Goal: Task Accomplishment & Management: Use online tool/utility

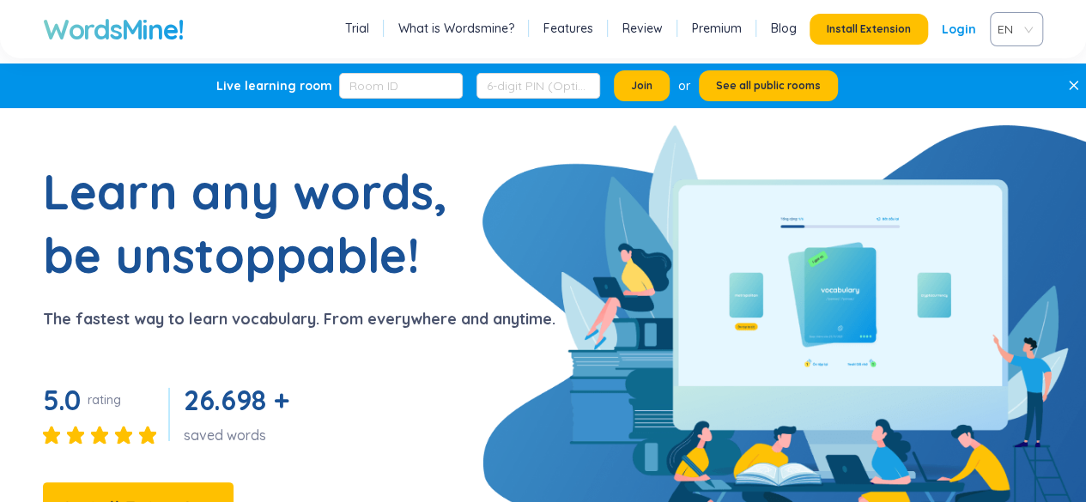
click at [1017, 34] on span "EN" at bounding box center [1013, 29] width 31 height 26
click at [1013, 98] on div "VIE" at bounding box center [1016, 94] width 32 height 19
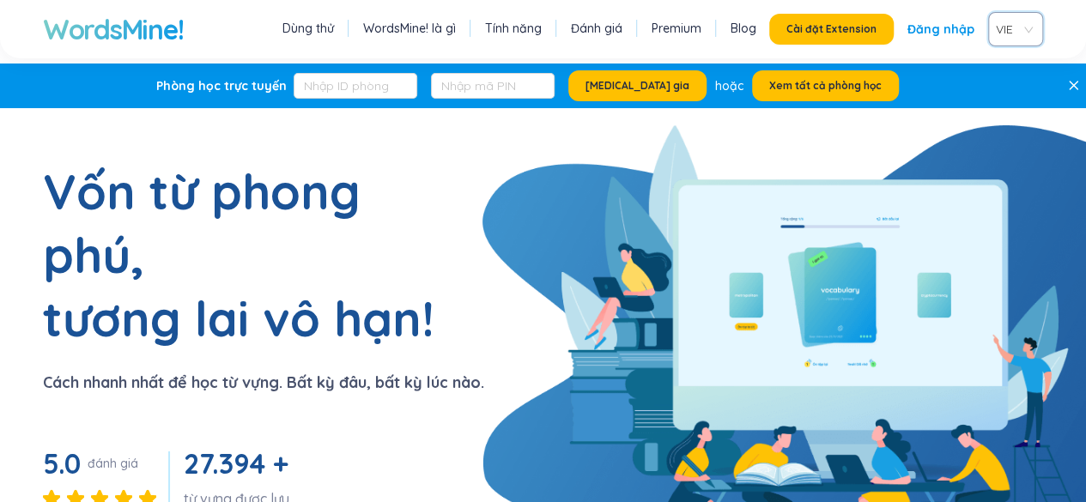
click at [1075, 80] on icon at bounding box center [1073, 85] width 11 height 11
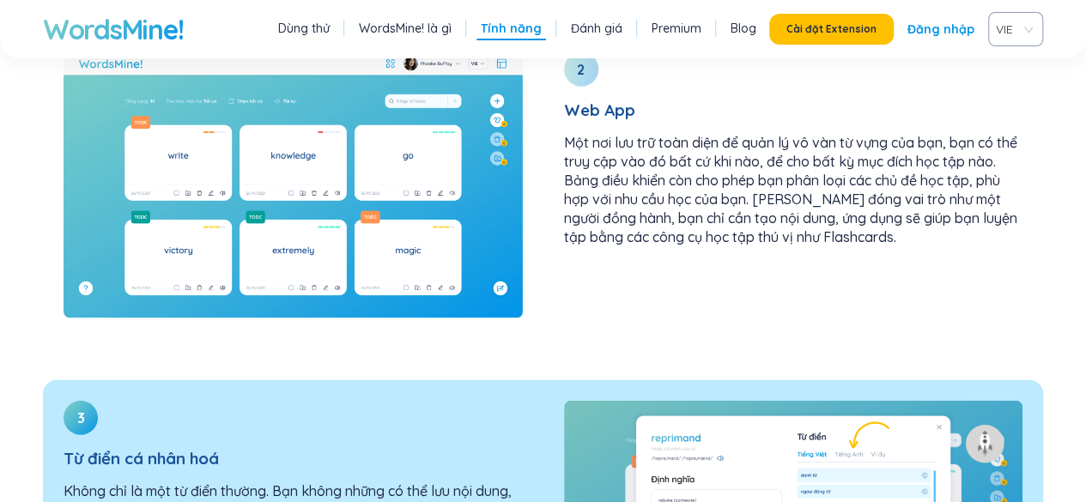
scroll to position [2226, 0]
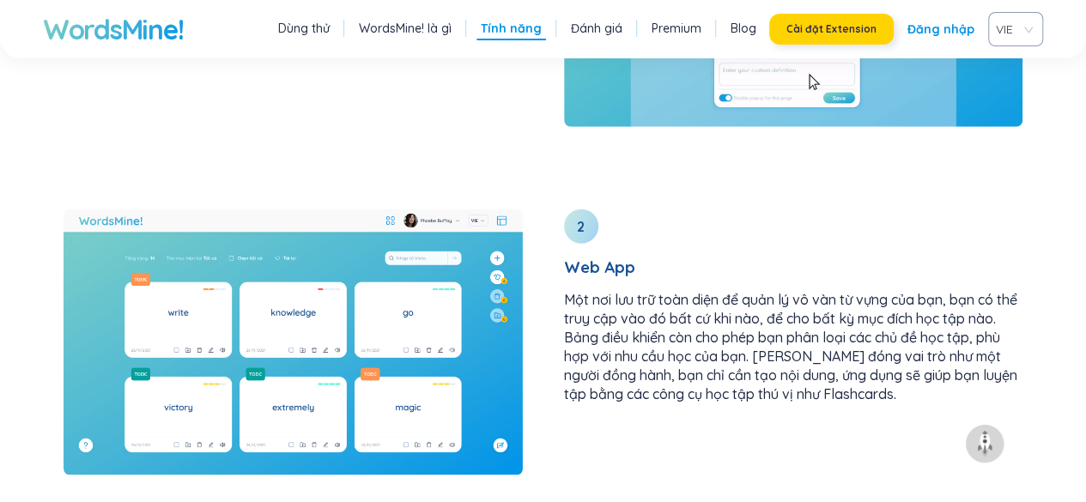
click at [842, 36] on button "Cài đặt Extension" at bounding box center [831, 29] width 125 height 31
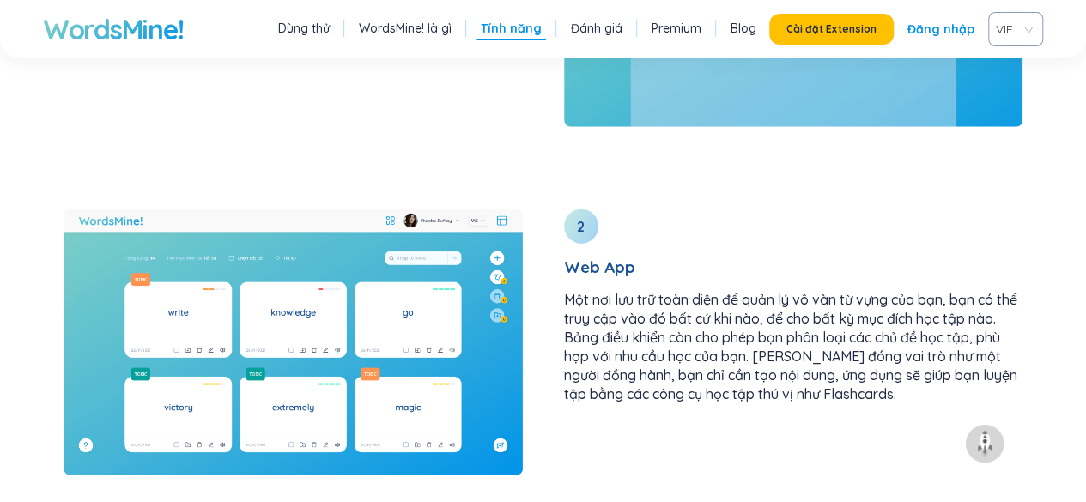
click at [954, 34] on link "Đăng nhập" at bounding box center [941, 29] width 67 height 31
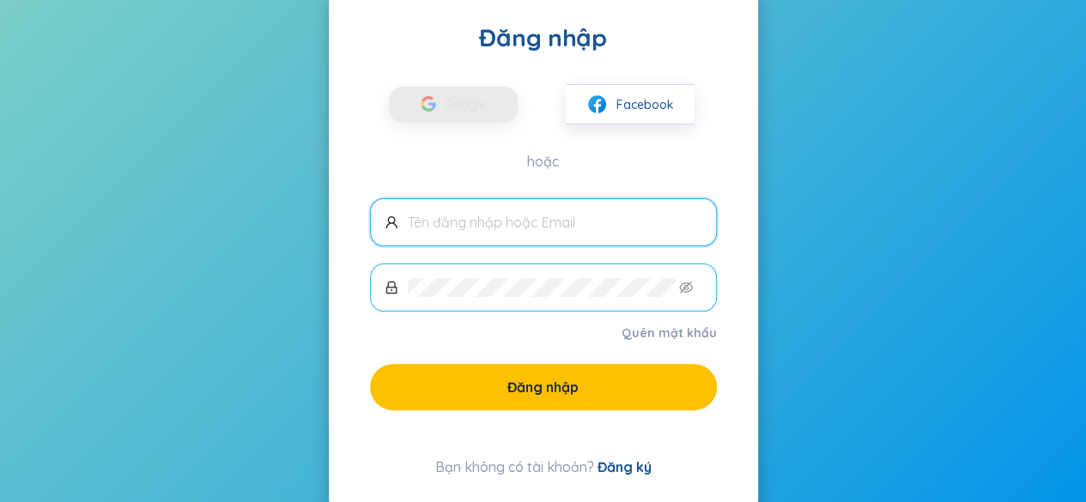
scroll to position [108, 0]
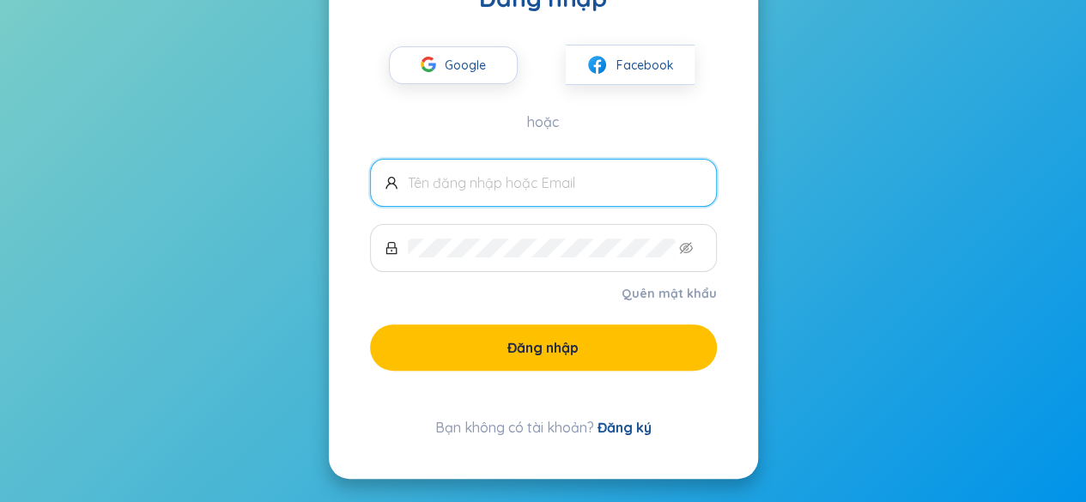
click at [447, 88] on div "Google Facebook hoặc" at bounding box center [543, 73] width 347 height 118
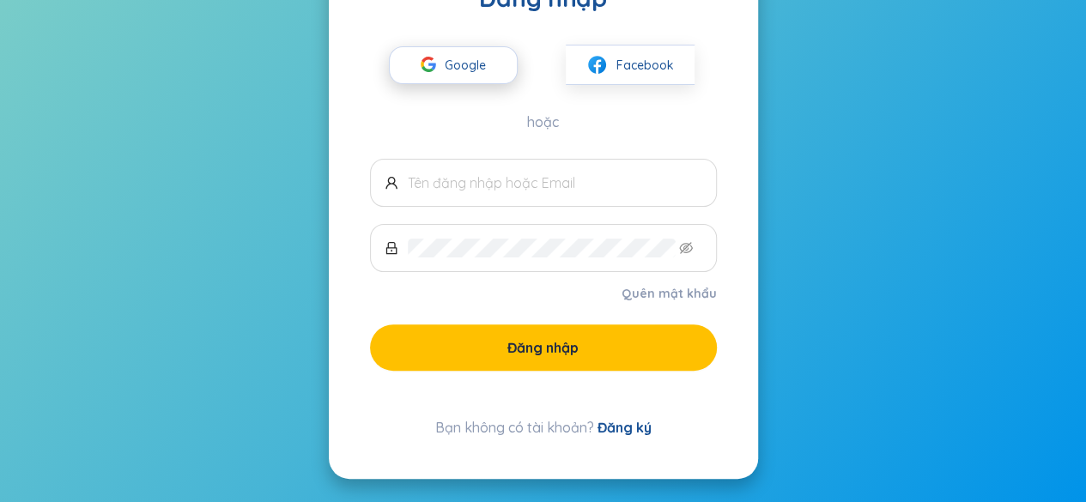
click at [443, 74] on div "button" at bounding box center [428, 67] width 33 height 38
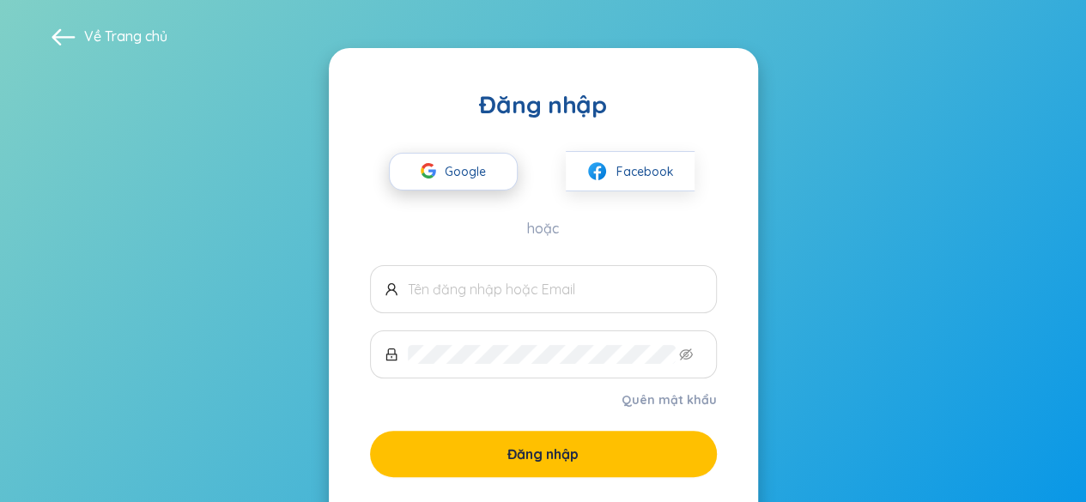
scroll to position [0, 0]
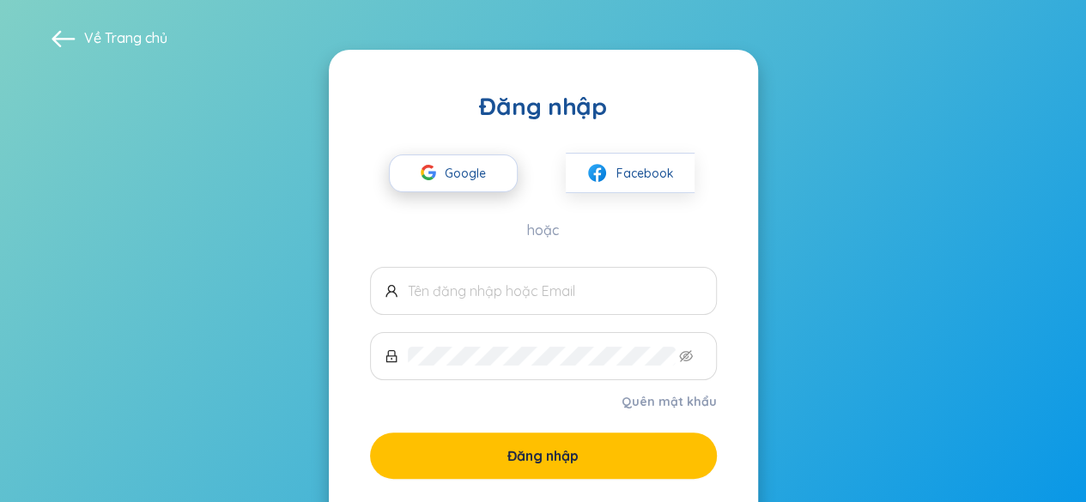
click at [483, 168] on span "Google" at bounding box center [470, 173] width 50 height 36
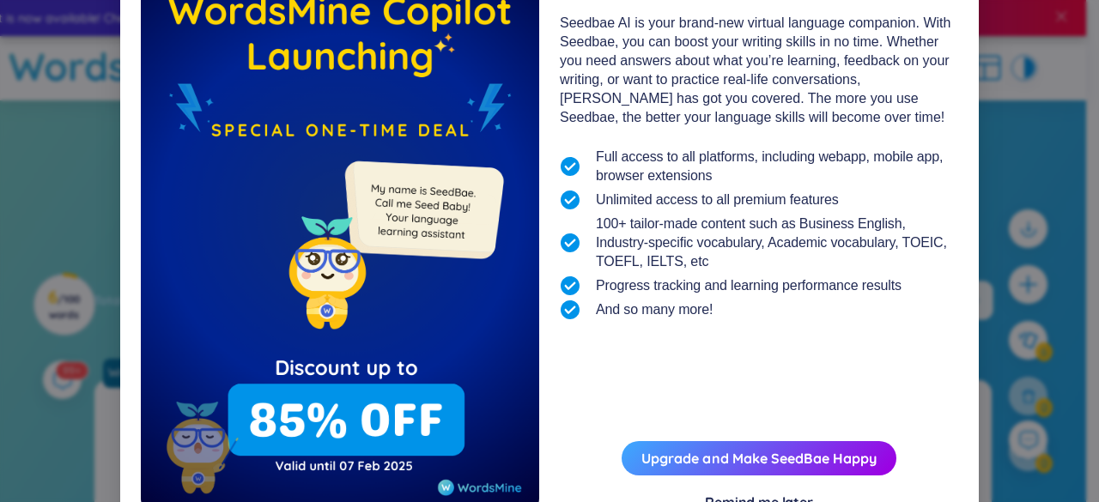
scroll to position [186, 0]
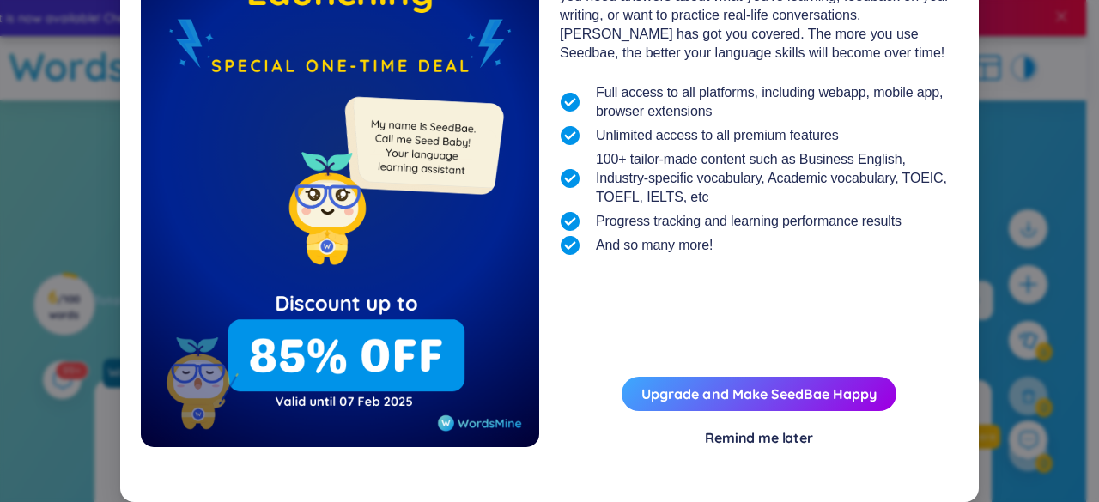
click at [761, 444] on div "Remind me later" at bounding box center [759, 438] width 108 height 19
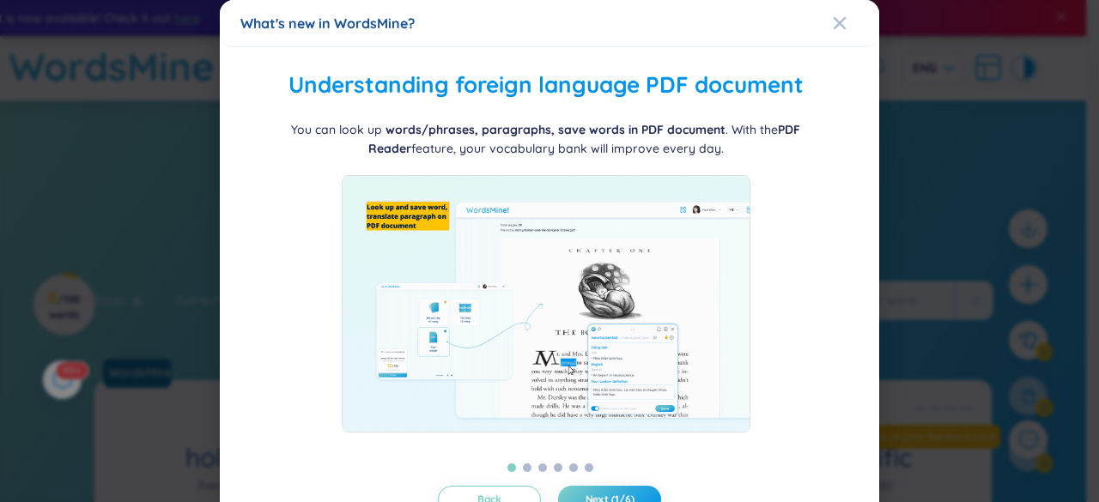
scroll to position [58, 0]
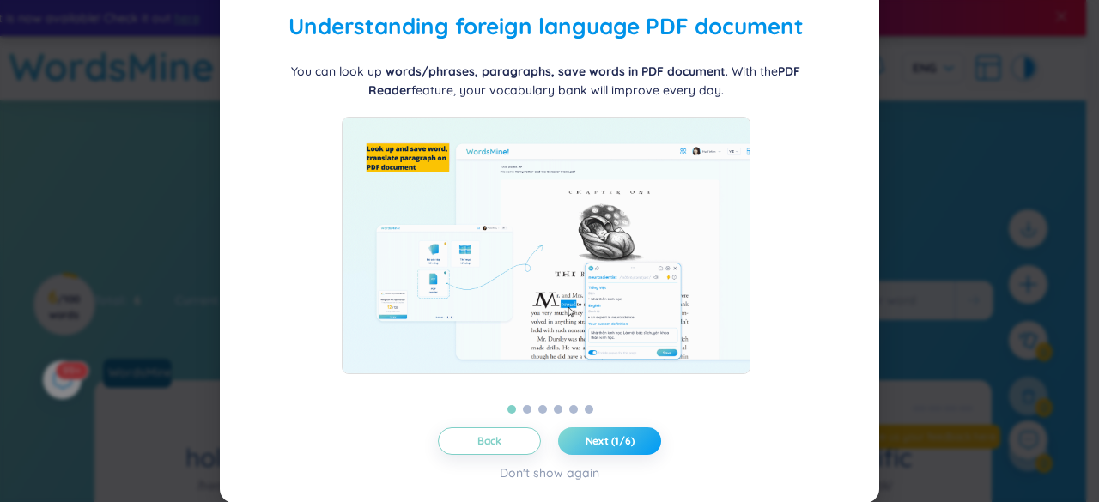
click at [610, 447] on span "Next (1/6)" at bounding box center [610, 442] width 49 height 14
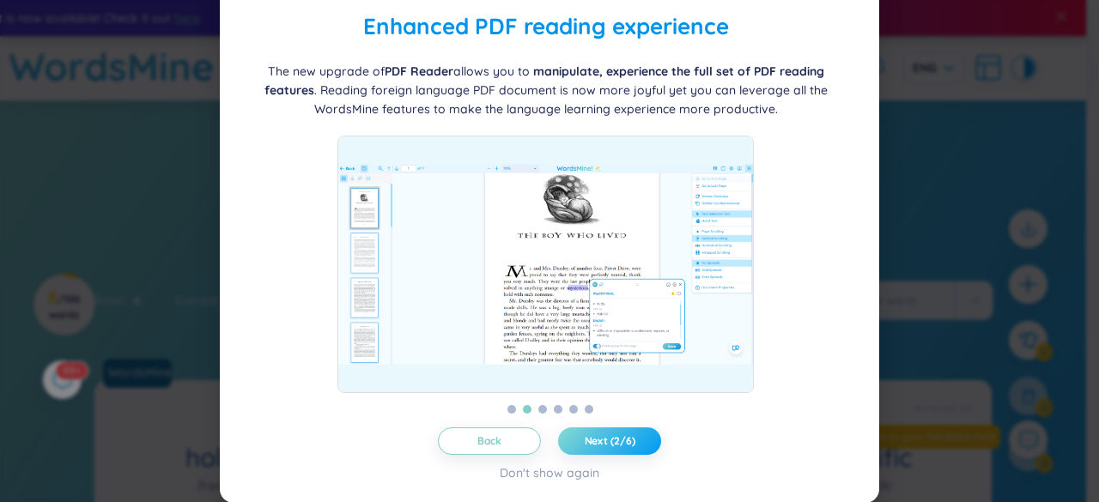
click at [605, 435] on span "Next (2/6)" at bounding box center [610, 442] width 51 height 14
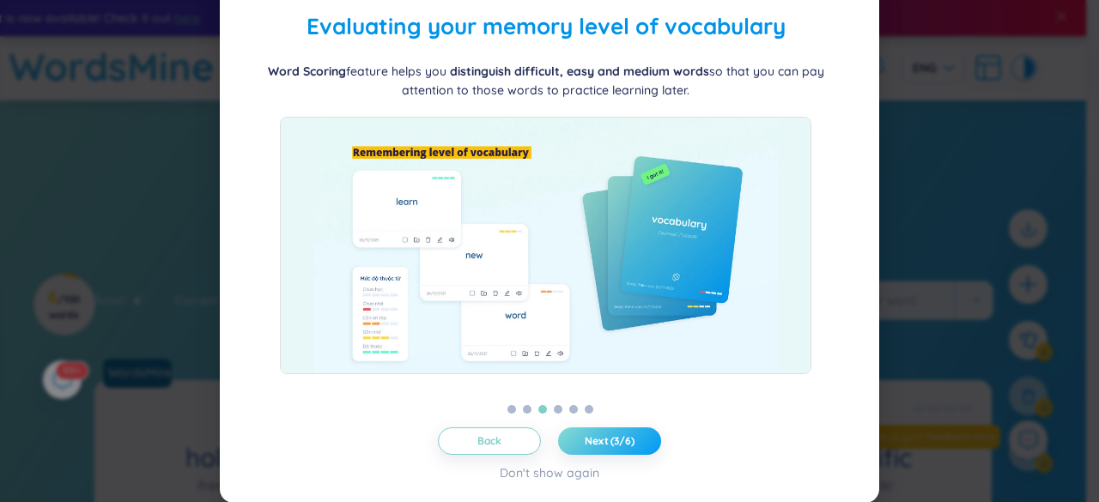
click at [605, 435] on span "Next (3/6)" at bounding box center [610, 442] width 50 height 14
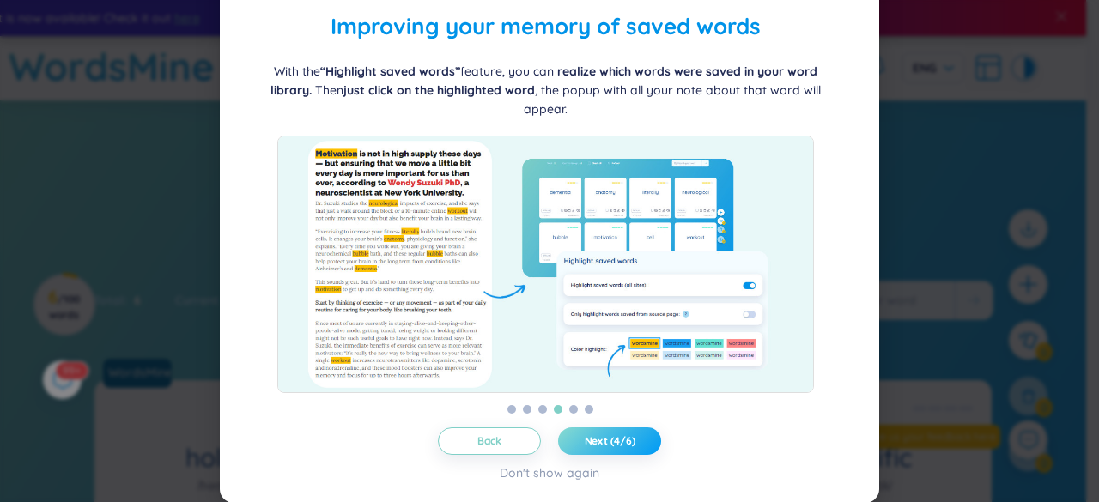
click at [611, 435] on span "Next (4/6)" at bounding box center [610, 442] width 51 height 14
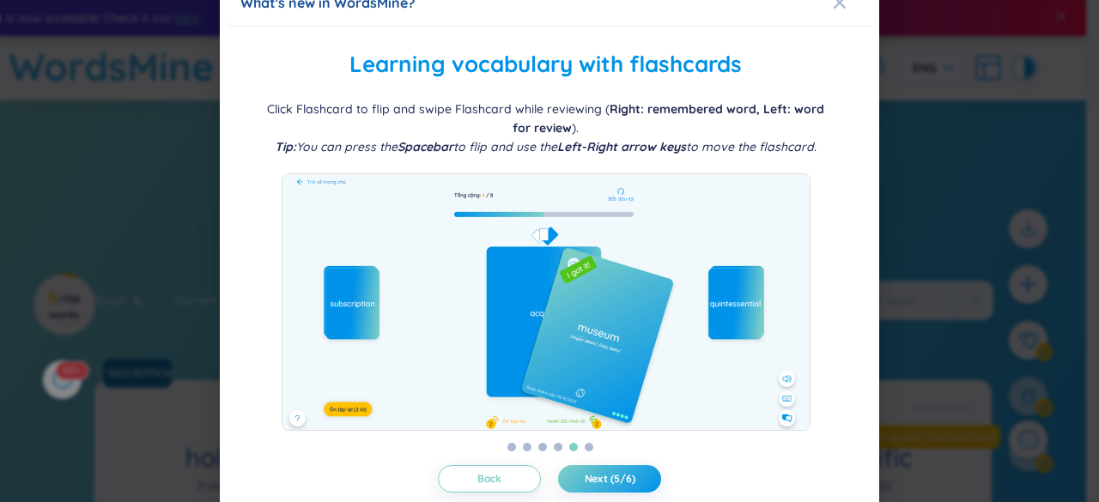
scroll to position [0, 0]
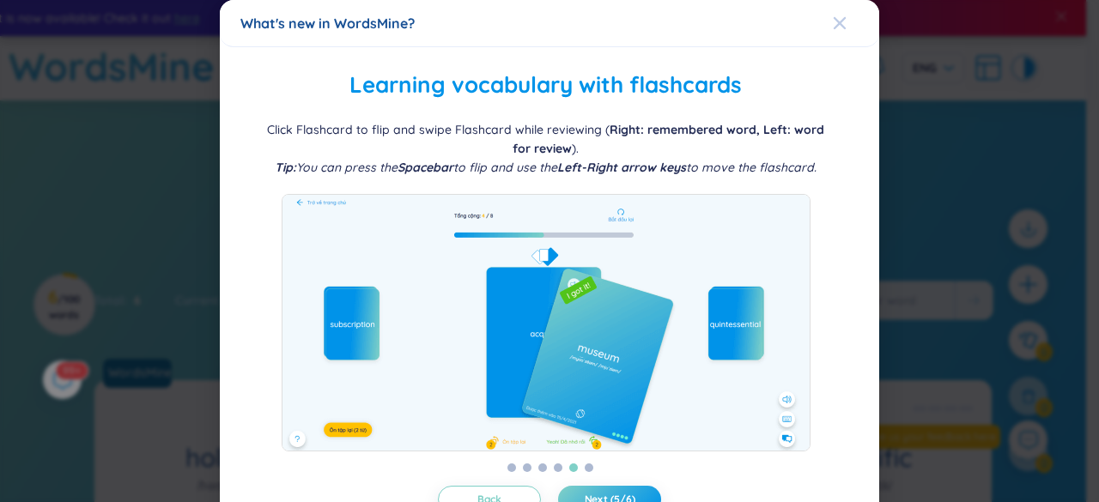
click at [833, 30] on div "Close" at bounding box center [840, 23] width 14 height 46
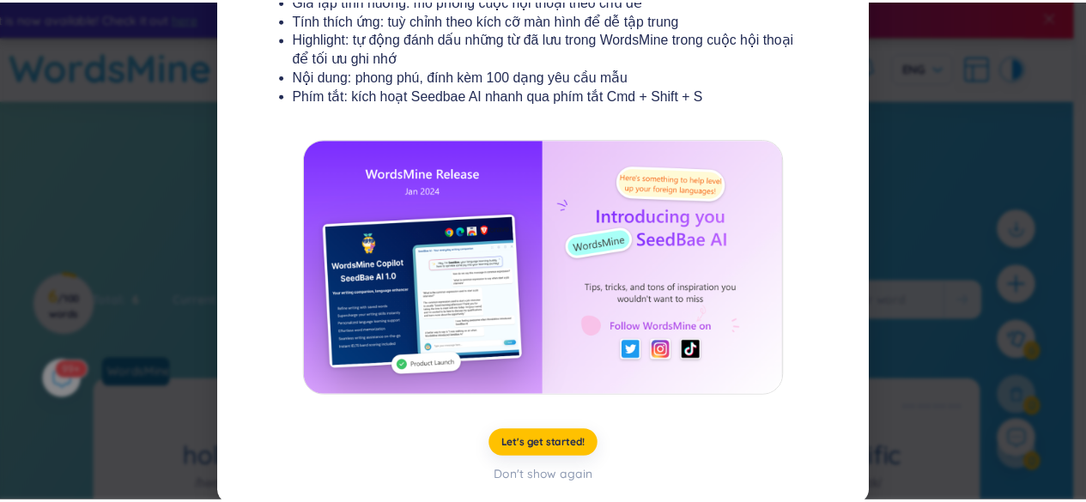
scroll to position [364, 0]
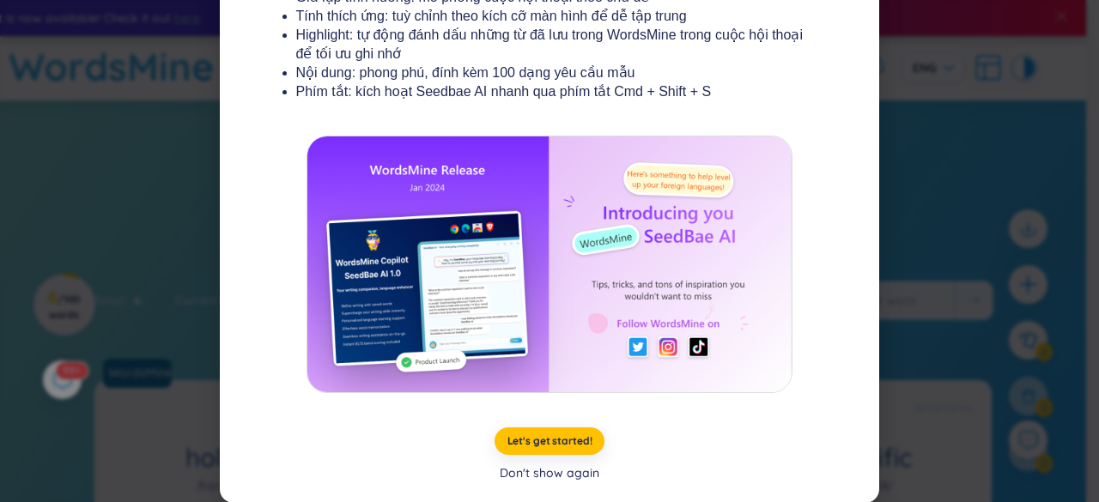
click at [546, 471] on div "Don't show again" at bounding box center [550, 473] width 100 height 19
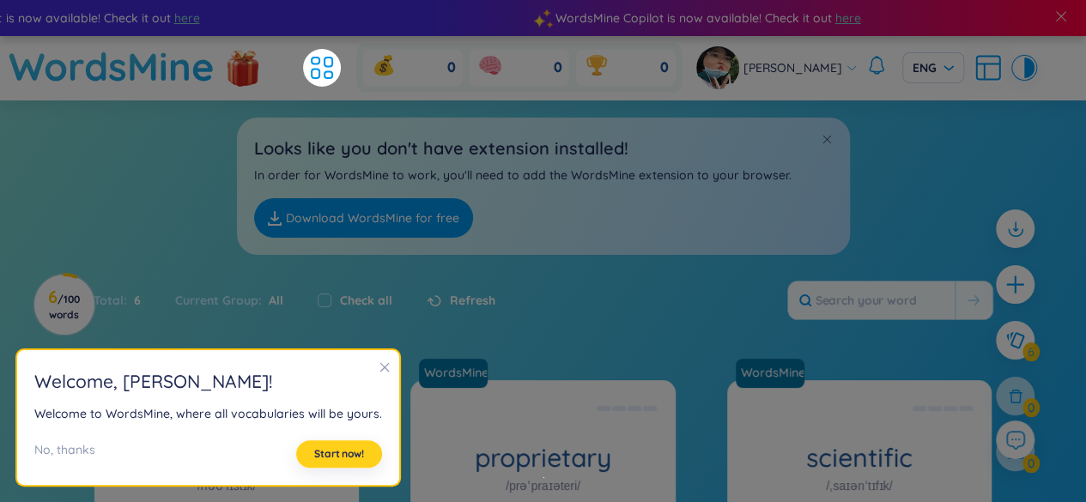
click at [349, 457] on span "Start now!" at bounding box center [339, 454] width 50 height 14
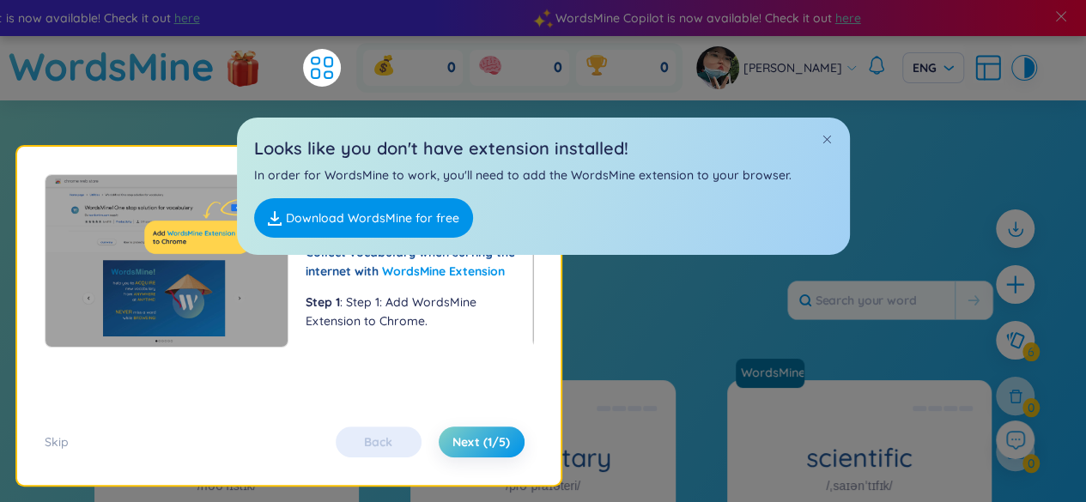
click at [532, 296] on img at bounding box center [654, 260] width 244 height 173
click at [823, 142] on span at bounding box center [827, 139] width 12 height 12
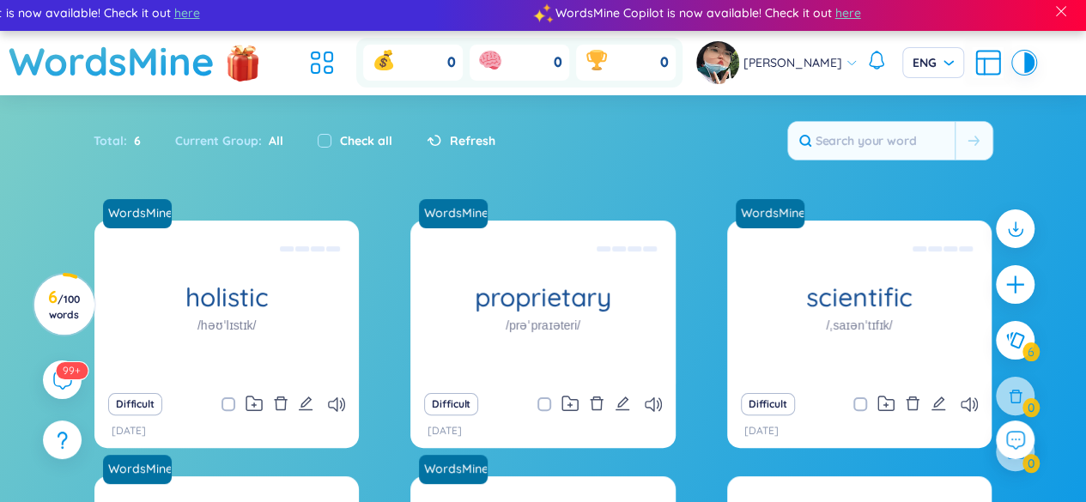
scroll to position [0, 0]
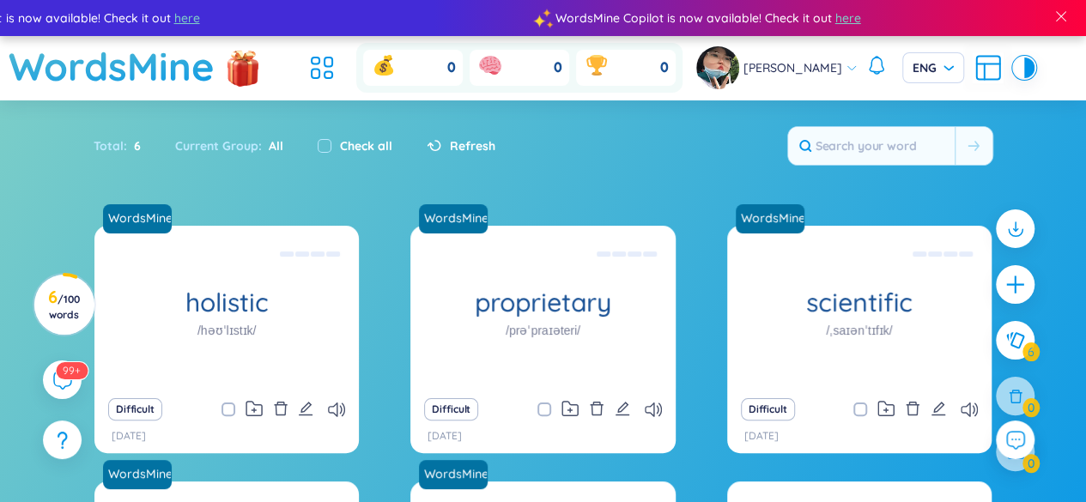
click at [347, 416] on div "Difficult" at bounding box center [226, 410] width 247 height 24
click at [340, 413] on icon at bounding box center [336, 410] width 17 height 15
drag, startPoint x: 945, startPoint y: 76, endPoint x: 955, endPoint y: 85, distance: 14.0
click at [946, 76] on span "ENG" at bounding box center [933, 67] width 41 height 17
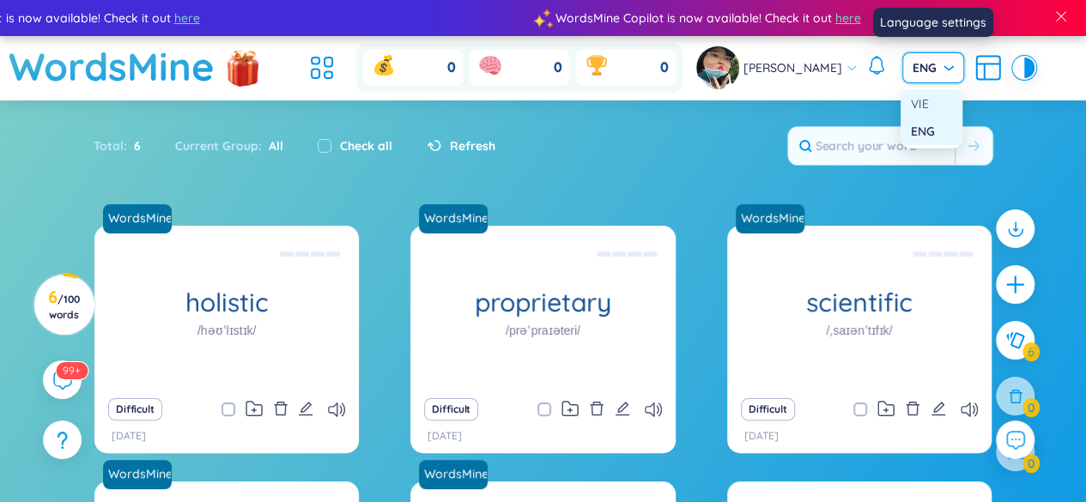
click at [936, 104] on div "VIE" at bounding box center [931, 103] width 41 height 19
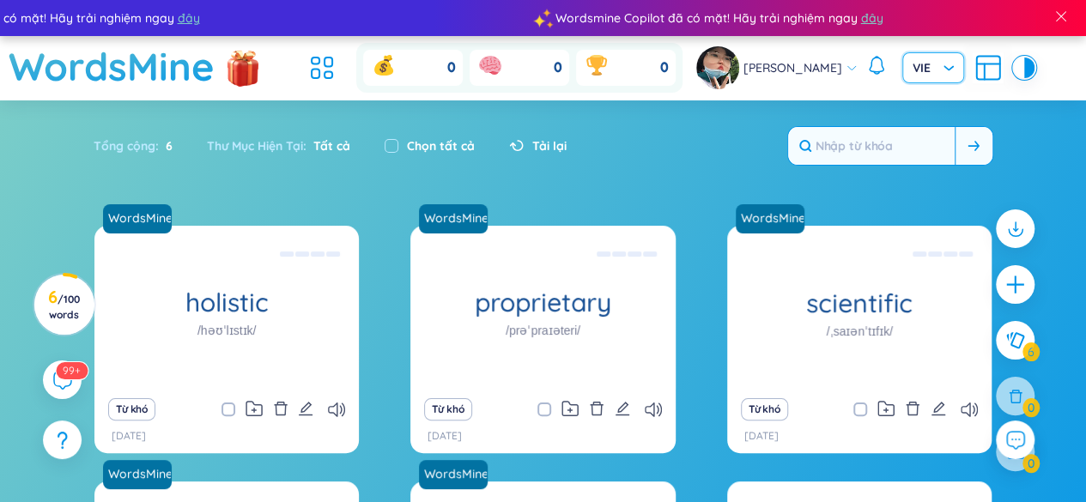
click at [885, 162] on input "text" at bounding box center [871, 146] width 167 height 38
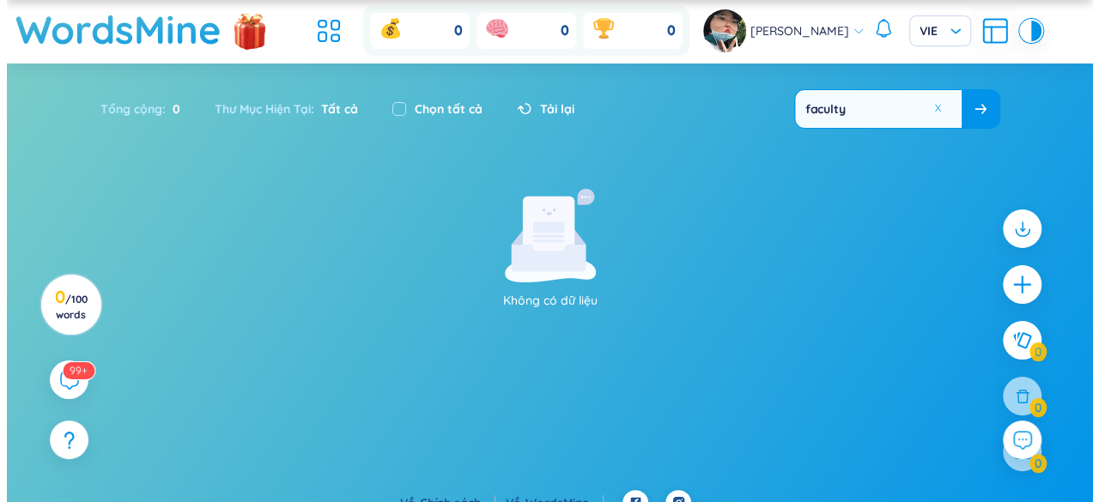
scroll to position [58, 0]
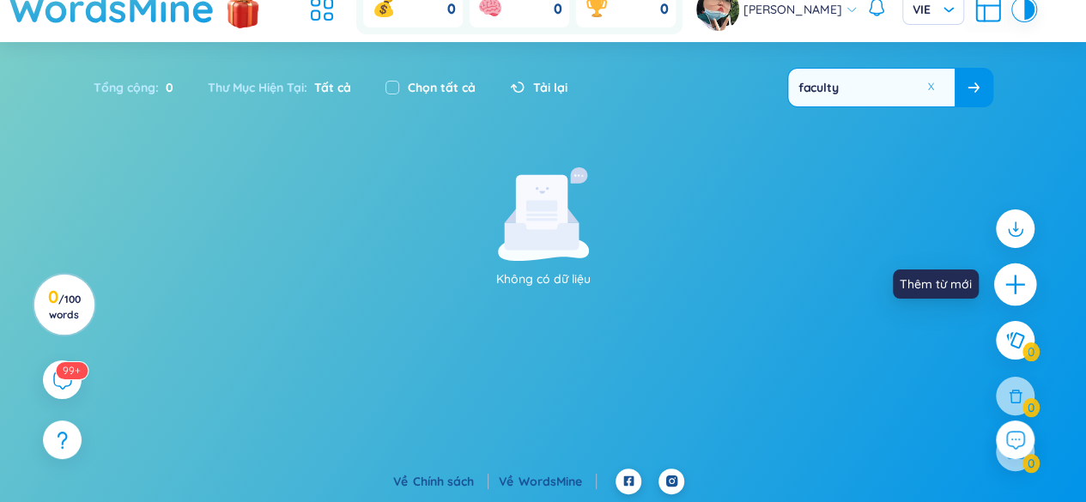
type input "faculty"
click at [1004, 280] on icon "plus" at bounding box center [1016, 285] width 24 height 24
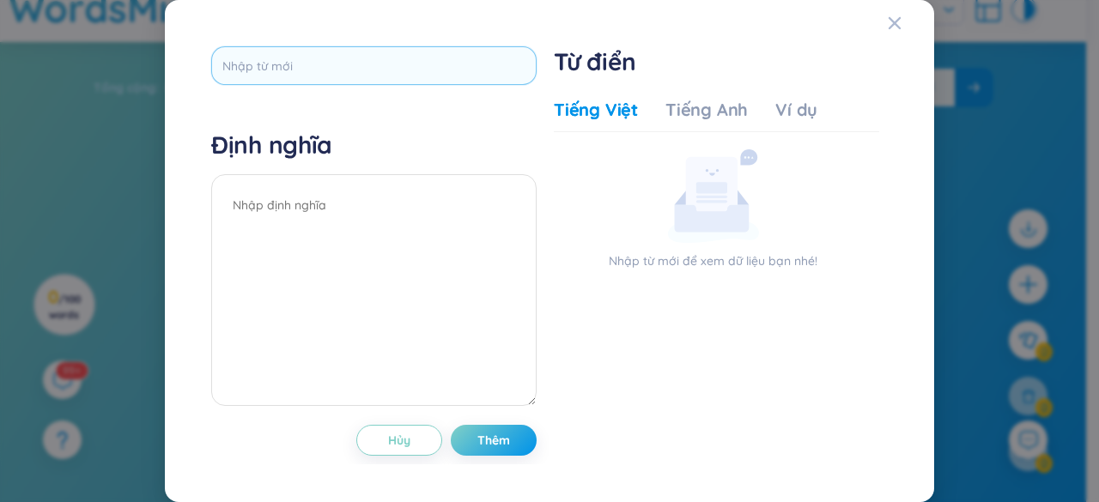
click at [361, 73] on input "text" at bounding box center [373, 65] width 325 height 39
type input "faculty"
click at [383, 219] on textarea at bounding box center [373, 290] width 325 height 232
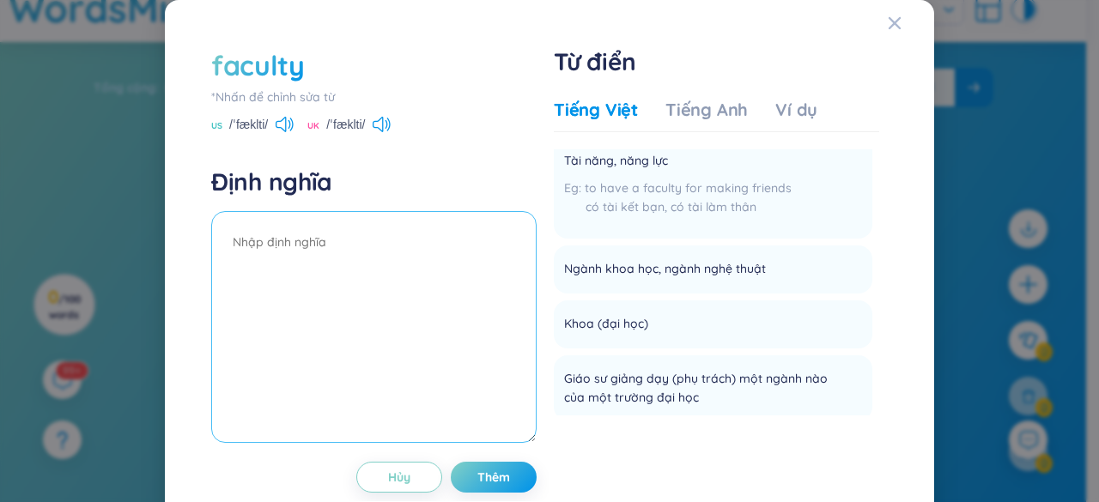
scroll to position [258, 0]
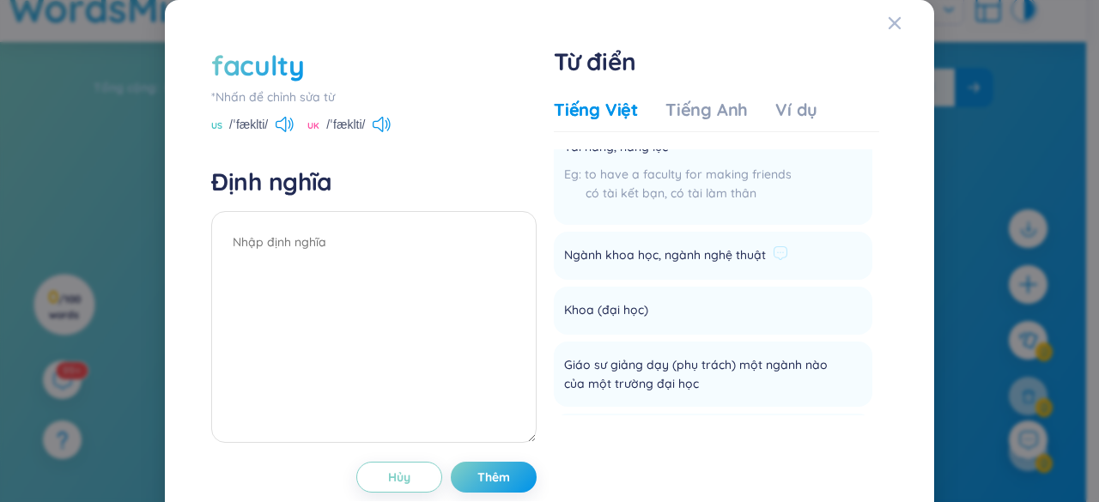
click at [772, 266] on div "Ngành khoa học, ngành nghệ thuật" at bounding box center [676, 255] width 224 height 27
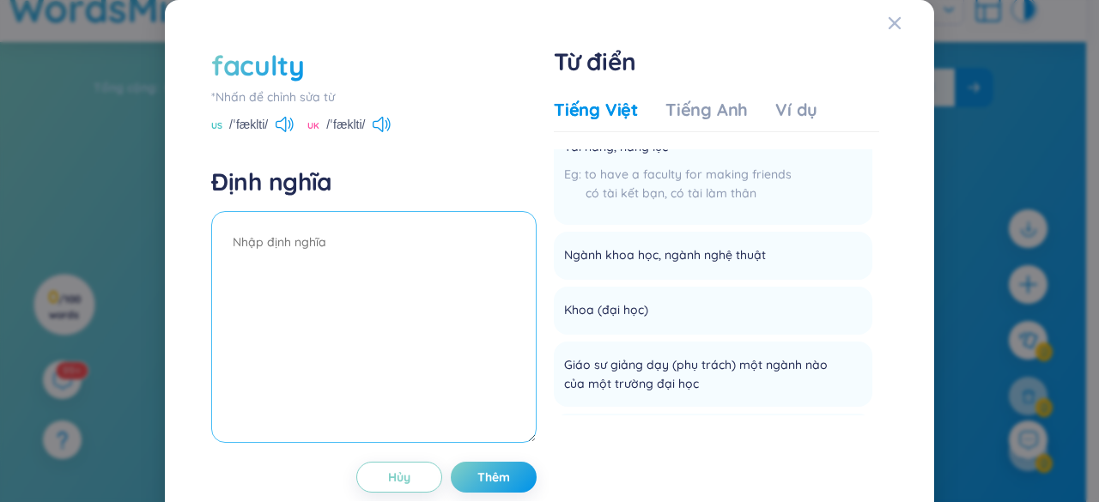
click at [294, 258] on textarea at bounding box center [373, 327] width 325 height 232
type textarea "n"
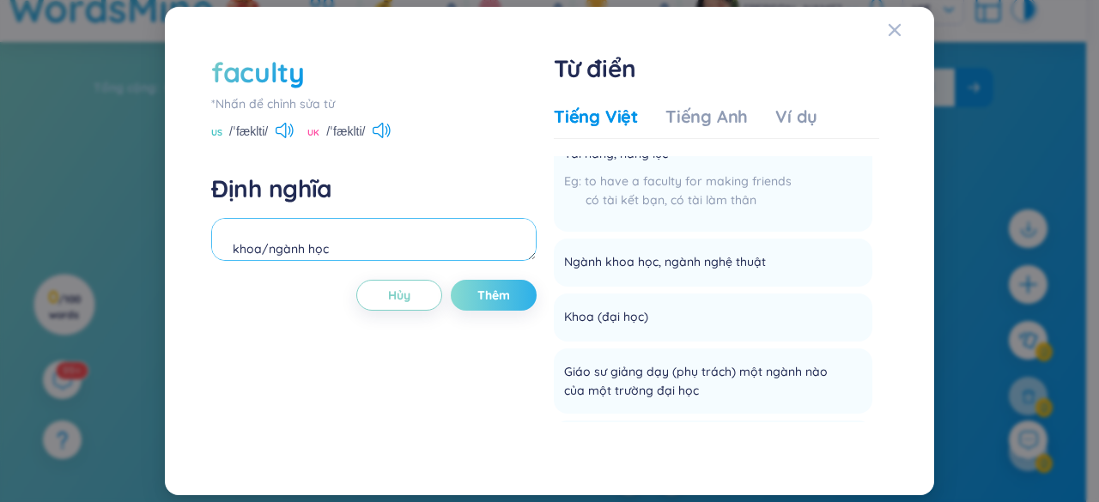
type textarea "khoa/ngành học"
click at [507, 293] on span "Thêm" at bounding box center [493, 295] width 33 height 17
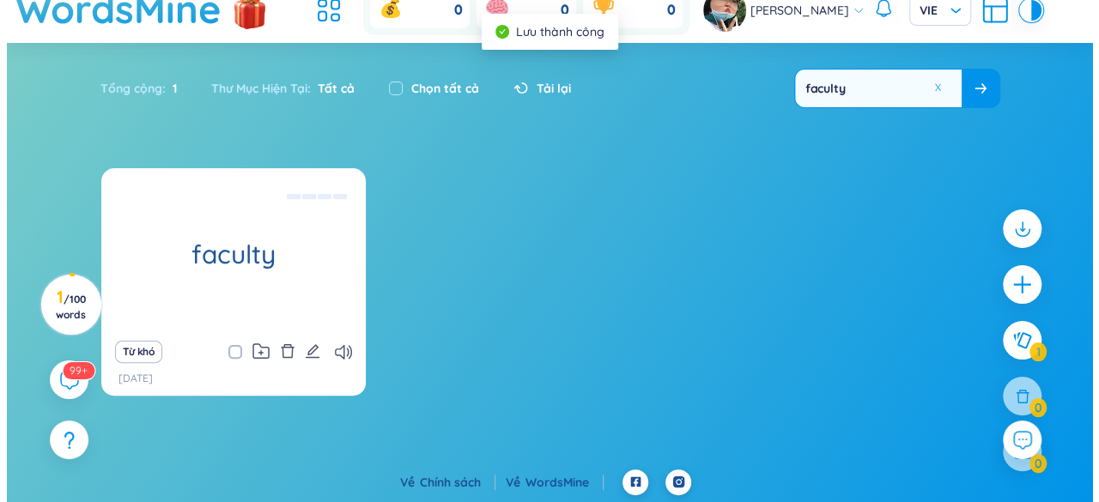
scroll to position [58, 0]
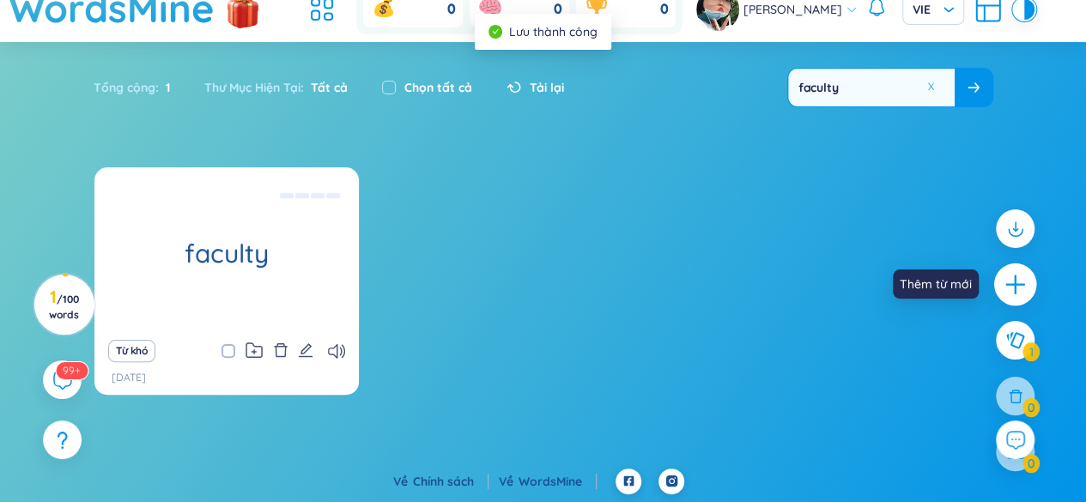
click at [1022, 283] on icon "plus" at bounding box center [1016, 285] width 24 height 24
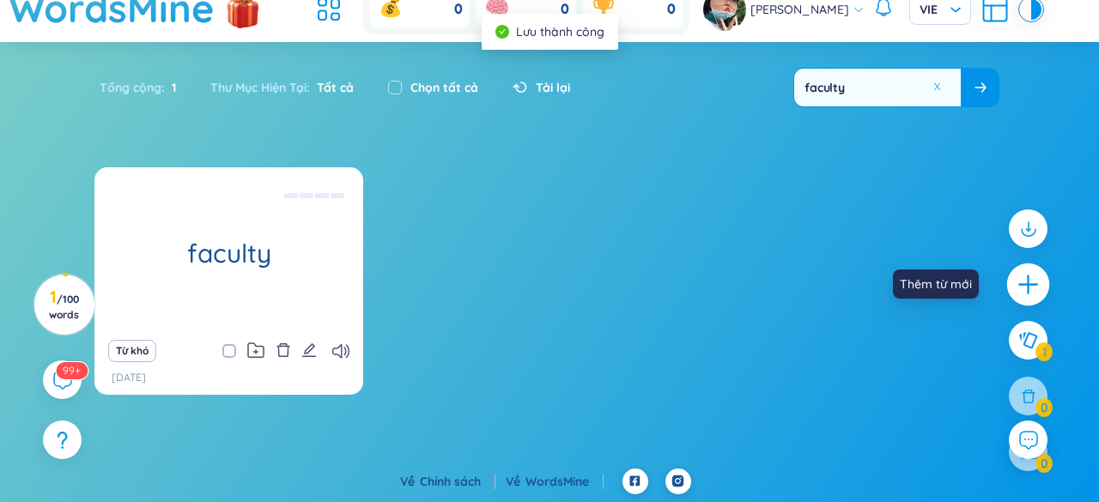
scroll to position [0, 0]
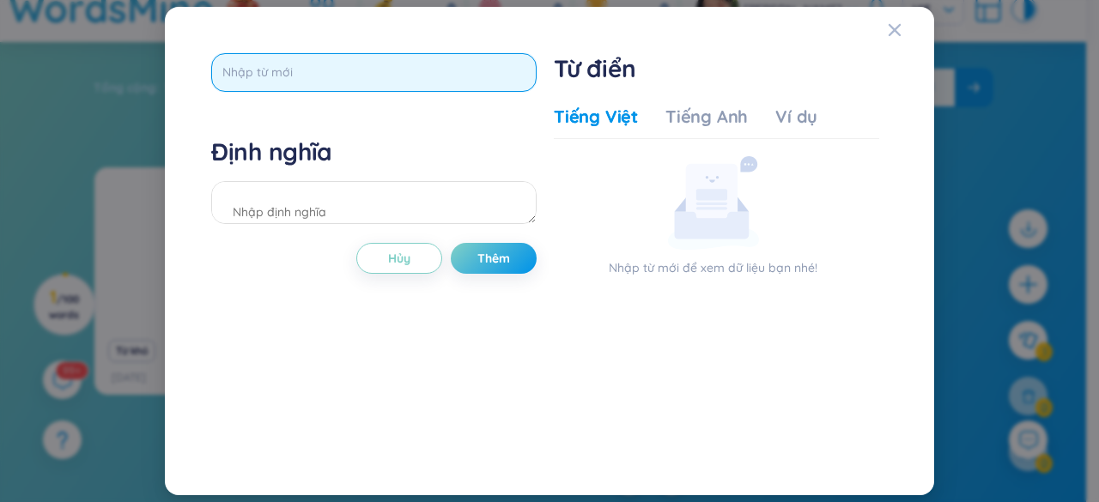
click at [304, 71] on input "text" at bounding box center [373, 72] width 325 height 39
type input "seminor"
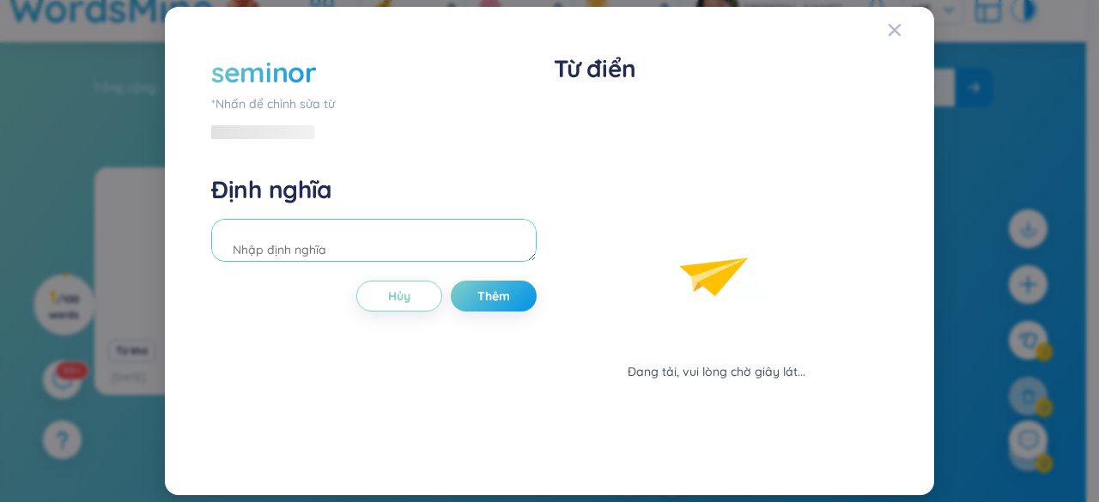
click at [313, 217] on div "Định nghĩa" at bounding box center [373, 220] width 325 height 93
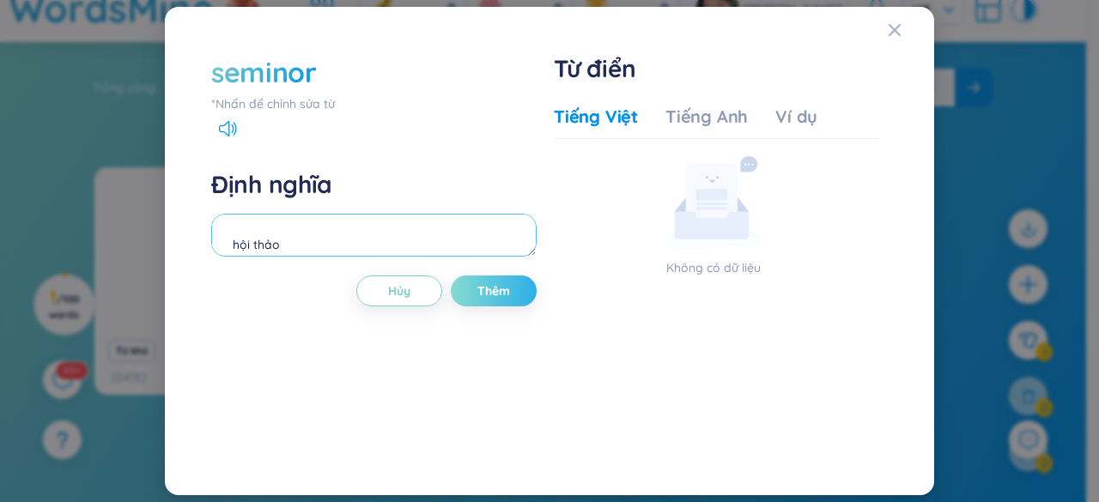
type textarea "hội thảo"
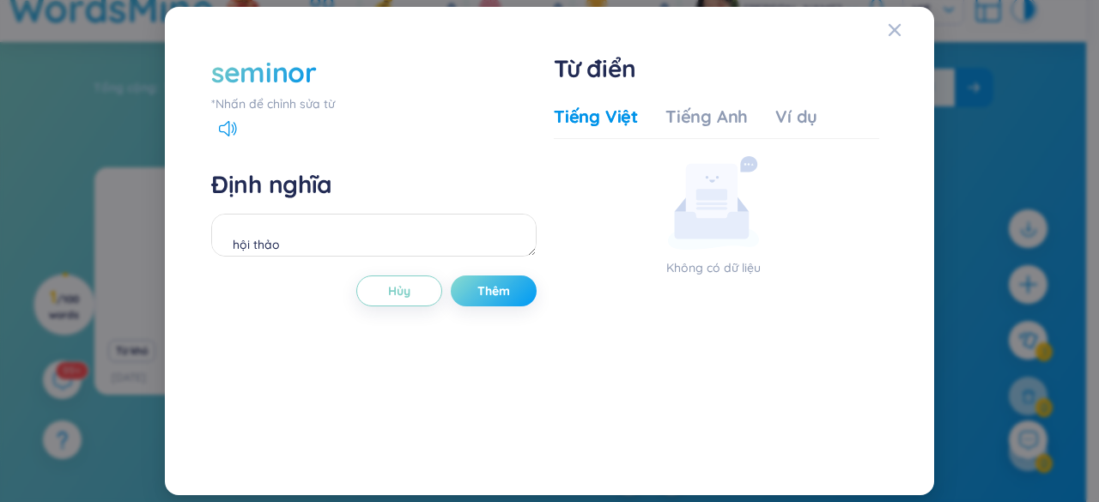
click at [472, 285] on button "Thêm" at bounding box center [494, 291] width 86 height 31
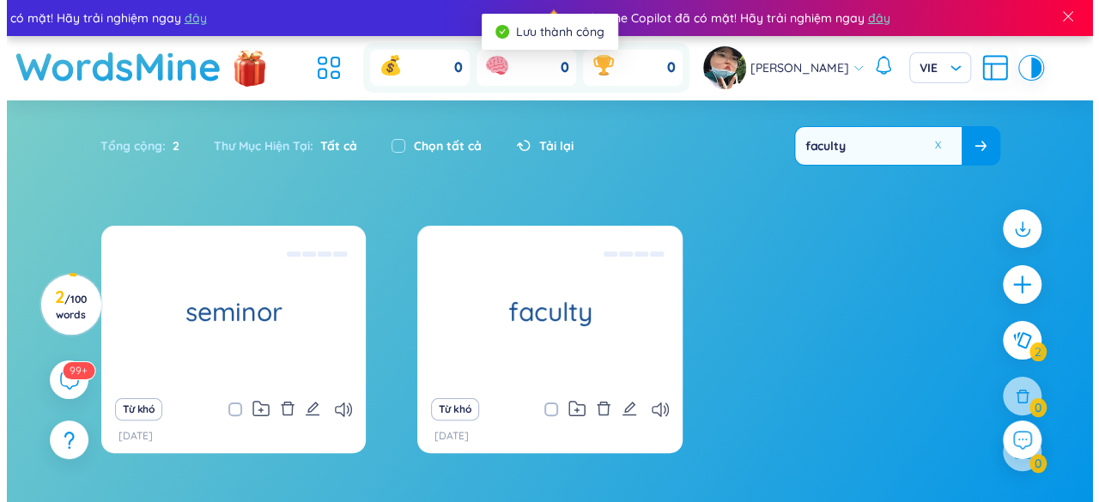
scroll to position [58, 0]
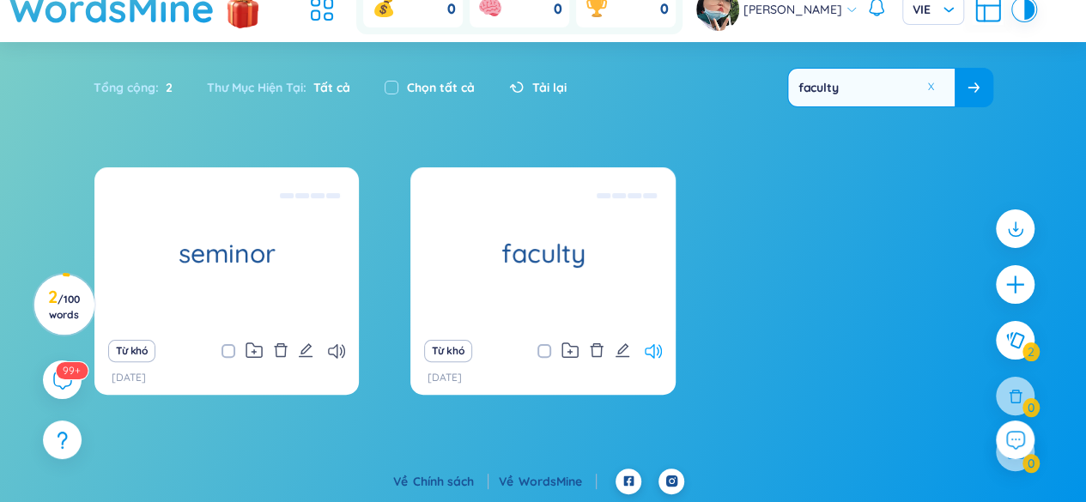
click at [648, 357] on icon at bounding box center [653, 351] width 17 height 15
click at [1019, 275] on icon "plus" at bounding box center [1016, 285] width 24 height 24
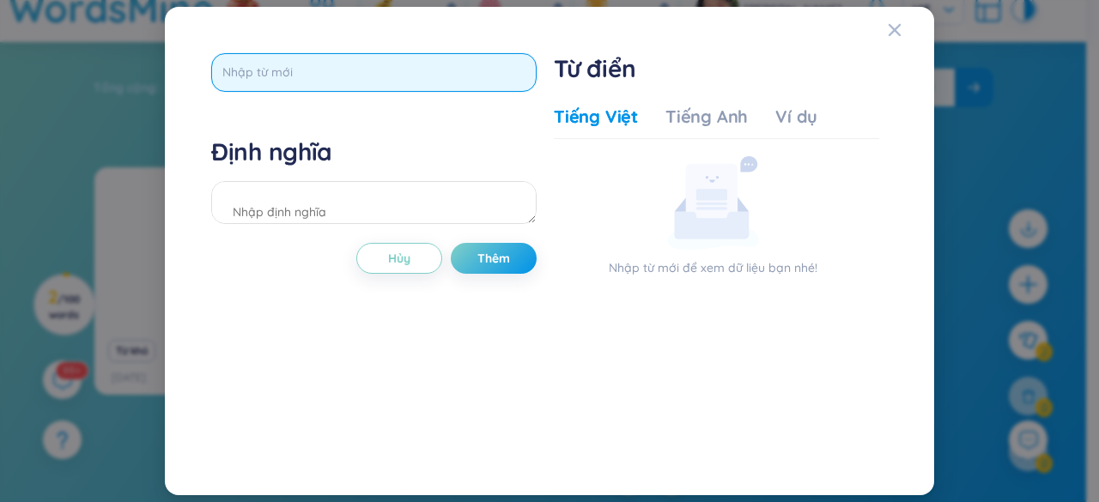
click at [297, 81] on input "text" at bounding box center [373, 72] width 325 height 39
type input "chemistry"
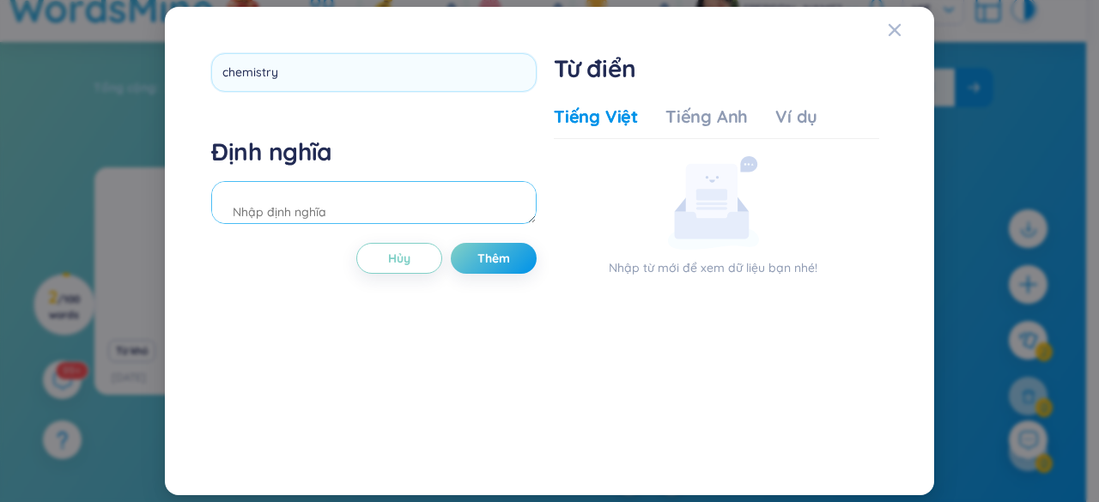
click at [301, 212] on div "Định nghĩa" at bounding box center [373, 183] width 325 height 93
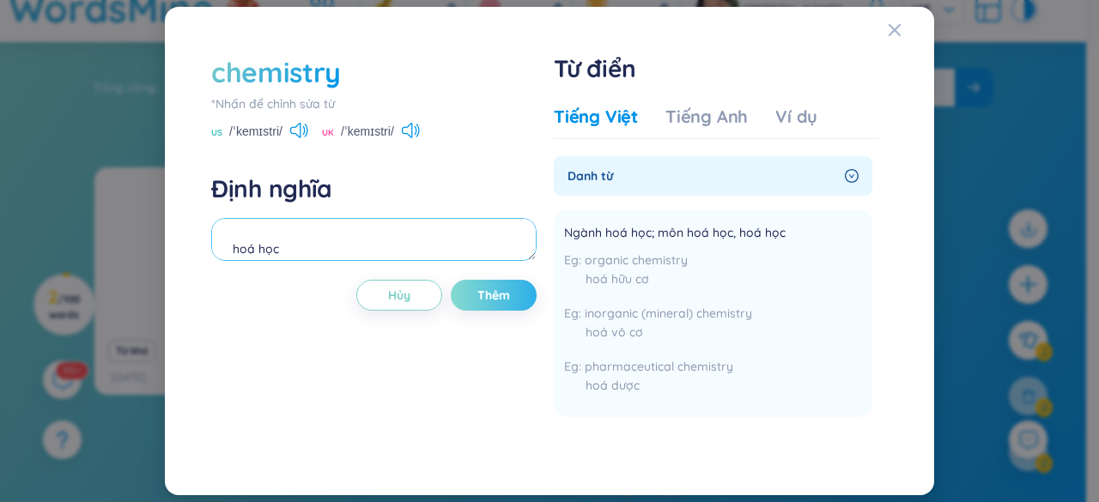
type textarea "hoá học"
click at [496, 295] on span "Thêm" at bounding box center [493, 295] width 33 height 17
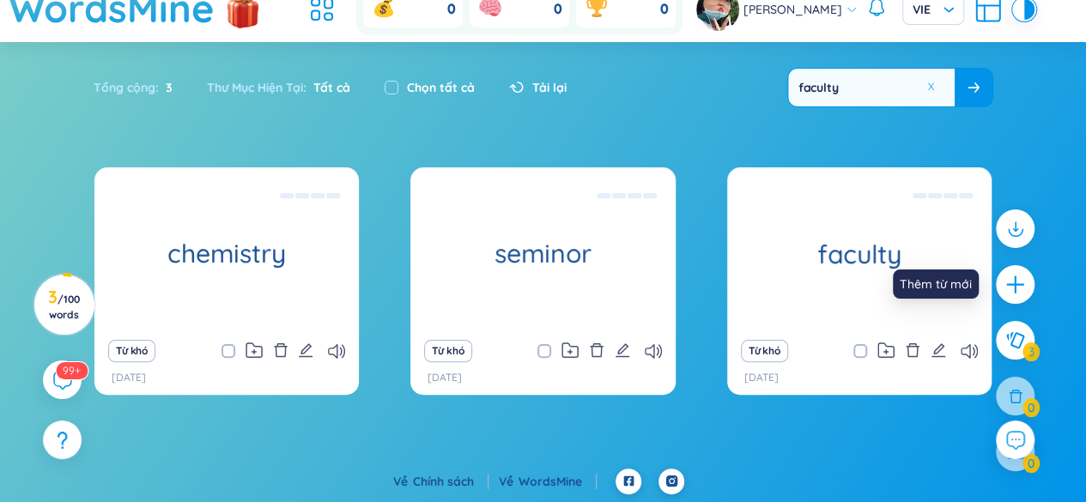
drag, startPoint x: 1025, startPoint y: 279, endPoint x: 1029, endPoint y: 246, distance: 32.8
click at [1025, 279] on icon "plus" at bounding box center [1015, 284] width 21 height 21
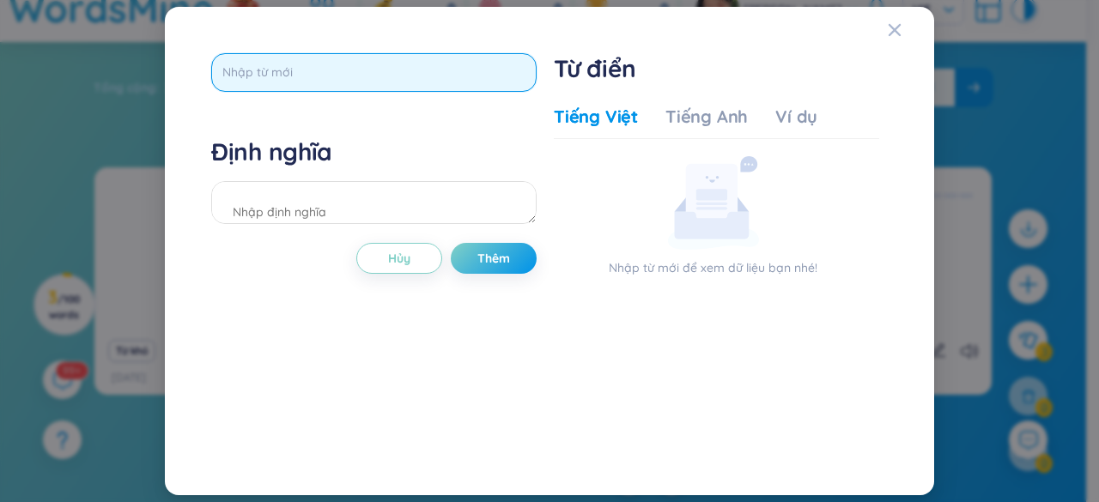
click at [301, 70] on input "text" at bounding box center [373, 72] width 325 height 39
type input "i"
type input "ì"
type input "informative"
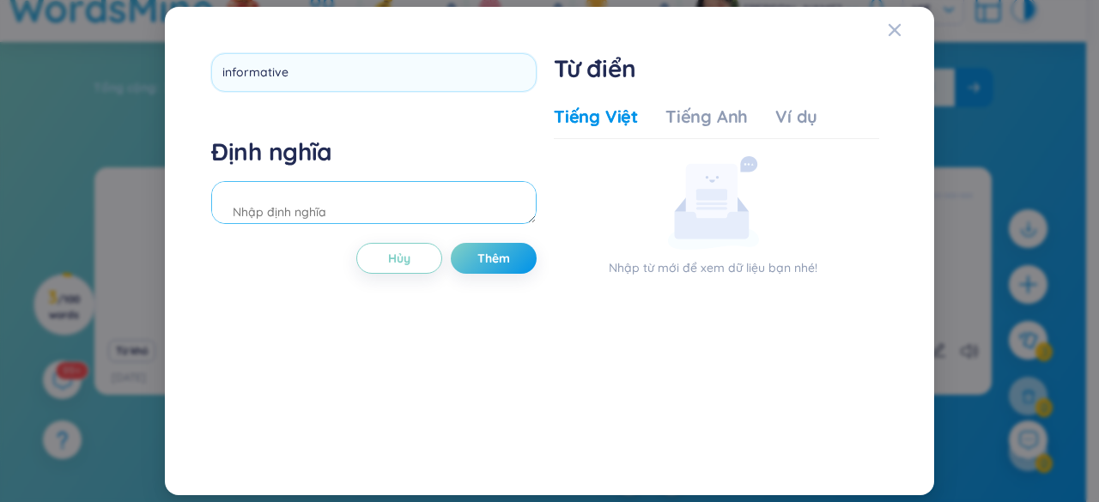
click at [290, 216] on div "Định nghĩa" at bounding box center [373, 183] width 325 height 93
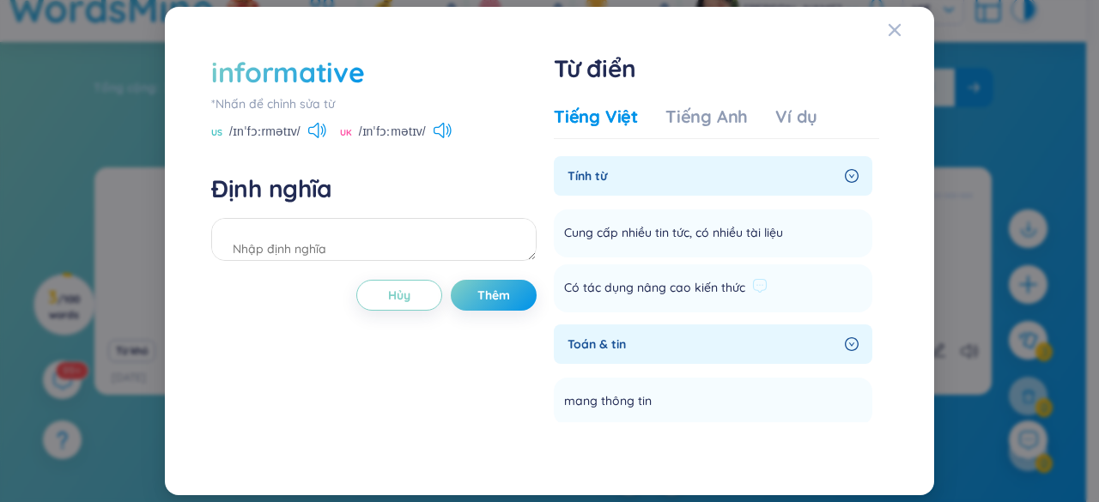
click at [711, 286] on span "Có tác dụng nâng cao kiến thức" at bounding box center [654, 288] width 181 height 21
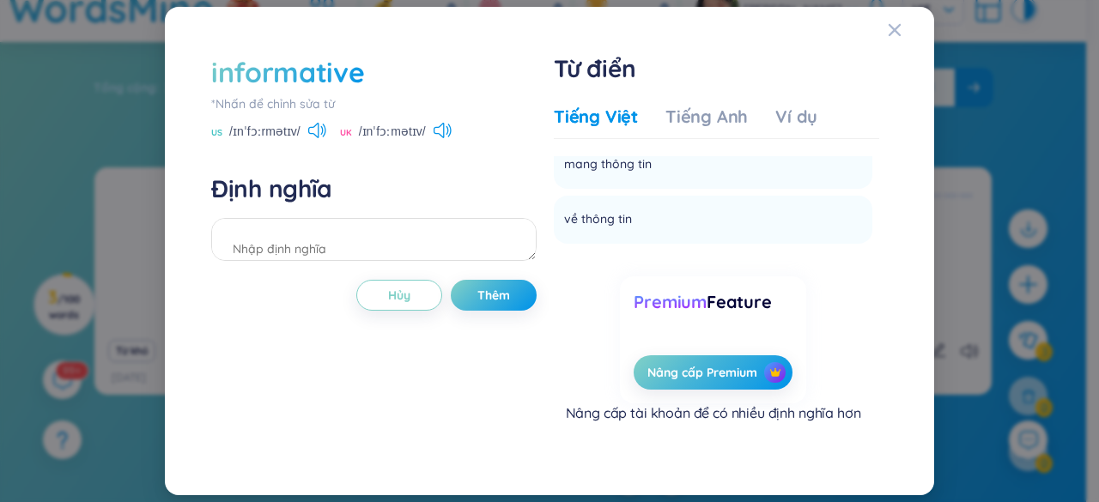
scroll to position [0, 0]
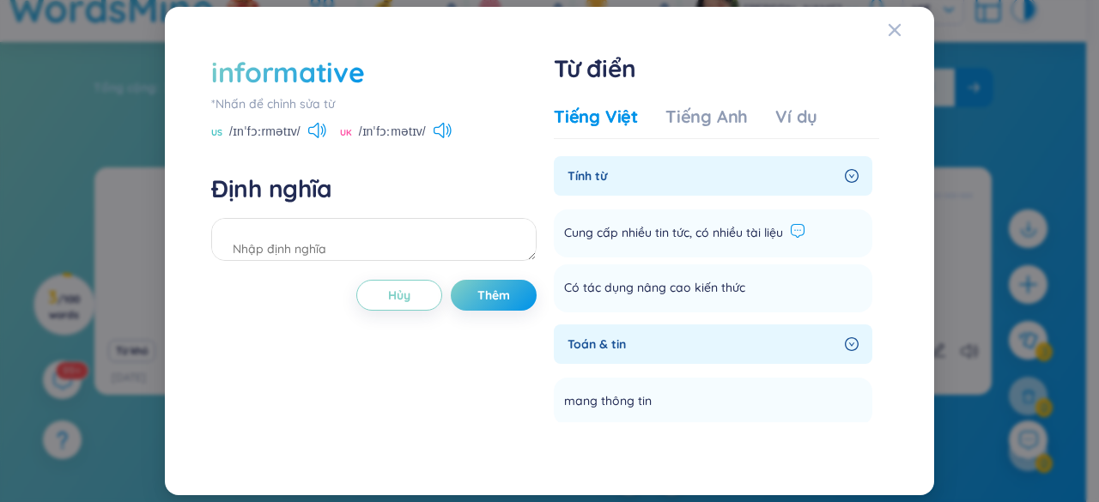
drag, startPoint x: 794, startPoint y: 222, endPoint x: 797, endPoint y: 234, distance: 12.5
click at [797, 234] on div "Cung cấp nhiều tin tức, có nhiều tài liệu" at bounding box center [684, 233] width 241 height 27
click at [797, 234] on icon at bounding box center [797, 230] width 15 height 15
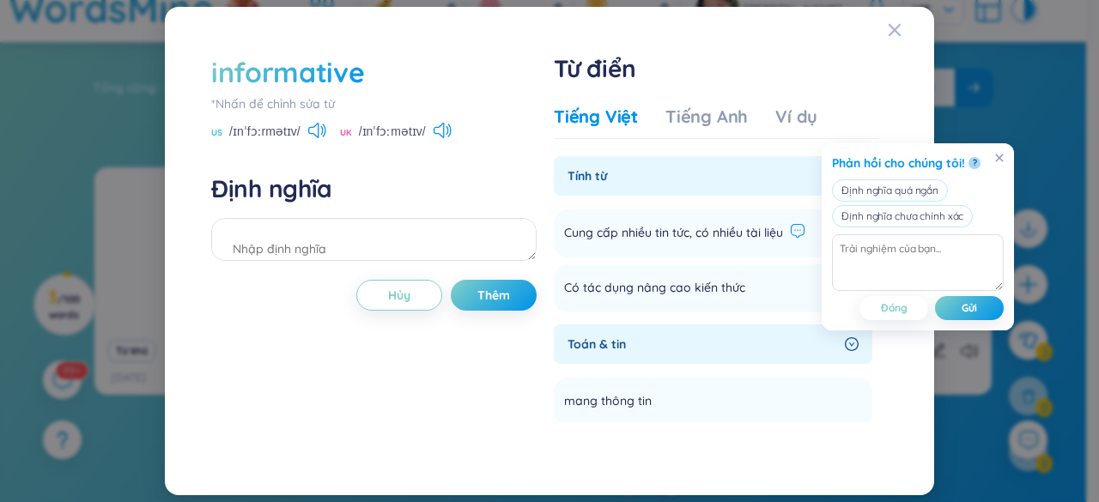
click at [783, 240] on div "Cung cấp nhiều tin tức, có nhiều tài liệu" at bounding box center [684, 233] width 241 height 21
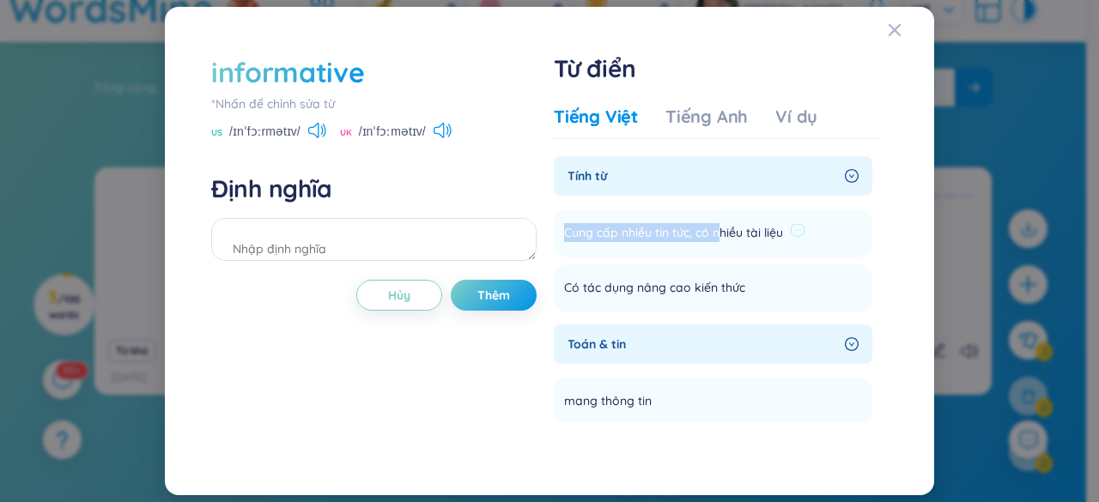
drag, startPoint x: 563, startPoint y: 233, endPoint x: 665, endPoint y: 237, distance: 102.3
click at [702, 241] on li "Cung cấp nhiều tin tức, có nhiều tài liệu Thêm" at bounding box center [713, 234] width 319 height 48
click at [404, 226] on textarea at bounding box center [373, 239] width 325 height 43
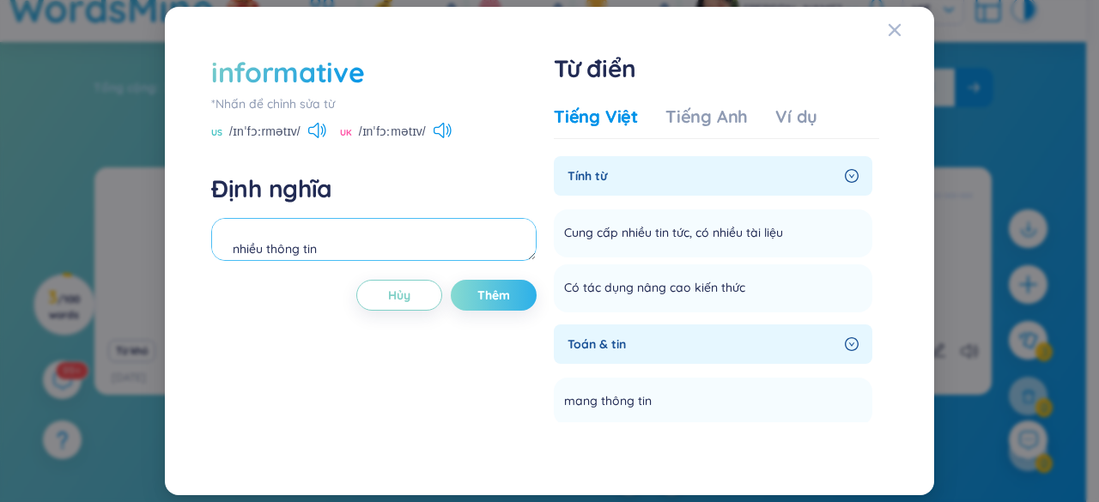
type textarea "nhiều thông tin"
click at [505, 288] on span "Thêm" at bounding box center [493, 295] width 33 height 17
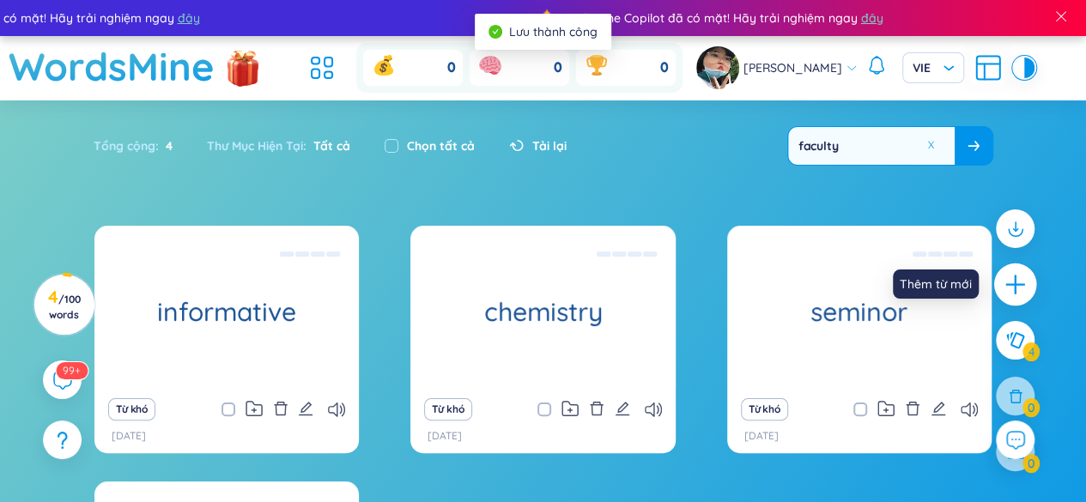
click at [1024, 290] on icon "plus" at bounding box center [1016, 285] width 24 height 24
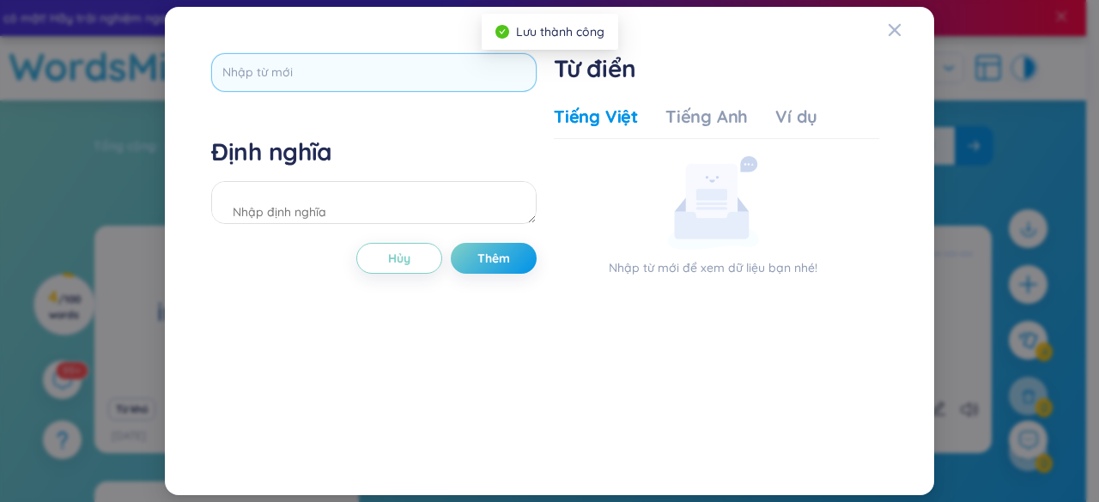
drag, startPoint x: 328, startPoint y: 37, endPoint x: 325, endPoint y: 57, distance: 20.0
click at [328, 37] on div "Định nghĩa Hủy Thêm Từ điển Tiếng Việt Tiếng Anh Ví dụ Nhập từ mới để xem dữ li…" at bounding box center [549, 251] width 728 height 448
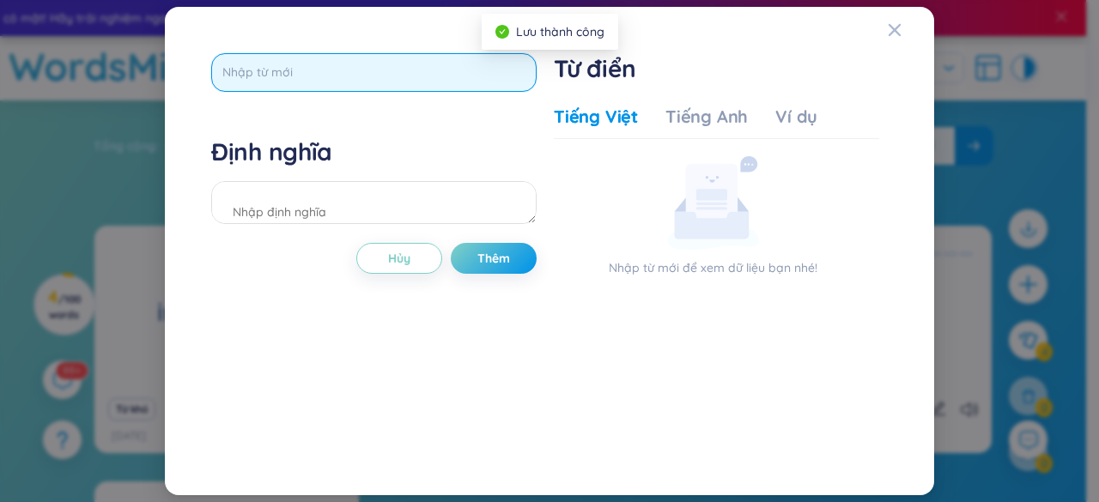
click at [325, 57] on input "text" at bounding box center [373, 72] width 325 height 39
click at [313, 66] on input "text" at bounding box center [373, 72] width 325 height 39
type input "i"
type input "ì"
type input "information"
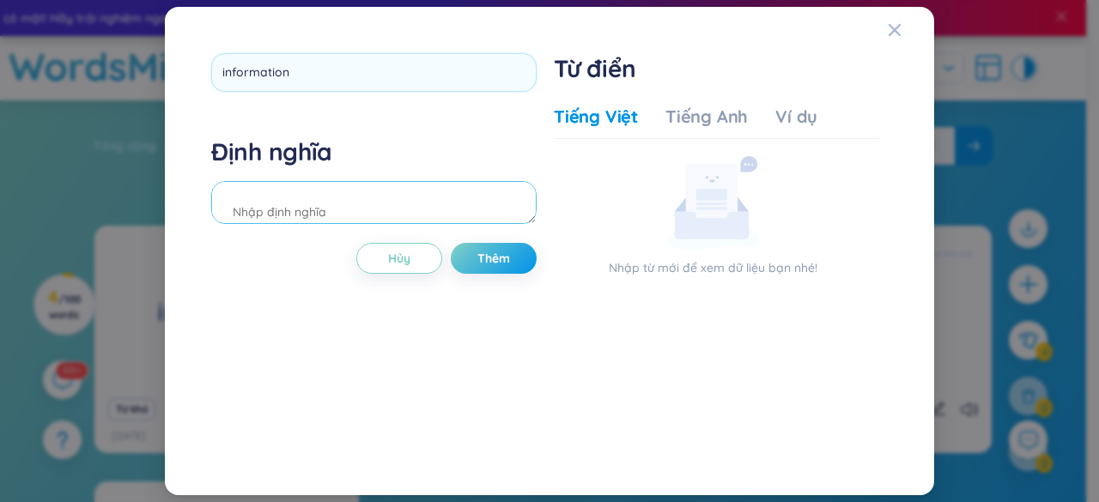
click at [437, 216] on div "Định nghĩa" at bounding box center [373, 183] width 325 height 93
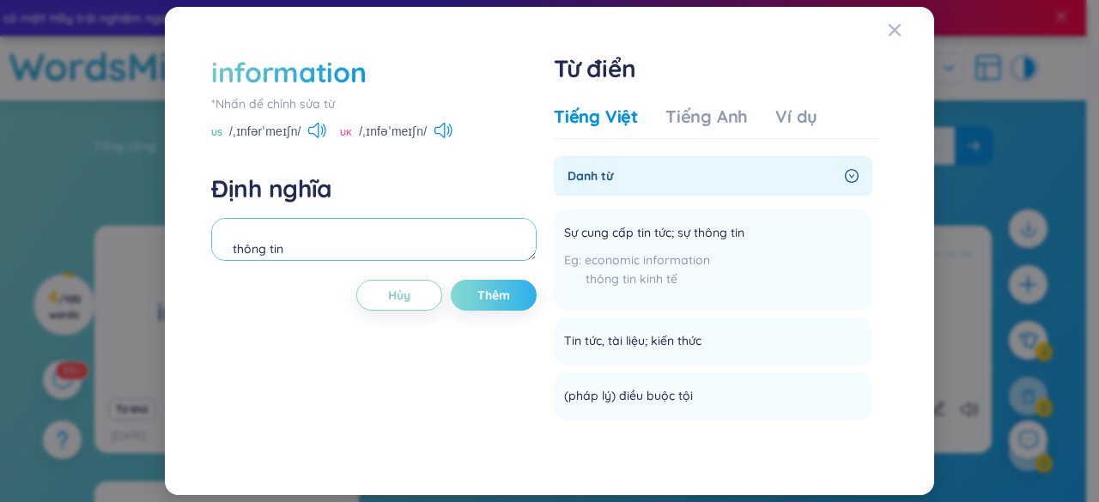
type textarea "thông tin"
click at [498, 287] on span "Thêm" at bounding box center [493, 295] width 33 height 17
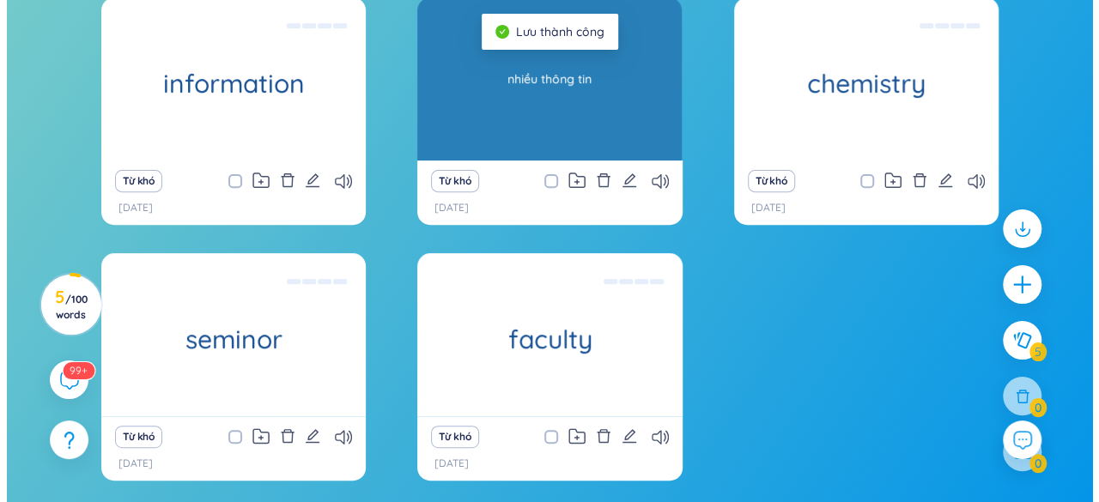
scroll to position [258, 0]
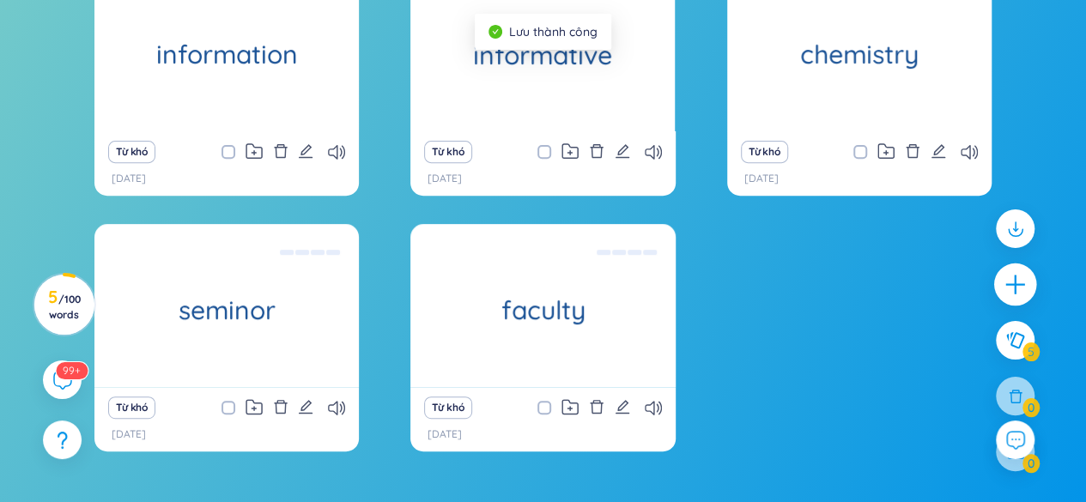
click at [1017, 292] on icon "plus" at bounding box center [1016, 285] width 24 height 24
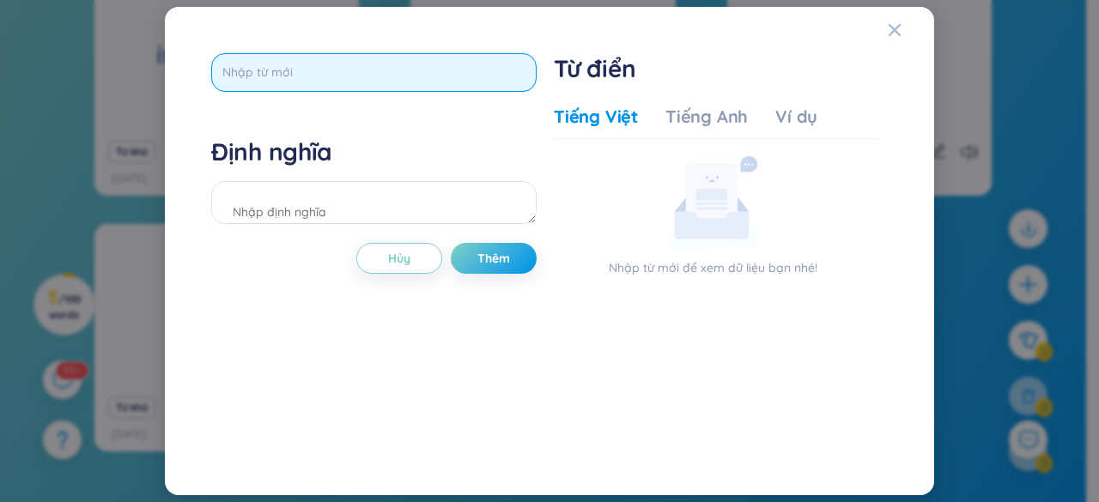
click at [424, 63] on input "text" at bounding box center [373, 72] width 325 height 39
type input "acknowledge"
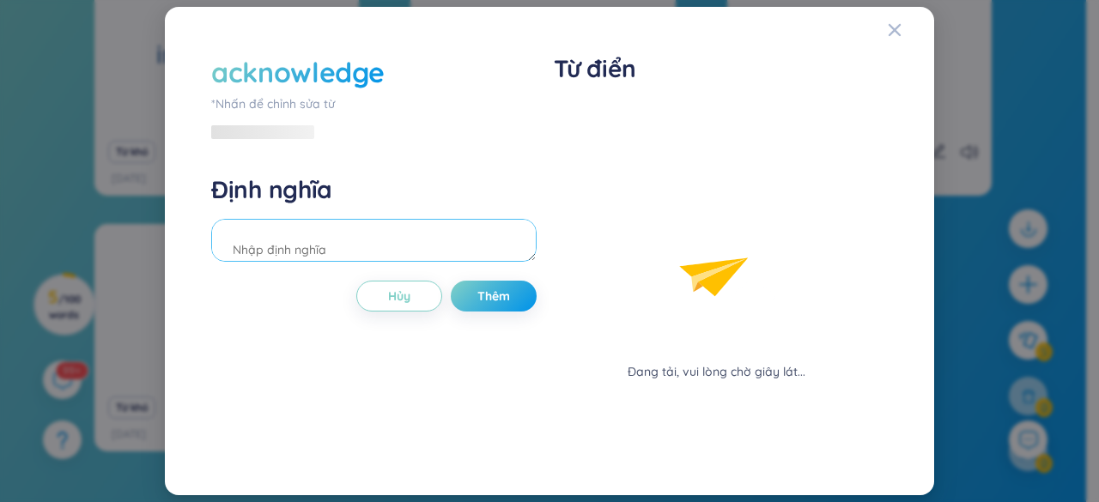
click at [341, 212] on div "Định nghĩa" at bounding box center [373, 220] width 325 height 93
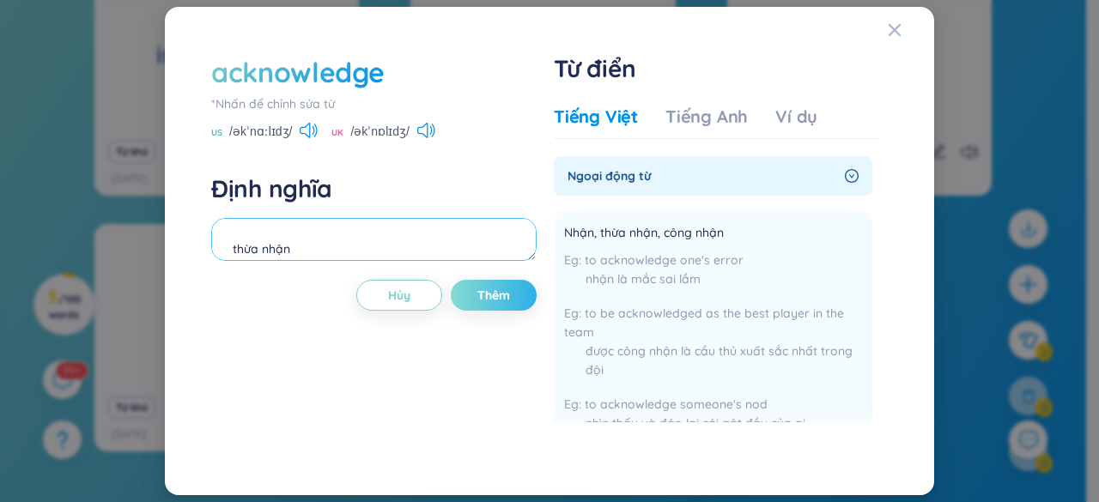
type textarea "thừa nhận"
click at [457, 288] on button "Thêm" at bounding box center [494, 295] width 86 height 31
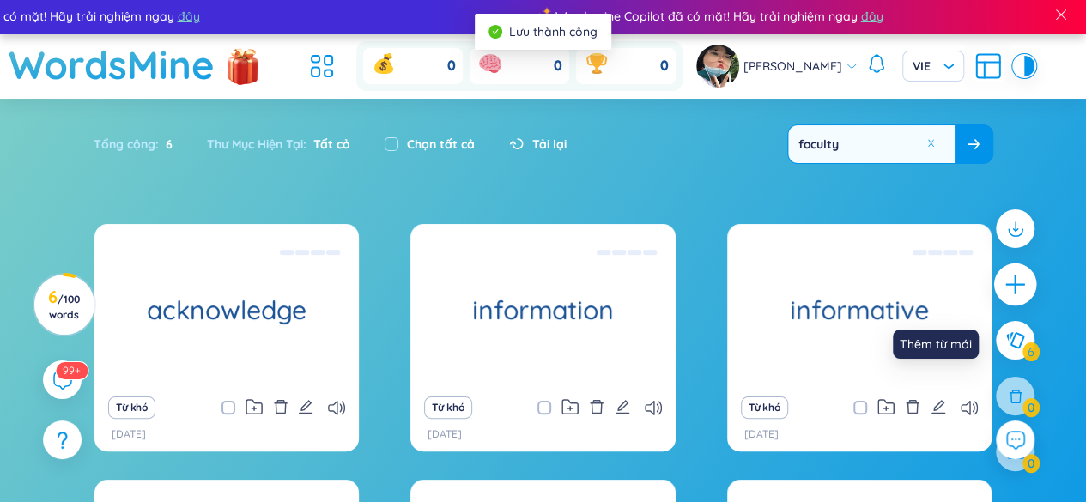
scroll to position [0, 0]
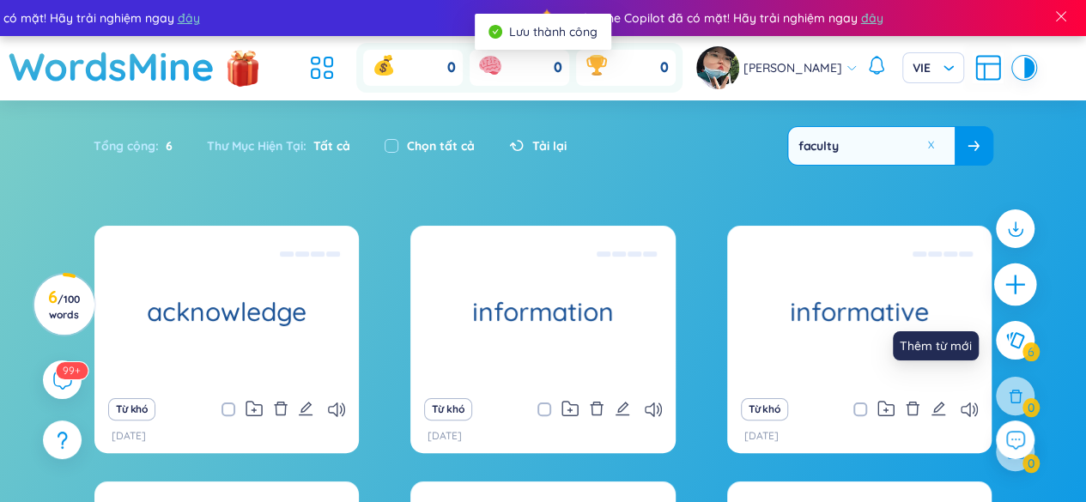
click at [1020, 293] on icon "plus" at bounding box center [1016, 285] width 24 height 24
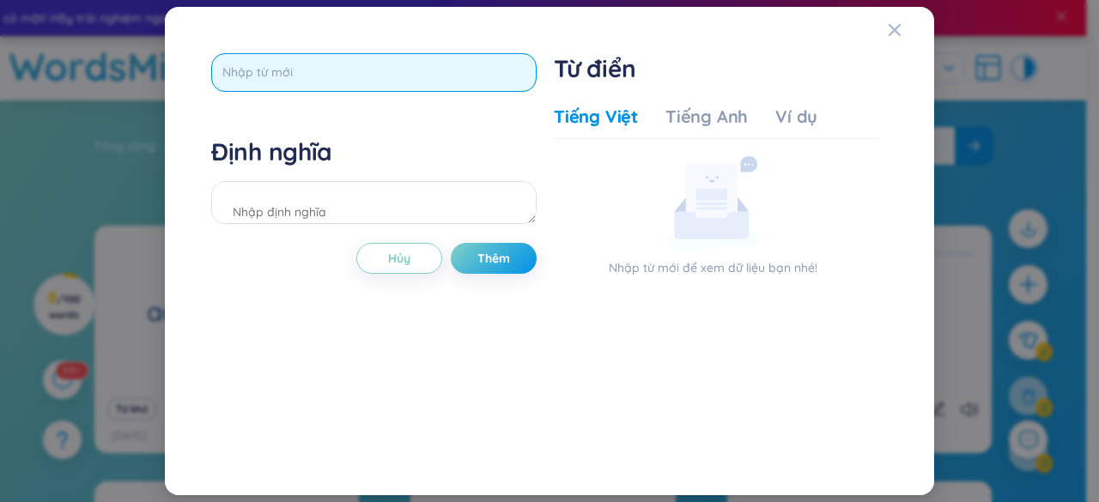
click at [239, 75] on input "text" at bounding box center [373, 72] width 325 height 39
type input "discipline"
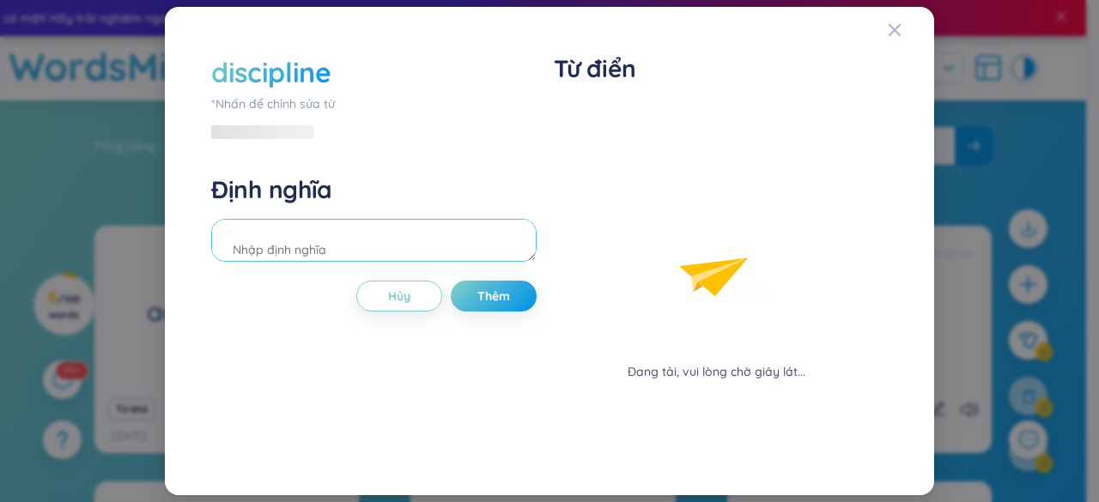
click at [328, 209] on div "Định nghĩa" at bounding box center [373, 220] width 325 height 93
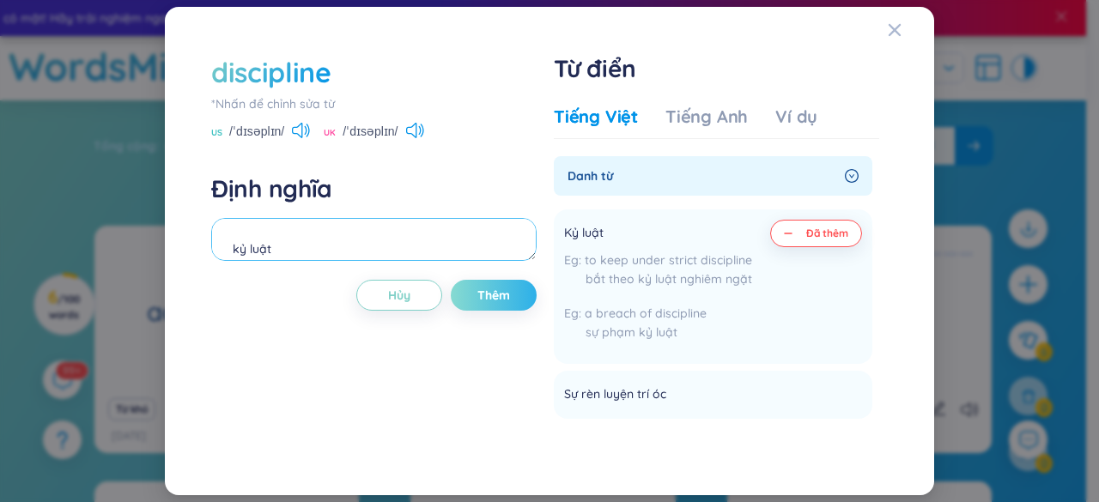
type textarea "kỷ luật"
click at [495, 300] on span "Thêm" at bounding box center [493, 295] width 33 height 17
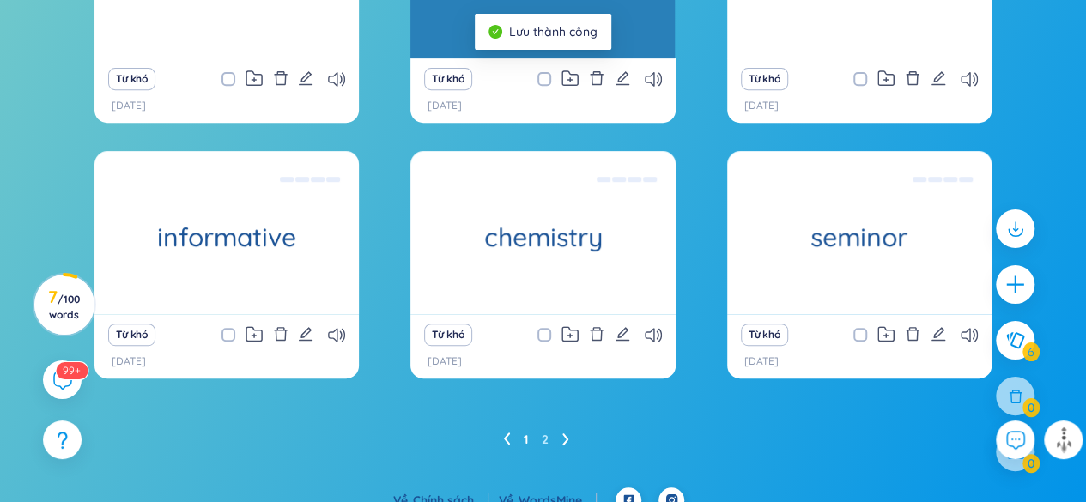
scroll to position [349, 0]
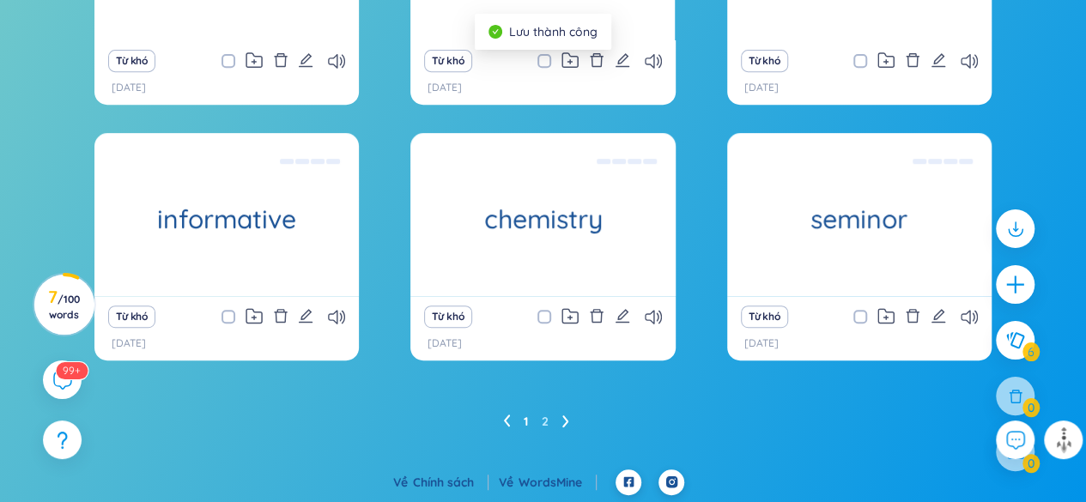
click at [569, 417] on icon at bounding box center [566, 421] width 7 height 13
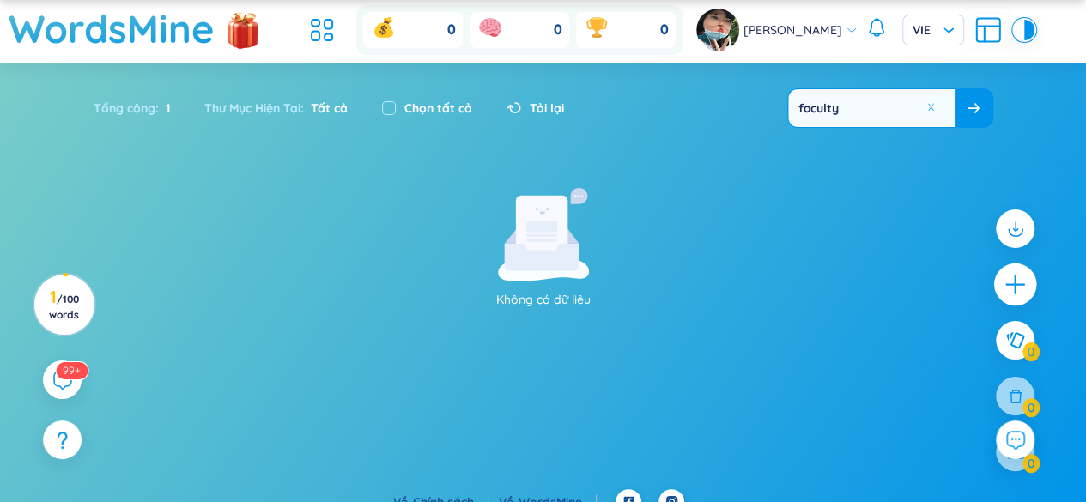
scroll to position [58, 0]
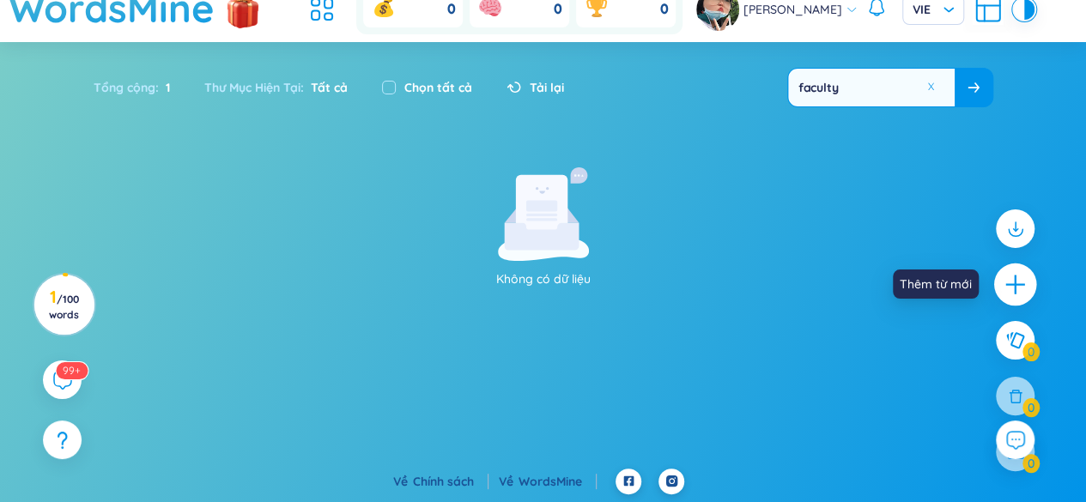
click at [1020, 301] on div at bounding box center [1015, 285] width 43 height 43
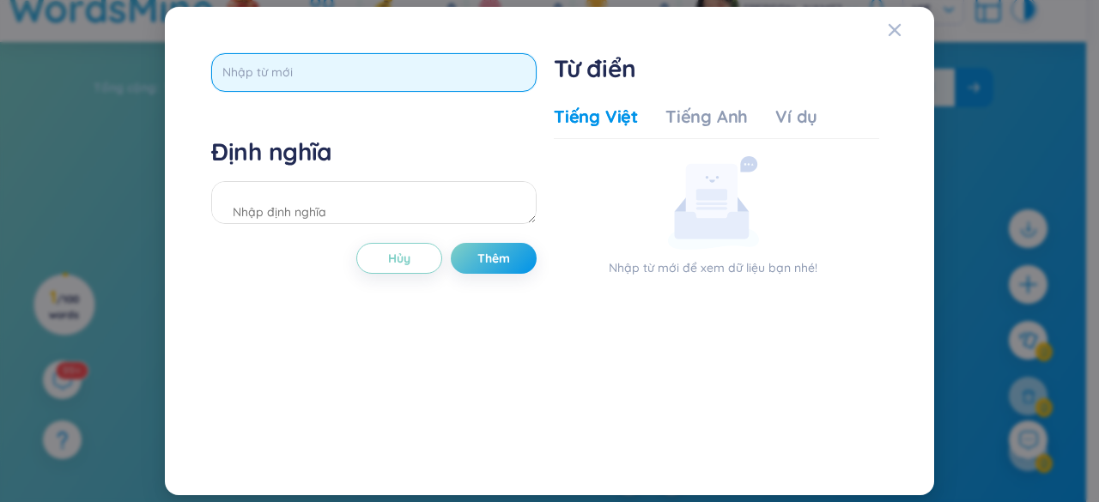
click at [347, 76] on input "text" at bounding box center [373, 72] width 325 height 39
type input "a"
type input "â"
type input "academic"
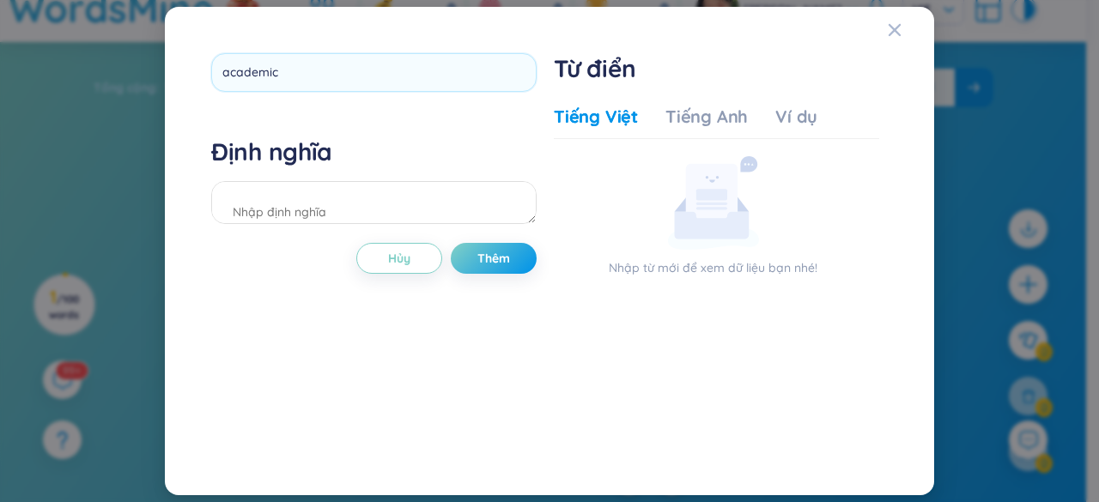
click at [336, 226] on div at bounding box center [373, 205] width 325 height 48
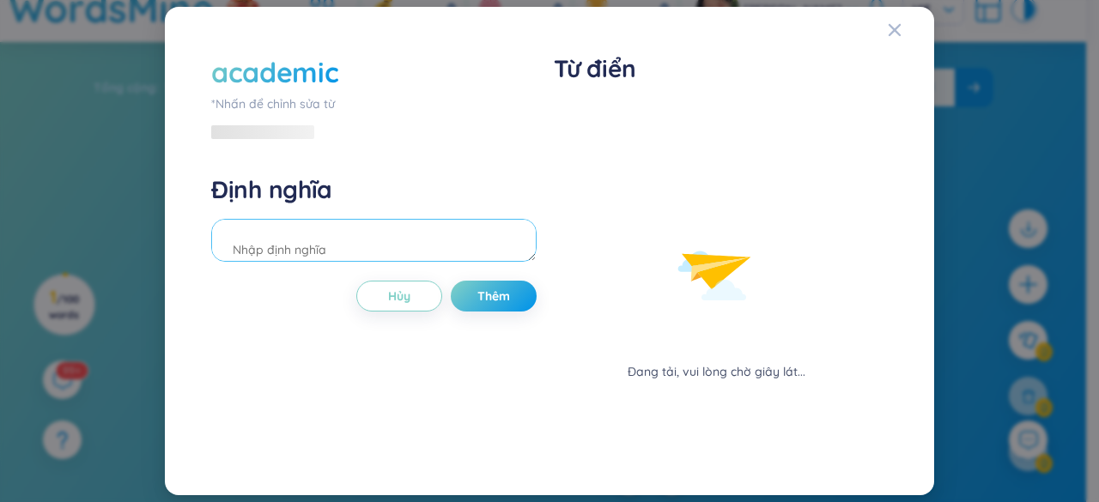
click at [336, 234] on textarea at bounding box center [373, 240] width 325 height 43
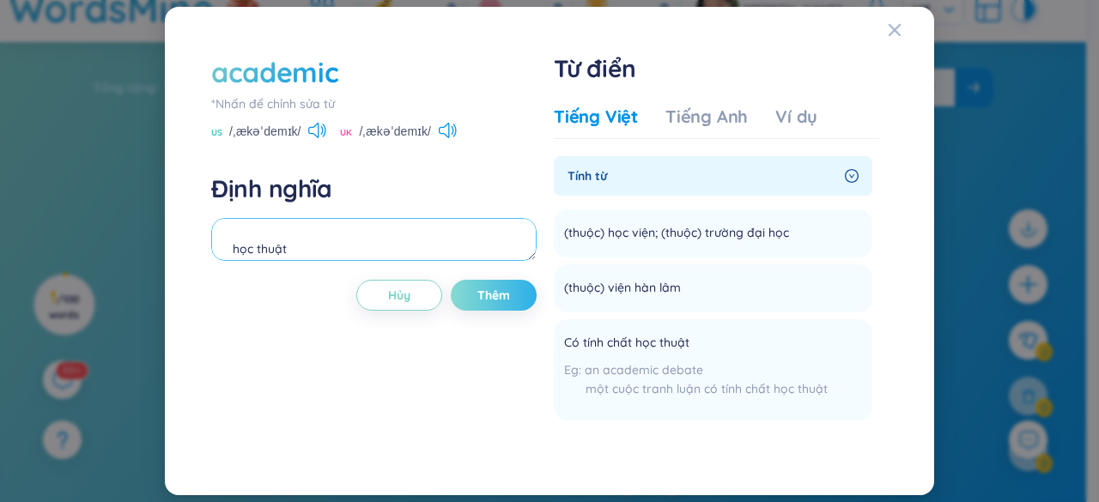
type textarea "học thuật"
click at [507, 298] on span "Thêm" at bounding box center [493, 295] width 33 height 17
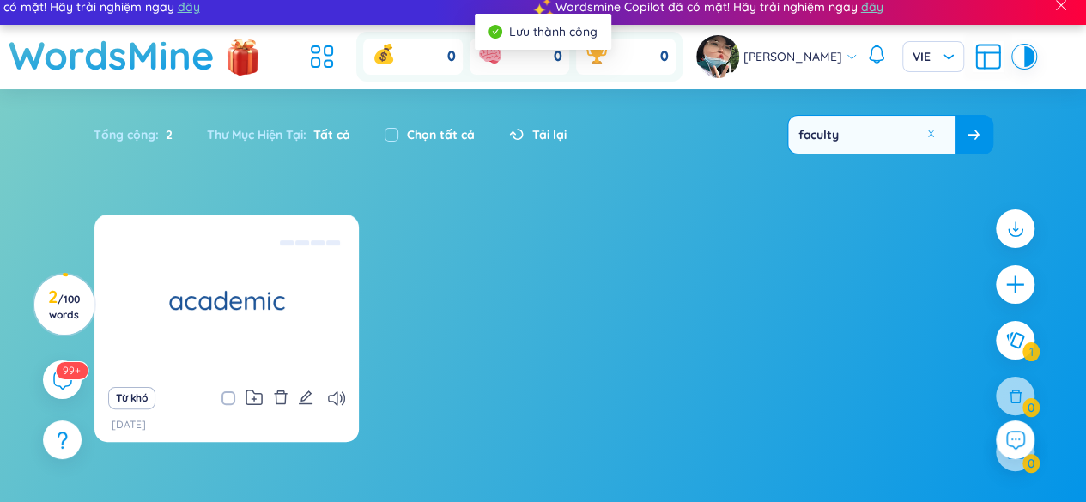
scroll to position [0, 0]
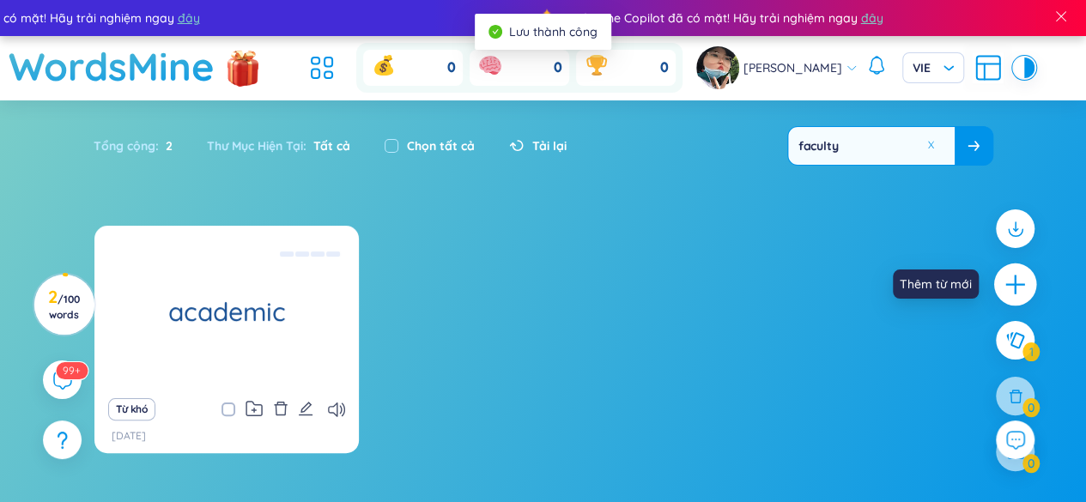
click at [1025, 284] on icon "plus" at bounding box center [1016, 285] width 24 height 24
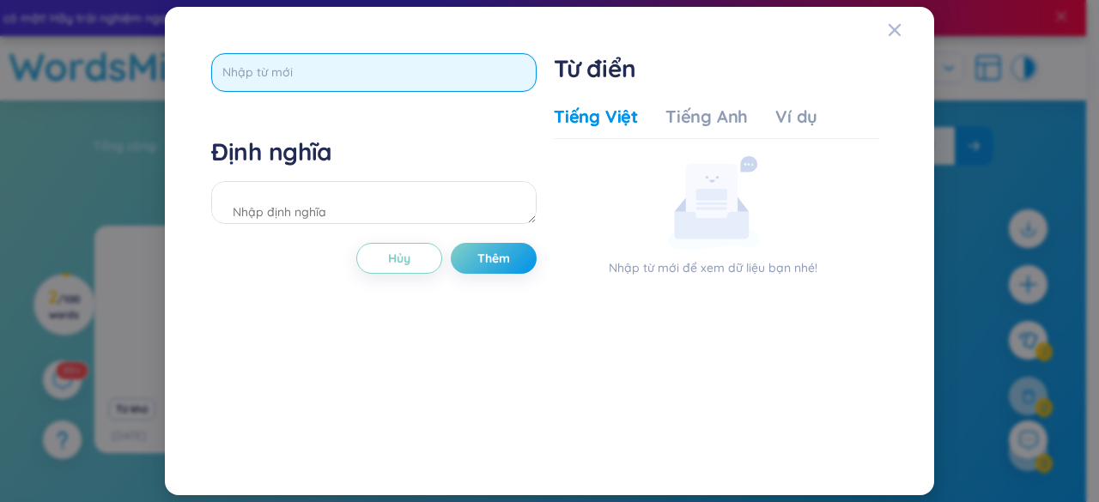
click at [426, 73] on input "text" at bounding box center [373, 72] width 325 height 39
type input "distinct"
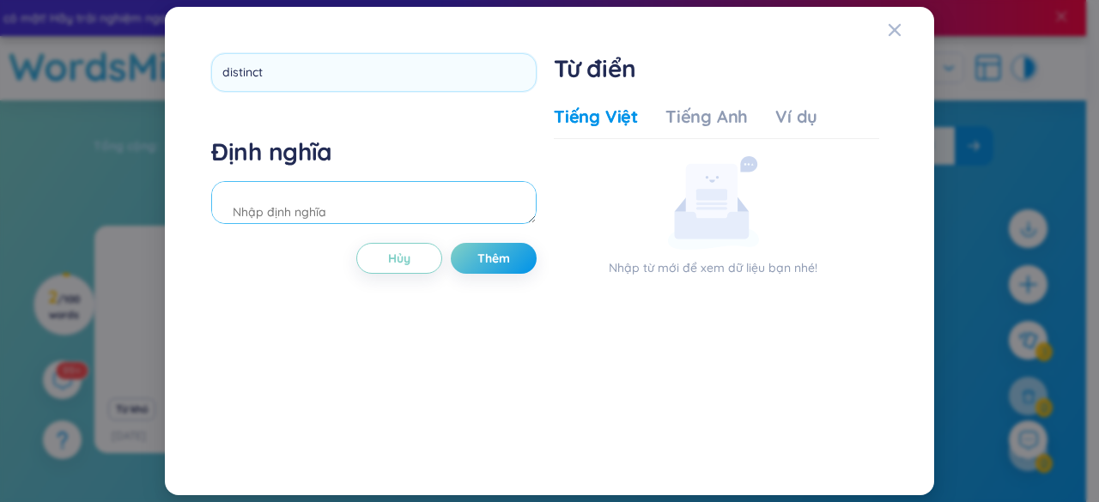
click at [373, 204] on div "Định nghĩa" at bounding box center [373, 183] width 325 height 93
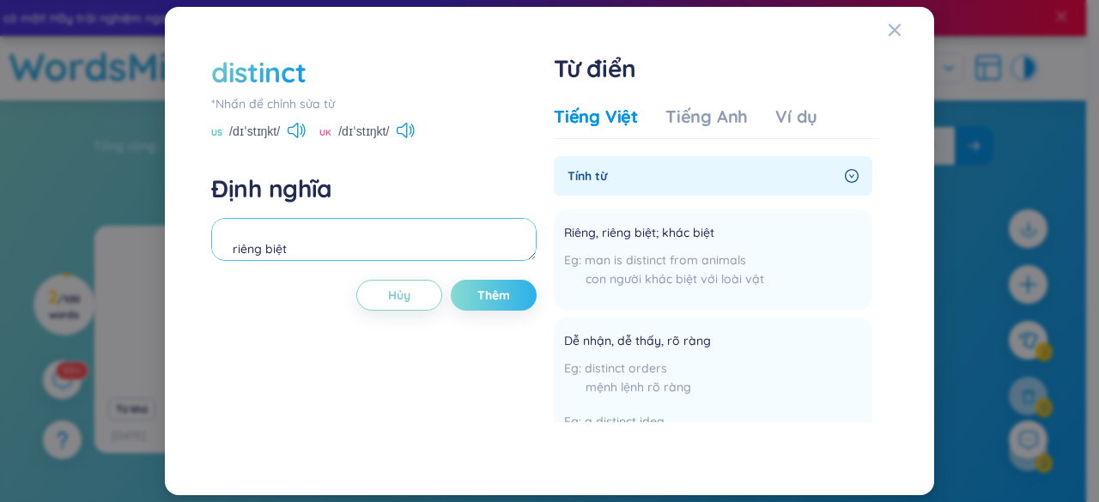
type textarea "riêng biệt"
click at [508, 298] on span "Thêm" at bounding box center [493, 295] width 33 height 17
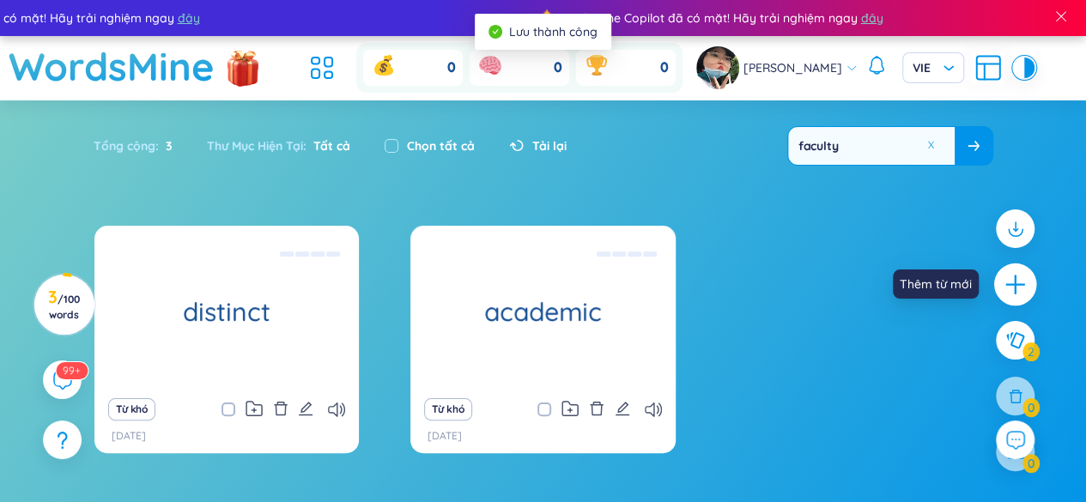
click at [1019, 283] on icon "plus" at bounding box center [1016, 285] width 24 height 24
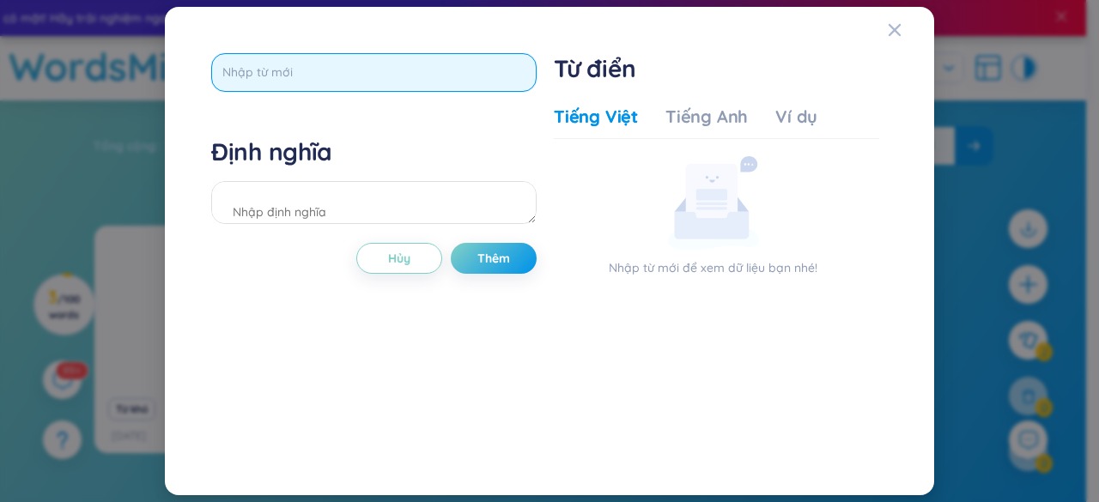
click at [318, 62] on input "text" at bounding box center [373, 72] width 325 height 39
type input "diverse"
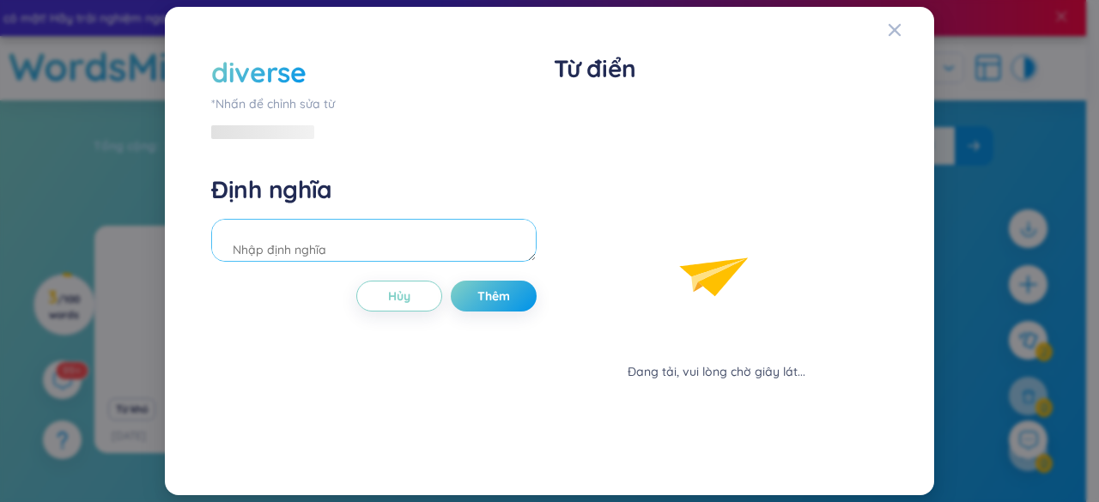
click at [307, 210] on div "Định nghĩa" at bounding box center [373, 220] width 325 height 93
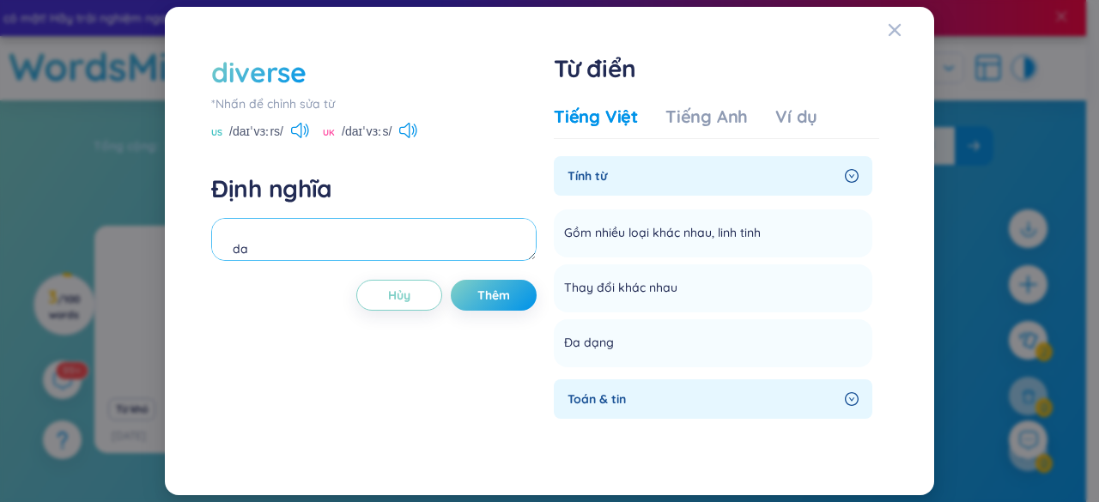
type textarea "d"
type textarea "đa dạng"
click at [507, 280] on button "Thêm" at bounding box center [494, 295] width 86 height 31
click at [505, 296] on span "Thêm" at bounding box center [506, 295] width 33 height 17
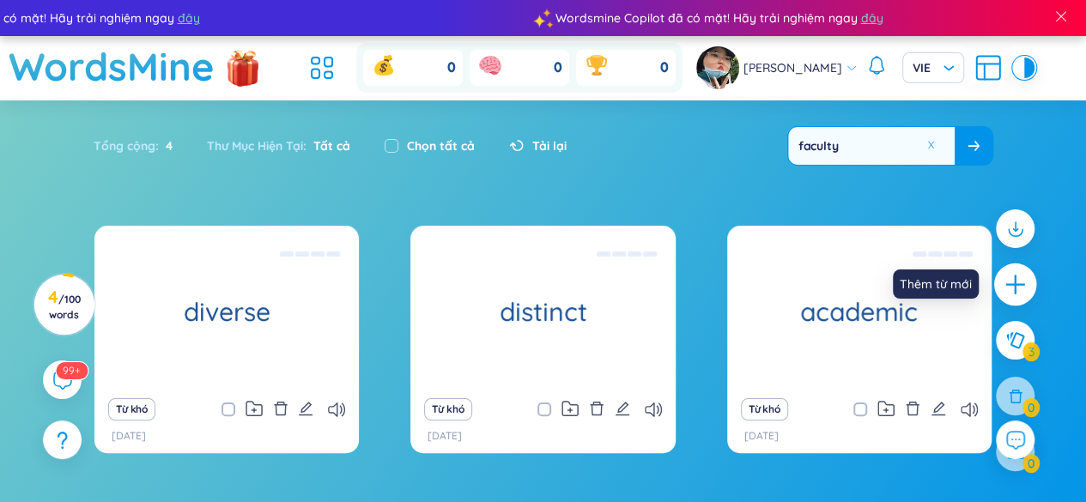
click at [1015, 293] on icon "plus" at bounding box center [1015, 284] width 2 height 19
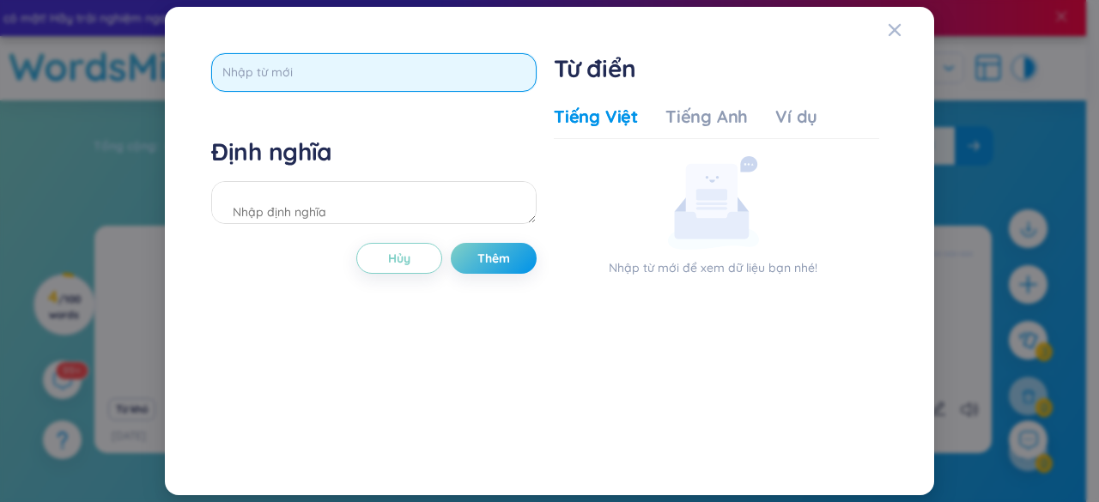
click at [246, 82] on input "text" at bounding box center [373, 72] width 325 height 39
type input "methodology"
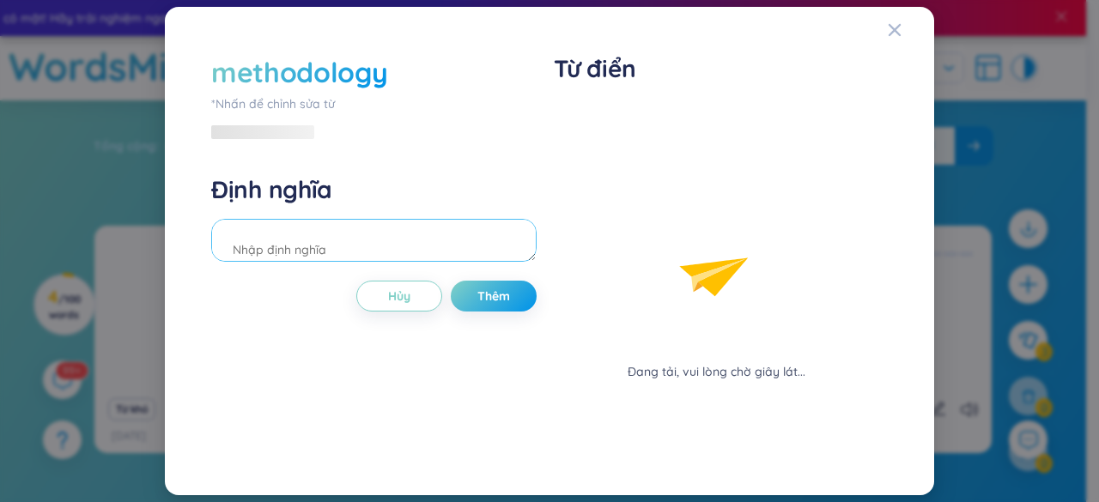
click at [335, 192] on div "Định nghĩa" at bounding box center [373, 220] width 325 height 93
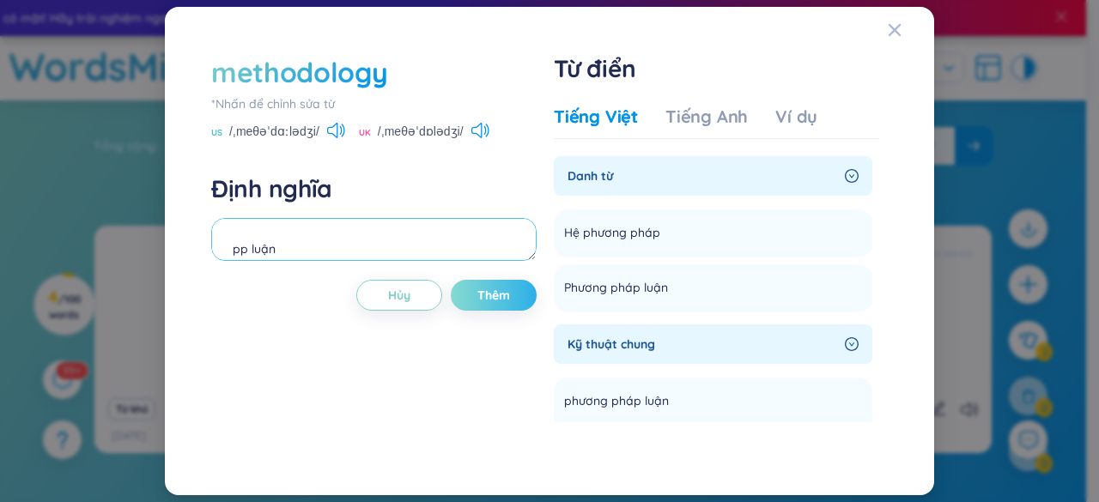
type textarea "pp luận"
click at [470, 289] on button "Thêm" at bounding box center [494, 295] width 86 height 31
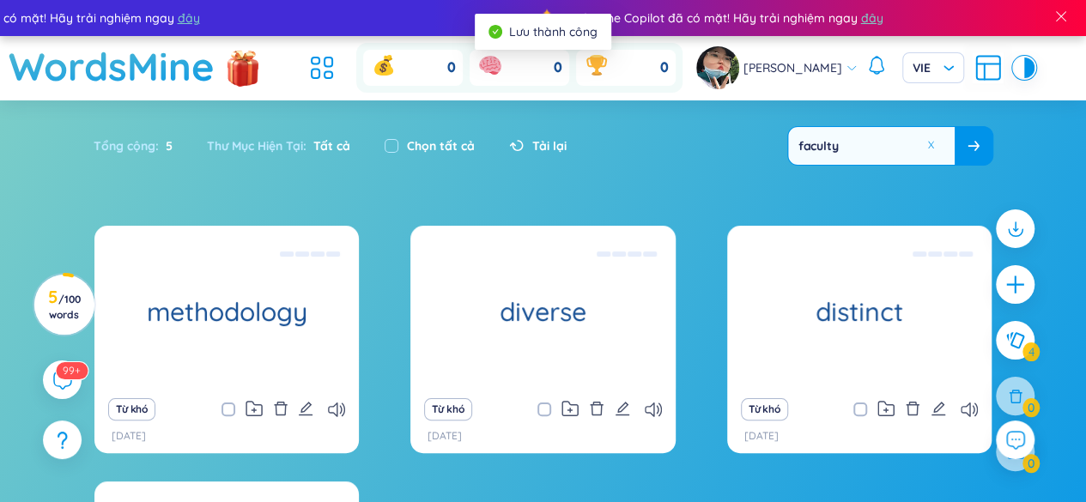
click at [1021, 287] on icon "plus" at bounding box center [1015, 284] width 21 height 21
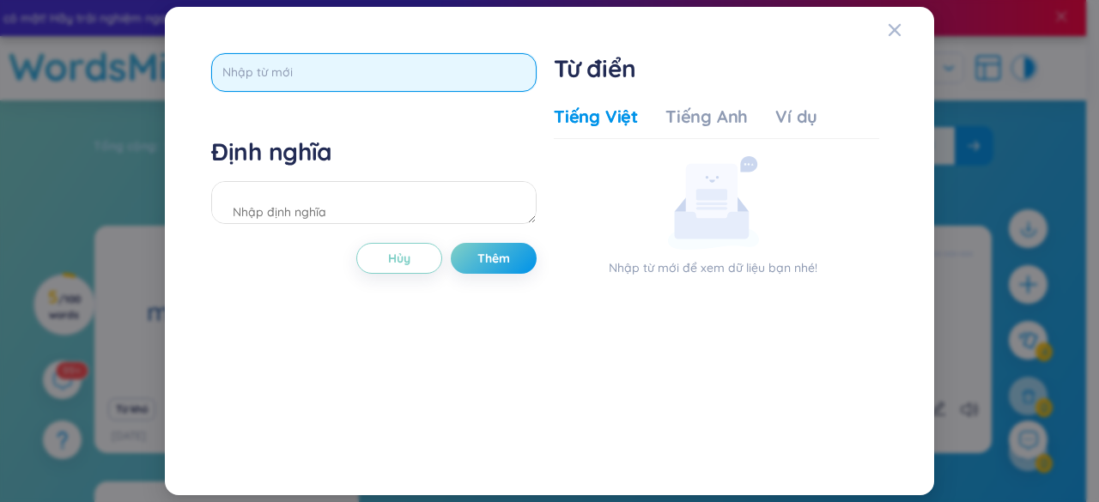
click at [369, 88] on input "text" at bounding box center [373, 72] width 325 height 39
type input "statistical"
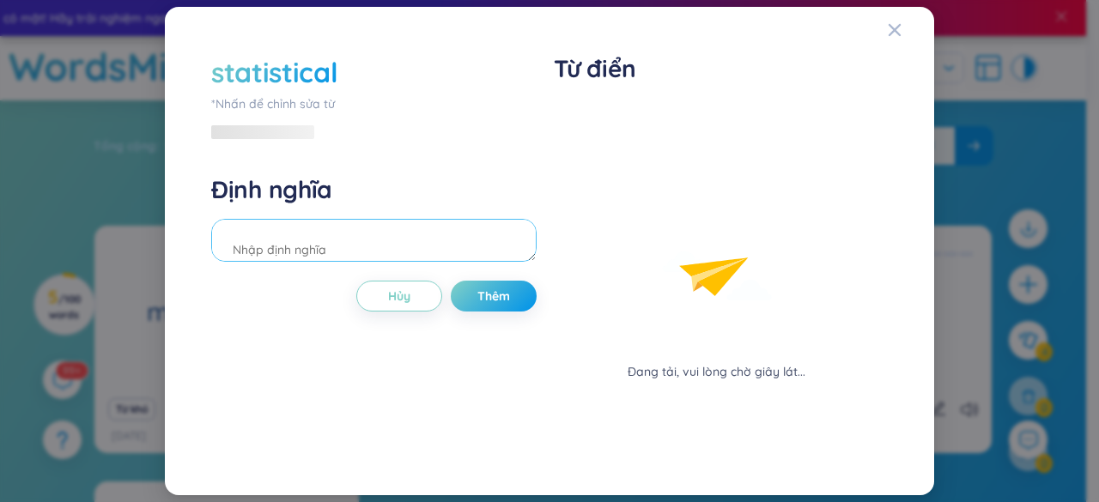
click at [311, 207] on div "Định nghĩa" at bounding box center [373, 220] width 325 height 93
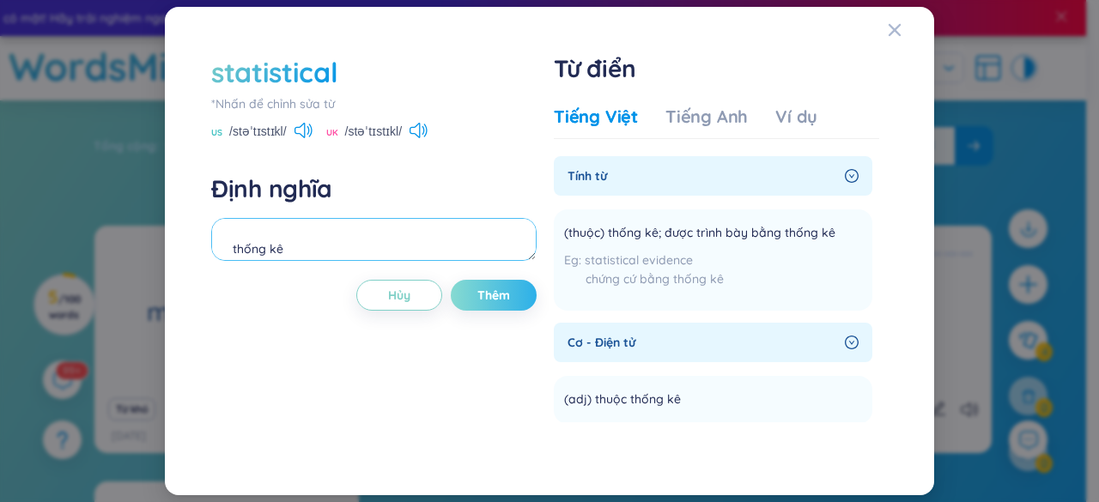
type textarea "thống kê"
click at [511, 287] on button "Thêm" at bounding box center [494, 295] width 86 height 31
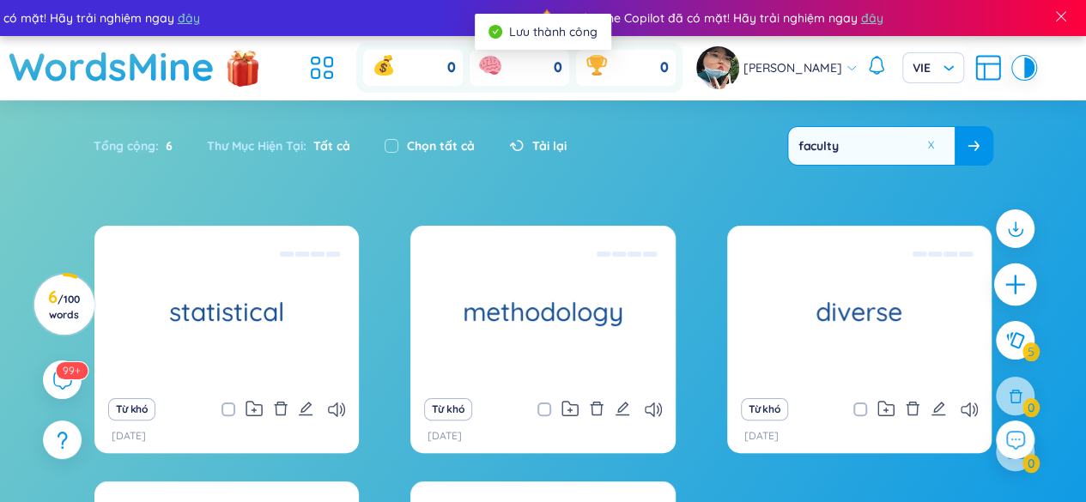
click at [1013, 284] on icon "plus" at bounding box center [1015, 284] width 19 height 2
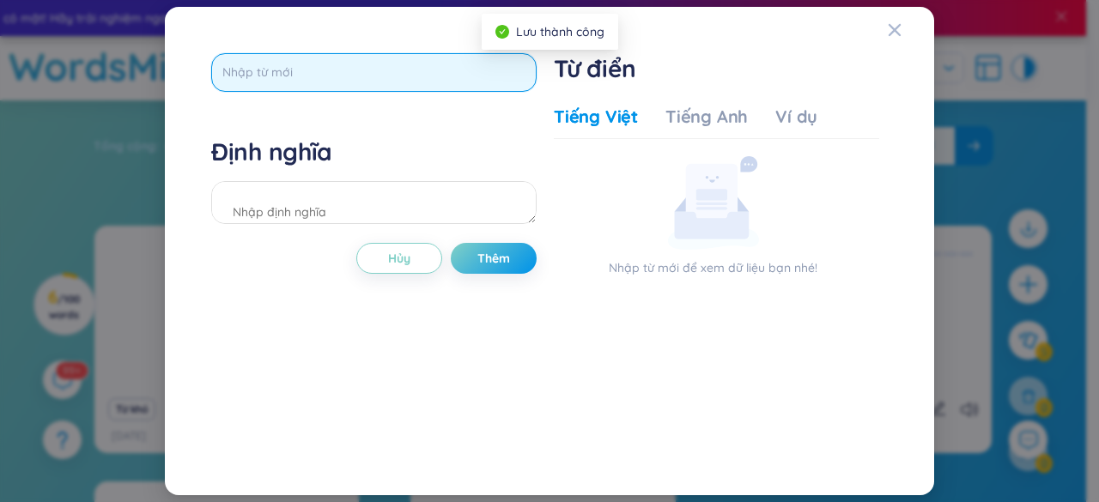
click at [256, 60] on input "text" at bounding box center [373, 72] width 325 height 39
type input "standard"
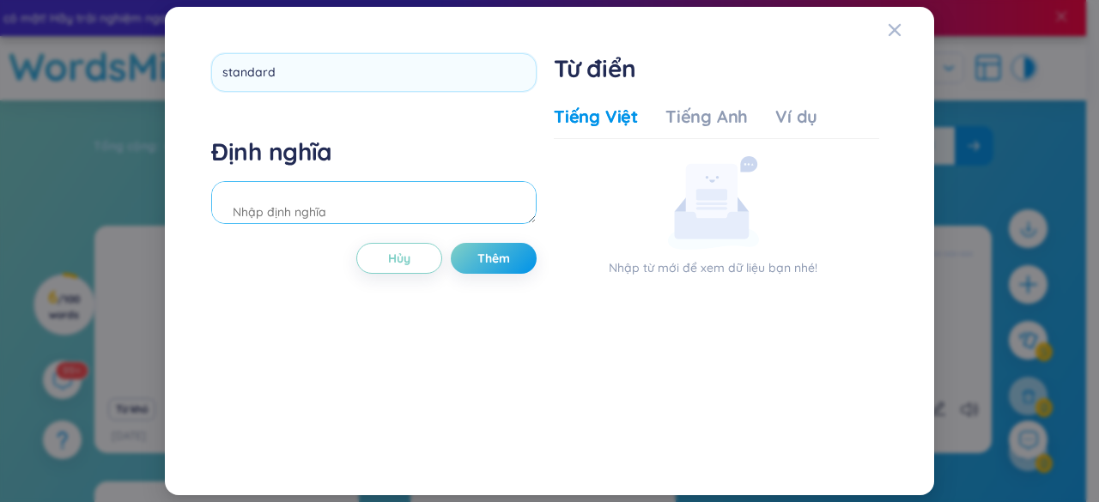
click at [455, 204] on div "Định nghĩa" at bounding box center [373, 183] width 325 height 93
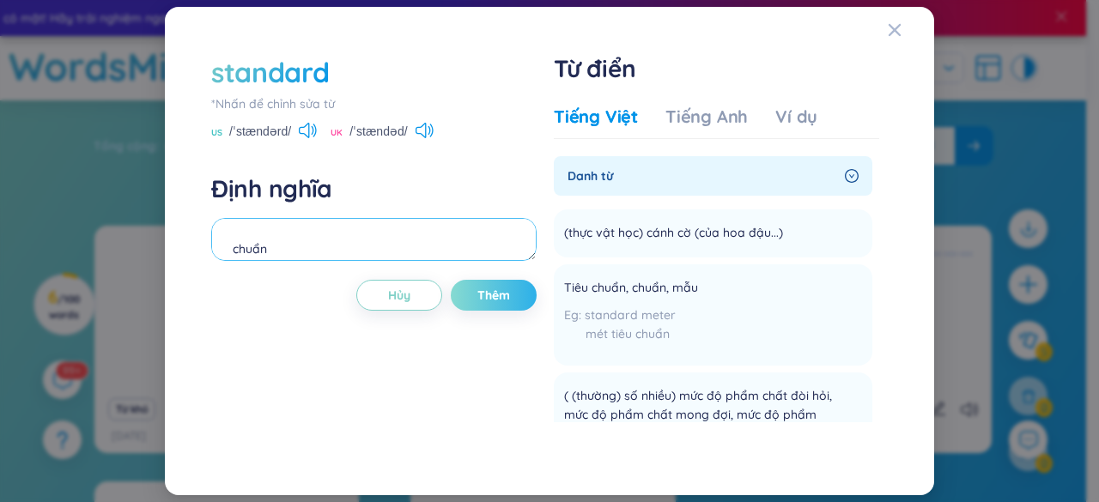
type textarea "chuẩn"
click at [510, 298] on span "Thêm" at bounding box center [493, 295] width 33 height 17
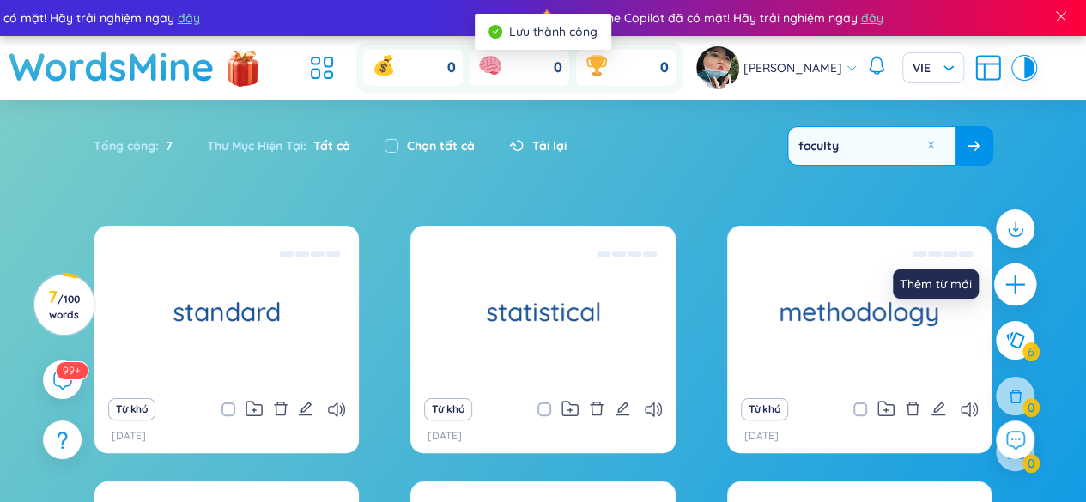
click at [1025, 272] on div at bounding box center [1015, 285] width 43 height 43
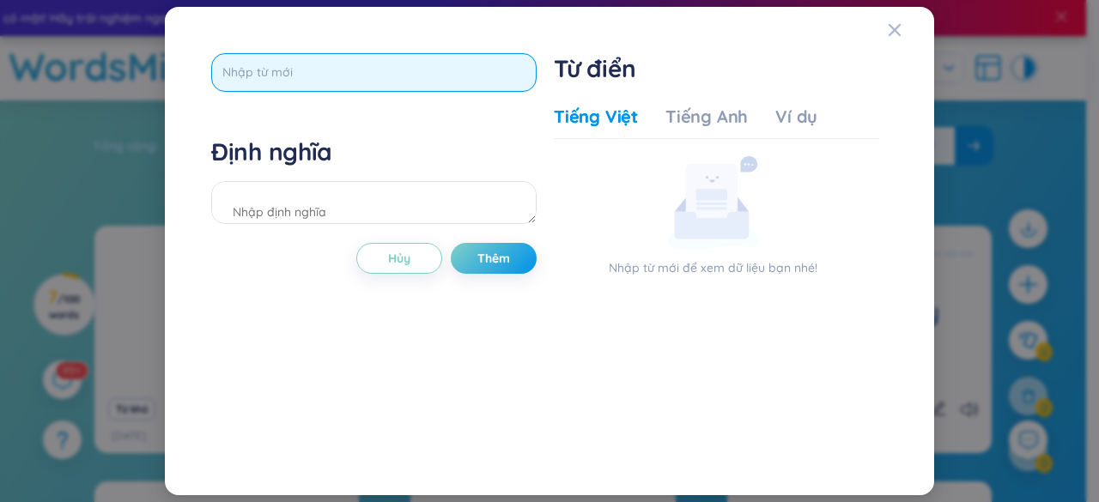
click at [432, 78] on input "text" at bounding box center [373, 72] width 325 height 39
type input "tutor"
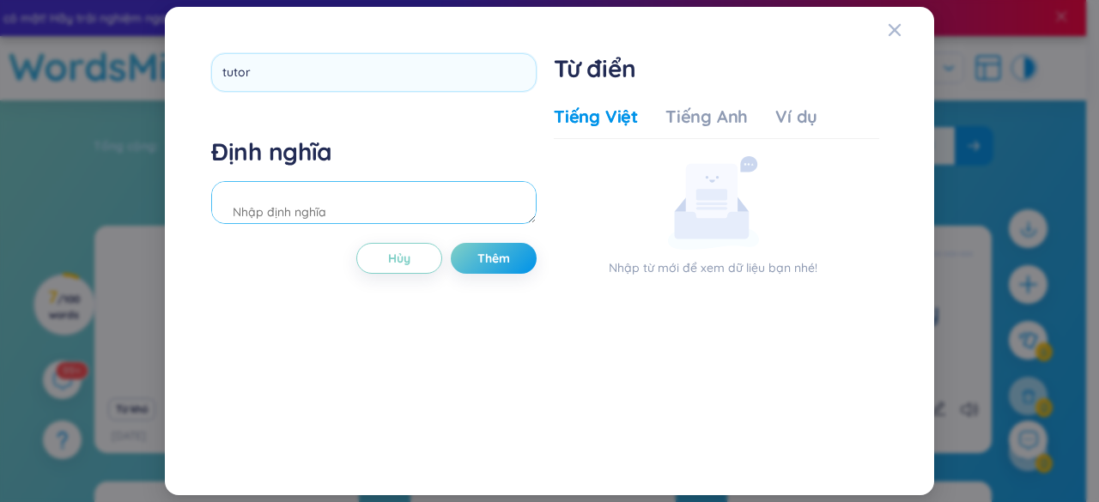
click at [419, 207] on div "Định nghĩa" at bounding box center [373, 183] width 325 height 93
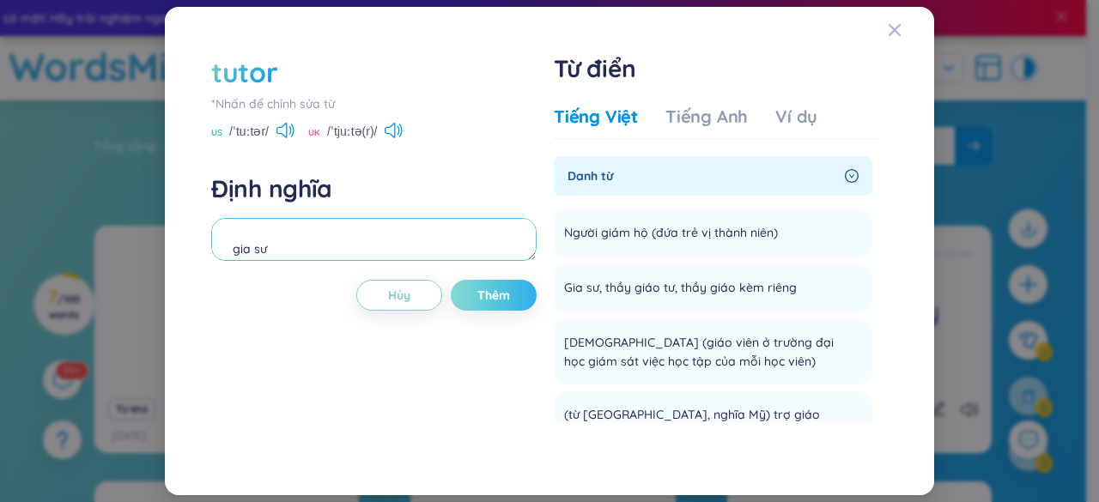
type textarea "gia sư"
click at [502, 301] on span "Thêm" at bounding box center [493, 295] width 33 height 17
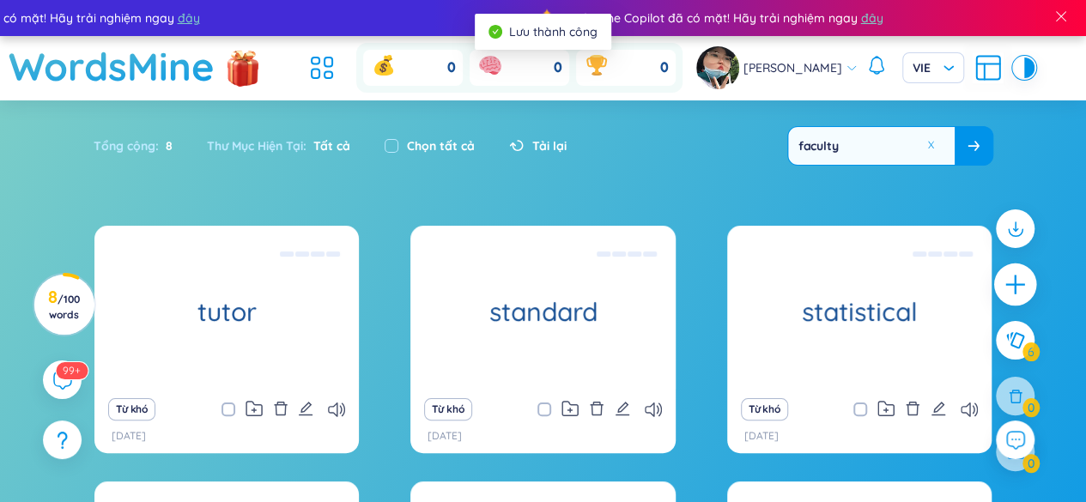
click at [1016, 284] on icon "plus" at bounding box center [1015, 284] width 19 height 2
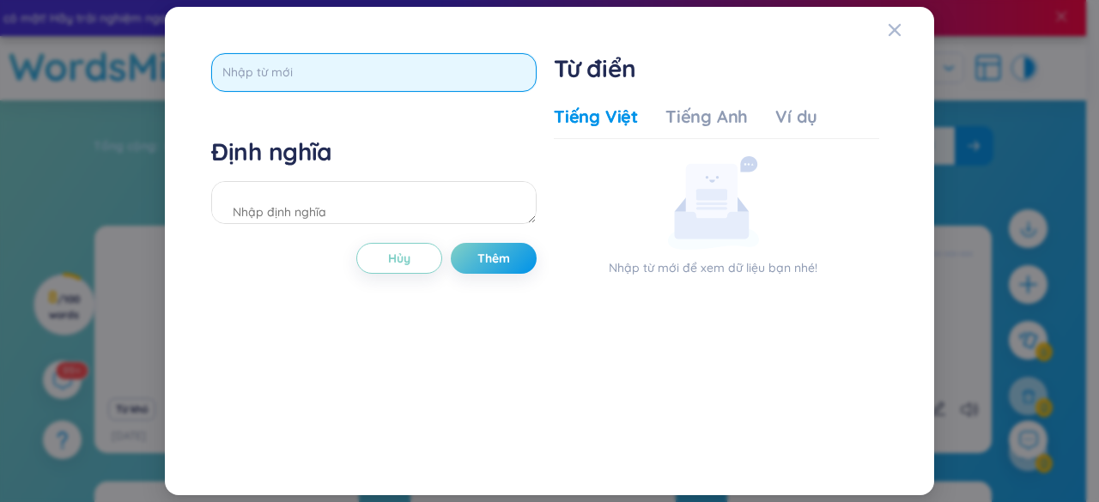
click at [316, 79] on input "text" at bounding box center [373, 72] width 325 height 39
type input "facilitate"
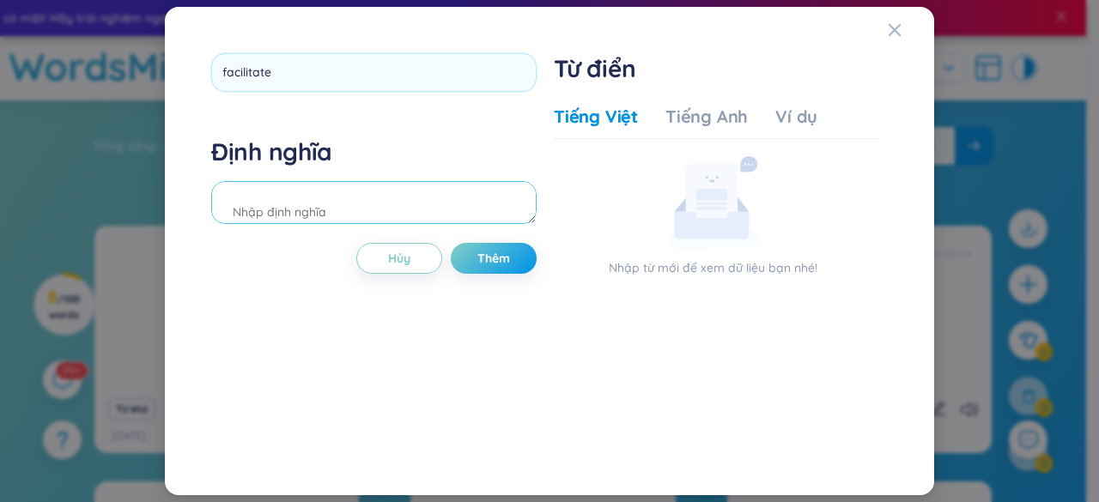
click at [289, 205] on div "Định nghĩa" at bounding box center [373, 183] width 325 height 93
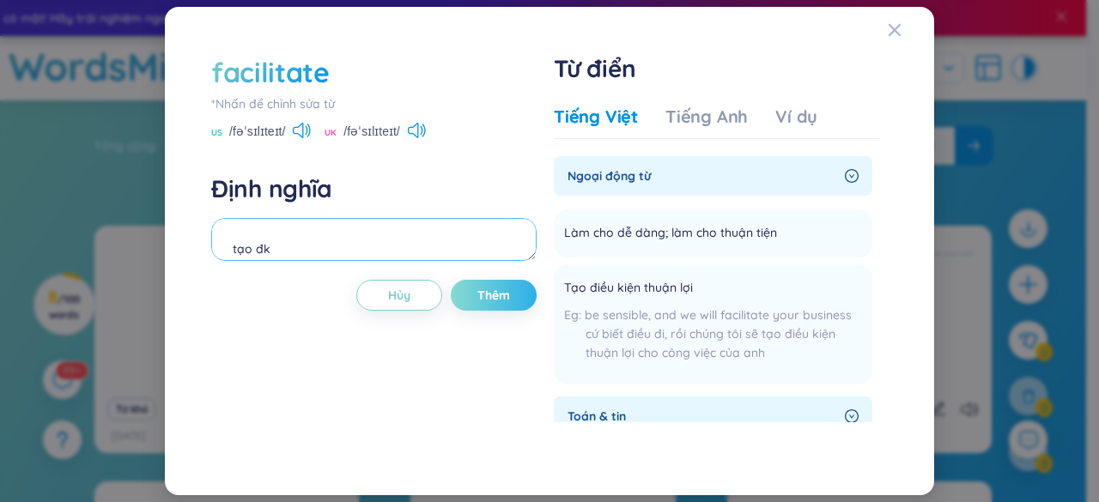
type textarea "tạo đk"
click at [508, 291] on span "Thêm" at bounding box center [493, 295] width 33 height 17
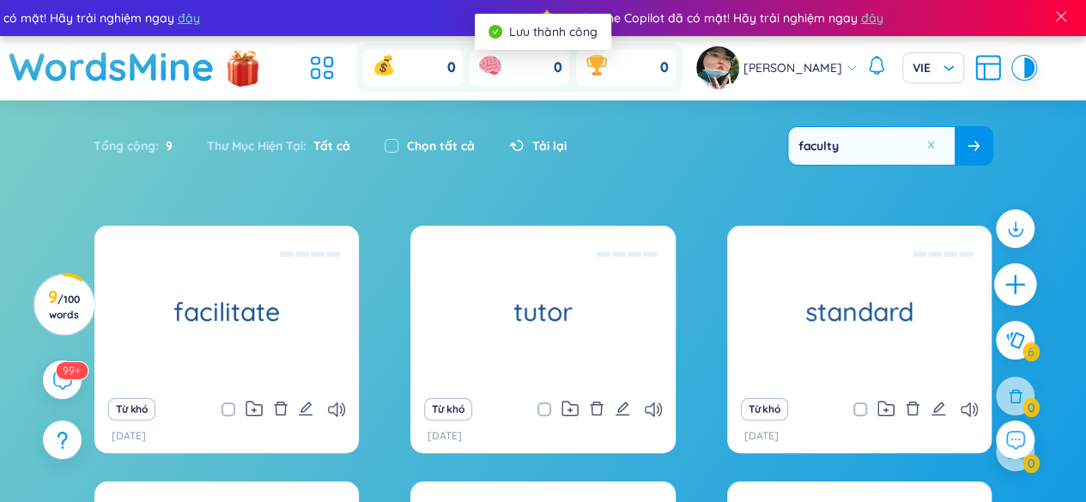
click at [1032, 283] on div at bounding box center [1015, 285] width 43 height 43
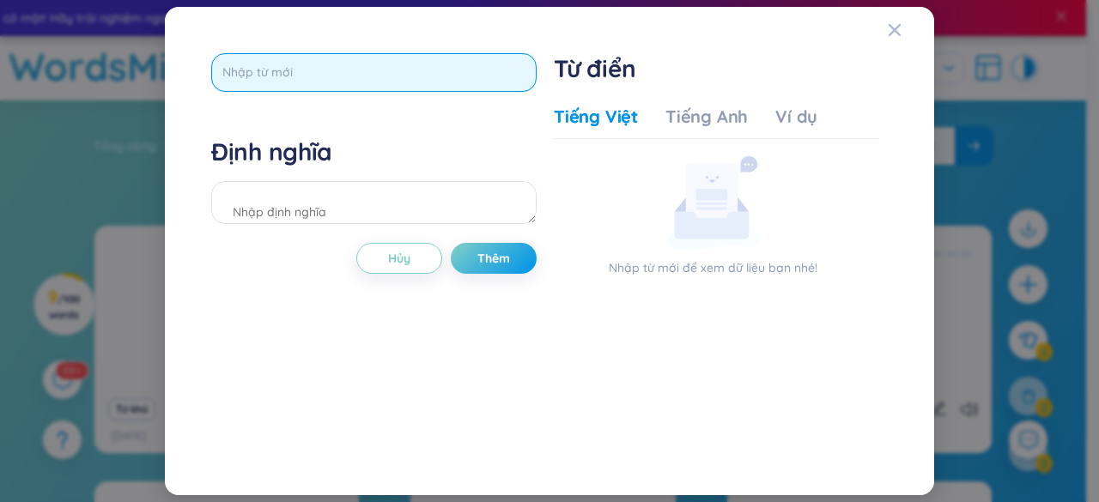
click at [374, 68] on input "text" at bounding box center [373, 72] width 325 height 39
type input "comprehand"
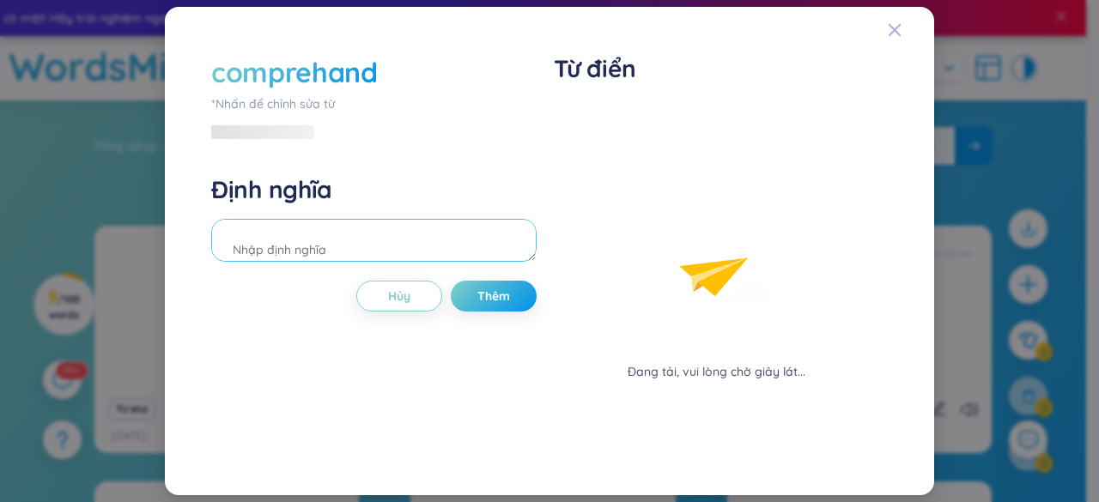
click at [265, 209] on div "Định nghĩa" at bounding box center [373, 220] width 325 height 93
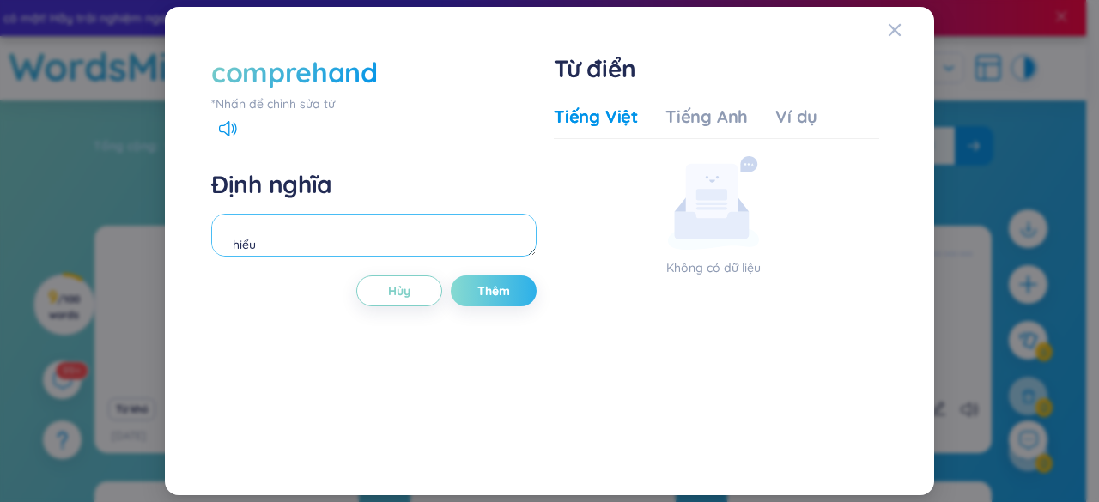
type textarea "hiểu"
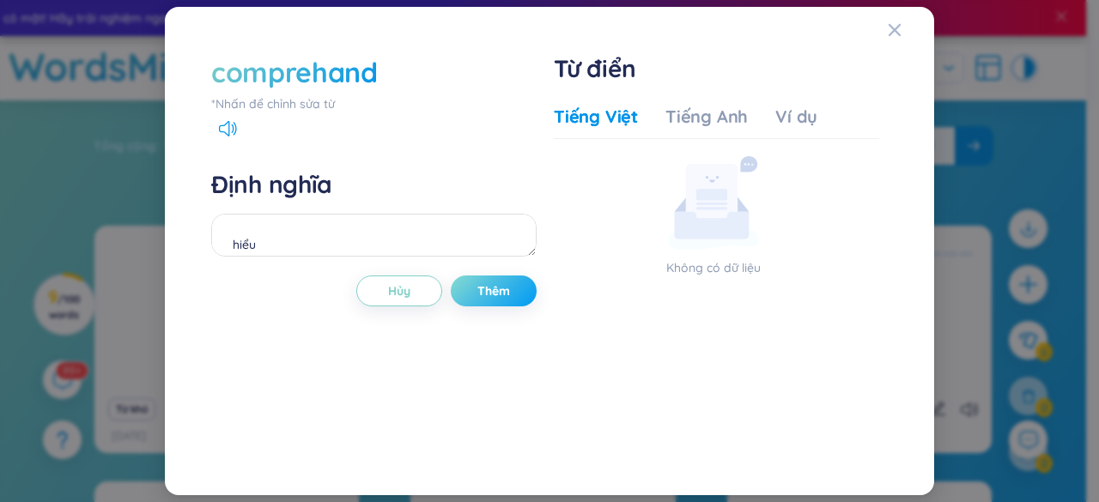
click at [498, 283] on span "Thêm" at bounding box center [493, 291] width 33 height 17
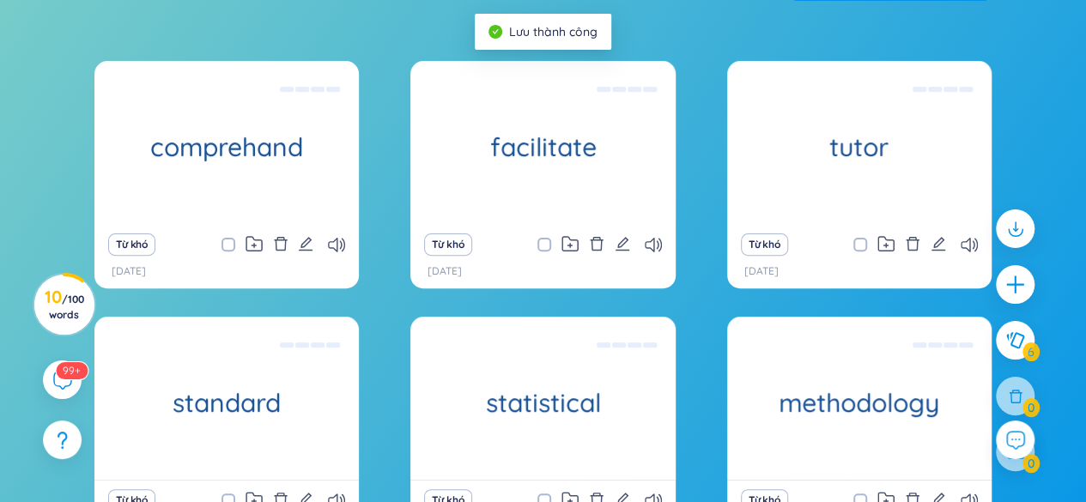
scroll to position [258, 0]
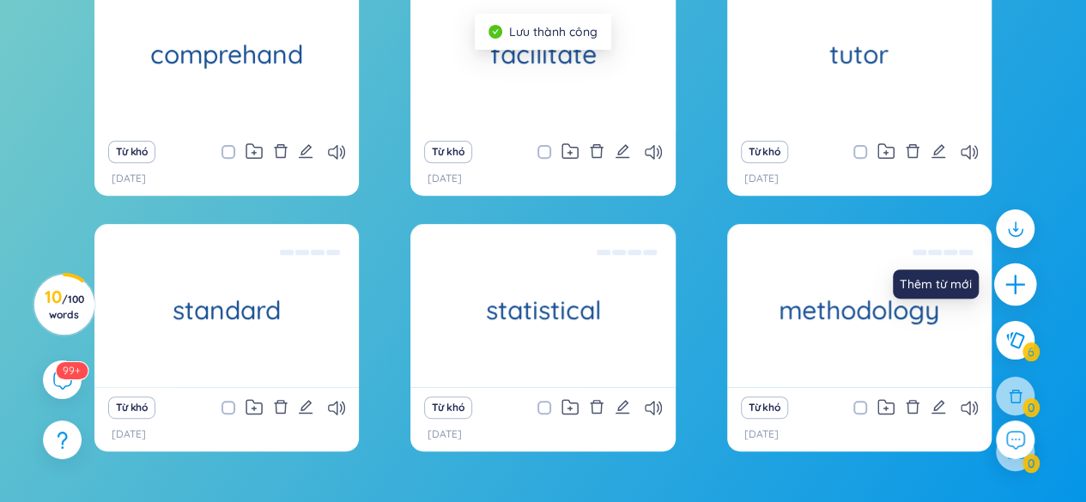
click at [1017, 281] on icon "plus" at bounding box center [1016, 285] width 24 height 24
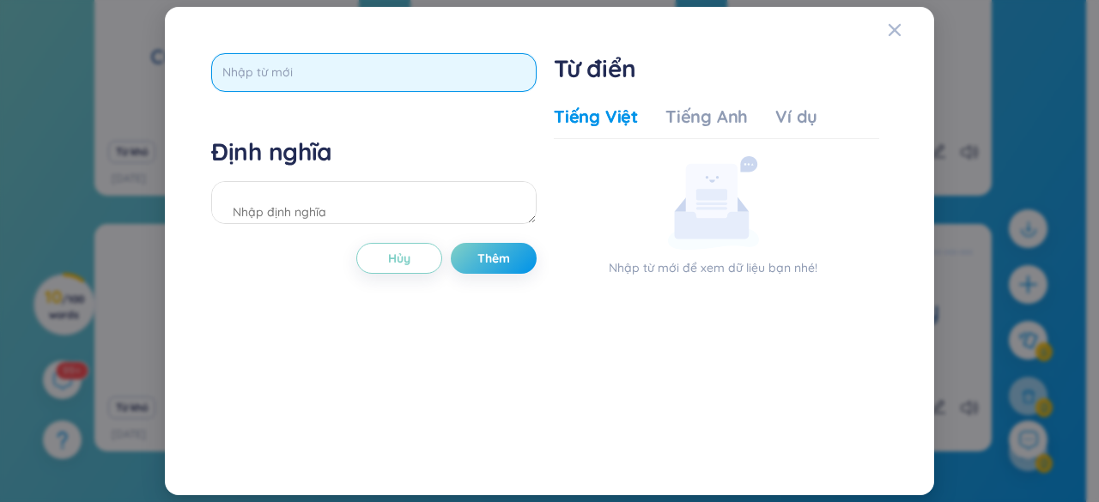
click at [295, 85] on input "text" at bounding box center [373, 72] width 325 height 39
type input "theory"
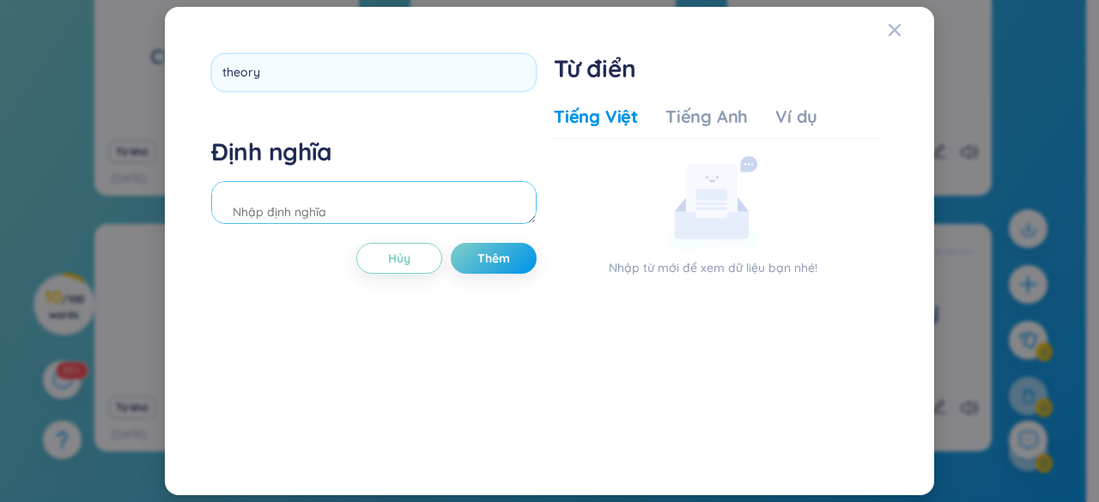
click at [289, 204] on div "Định nghĩa" at bounding box center [373, 183] width 325 height 93
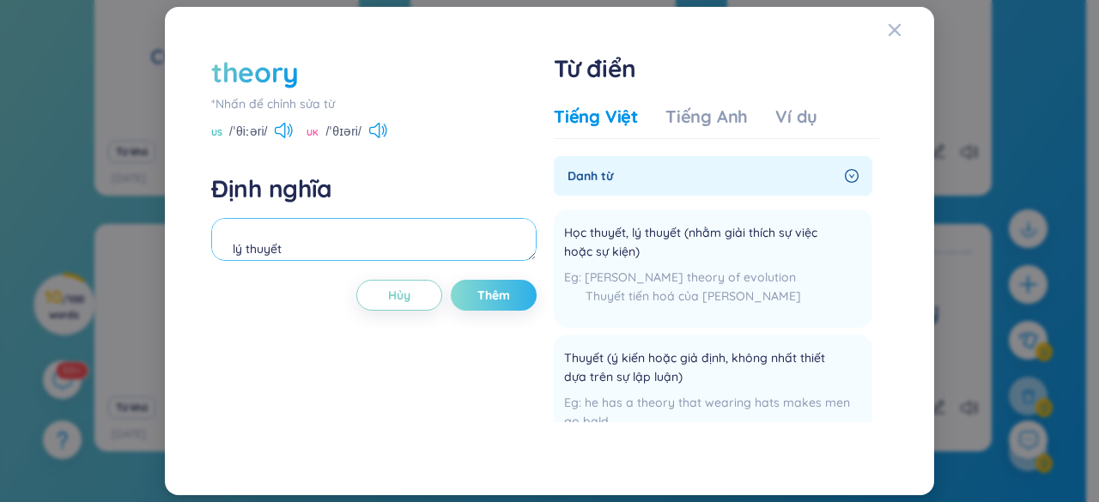
type textarea "lý thuyết"
click at [479, 287] on span "Thêm" at bounding box center [493, 295] width 33 height 17
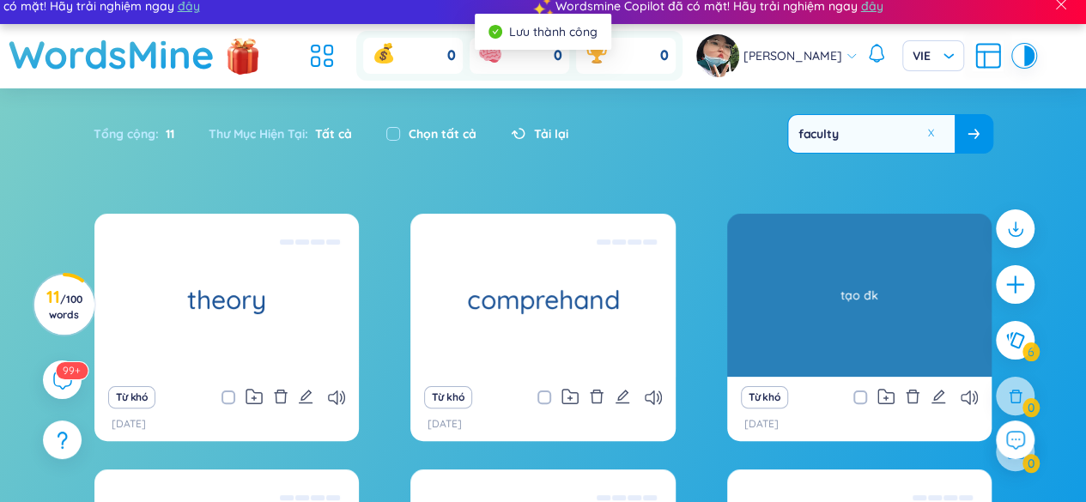
scroll to position [0, 0]
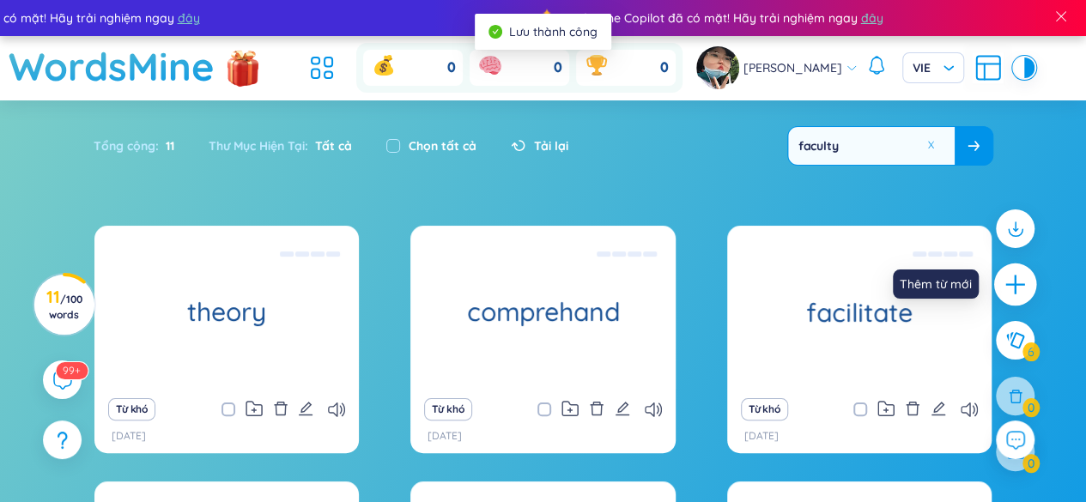
click at [1017, 281] on icon "plus" at bounding box center [1016, 285] width 24 height 24
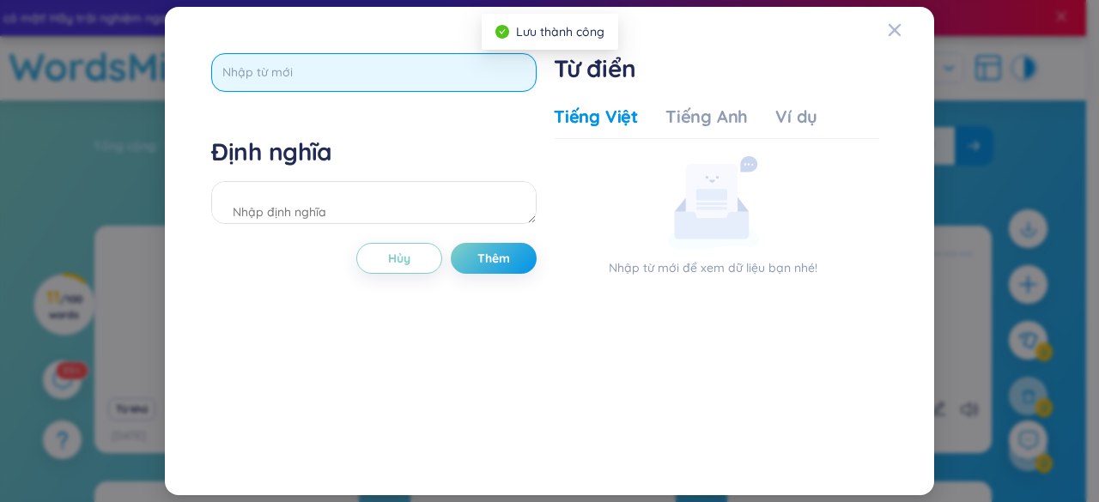
click at [276, 75] on input "text" at bounding box center [373, 72] width 325 height 39
type input "practice"
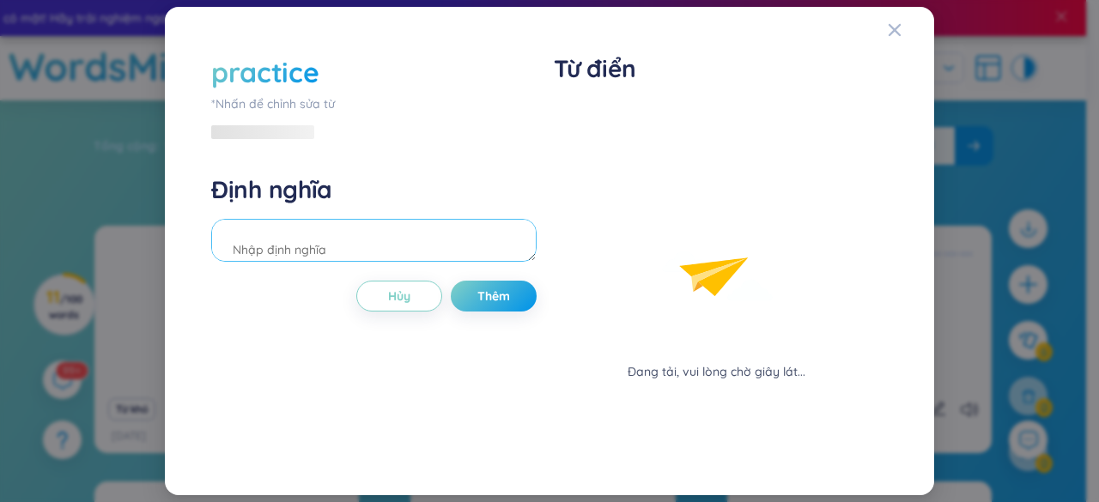
click at [305, 185] on div "Định nghĩa" at bounding box center [373, 220] width 325 height 93
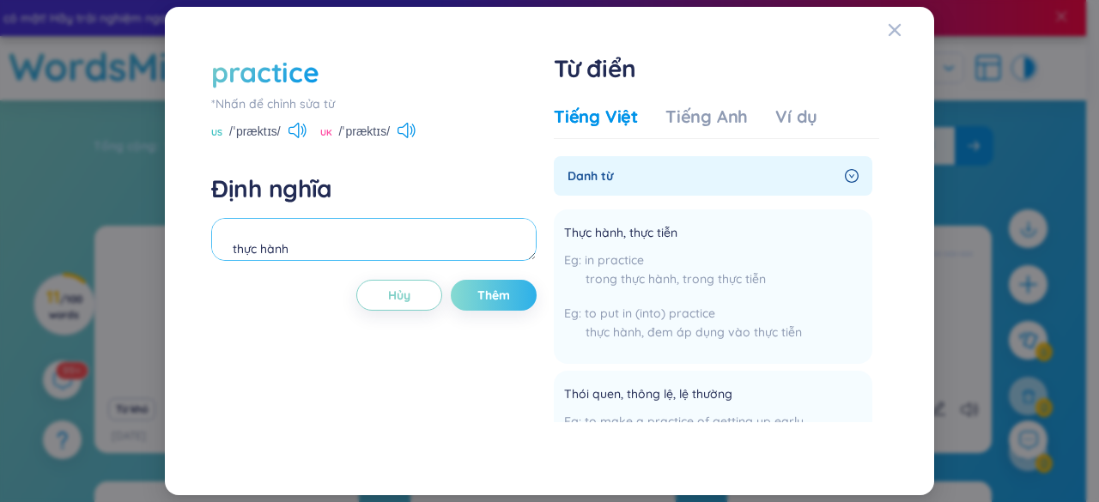
type textarea "thực hành"
click at [479, 289] on span "Thêm" at bounding box center [493, 295] width 33 height 17
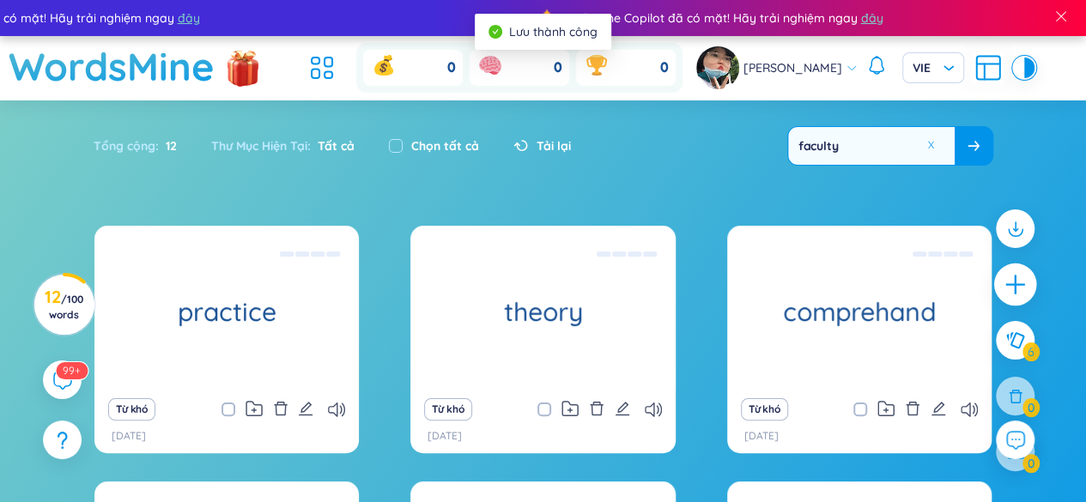
click at [1027, 277] on div at bounding box center [1015, 285] width 43 height 43
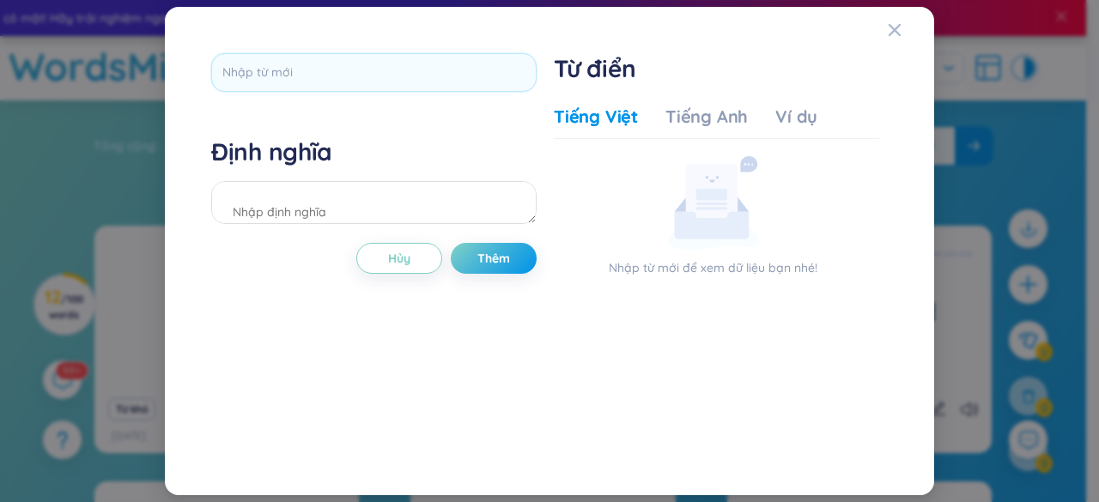
click at [401, 51] on div "Định nghĩa Hủy Thêm Từ điển Tiếng Việt Tiếng Anh Ví dụ Nhập từ mới để xem dữ li…" at bounding box center [550, 252] width 694 height 414
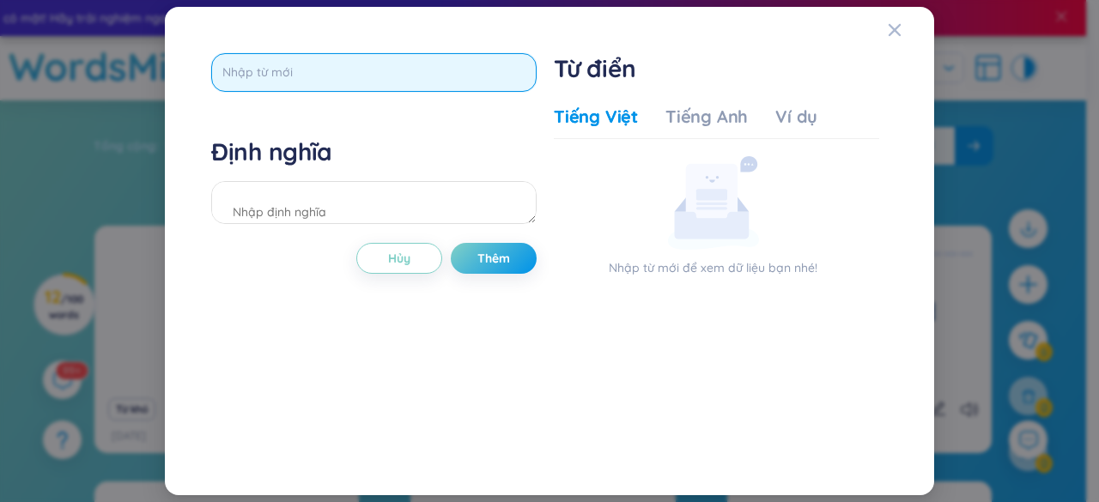
click at [398, 76] on input "text" at bounding box center [373, 72] width 325 height 39
type input "complex"
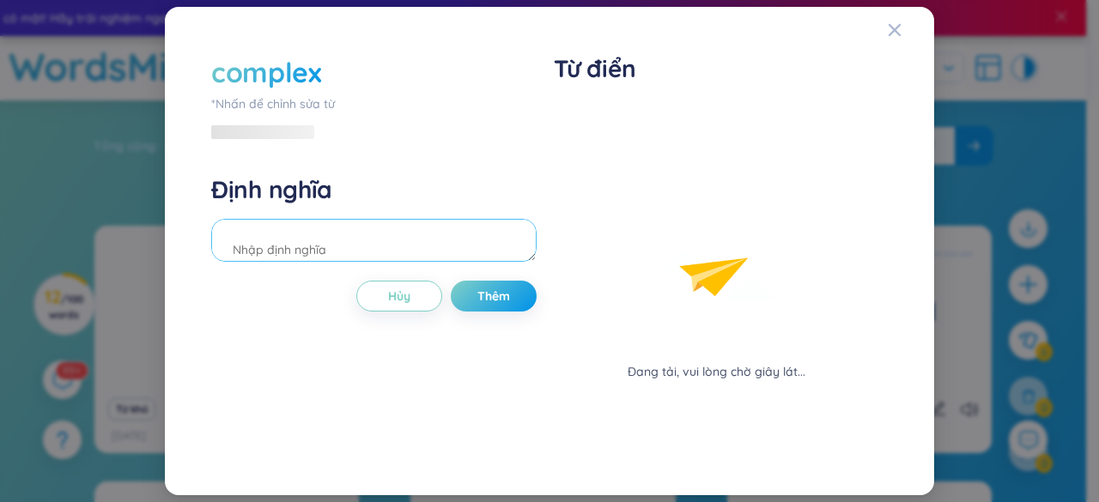
click at [395, 205] on div "Định nghĩa" at bounding box center [373, 220] width 325 height 93
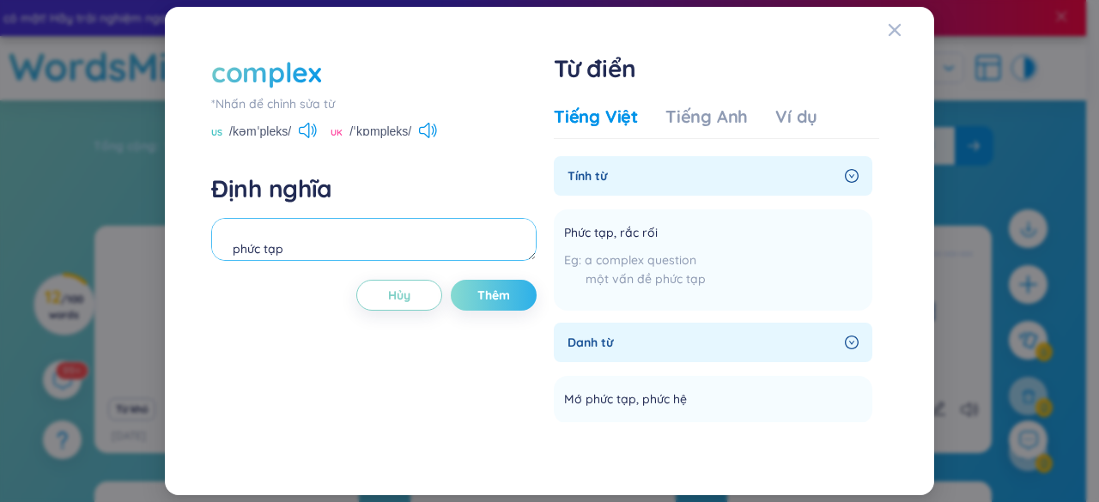
type textarea "phức tạp"
click at [507, 295] on span "Thêm" at bounding box center [493, 295] width 33 height 17
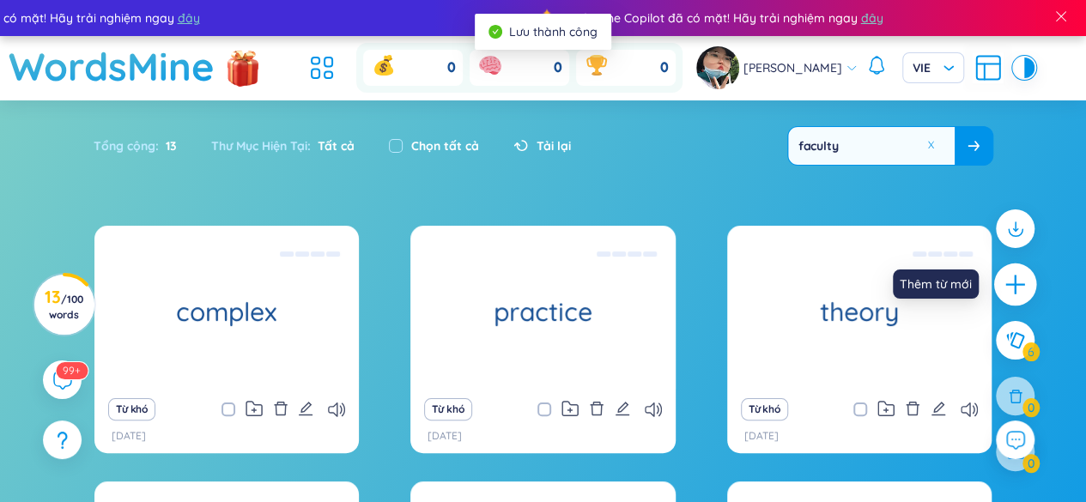
click at [1022, 283] on icon "plus" at bounding box center [1016, 285] width 24 height 24
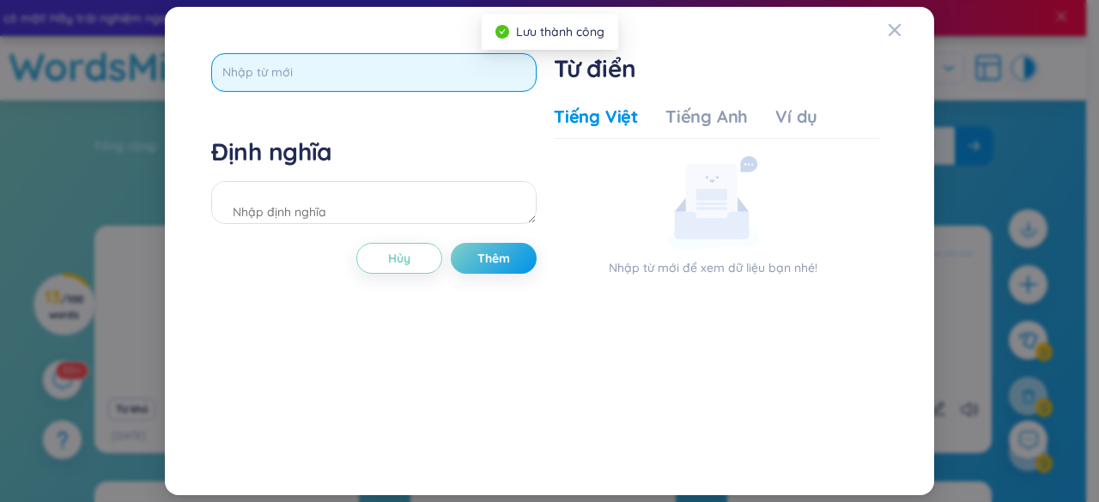
click at [323, 76] on input "text" at bounding box center [373, 72] width 325 height 39
type input "e"
type input "ẻ"
type input "enroll"
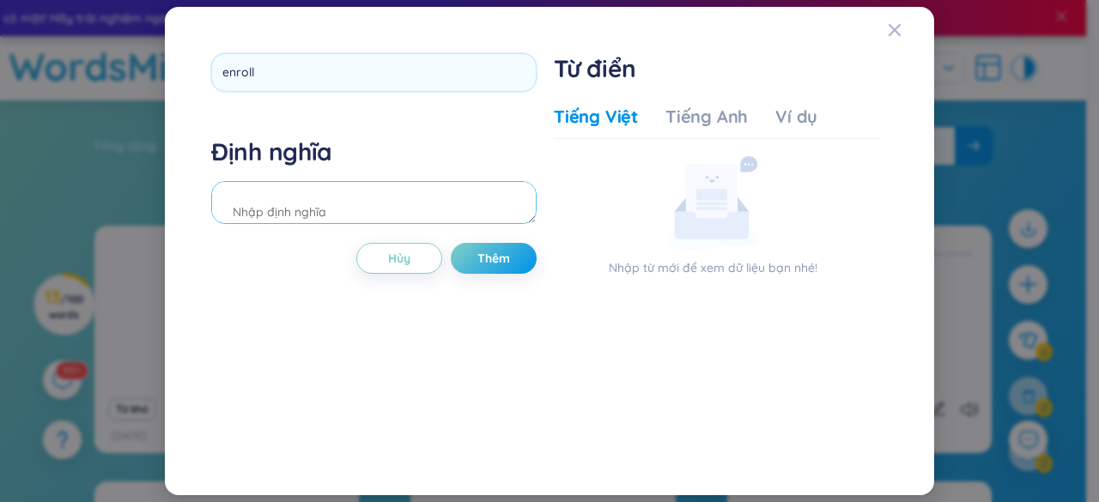
click at [326, 214] on div "Định nghĩa" at bounding box center [373, 183] width 325 height 93
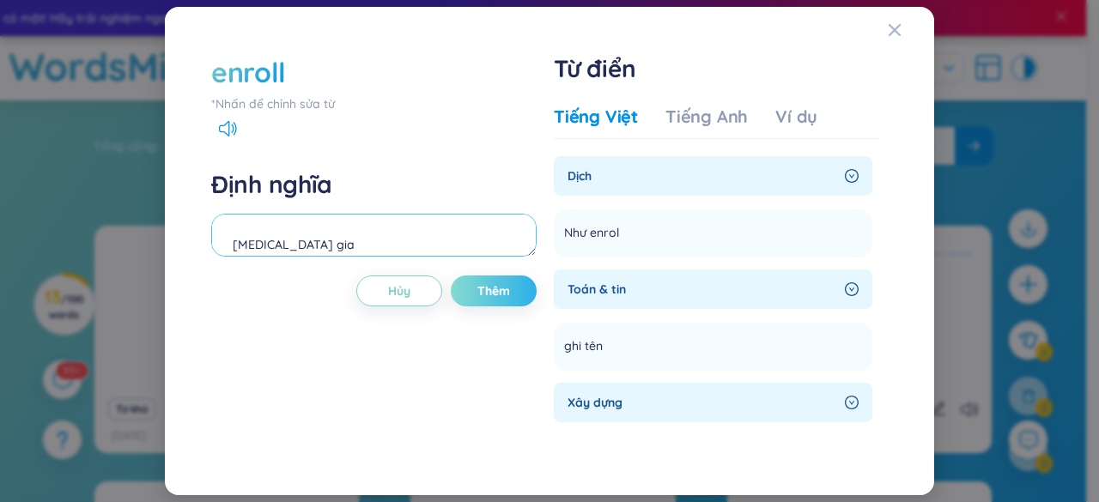
type textarea "tham gia"
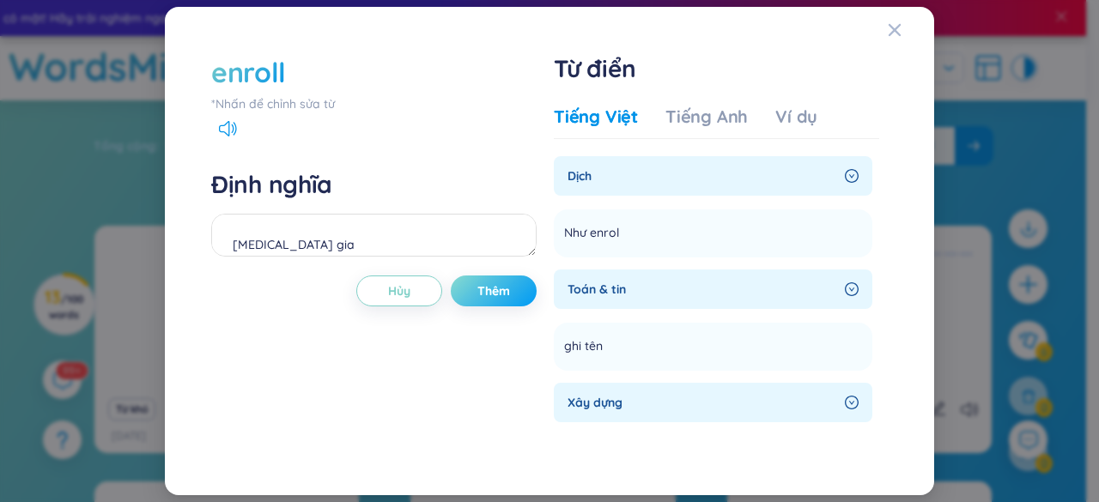
click at [515, 287] on button "Thêm" at bounding box center [494, 291] width 86 height 31
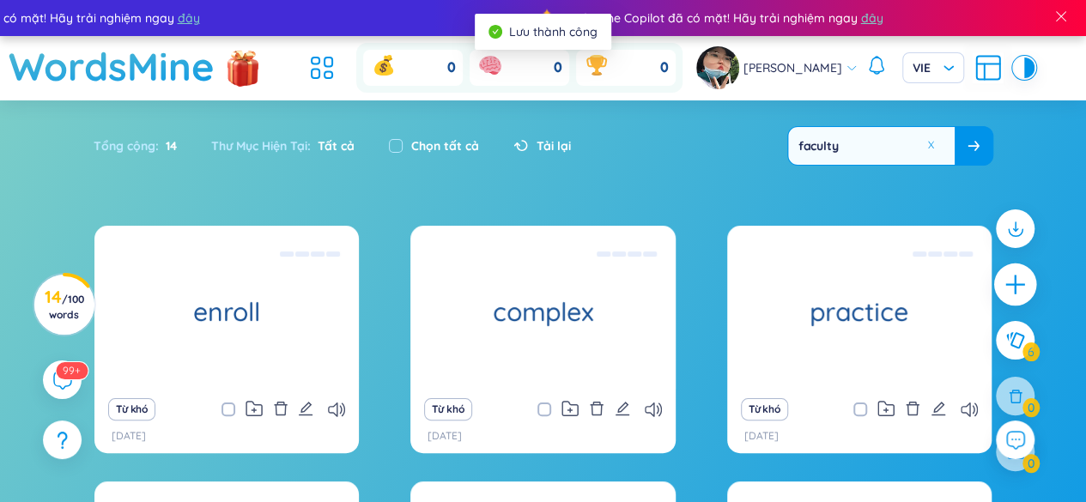
click at [1020, 279] on icon "plus" at bounding box center [1016, 285] width 24 height 24
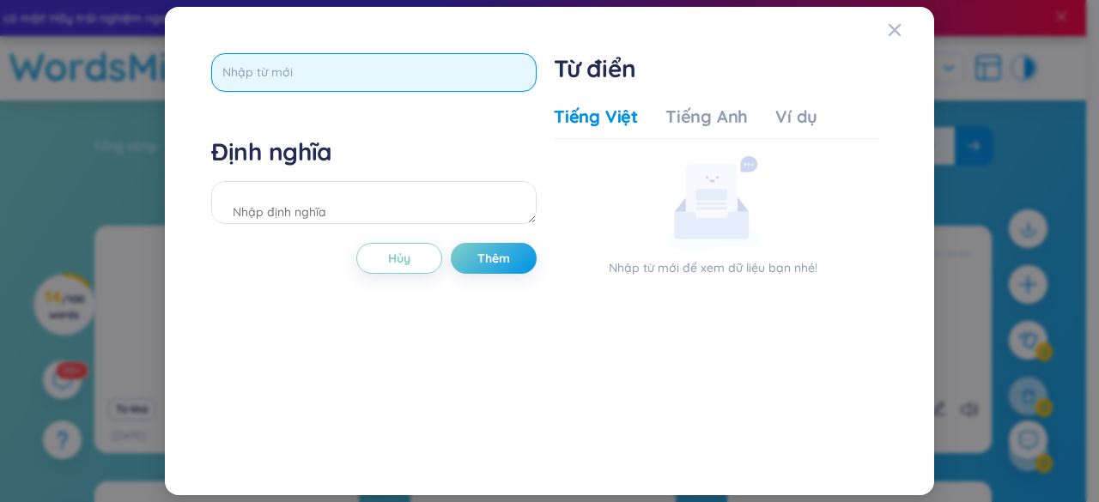
click at [295, 87] on input "text" at bounding box center [373, 72] width 325 height 39
type input "qualification"
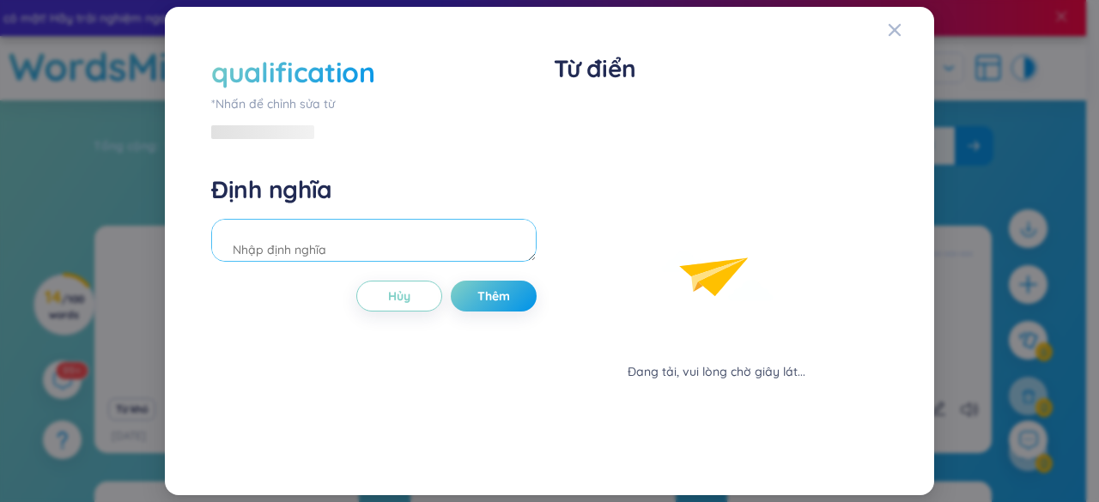
click at [301, 222] on textarea at bounding box center [373, 240] width 325 height 43
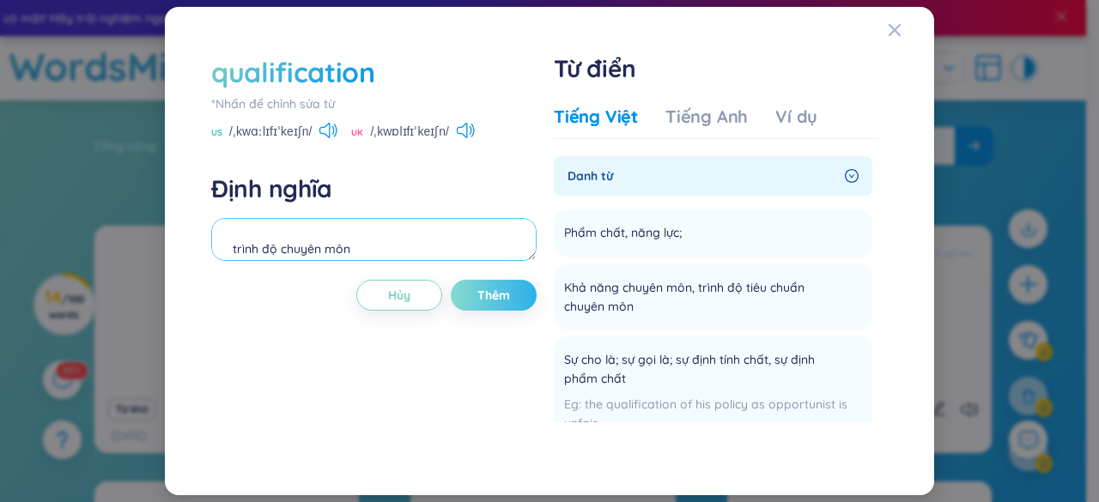
type textarea "trình độ chuyên môn"
click at [477, 292] on span "Thêm" at bounding box center [493, 295] width 33 height 17
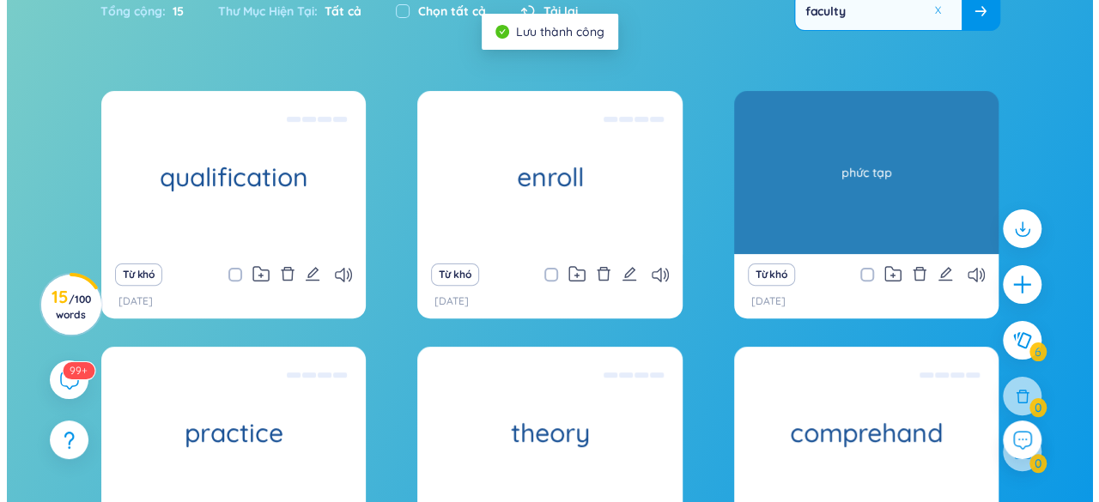
scroll to position [258, 0]
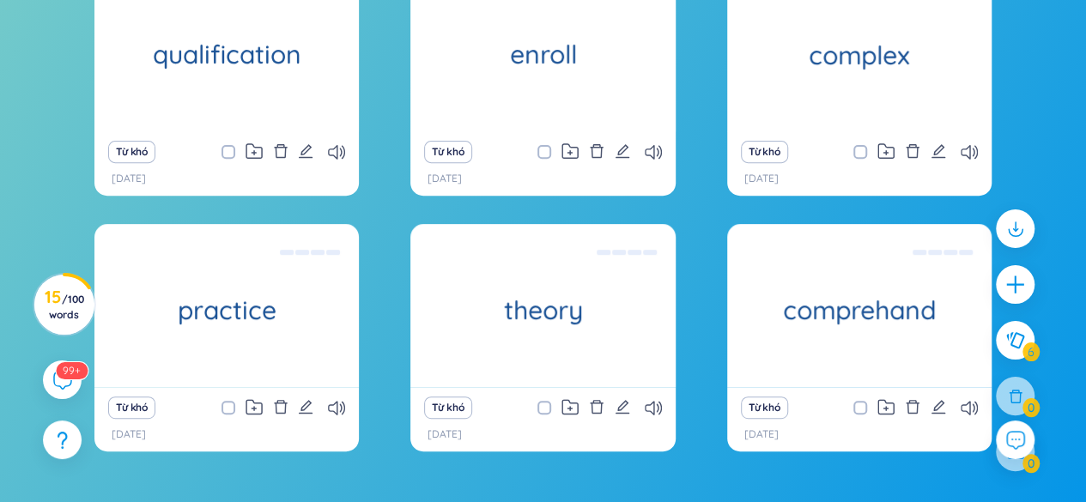
click at [642, 408] on div "Từ khó" at bounding box center [542, 408] width 247 height 24
click at [647, 408] on icon at bounding box center [653, 408] width 17 height 15
click at [967, 412] on icon at bounding box center [969, 408] width 17 height 15
click at [1024, 284] on icon "plus" at bounding box center [1015, 284] width 19 height 2
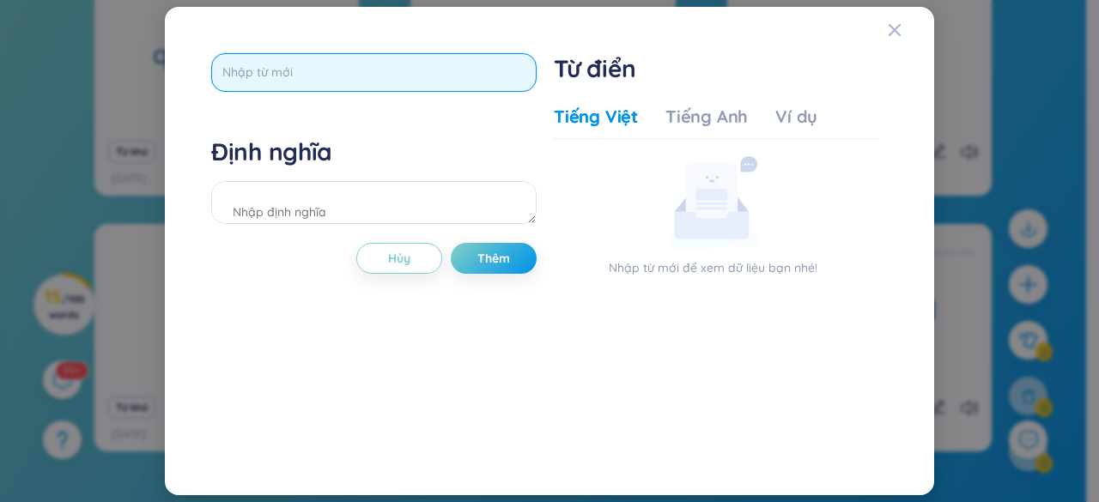
click at [320, 74] on input "text" at bounding box center [373, 72] width 325 height 39
type input "tuition"
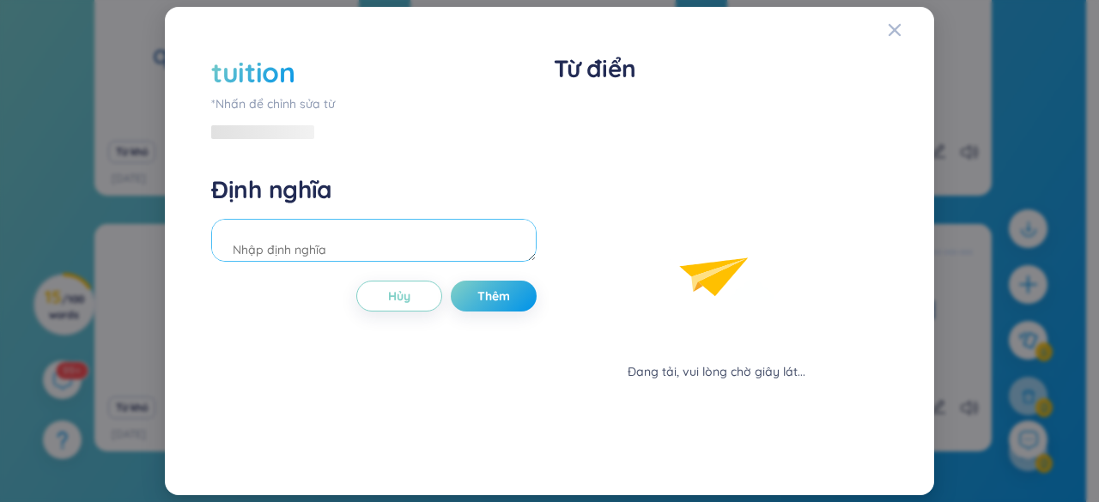
click at [299, 209] on div "Định nghĩa" at bounding box center [373, 220] width 325 height 93
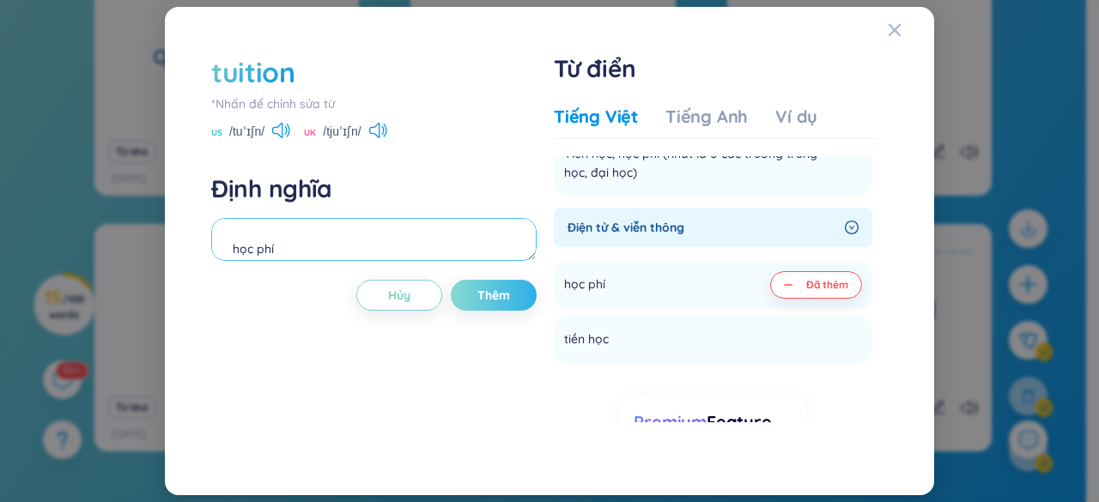
type textarea "học phí"
click at [503, 292] on span "Thêm" at bounding box center [493, 295] width 33 height 17
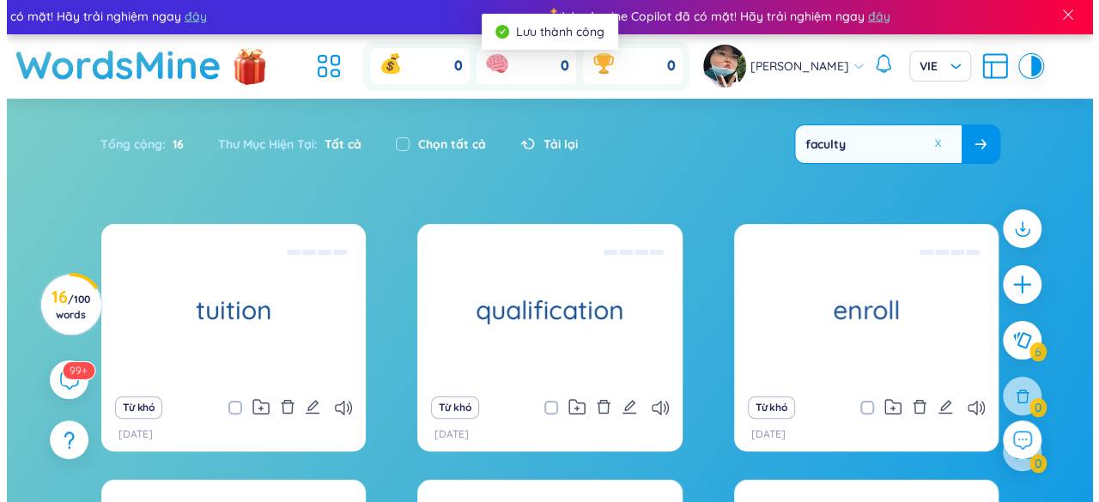
scroll to position [0, 0]
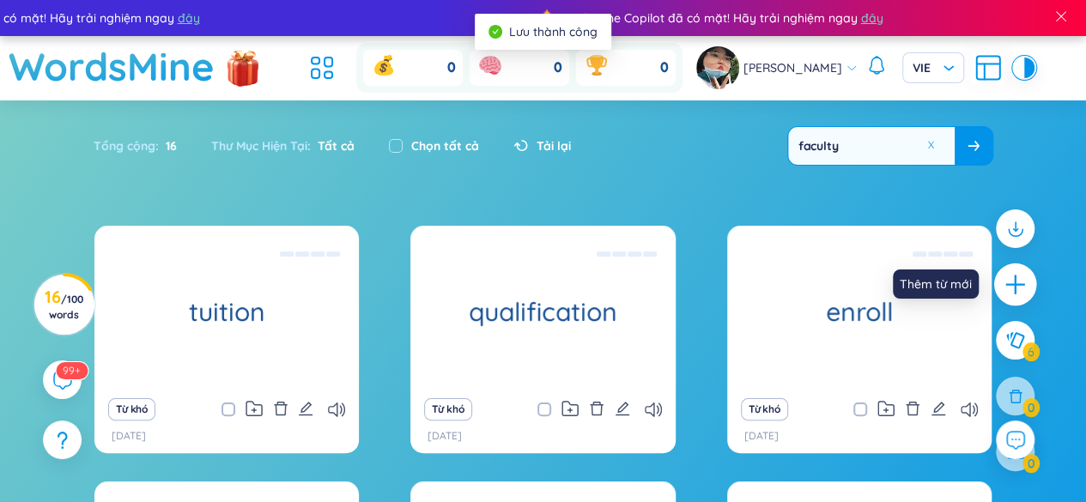
click at [1019, 288] on icon "plus" at bounding box center [1016, 285] width 24 height 24
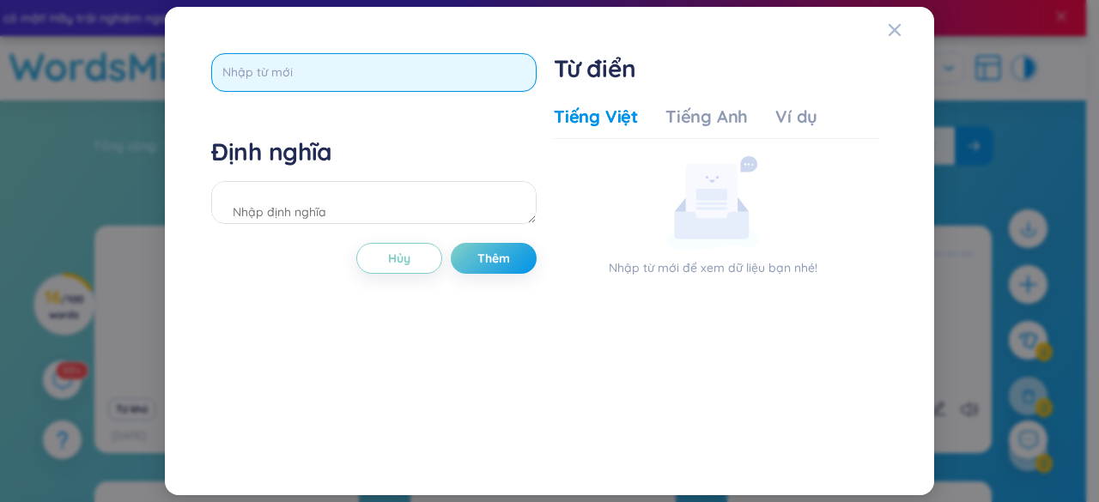
click at [319, 61] on input "text" at bounding box center [373, 72] width 325 height 39
type input "underlying"
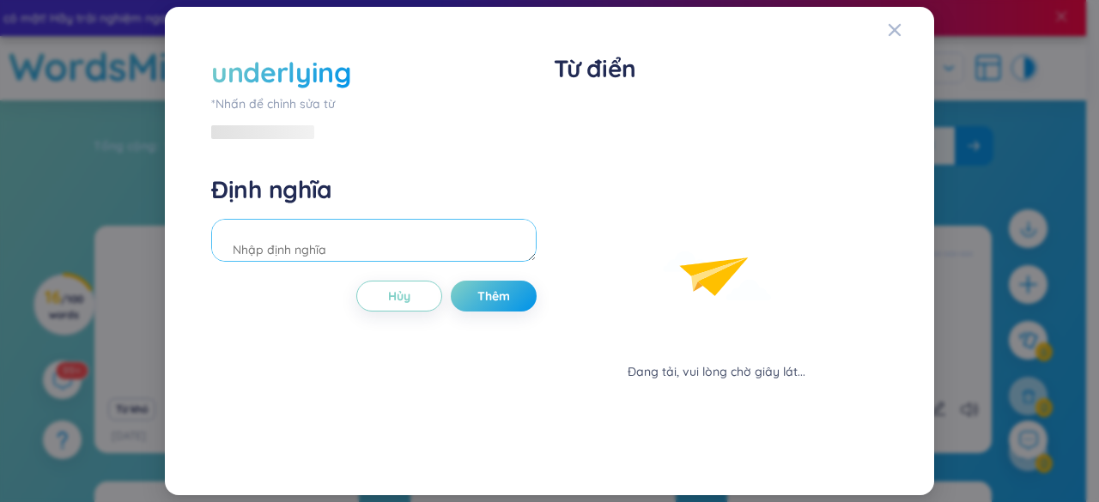
click at [307, 210] on div "Định nghĩa" at bounding box center [373, 220] width 325 height 93
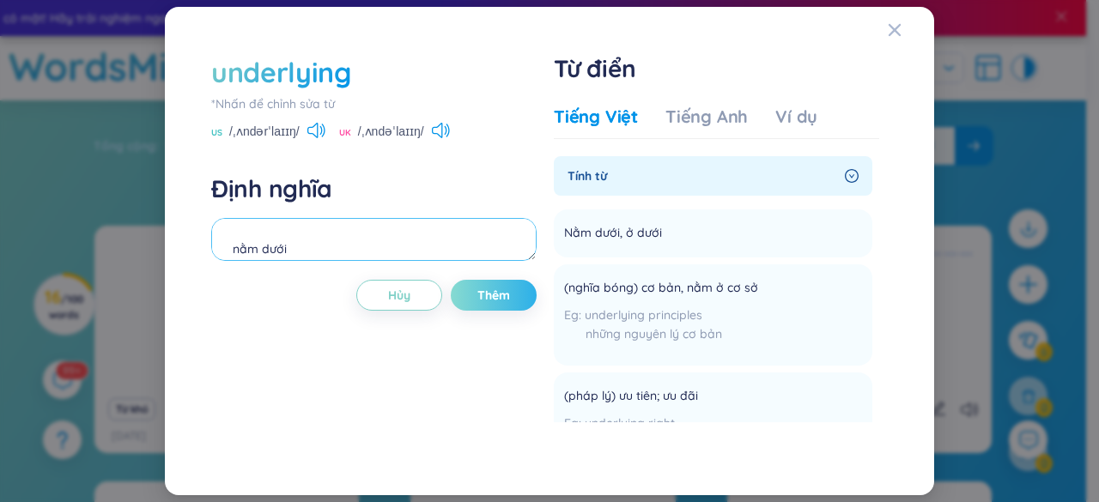
type textarea "nằm dưới"
click at [494, 293] on span "Thêm" at bounding box center [493, 295] width 33 height 17
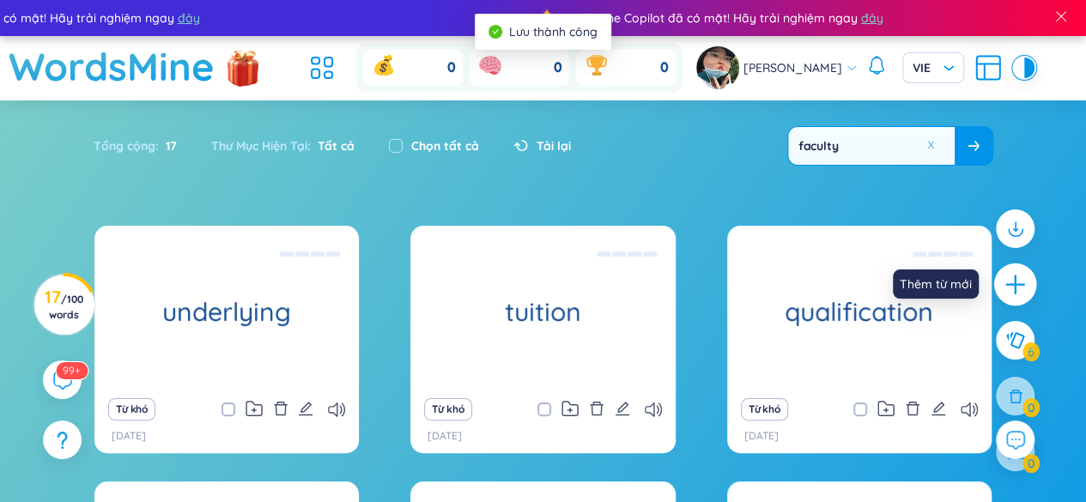
click at [1006, 283] on icon "plus" at bounding box center [1016, 285] width 24 height 24
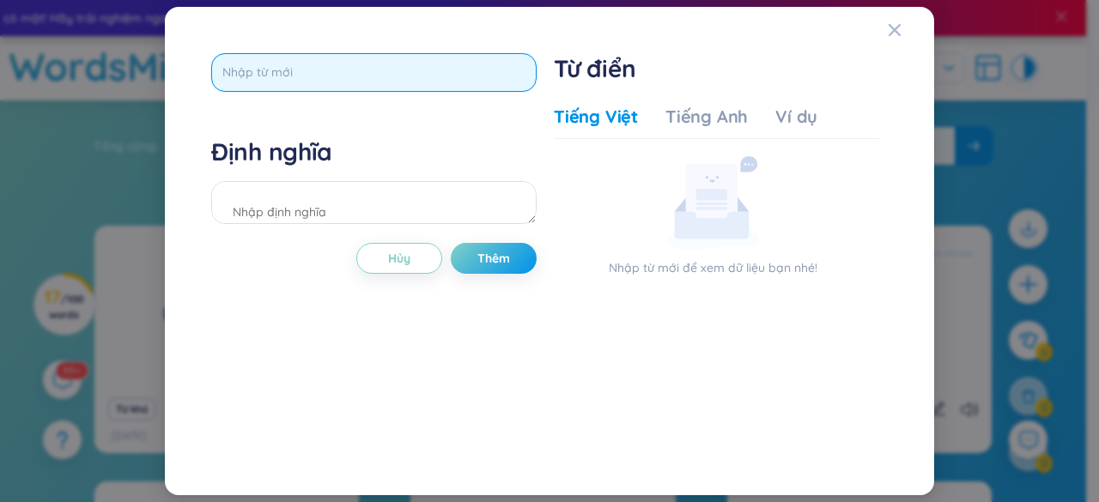
click at [419, 67] on input "text" at bounding box center [373, 72] width 325 height 39
type input "anthropology"
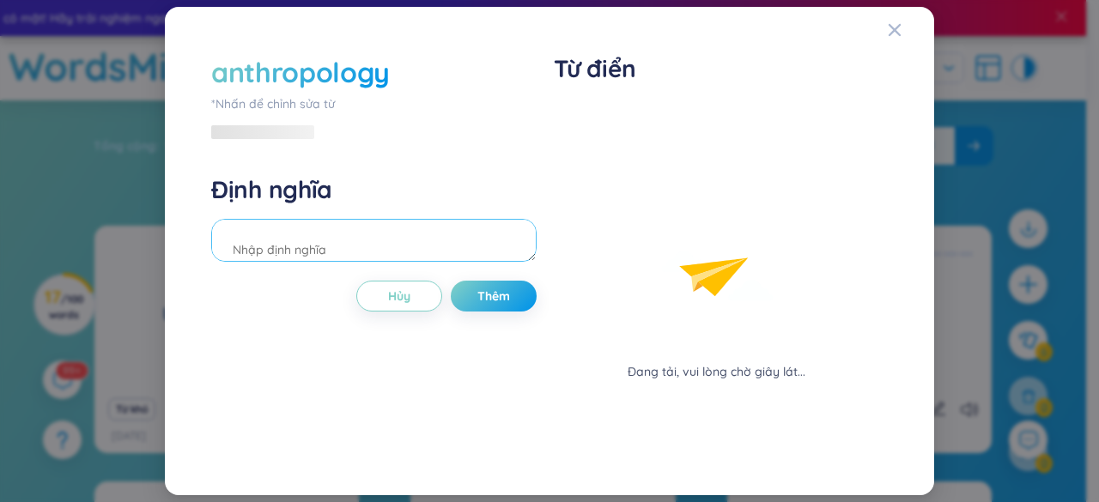
click at [333, 221] on textarea at bounding box center [373, 240] width 325 height 43
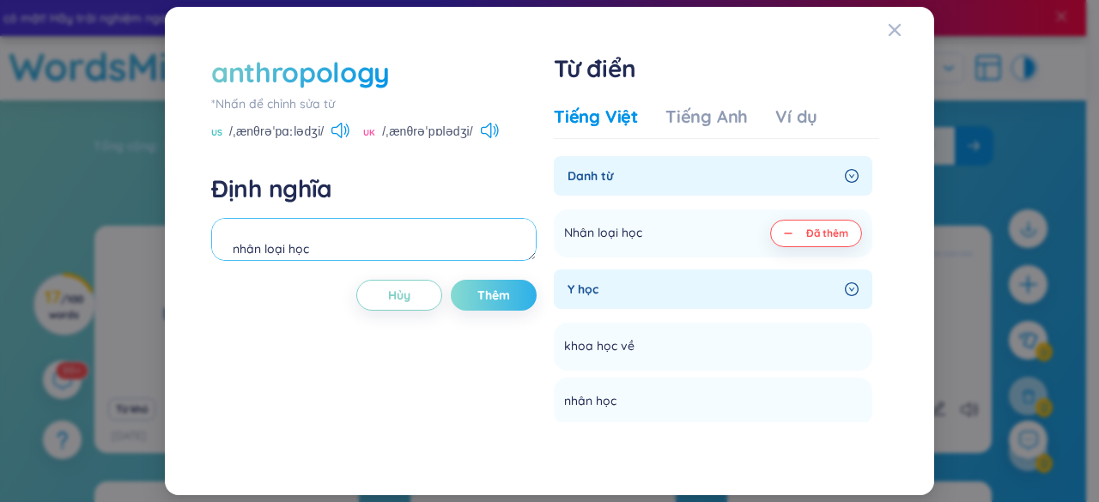
type textarea "nhân loại học"
click at [519, 300] on button "Thêm" at bounding box center [494, 295] width 86 height 31
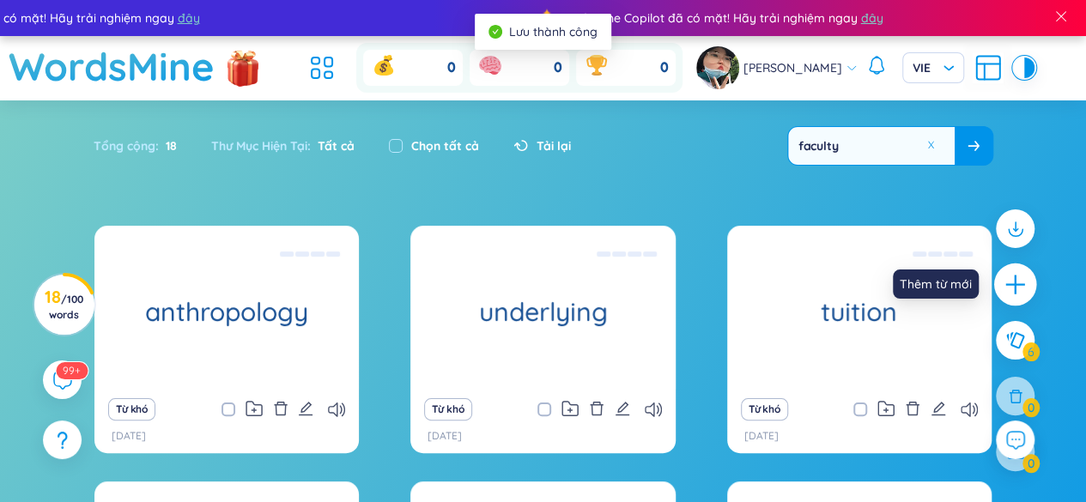
click at [1010, 293] on icon "plus" at bounding box center [1016, 285] width 24 height 24
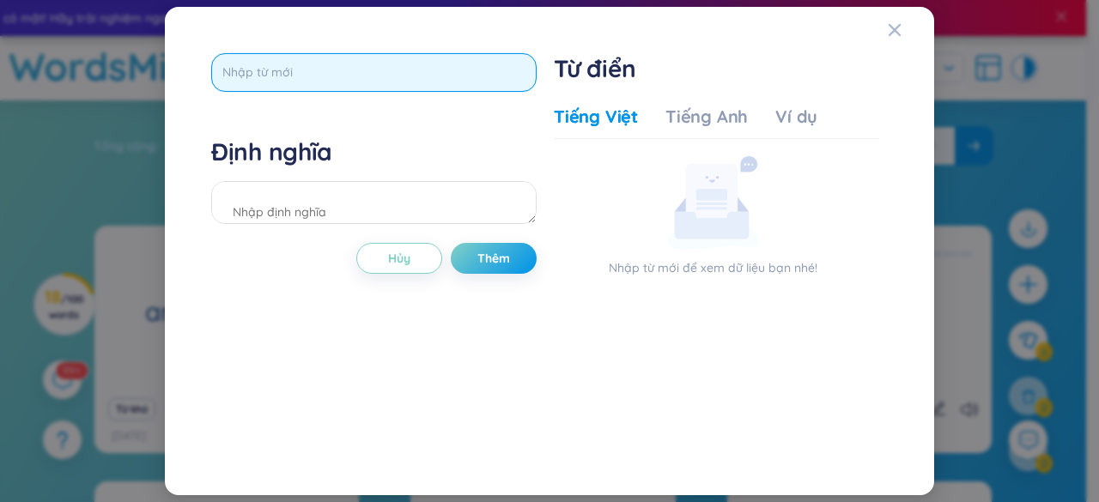
click at [344, 67] on input "text" at bounding box center [373, 72] width 325 height 39
type input "abstract"
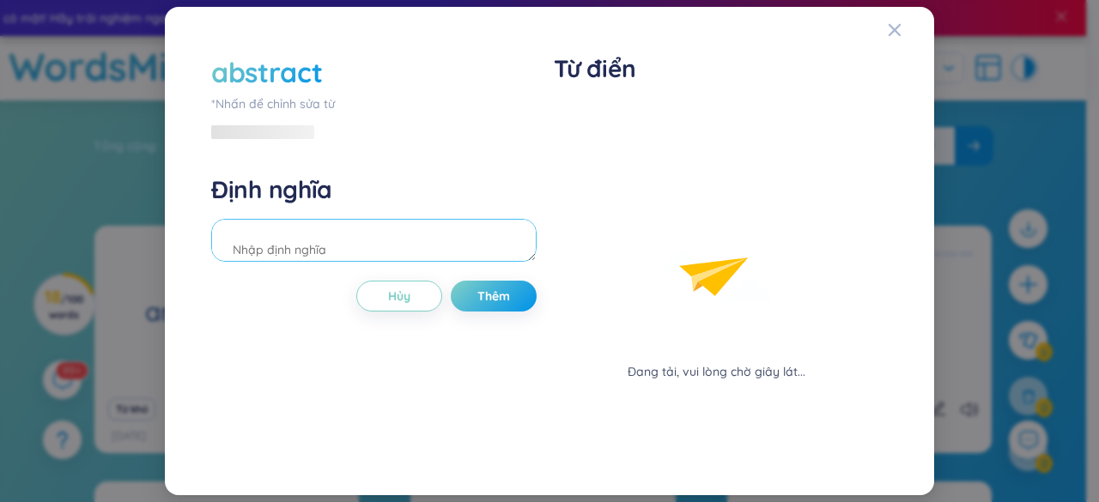
click at [301, 192] on div "Định nghĩa" at bounding box center [373, 220] width 325 height 93
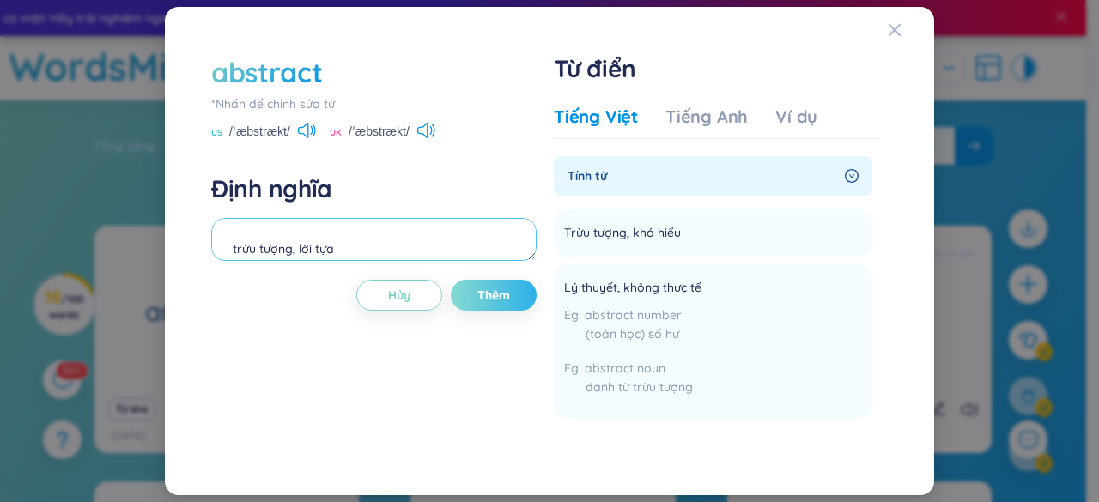
type textarea "trừu tượng, lời tựa"
click at [494, 292] on span "Thêm" at bounding box center [493, 295] width 33 height 17
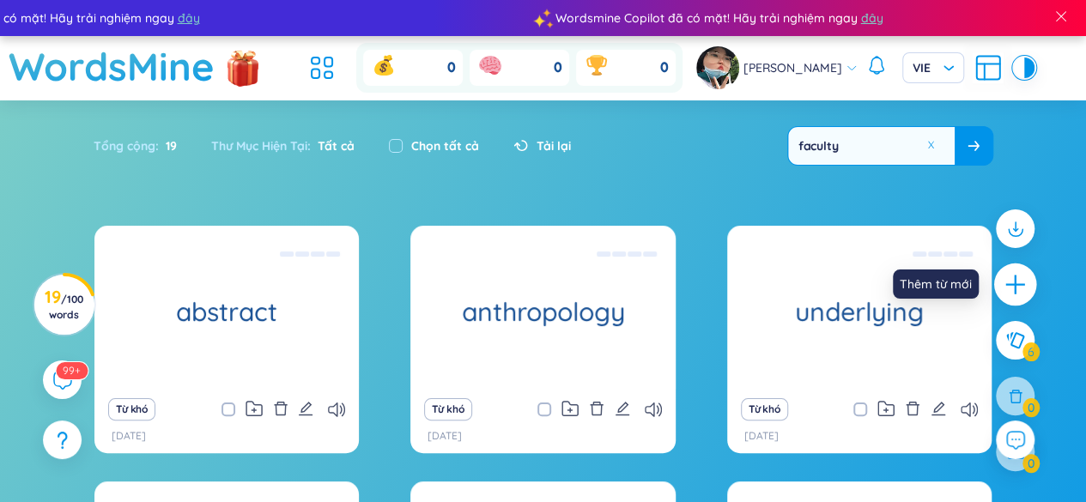
click at [1008, 286] on icon "plus" at bounding box center [1016, 285] width 24 height 24
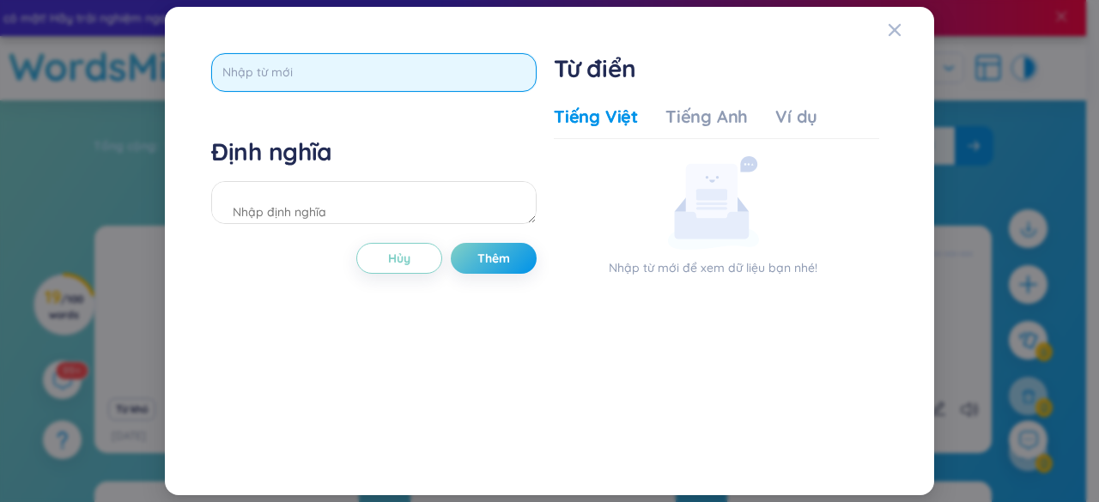
click at [435, 73] on input "text" at bounding box center [373, 72] width 325 height 39
type input "philosophy"
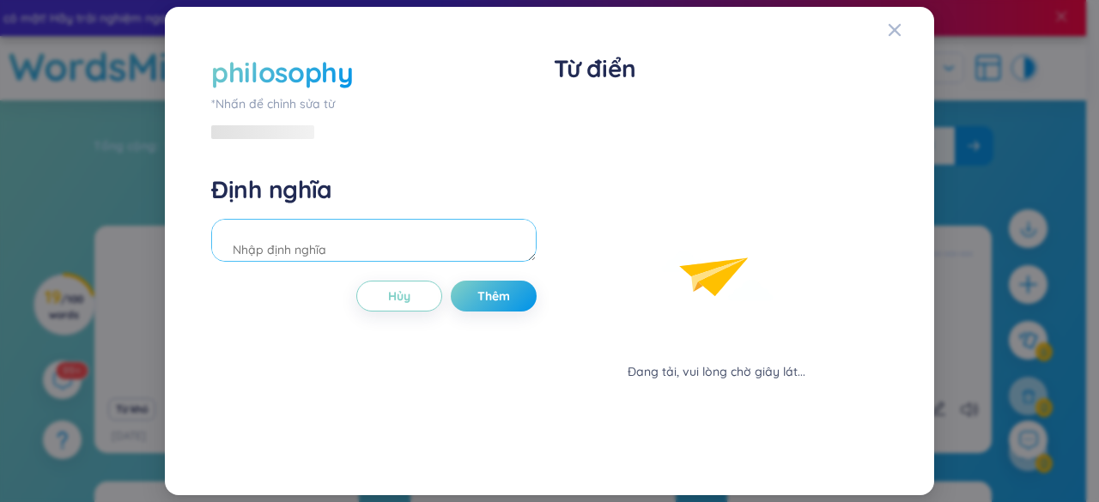
click at [362, 201] on div "Định nghĩa" at bounding box center [373, 220] width 325 height 93
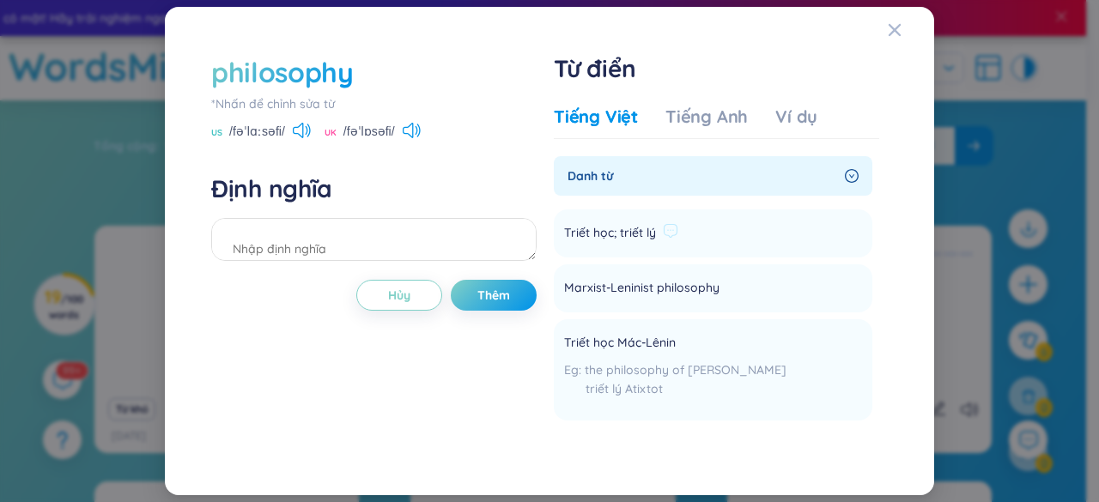
click at [606, 234] on span "Triết học; triết lý" at bounding box center [610, 233] width 92 height 21
click at [433, 245] on textarea at bounding box center [373, 239] width 325 height 43
type textarea "triết học, triết lý"
click at [457, 284] on button "Thêm" at bounding box center [494, 295] width 86 height 31
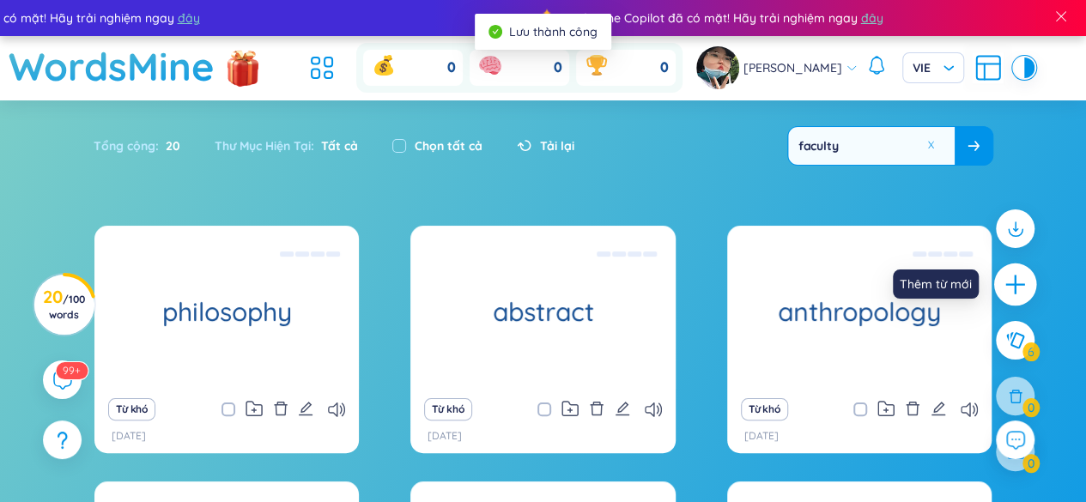
click at [1006, 289] on icon "plus" at bounding box center [1016, 285] width 24 height 24
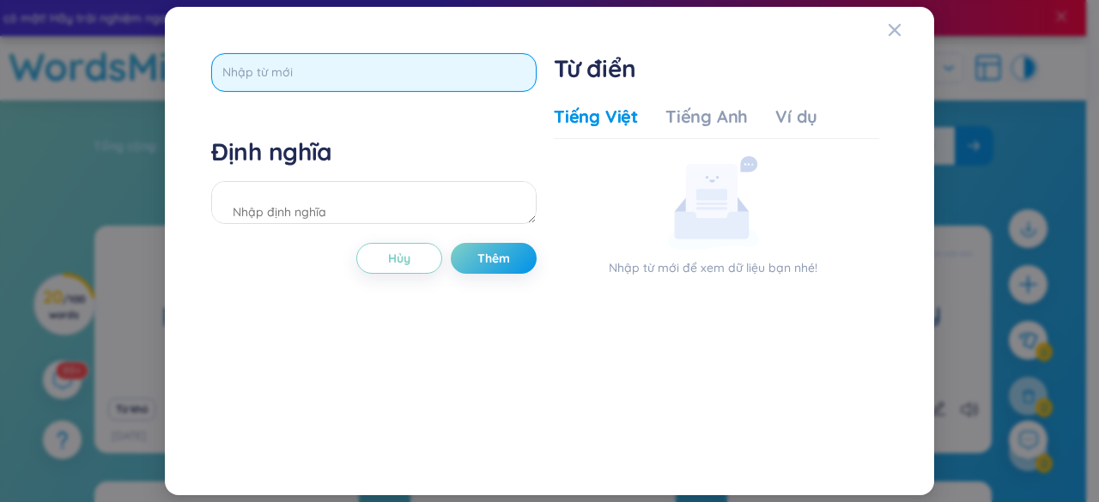
click at [481, 66] on input "text" at bounding box center [373, 72] width 325 height 39
type input "journal"
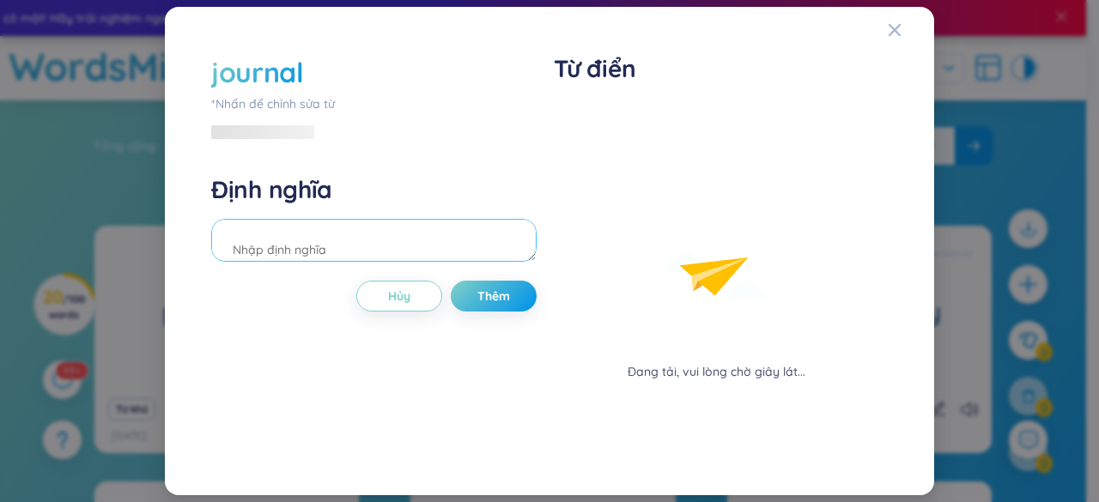
click at [357, 198] on div "Định nghĩa" at bounding box center [373, 220] width 325 height 93
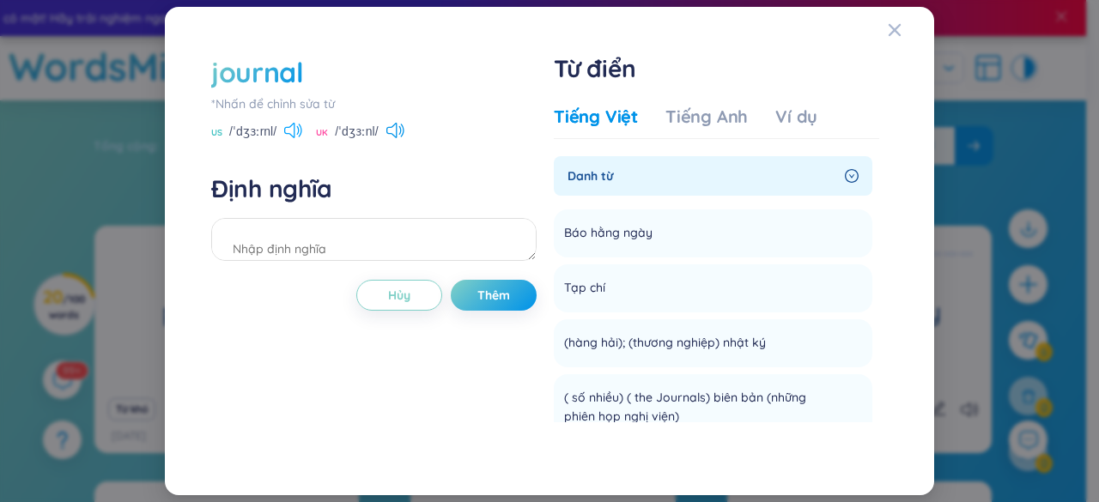
click at [297, 125] on icon at bounding box center [293, 130] width 18 height 15
click at [393, 129] on icon at bounding box center [395, 130] width 18 height 15
click at [362, 241] on textarea at bounding box center [373, 239] width 325 height 43
type textarea "nhật ký"
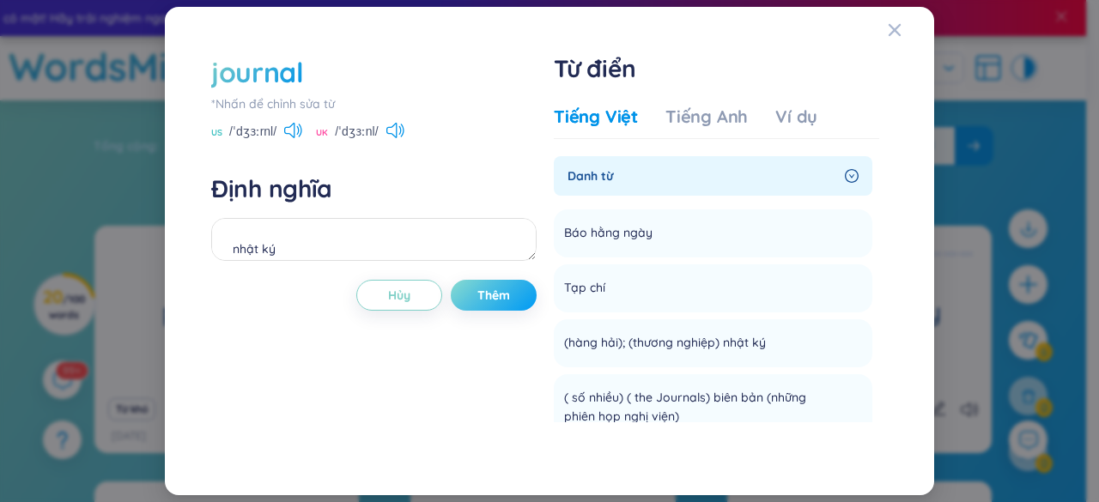
click at [514, 296] on button "Thêm" at bounding box center [494, 295] width 86 height 31
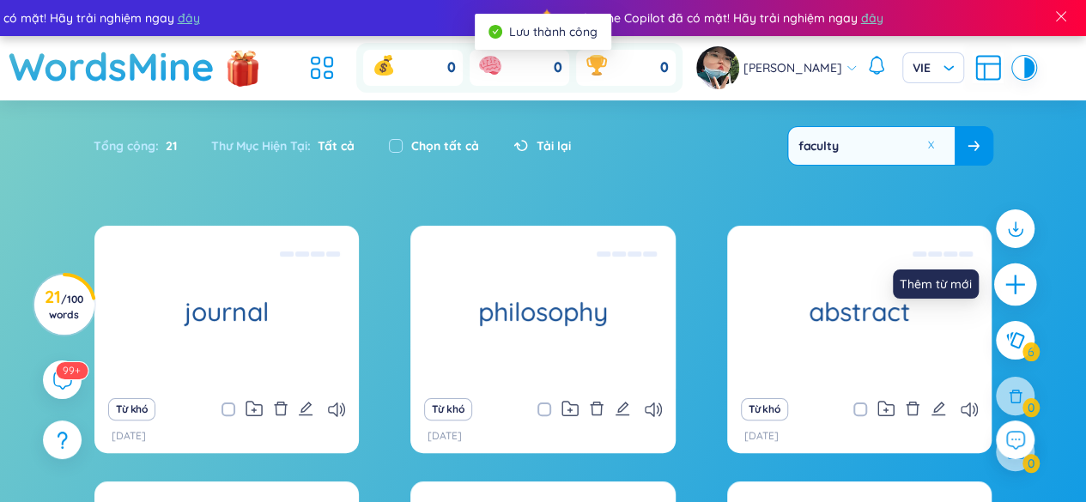
click at [1008, 277] on icon "plus" at bounding box center [1016, 285] width 24 height 24
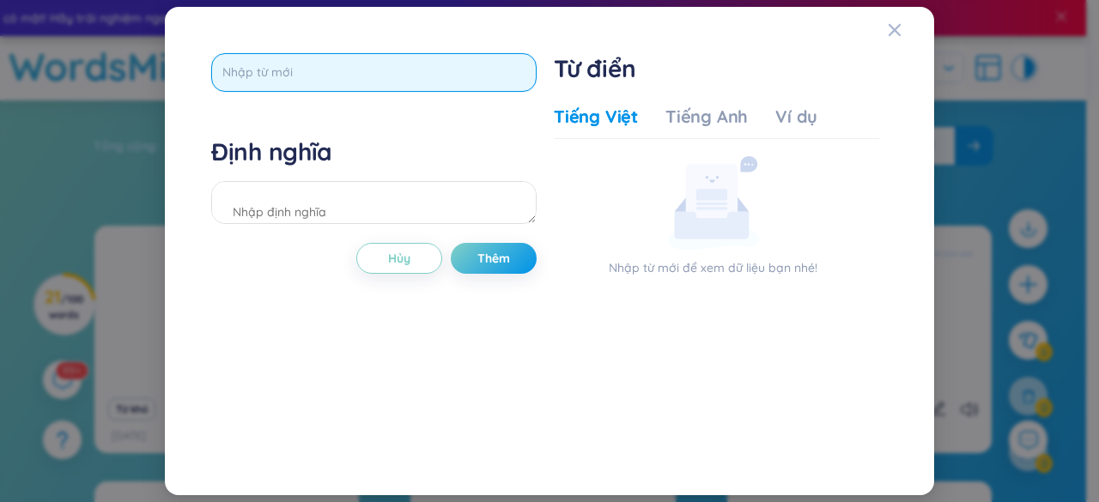
click at [451, 73] on input "text" at bounding box center [373, 72] width 325 height 39
type input "citations"
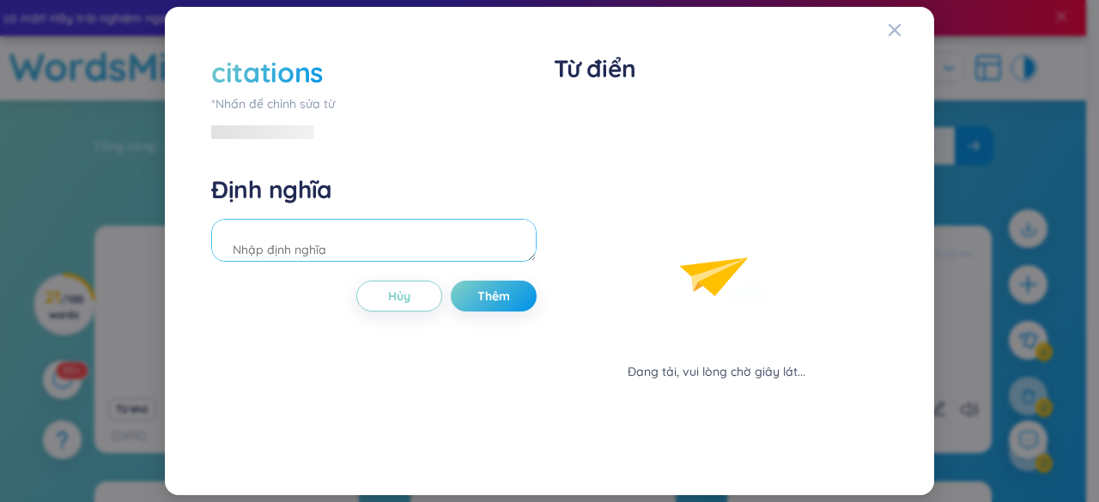
click at [310, 204] on div "Định nghĩa" at bounding box center [373, 220] width 325 height 93
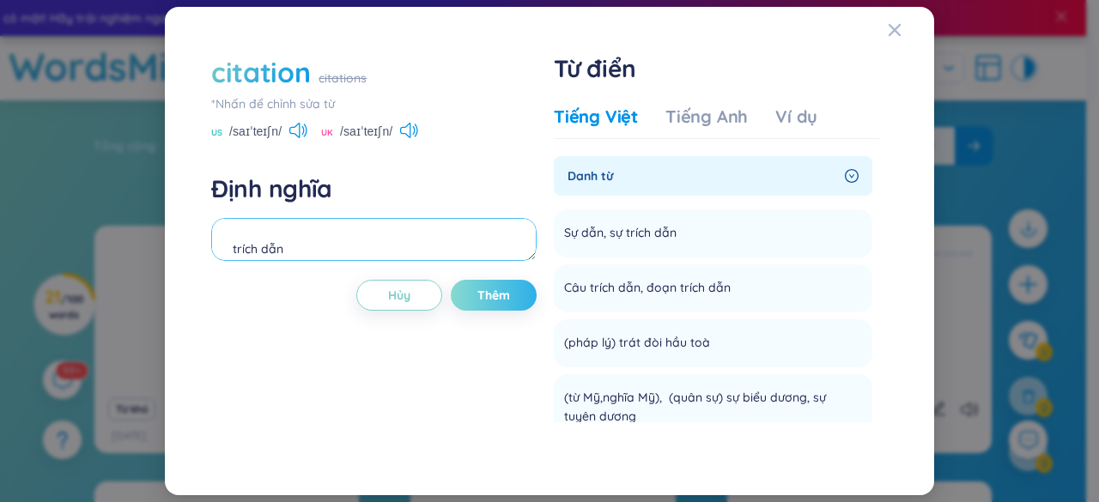
type textarea "trích dẫn"
click at [500, 291] on span "Thêm" at bounding box center [493, 295] width 33 height 17
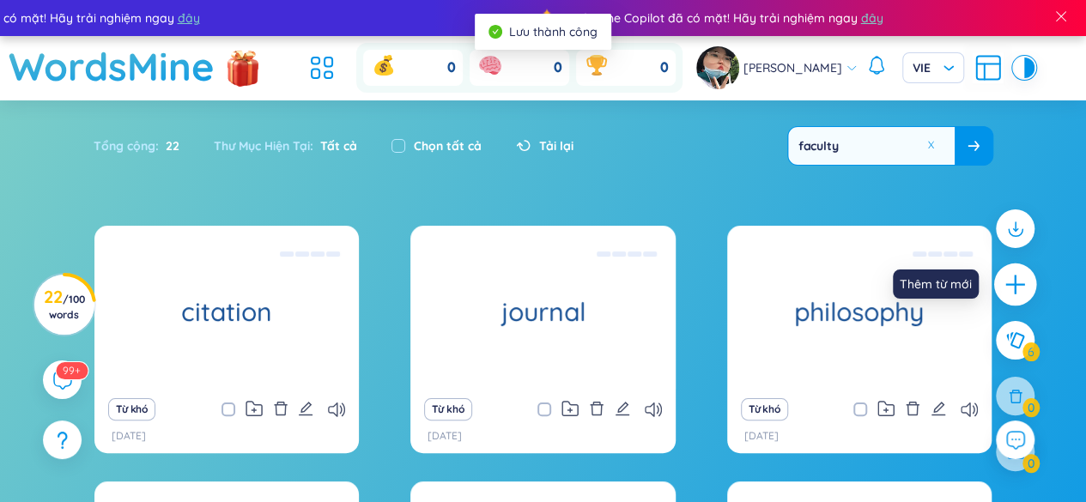
click at [1022, 291] on icon "plus" at bounding box center [1016, 285] width 24 height 24
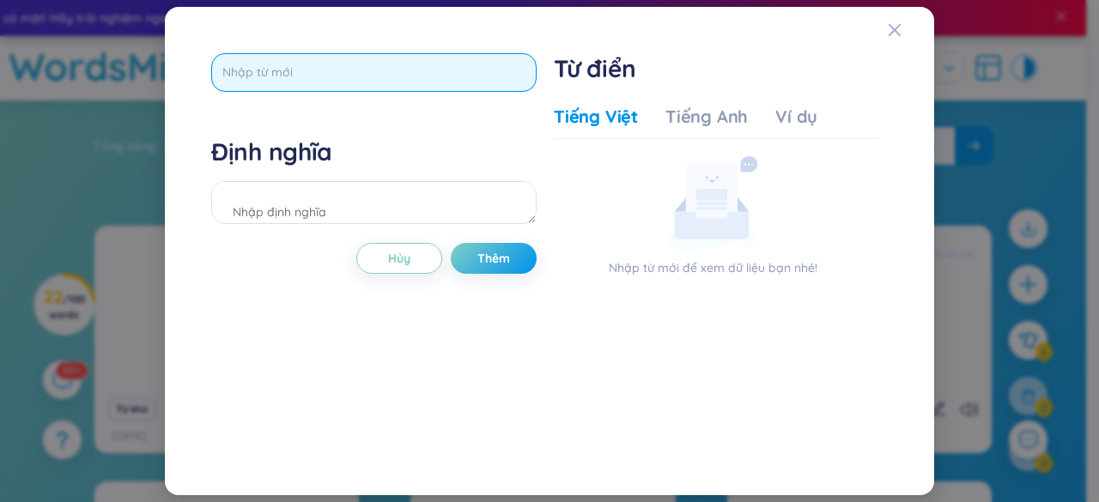
click at [428, 76] on input "text" at bounding box center [373, 72] width 325 height 39
type input "reference"
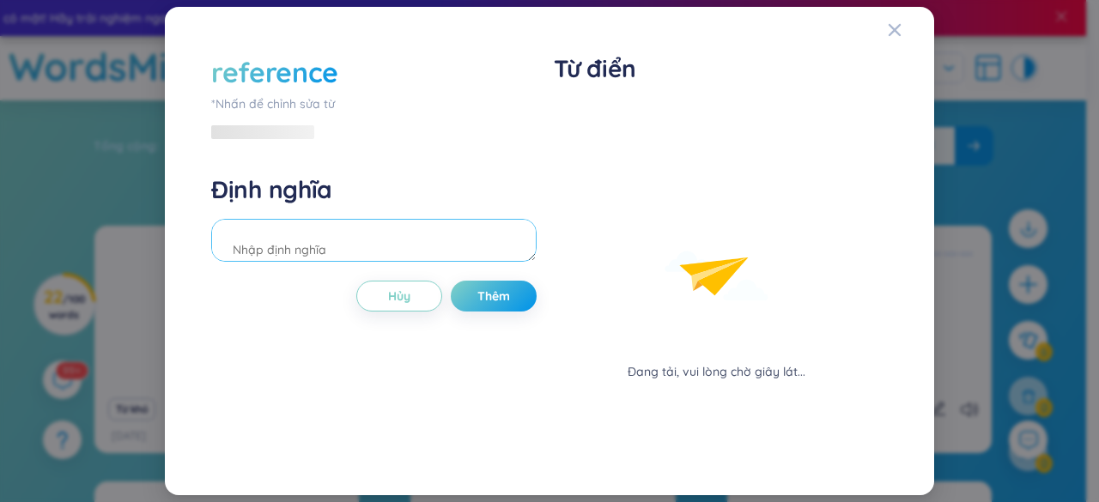
click at [352, 204] on div "Định nghĩa" at bounding box center [373, 220] width 325 height 93
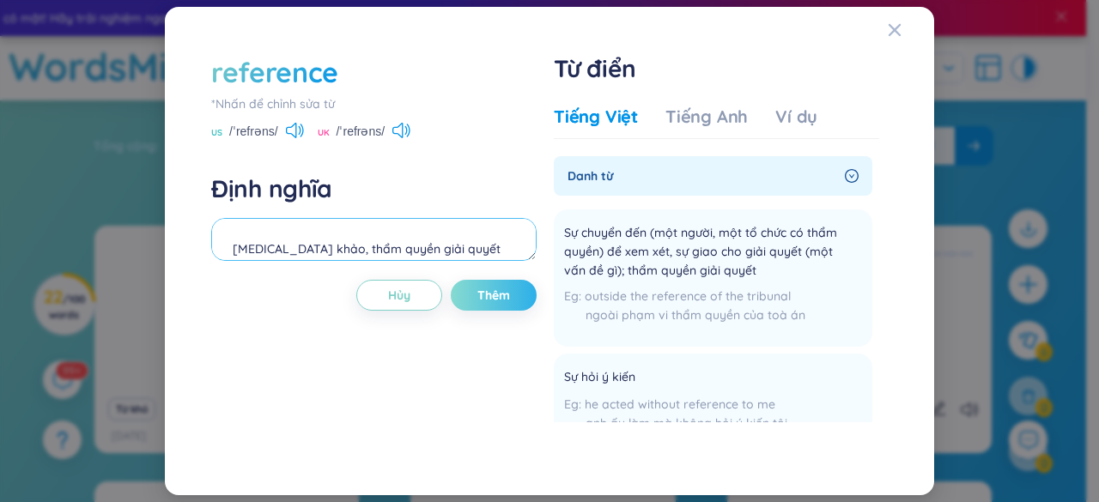
type textarea "[MEDICAL_DATA] khảo, thẩm quyền giải quyết"
click at [484, 289] on span "Thêm" at bounding box center [493, 295] width 33 height 17
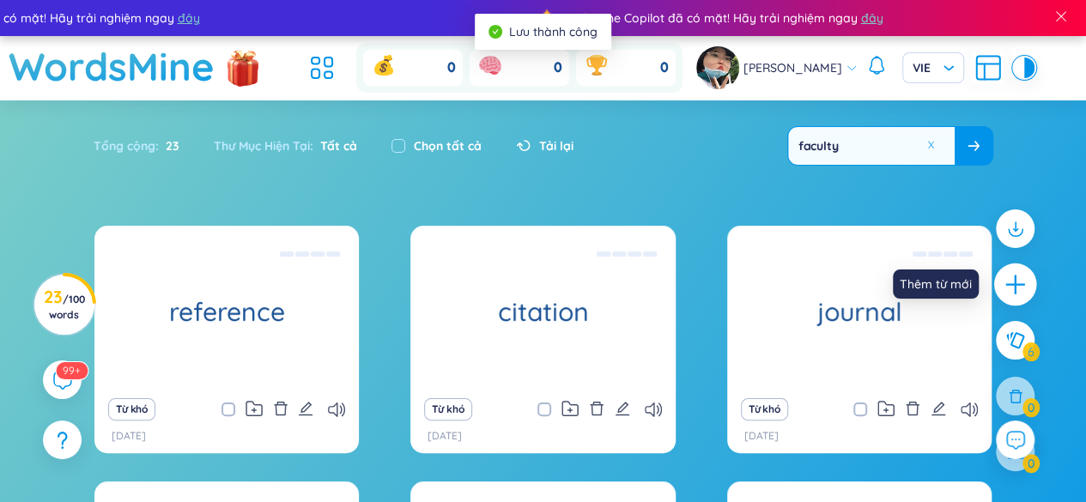
click at [1027, 288] on icon "plus" at bounding box center [1016, 285] width 24 height 24
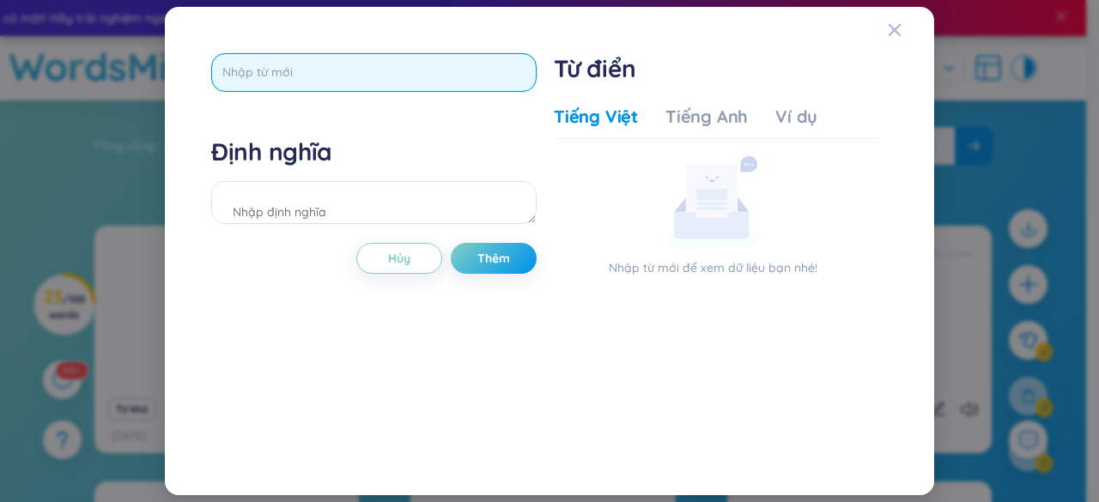
click at [455, 77] on input "text" at bounding box center [373, 72] width 325 height 39
type input "bibliography"
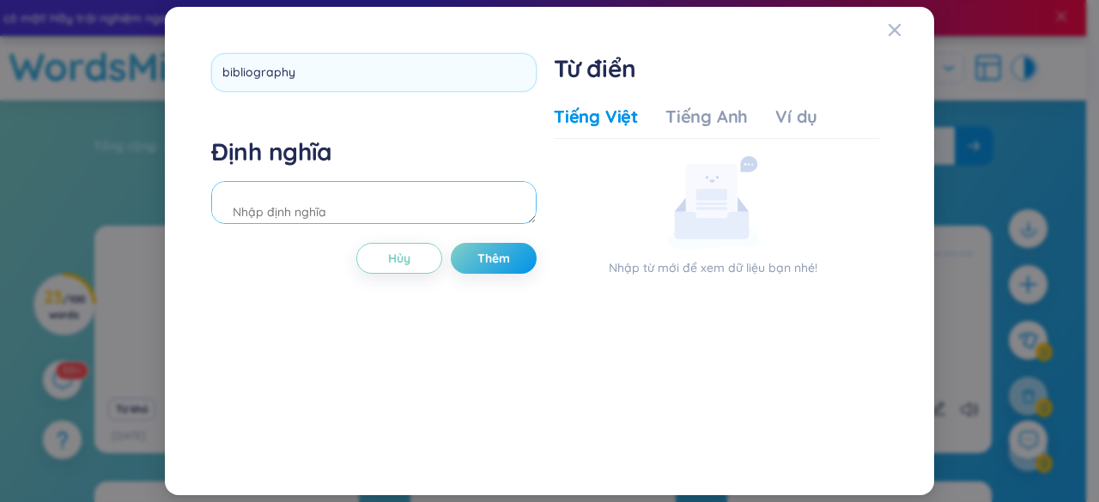
click at [419, 220] on textarea at bounding box center [373, 202] width 325 height 43
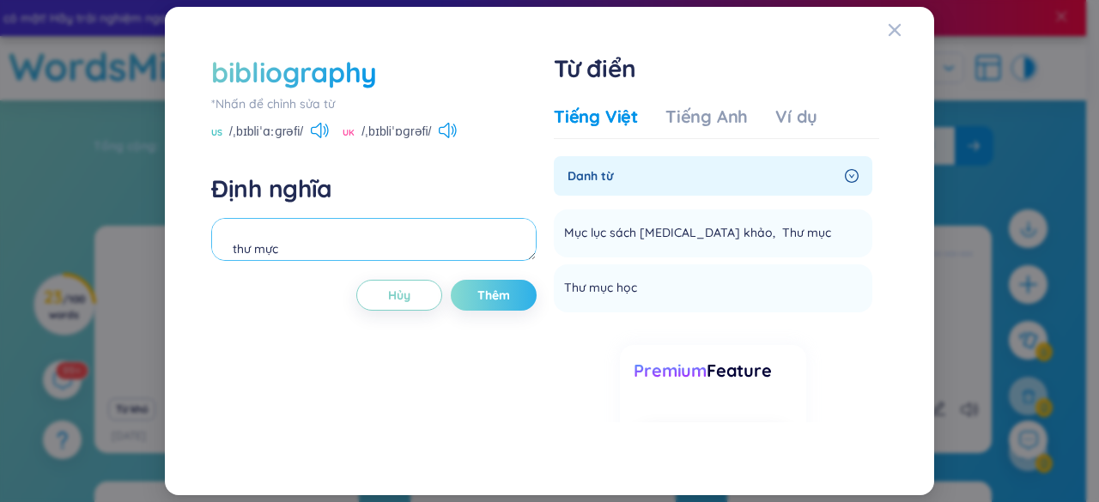
type textarea "thư mực"
click at [508, 299] on span "Thêm" at bounding box center [493, 295] width 33 height 17
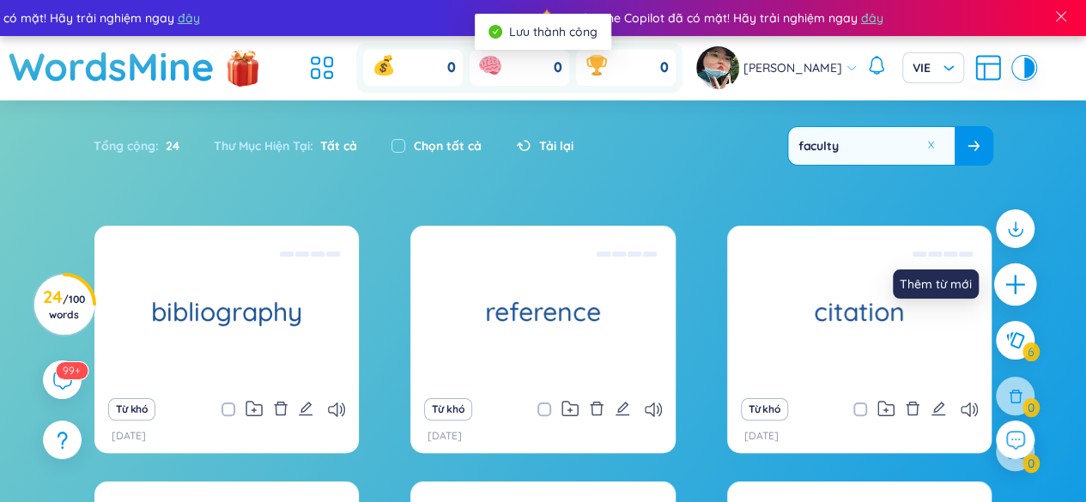
click at [1010, 278] on icon "plus" at bounding box center [1016, 285] width 24 height 24
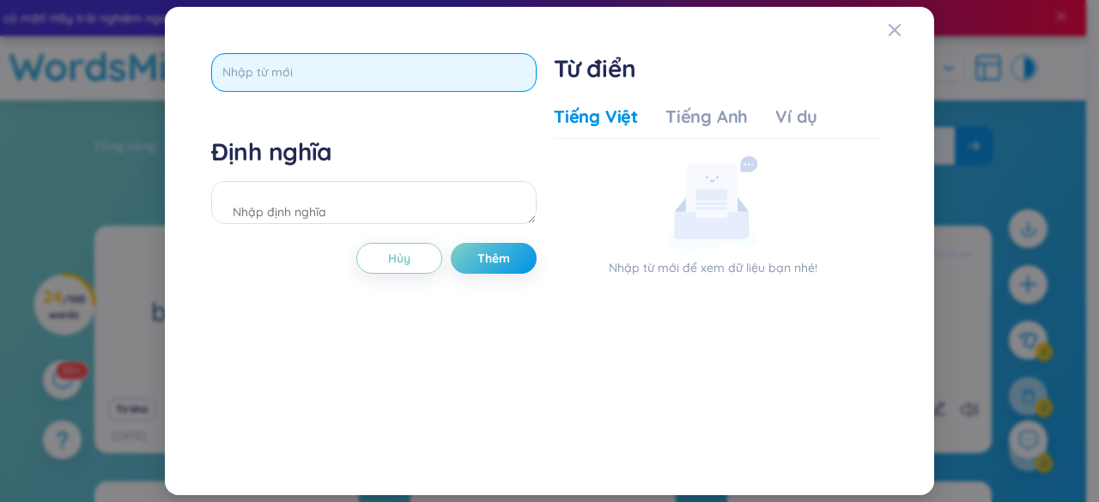
click at [389, 76] on input "text" at bounding box center [373, 72] width 325 height 39
type input "linguist"
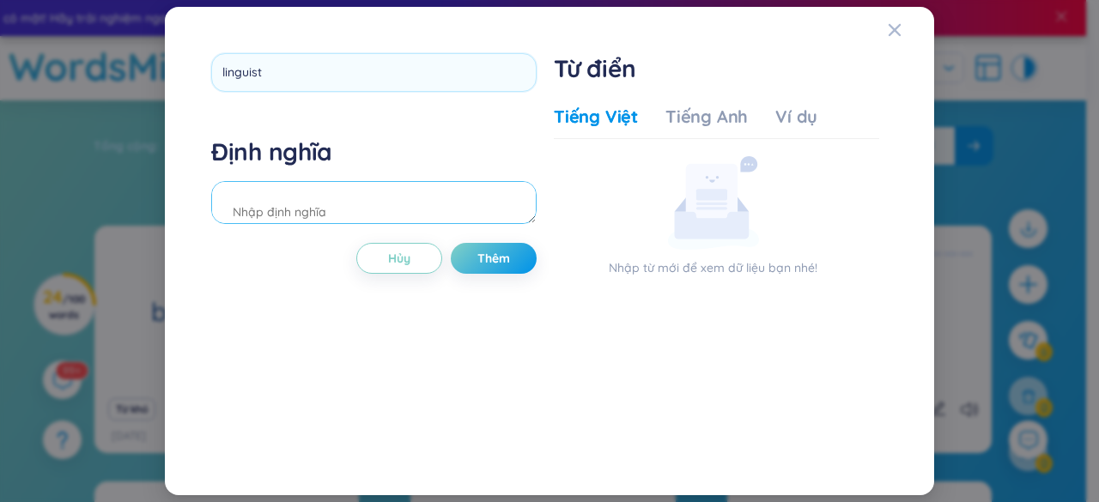
click at [340, 212] on div "Định nghĩa" at bounding box center [373, 183] width 325 height 93
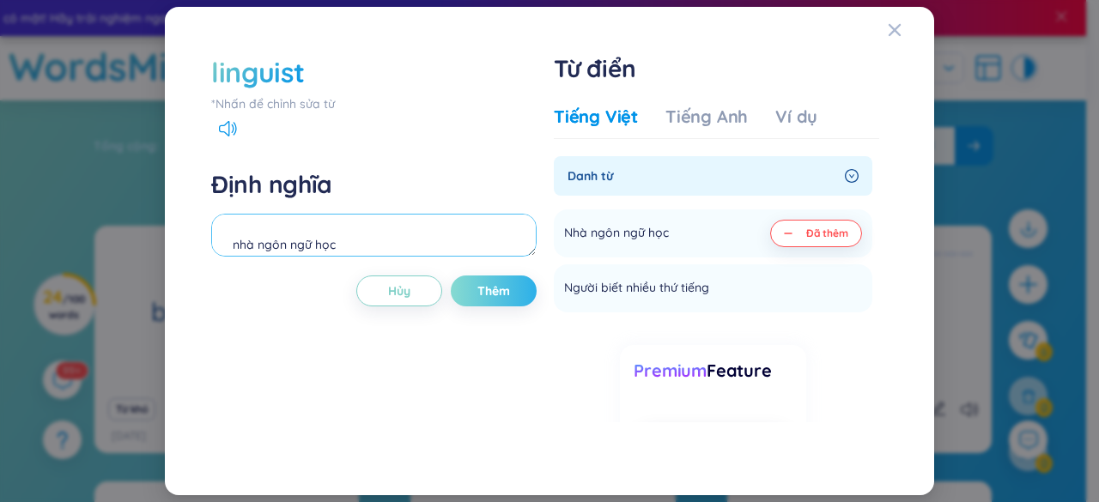
type textarea "nhà ngôn ngữ học"
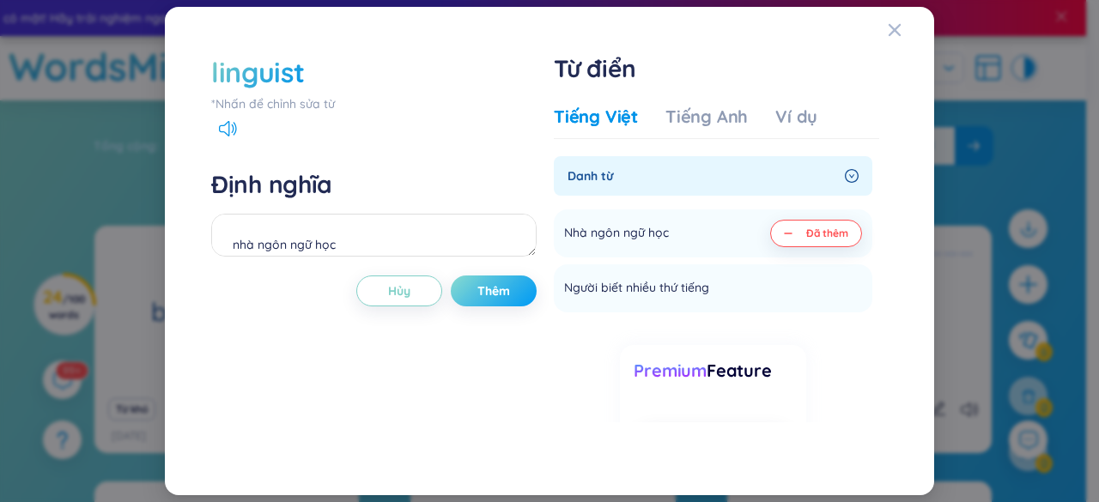
click at [484, 295] on span "Thêm" at bounding box center [493, 291] width 33 height 17
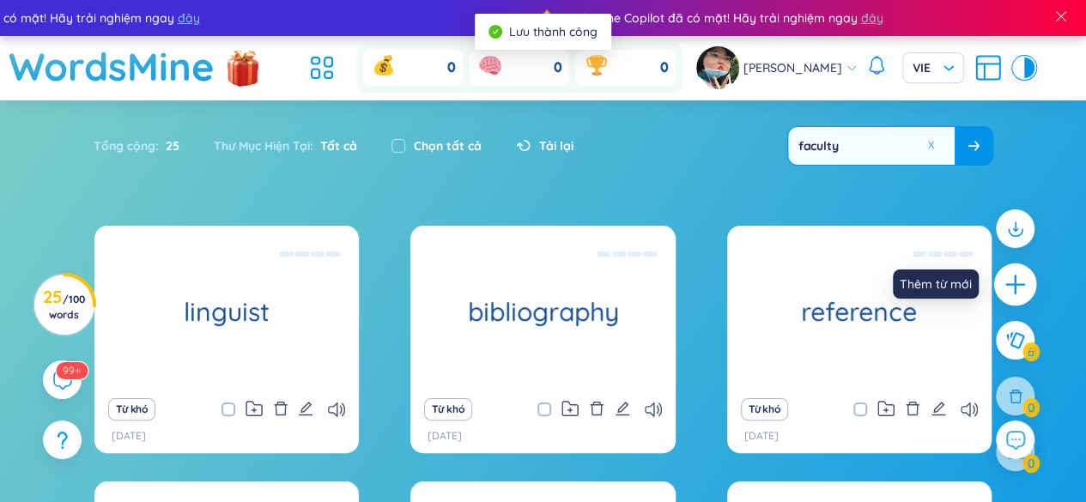
click at [1012, 271] on div at bounding box center [1015, 285] width 43 height 43
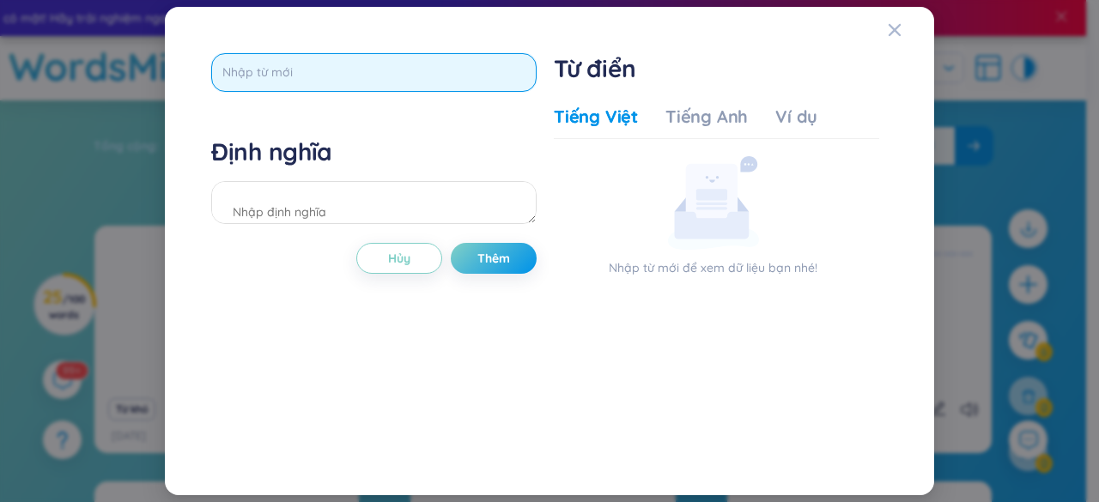
click at [460, 88] on input "text" at bounding box center [373, 72] width 325 height 39
type input "linguistics"
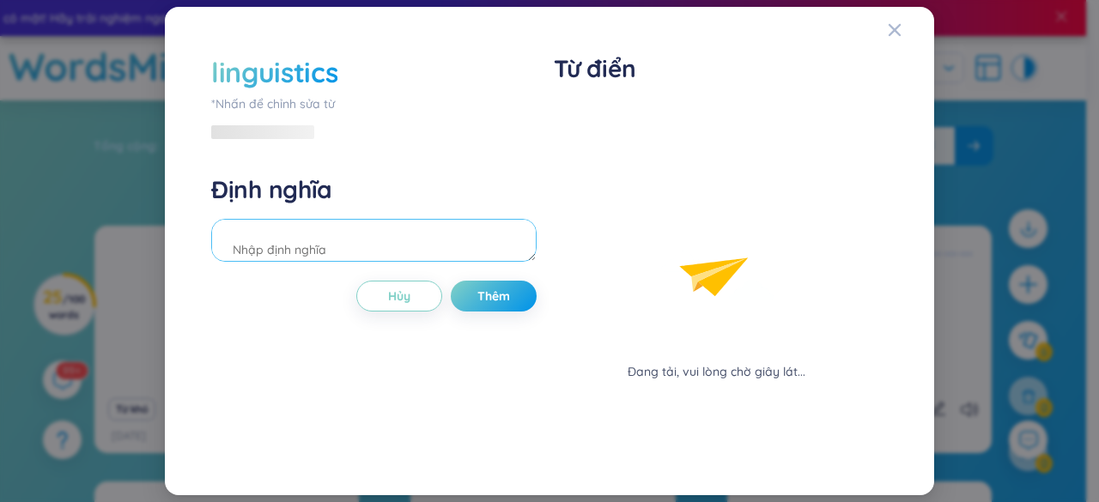
click at [408, 222] on textarea at bounding box center [373, 240] width 325 height 43
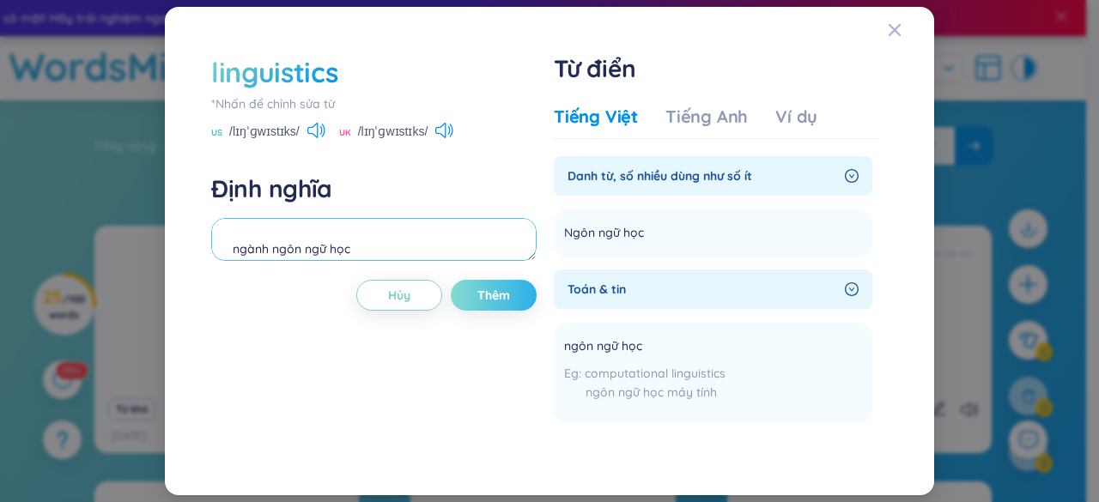
type textarea "ngành ngôn ngữ học"
click at [483, 283] on button "Thêm" at bounding box center [494, 295] width 86 height 31
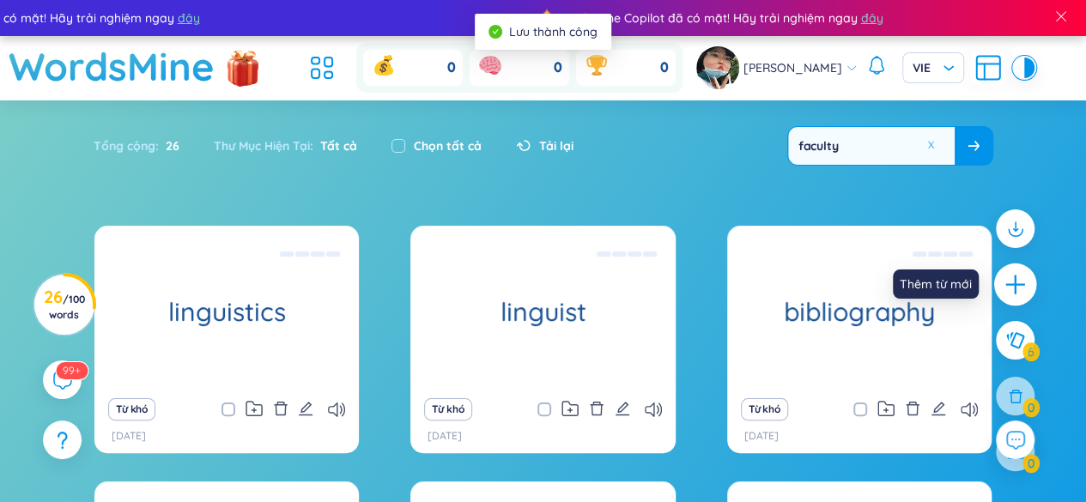
click at [1016, 273] on icon "plus" at bounding box center [1016, 285] width 24 height 24
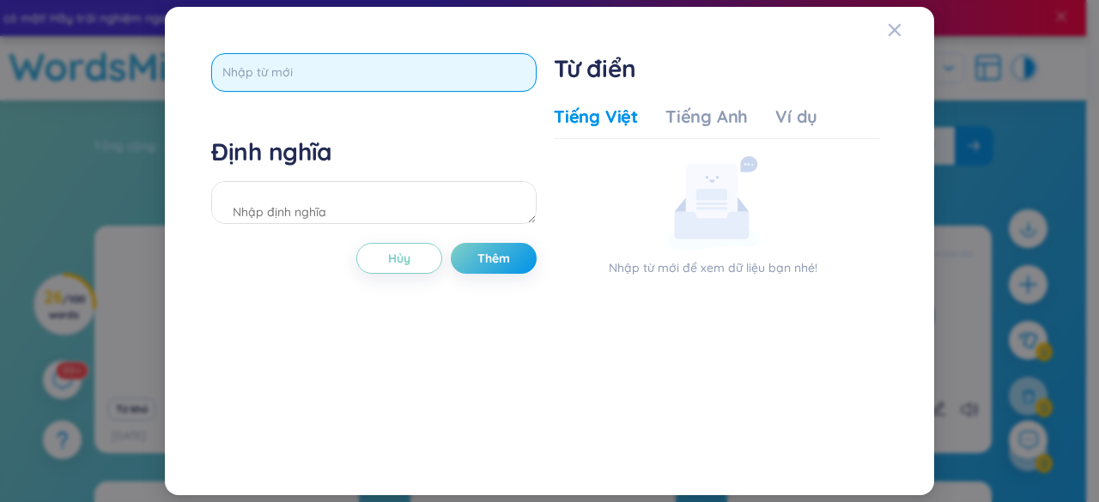
click at [352, 67] on input "text" at bounding box center [373, 72] width 325 height 39
type input "rectify"
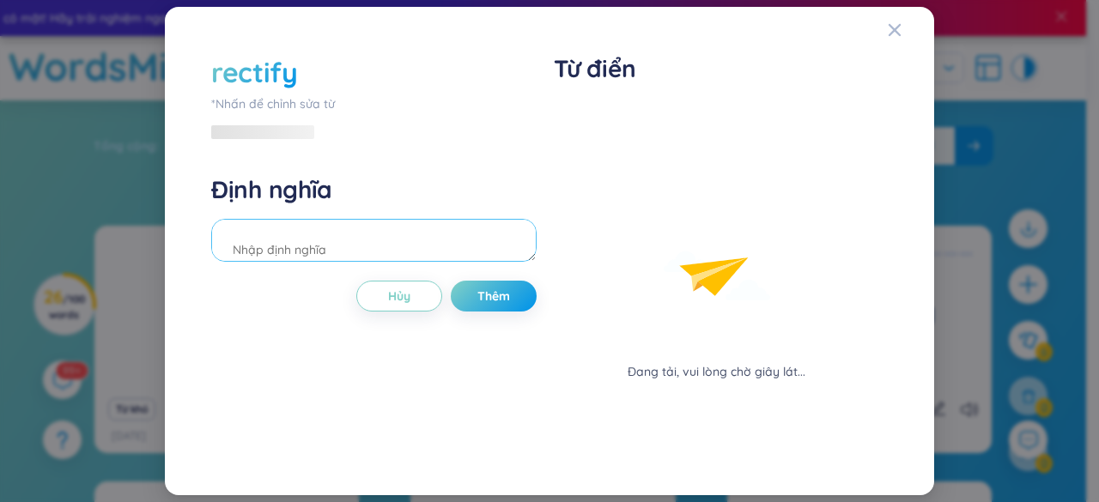
click at [328, 205] on div "Định nghĩa" at bounding box center [373, 220] width 325 height 93
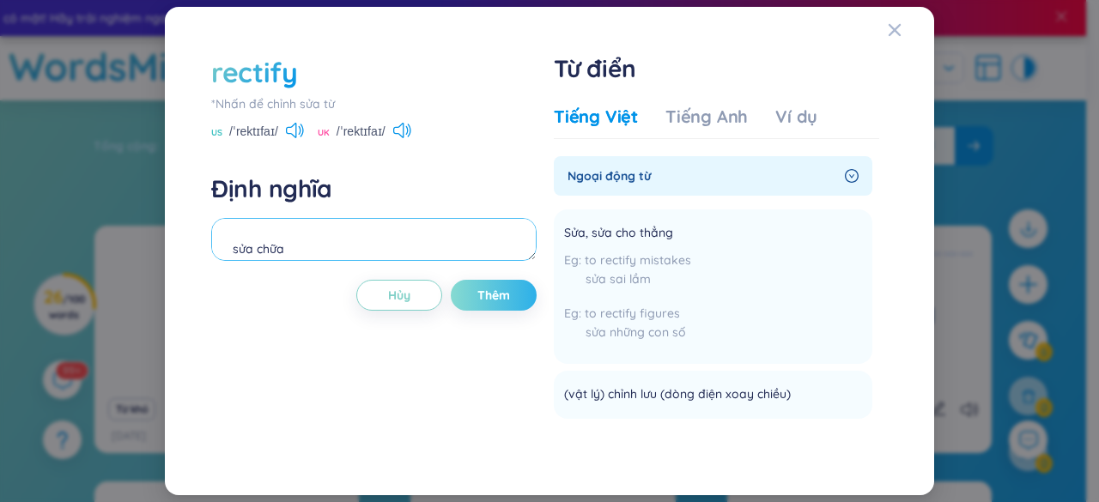
type textarea "sửa chữa"
click at [487, 305] on button "Thêm" at bounding box center [494, 295] width 86 height 31
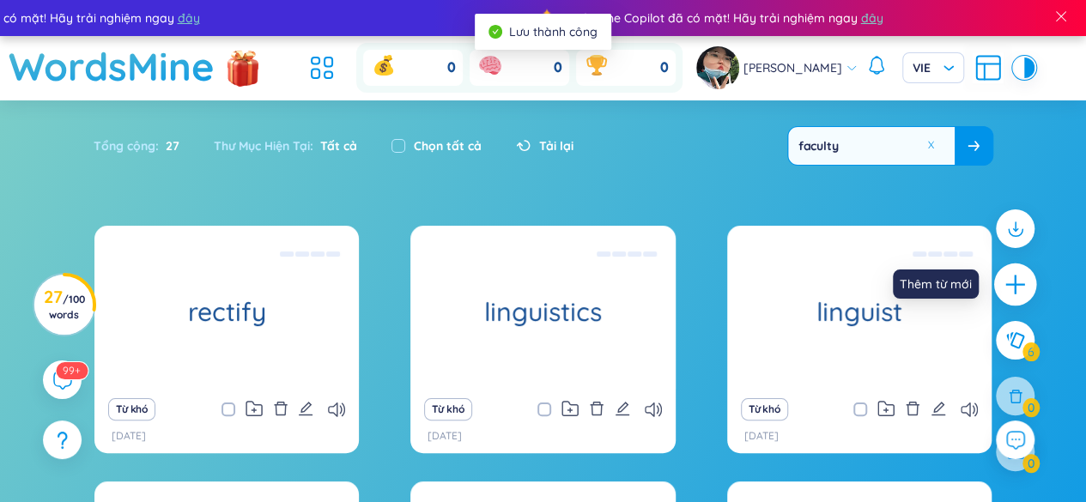
click at [1003, 284] on div at bounding box center [1015, 285] width 43 height 43
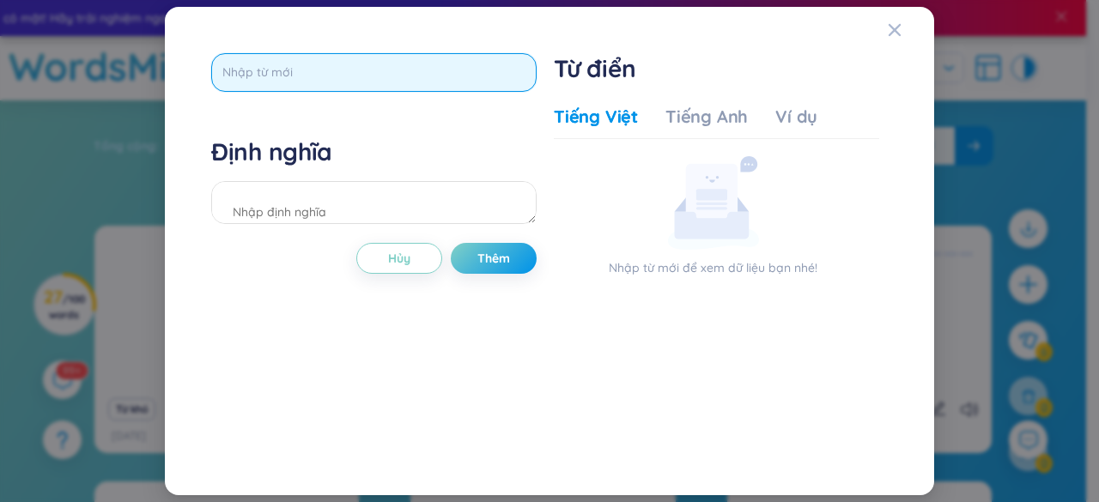
click at [444, 77] on input "text" at bounding box center [373, 72] width 325 height 39
type input "proficiency"
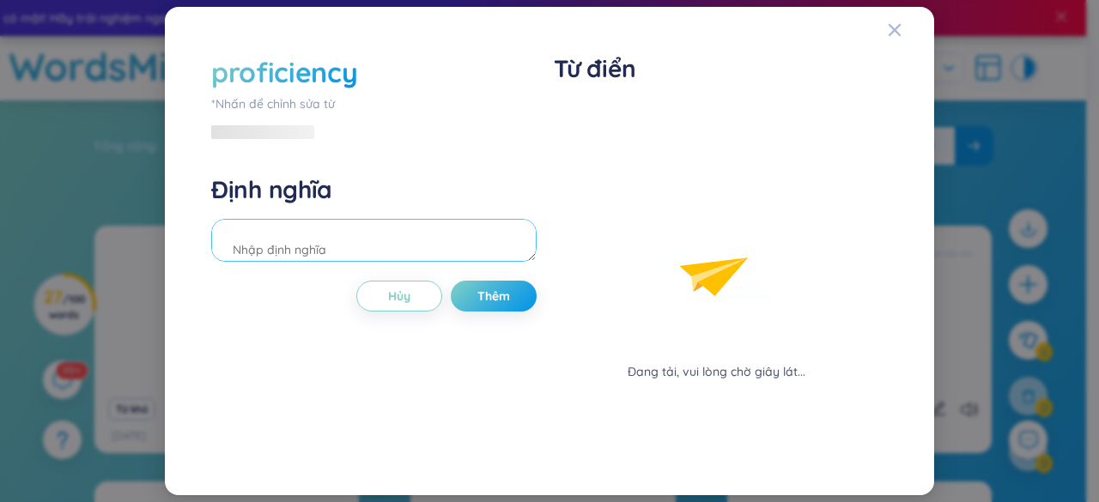
click at [386, 202] on div "Định nghĩa" at bounding box center [373, 220] width 325 height 93
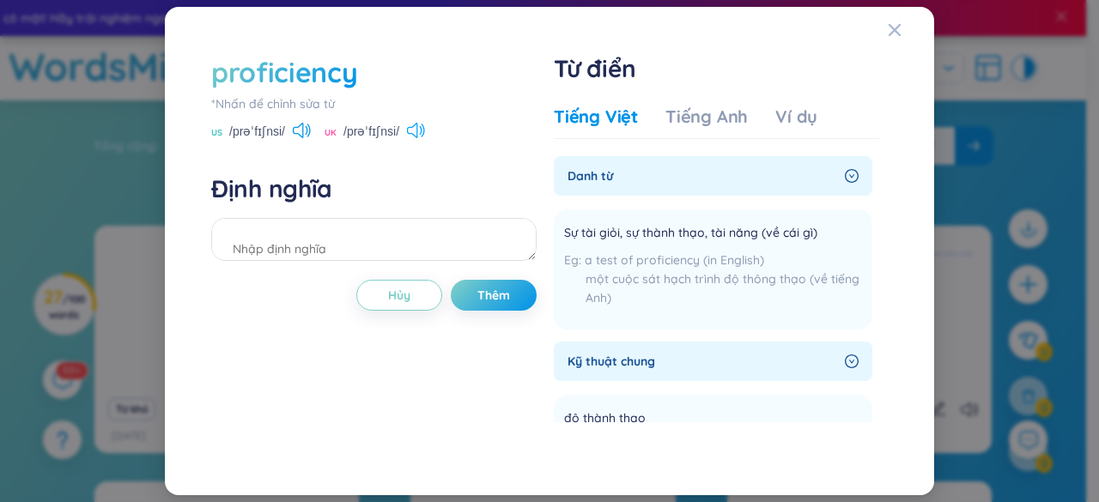
click at [417, 125] on icon at bounding box center [412, 130] width 10 height 15
click at [354, 252] on textarea at bounding box center [373, 239] width 325 height 43
type textarea "khả năng"
click at [469, 293] on button "Thêm" at bounding box center [494, 295] width 86 height 31
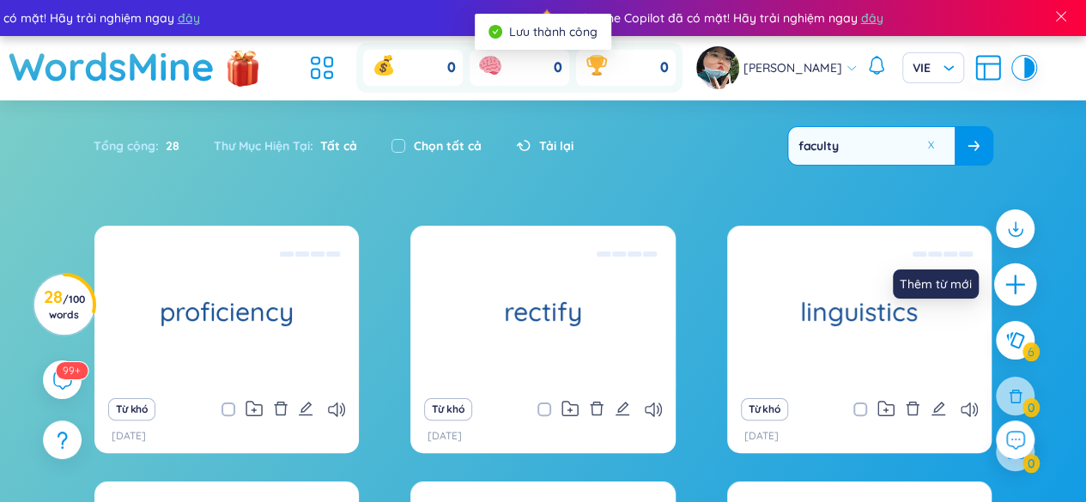
click at [1004, 291] on icon "plus" at bounding box center [1016, 285] width 24 height 24
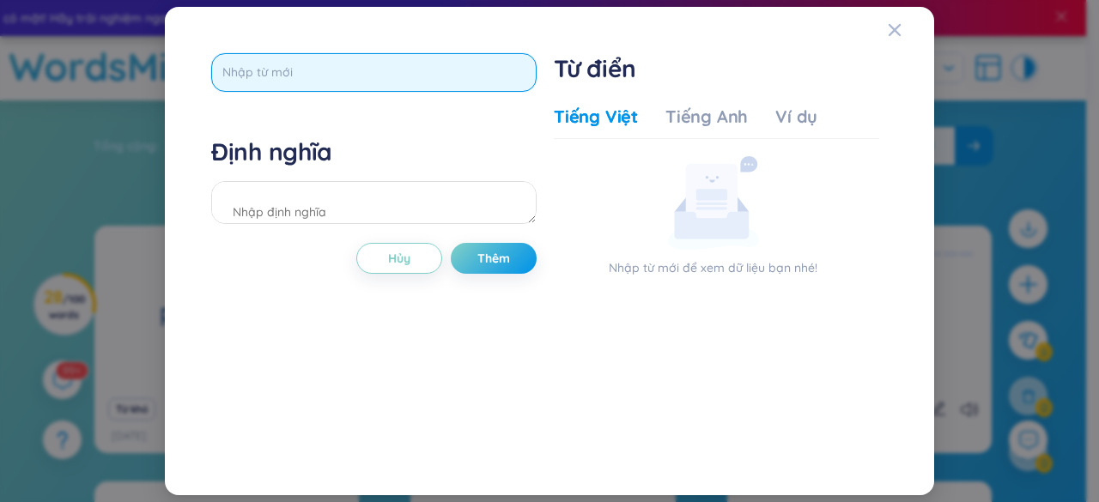
click at [416, 67] on input "text" at bounding box center [373, 72] width 325 height 39
type input "intellecture"
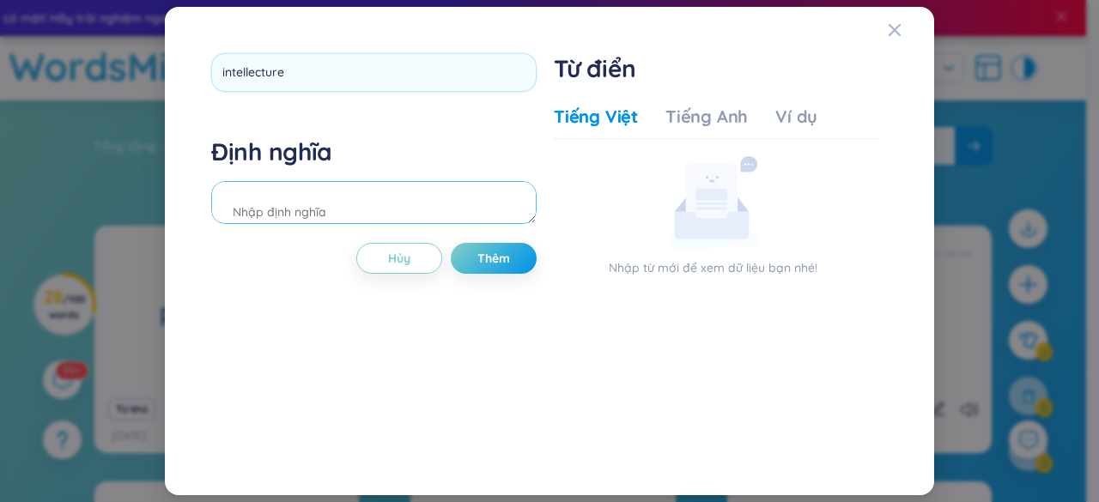
click at [365, 216] on div "Định nghĩa" at bounding box center [373, 183] width 325 height 93
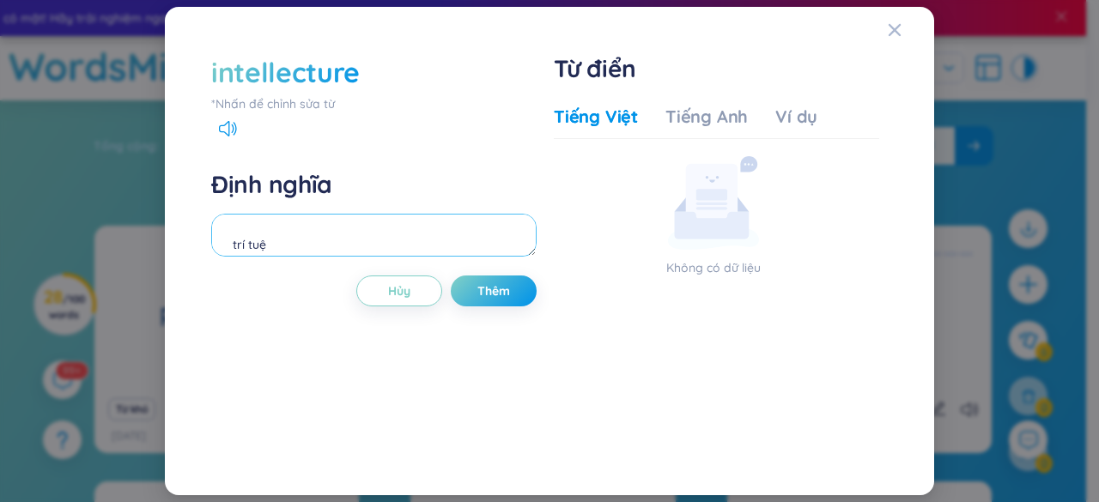
type textarea "trí tuệ"
click at [371, 79] on div "intellecture" at bounding box center [373, 72] width 325 height 38
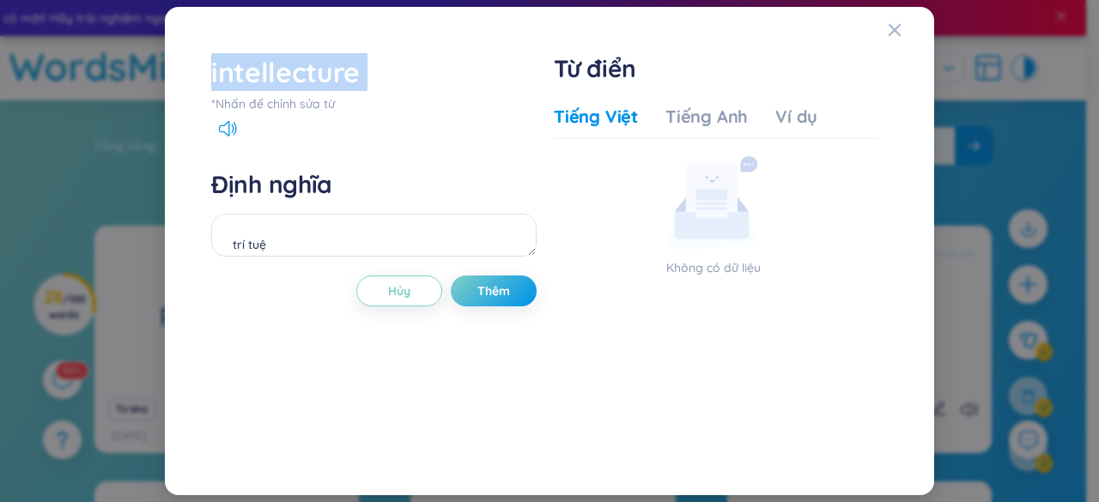
click at [368, 78] on div "intellecture" at bounding box center [373, 72] width 325 height 38
click at [349, 70] on div "intellecture" at bounding box center [285, 72] width 149 height 38
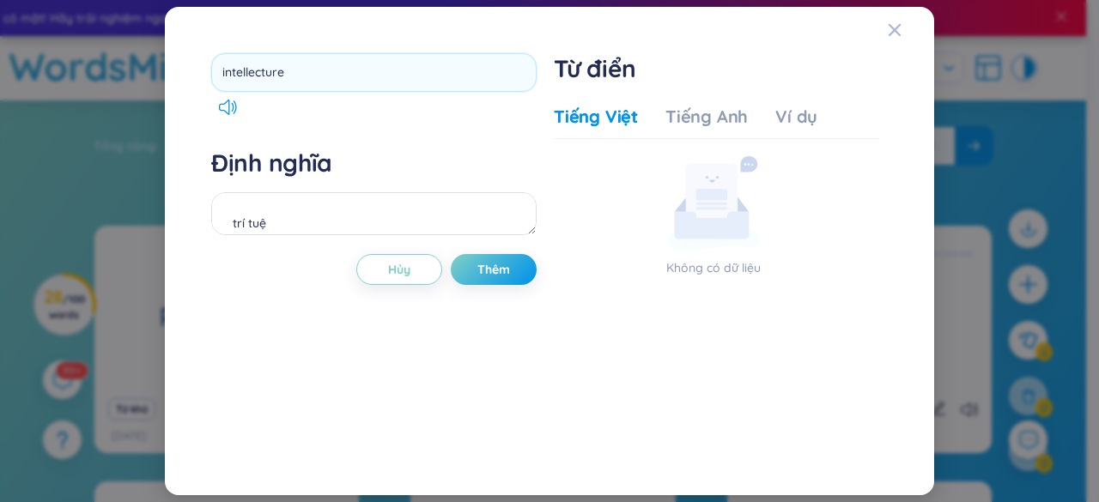
click at [349, 70] on input "intellecture" at bounding box center [373, 72] width 325 height 39
type input "intellectual"
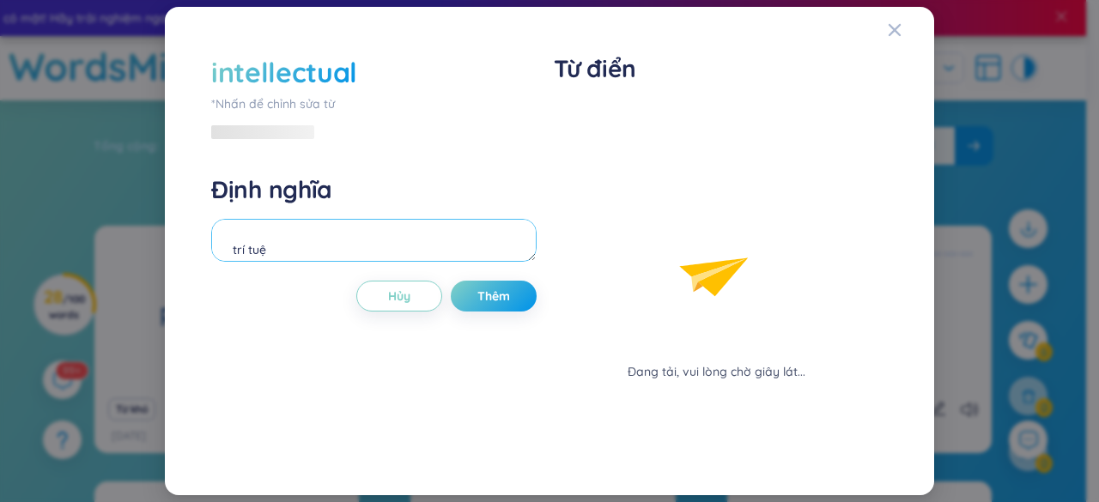
click at [373, 204] on div "Định nghĩa trí tuệ" at bounding box center [373, 220] width 325 height 93
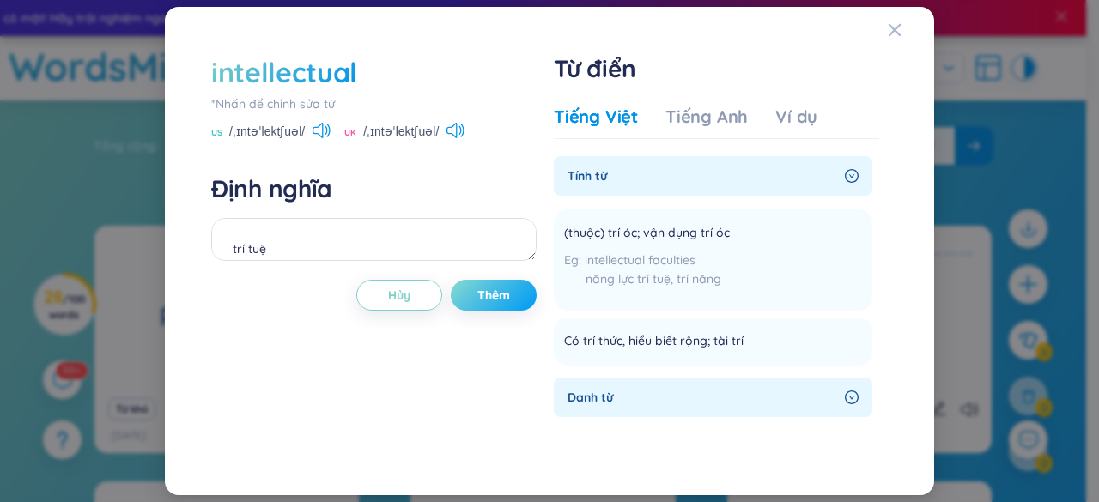
click at [488, 289] on span "Thêm" at bounding box center [493, 295] width 33 height 17
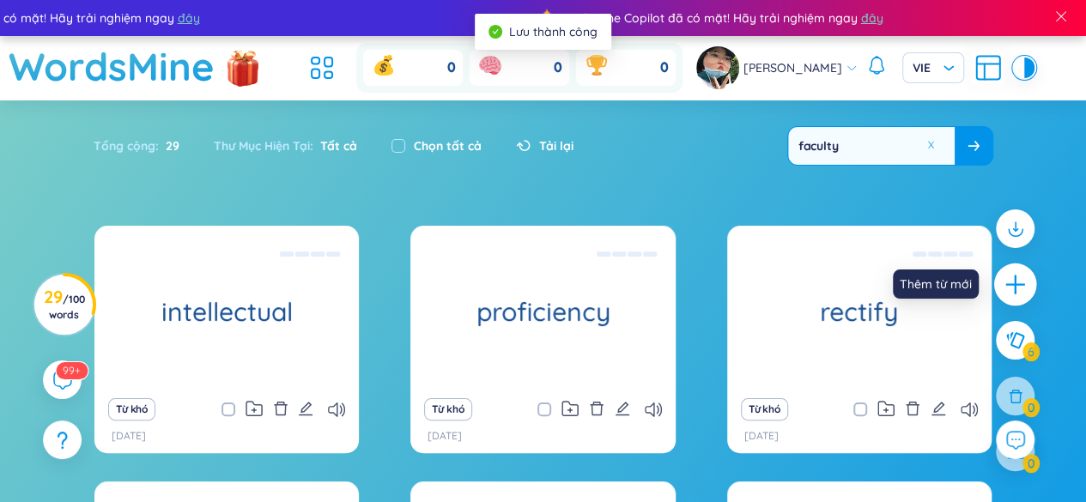
click at [1029, 290] on div at bounding box center [1015, 285] width 43 height 43
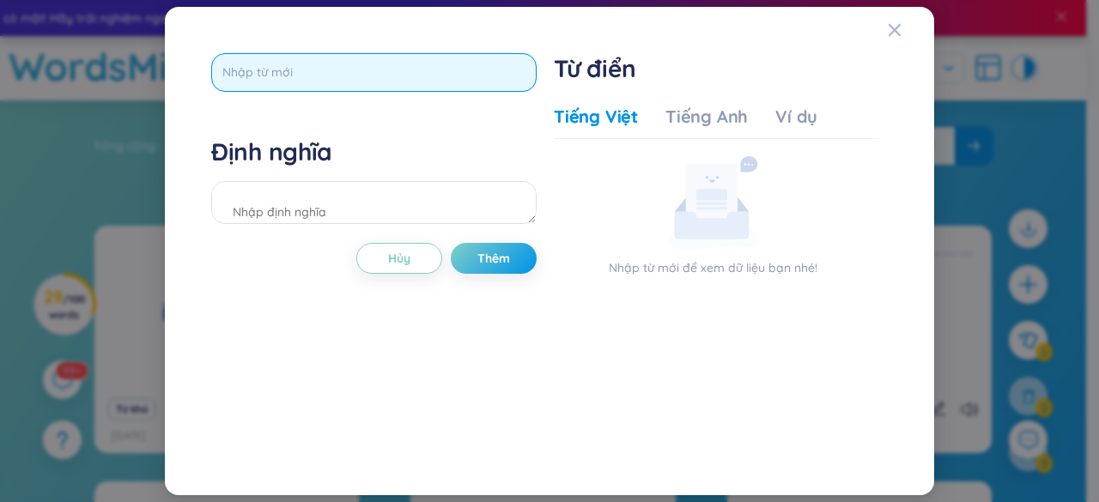
click at [356, 63] on input "text" at bounding box center [373, 72] width 325 height 39
type input "technique"
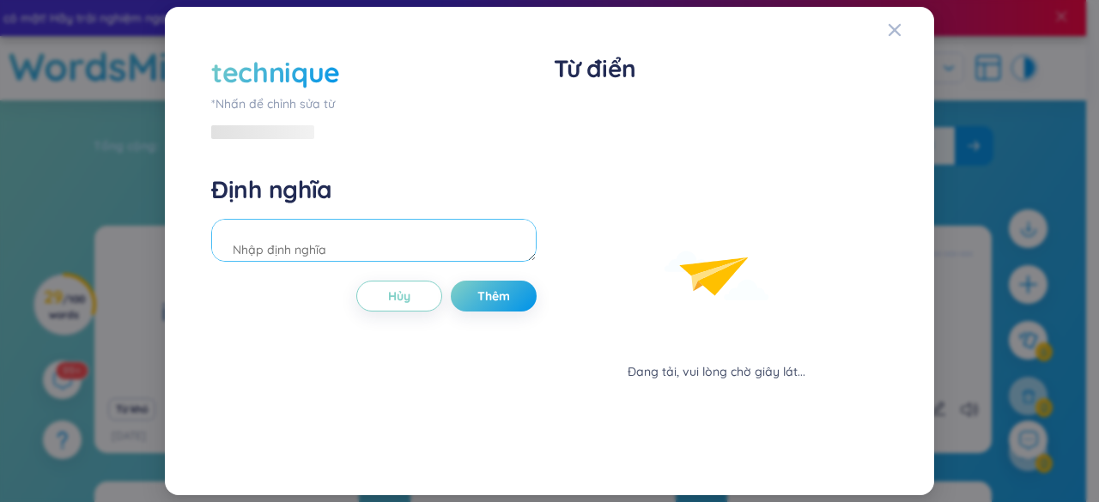
click at [268, 196] on div "Định nghĩa" at bounding box center [373, 220] width 325 height 93
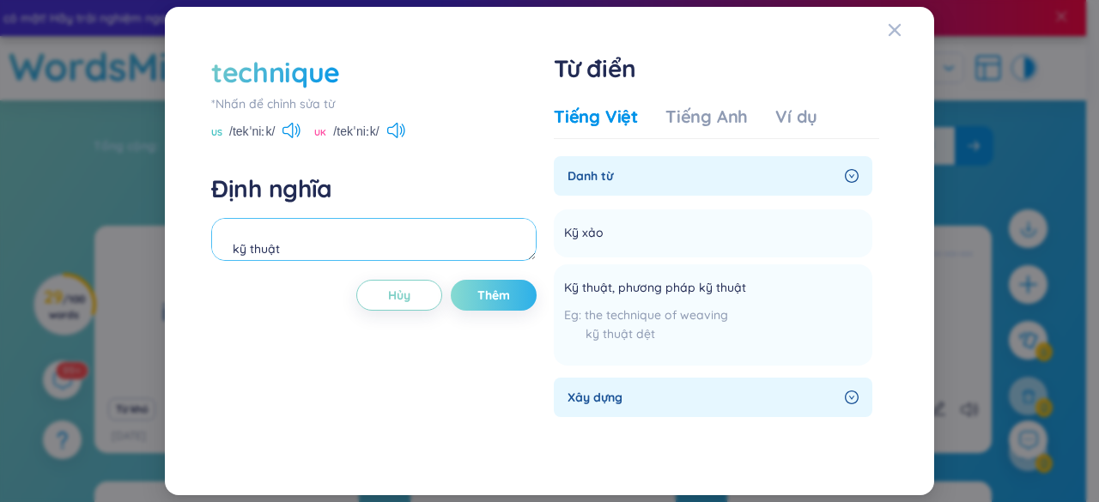
type textarea "kỹ thuật"
click at [481, 307] on button "Thêm" at bounding box center [494, 295] width 86 height 31
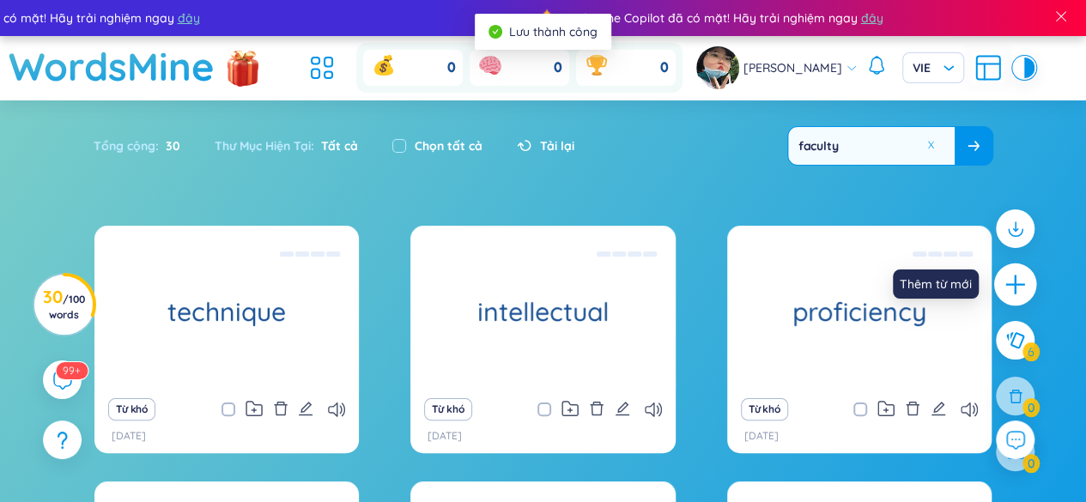
click at [1019, 283] on icon "plus" at bounding box center [1016, 285] width 24 height 24
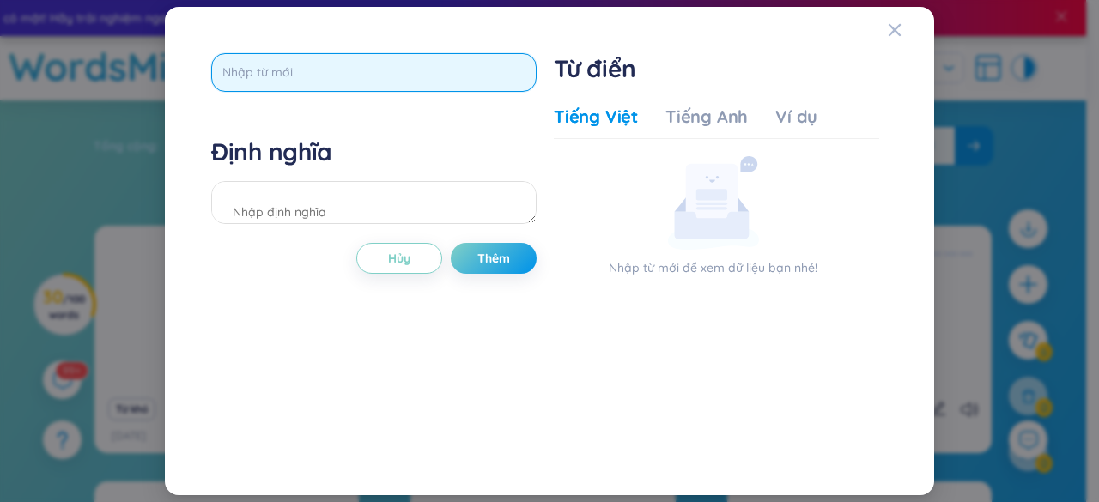
click at [375, 74] on input "text" at bounding box center [373, 72] width 325 height 39
type input "technicality"
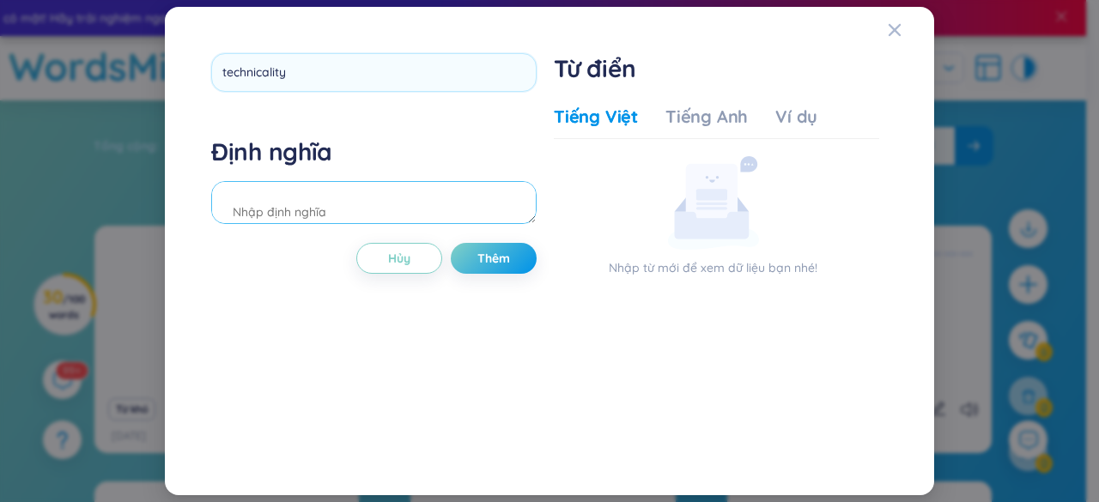
click at [333, 204] on div "Định nghĩa" at bounding box center [373, 183] width 325 height 93
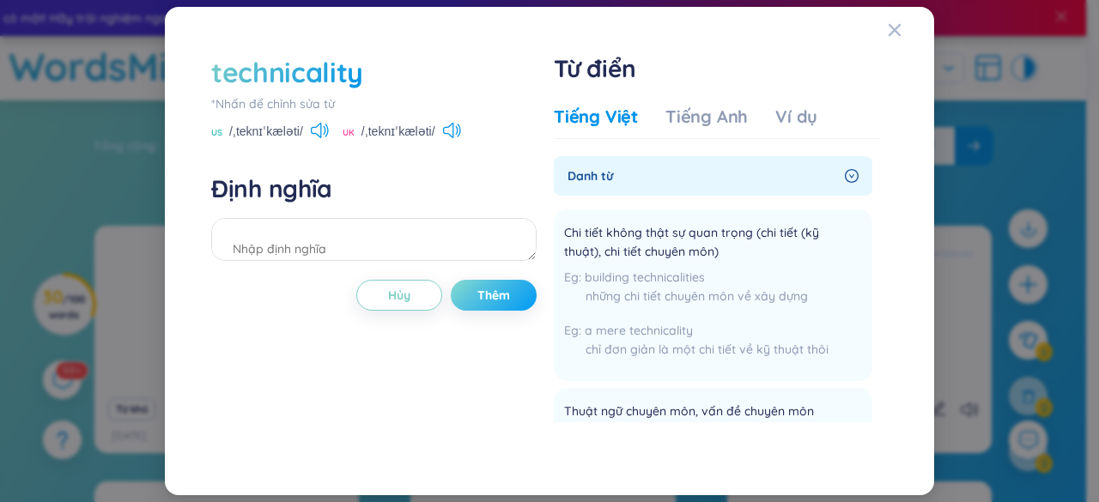
click at [526, 289] on button "Thêm" at bounding box center [494, 295] width 86 height 31
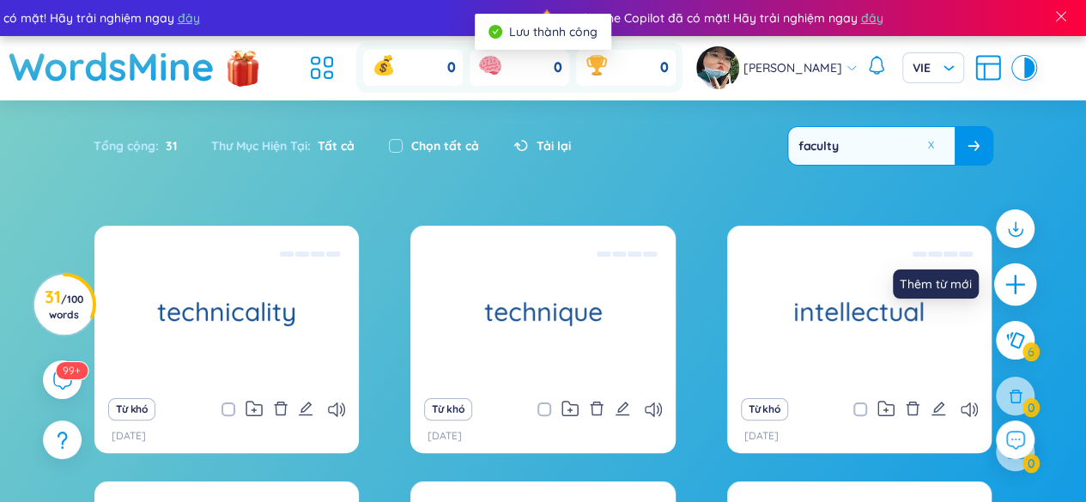
click at [1010, 273] on icon "plus" at bounding box center [1016, 285] width 24 height 24
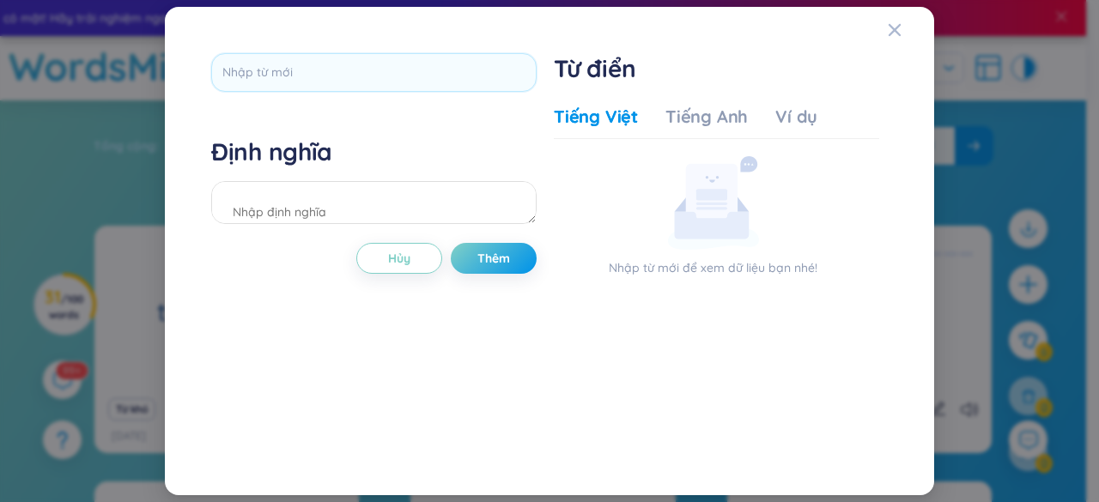
click at [1009, 273] on div "Định nghĩa Hủy Thêm Từ điển Tiếng Việt Tiếng Anh Ví dụ Nhập từ mới để xem dữ li…" at bounding box center [549, 251] width 1099 height 502
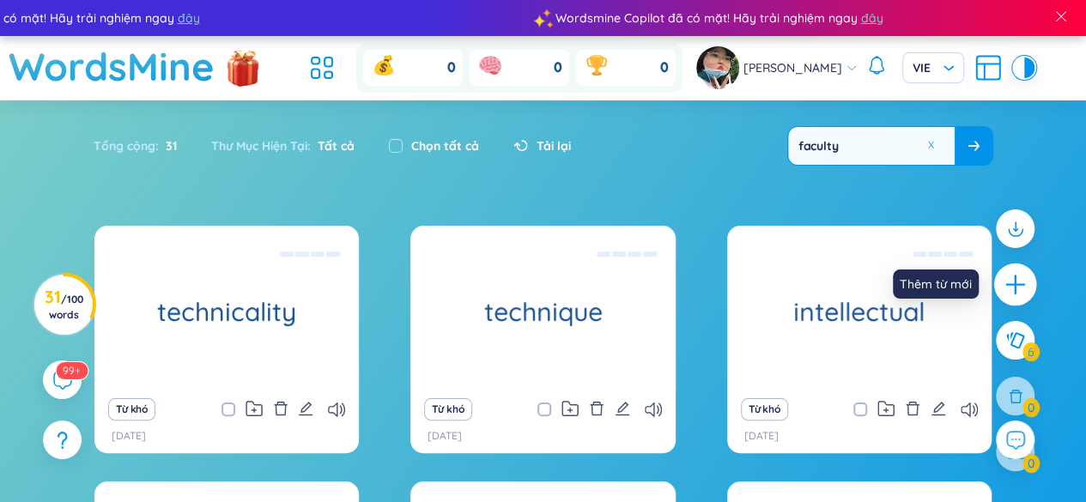
click at [1006, 291] on icon "plus" at bounding box center [1016, 285] width 24 height 24
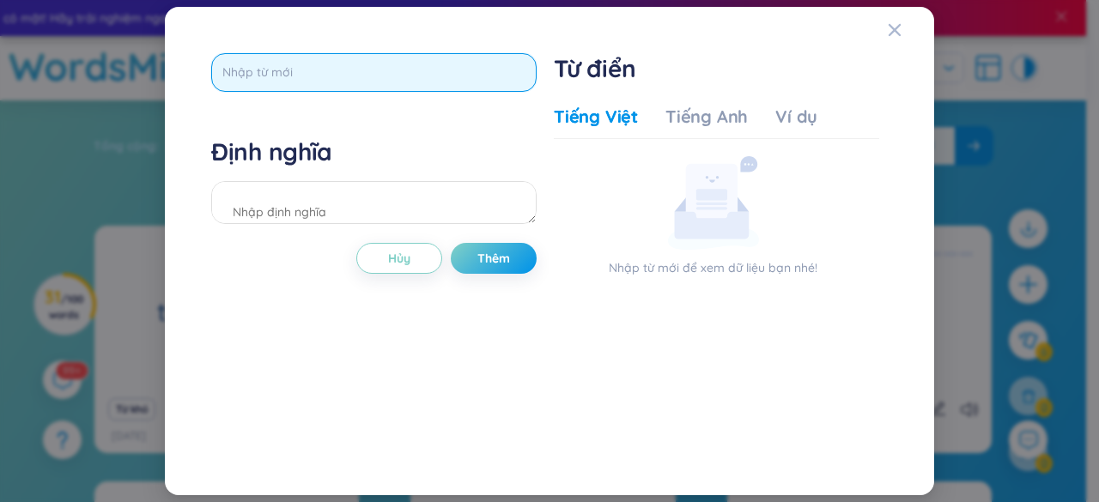
click at [457, 61] on input "text" at bounding box center [373, 72] width 325 height 39
type input "technician"
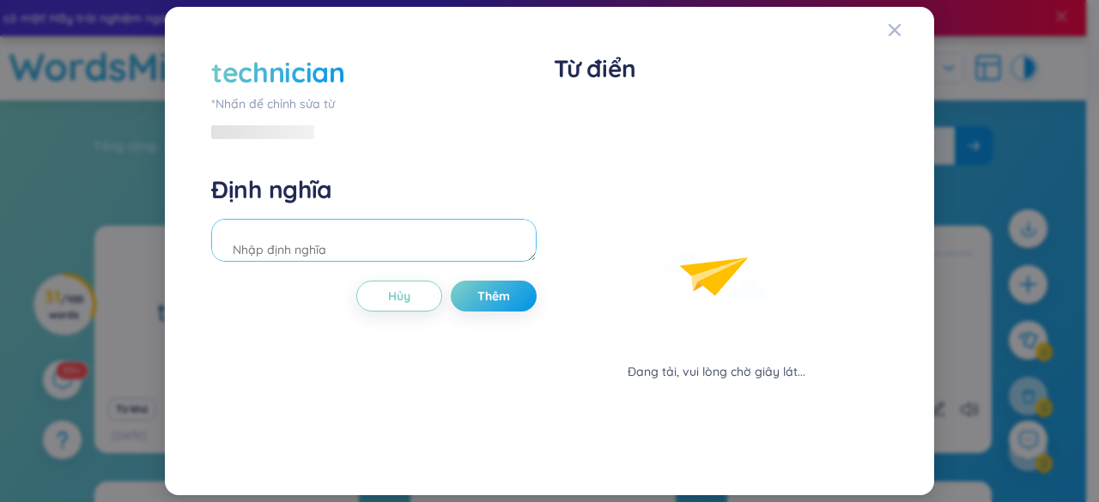
click at [488, 247] on div "technician *Nhấn để chỉnh sửa từ Định nghĩa Hủy Thêm" at bounding box center [373, 251] width 325 height 397
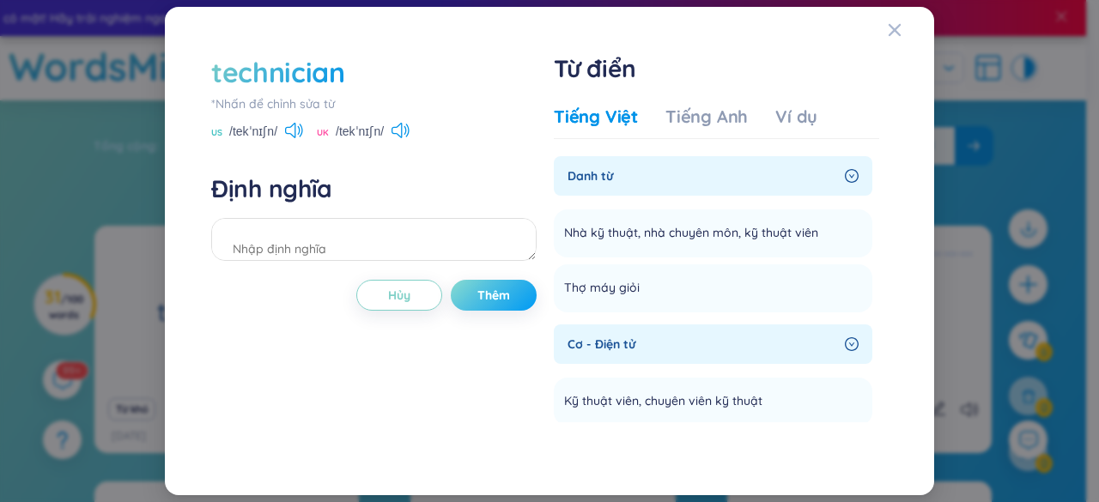
click at [495, 294] on span "Thêm" at bounding box center [493, 295] width 33 height 17
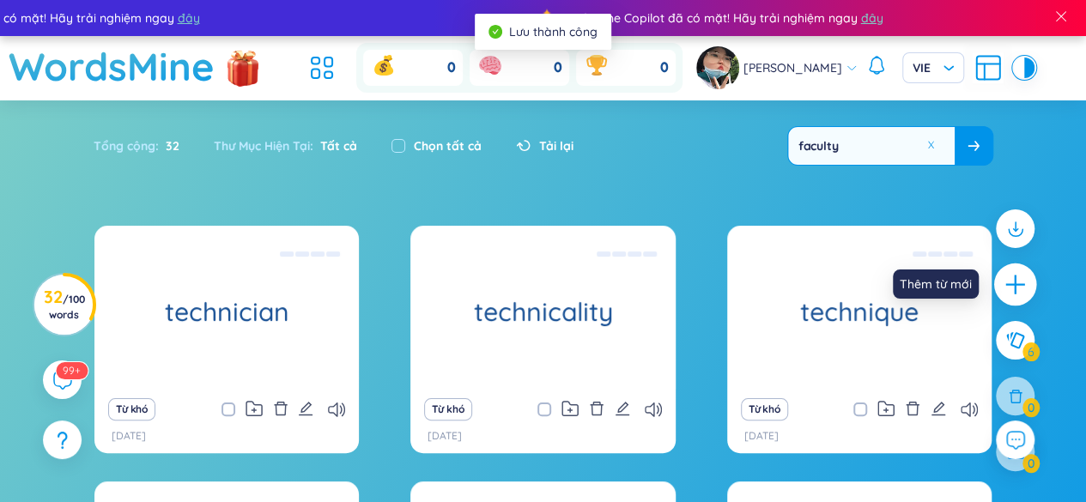
click at [1006, 289] on icon "plus" at bounding box center [1016, 285] width 24 height 24
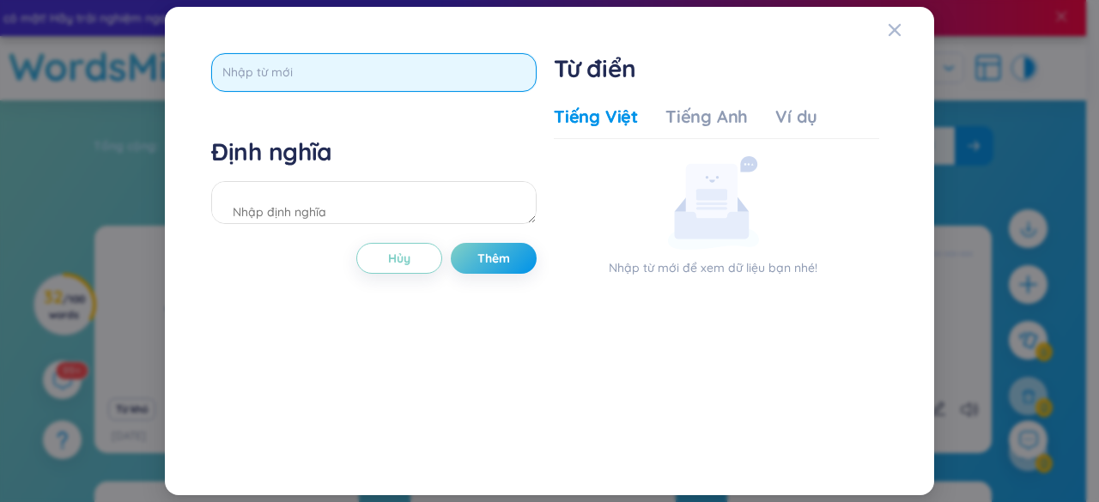
click at [459, 62] on input "text" at bounding box center [373, 72] width 325 height 39
type input "strategy"
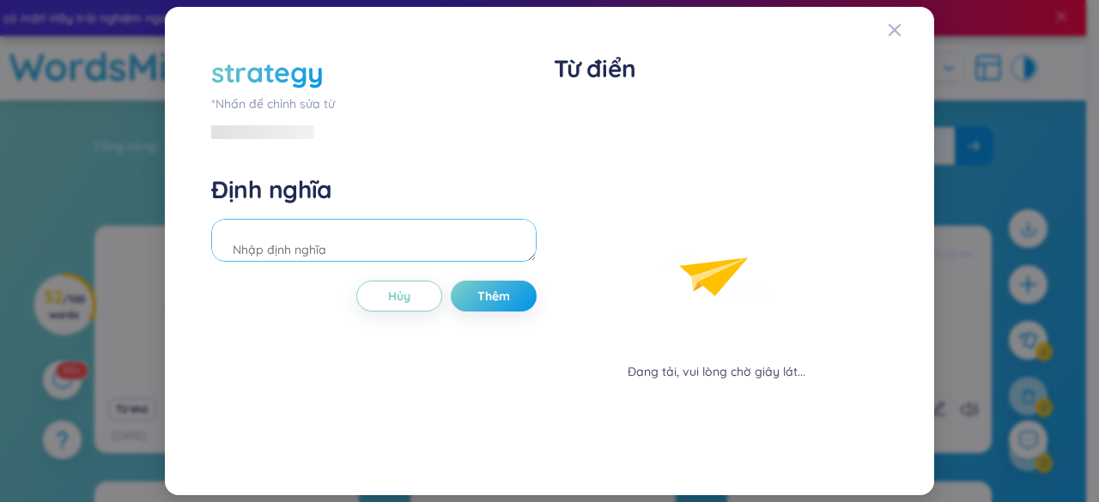
click at [373, 199] on div "Định nghĩa" at bounding box center [373, 220] width 325 height 93
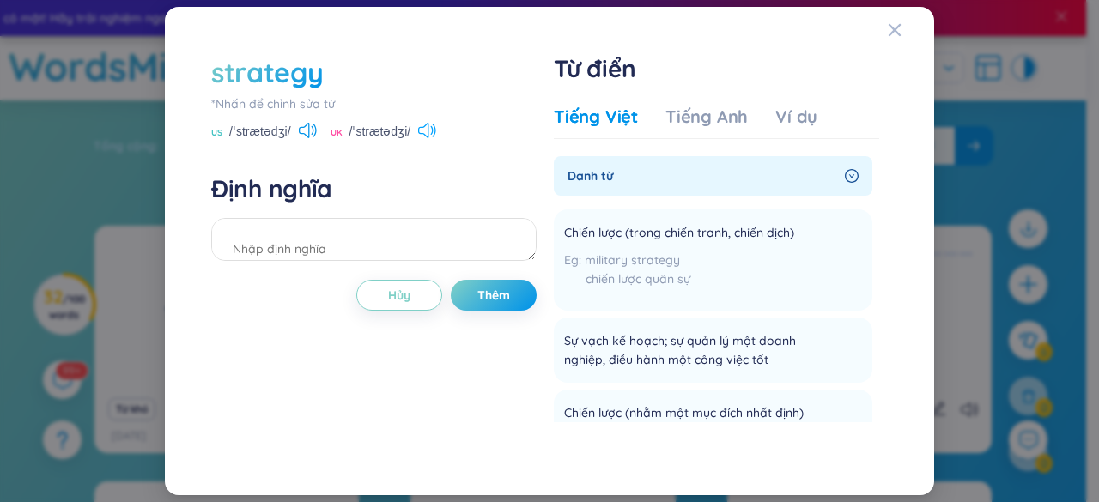
click at [428, 133] on icon at bounding box center [427, 130] width 18 height 15
click at [309, 136] on icon at bounding box center [304, 130] width 10 height 15
click at [362, 253] on textarea at bounding box center [373, 239] width 325 height 43
type textarea "chiến lược"
click at [479, 295] on span "Thêm" at bounding box center [493, 295] width 33 height 17
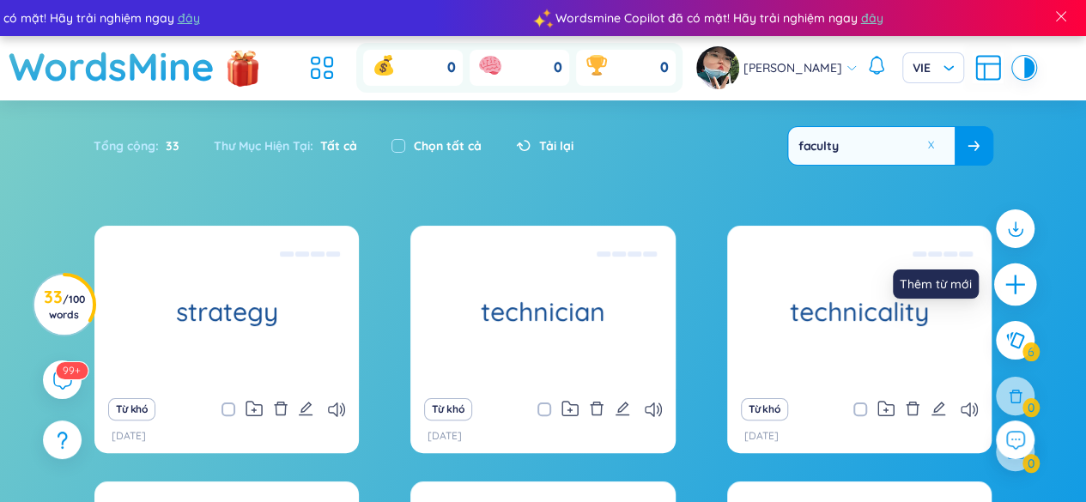
click at [1006, 277] on icon "plus" at bounding box center [1016, 285] width 24 height 24
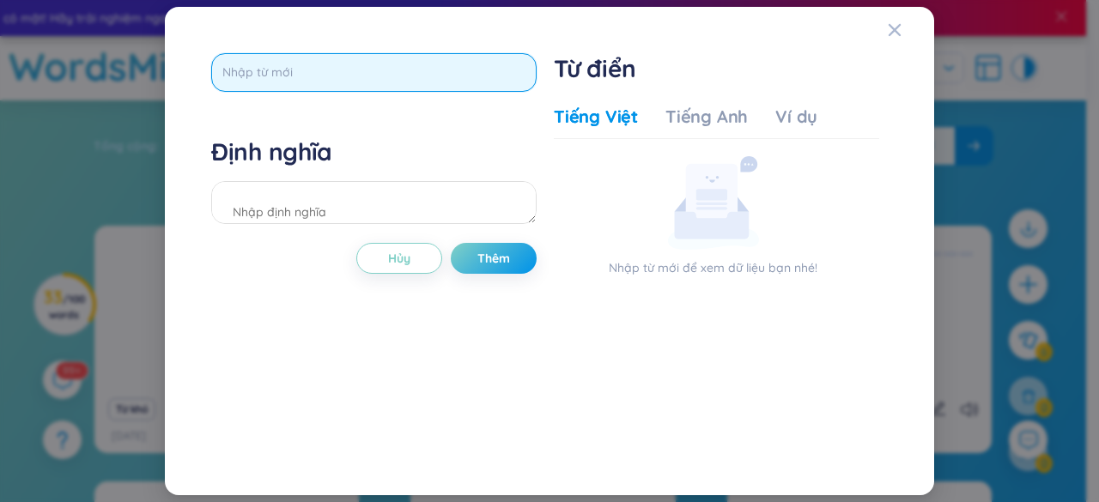
click at [508, 77] on input "text" at bounding box center [373, 72] width 325 height 39
type input "s"
type input "distinctive"
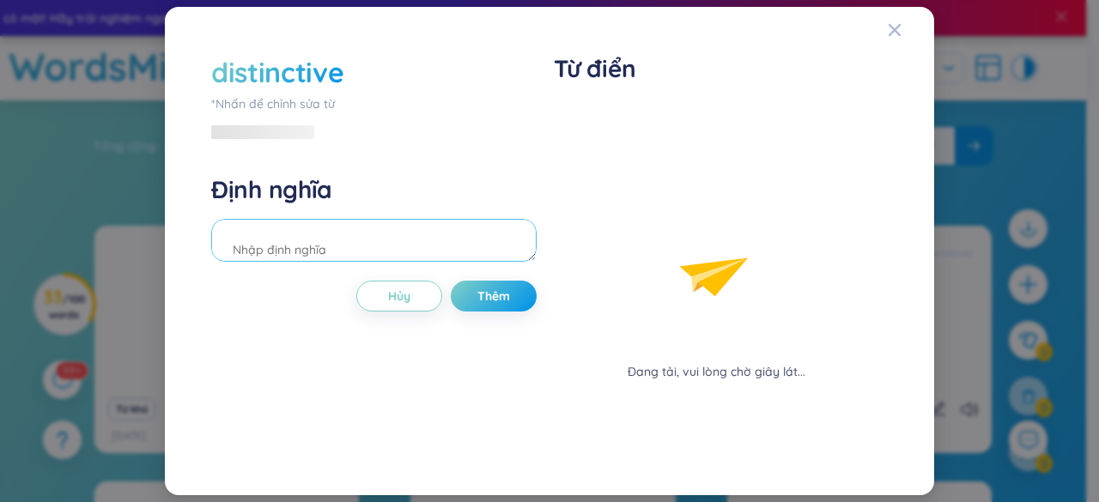
click at [433, 192] on div "Định nghĩa" at bounding box center [373, 220] width 325 height 93
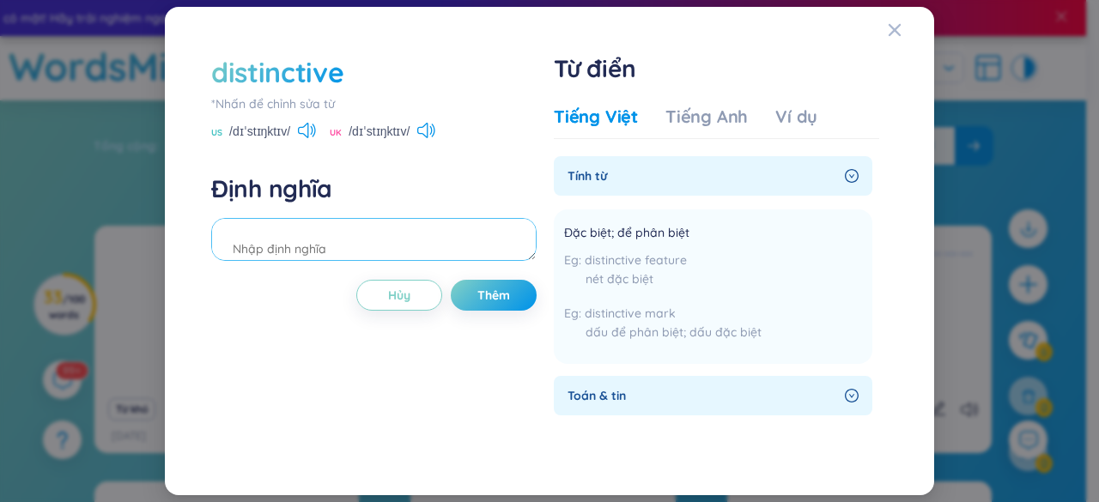
click at [453, 234] on textarea at bounding box center [373, 239] width 325 height 43
type textarea "kỹ thuật"
click at [472, 301] on button "Thêm" at bounding box center [494, 295] width 86 height 31
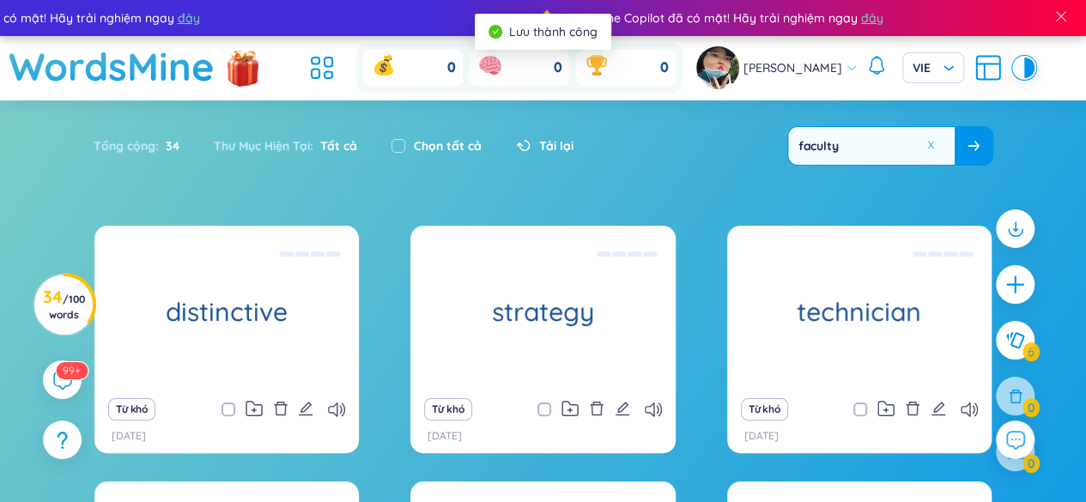
click at [472, 301] on div "chiến lược" at bounding box center [542, 307] width 247 height 155
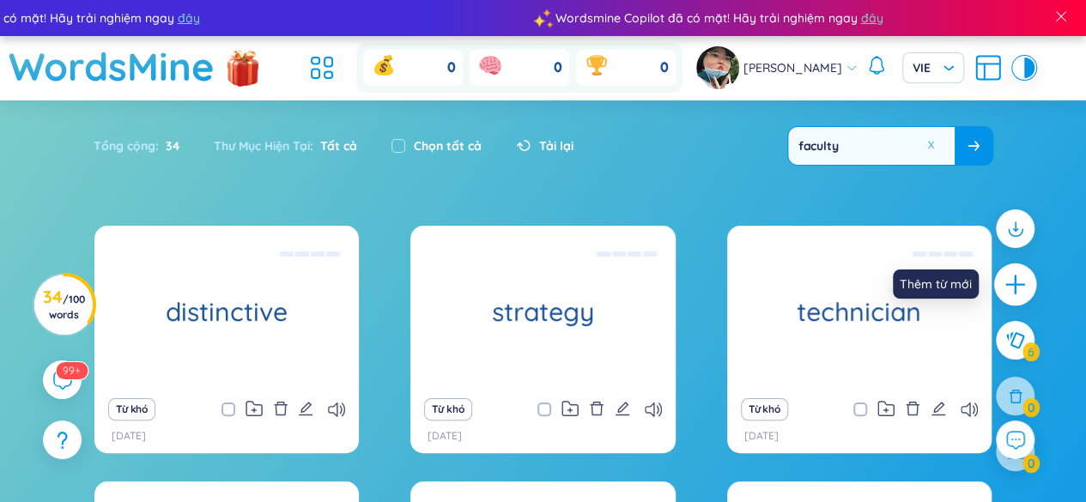
click at [1007, 279] on icon "plus" at bounding box center [1016, 285] width 24 height 24
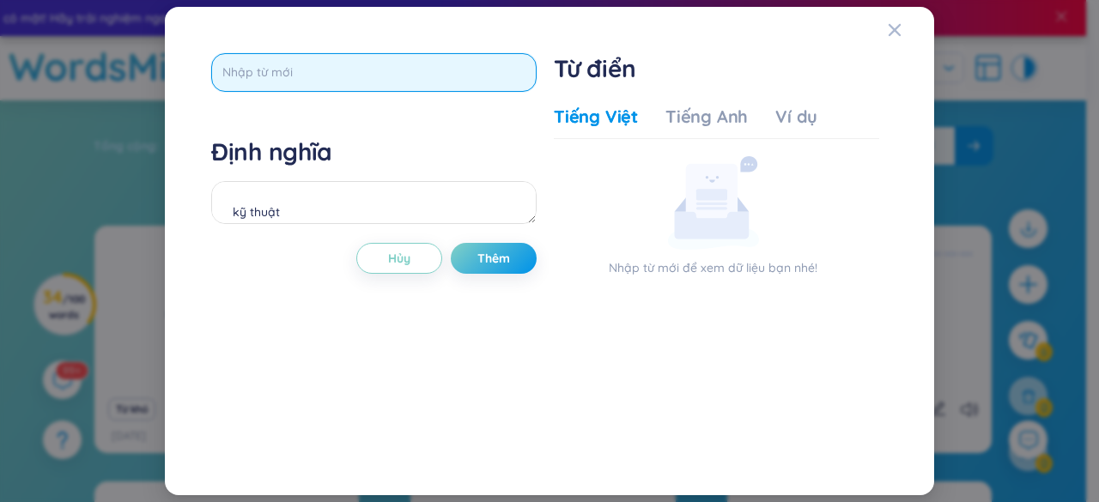
click at [398, 71] on input "text" at bounding box center [373, 72] width 325 height 39
type input "distinguish"
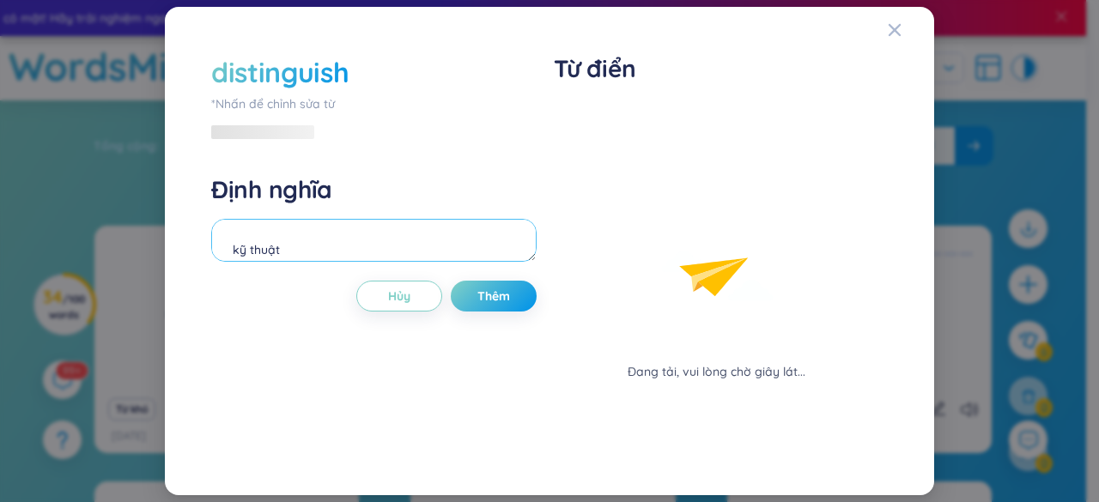
click at [392, 219] on textarea "kỹ thuật" at bounding box center [373, 240] width 325 height 43
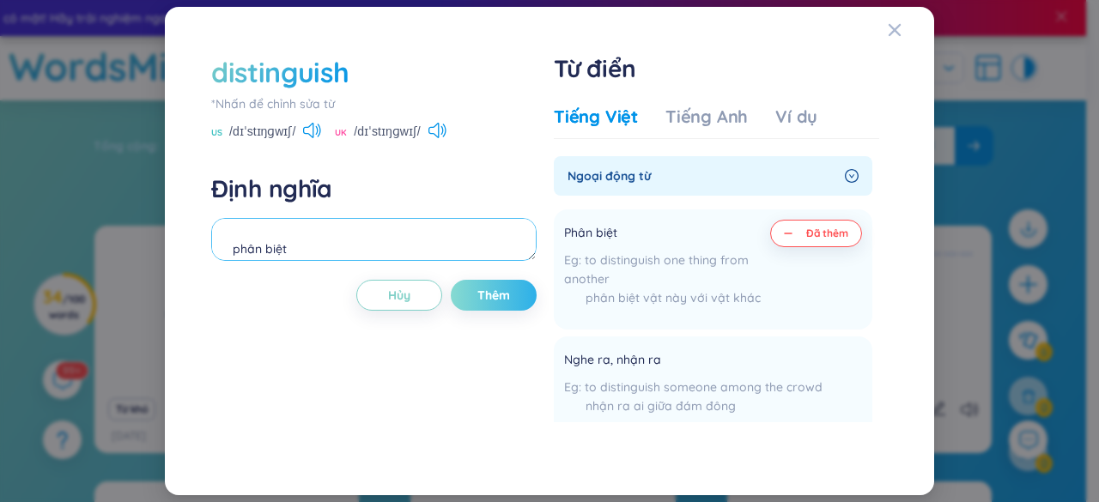
type textarea "phân biệt"
click at [490, 285] on button "Thêm" at bounding box center [494, 295] width 86 height 31
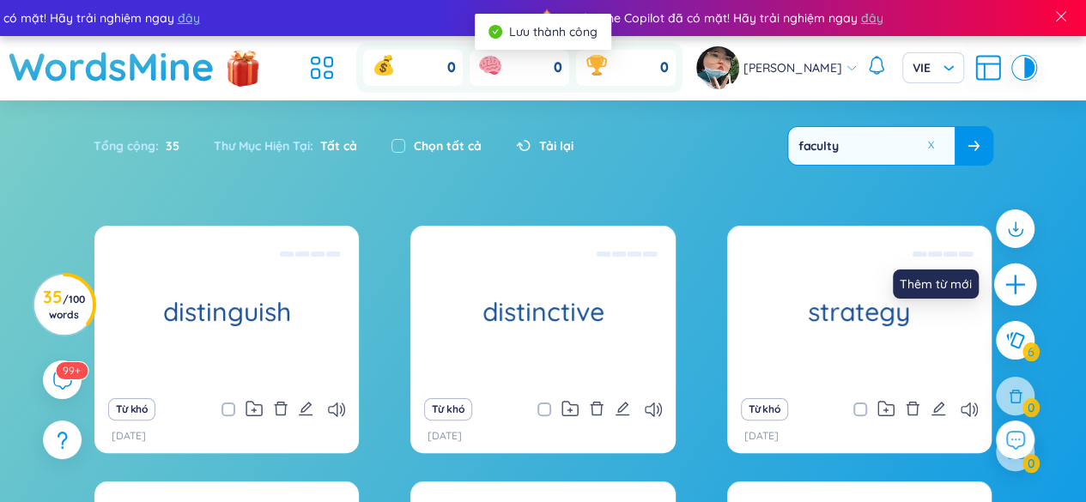
click at [1036, 283] on div at bounding box center [1015, 285] width 43 height 43
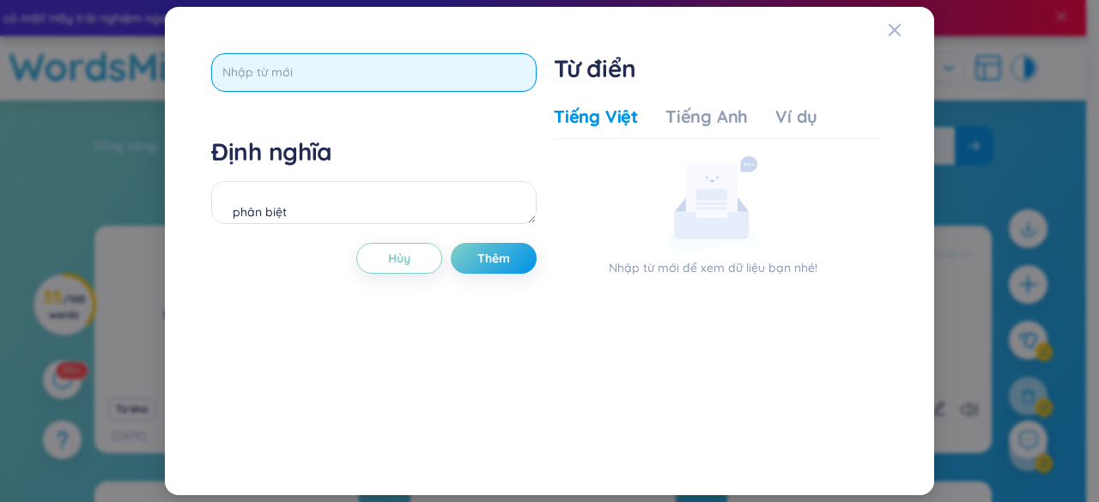
click at [416, 81] on input "text" at bounding box center [373, 72] width 325 height 39
type input "commitments"
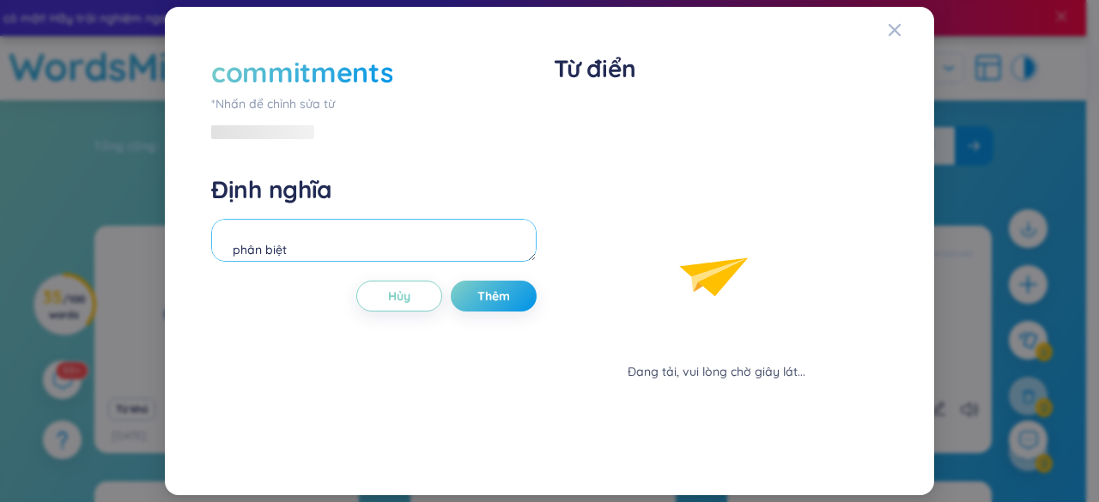
click at [440, 217] on div "Định nghĩa phân biệt" at bounding box center [373, 220] width 325 height 93
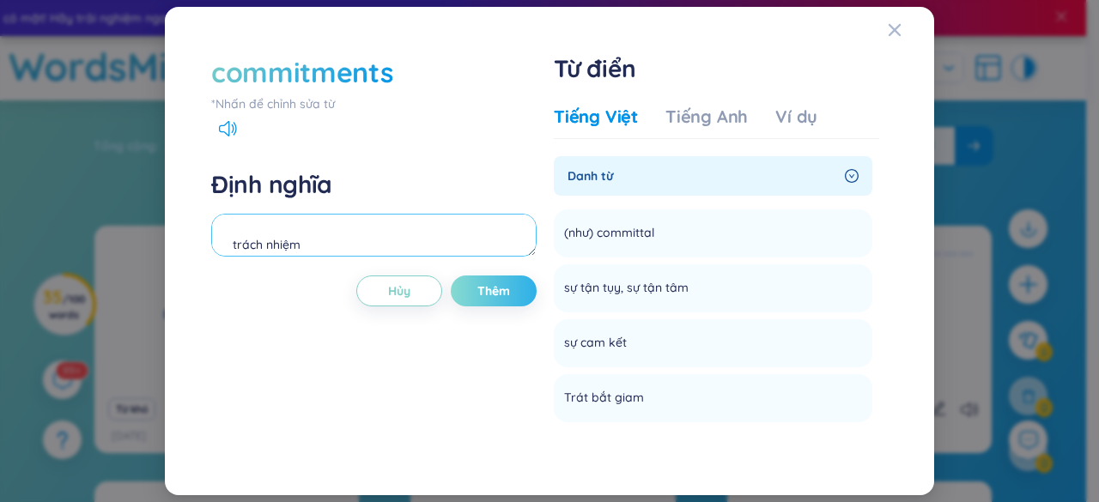
type textarea "trách nhiệm"
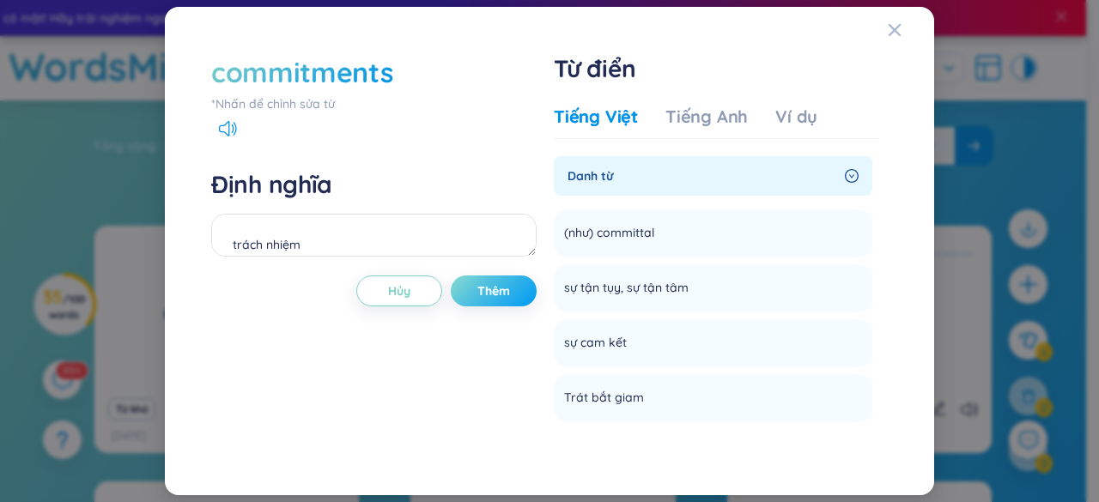
click at [488, 287] on span "Thêm" at bounding box center [493, 291] width 33 height 17
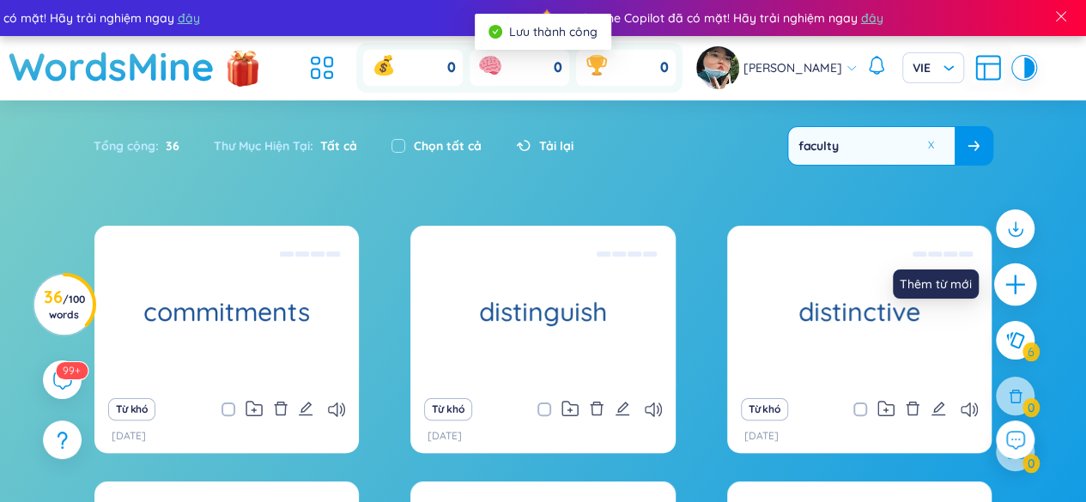
click at [1029, 289] on div at bounding box center [1015, 285] width 43 height 43
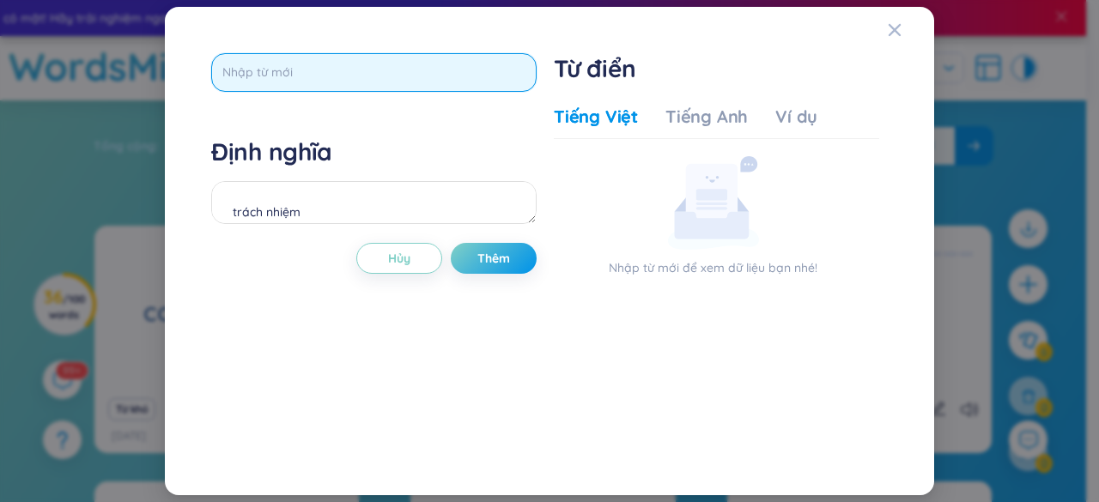
click at [416, 67] on input "text" at bounding box center [373, 72] width 325 height 39
type input "advertisement"
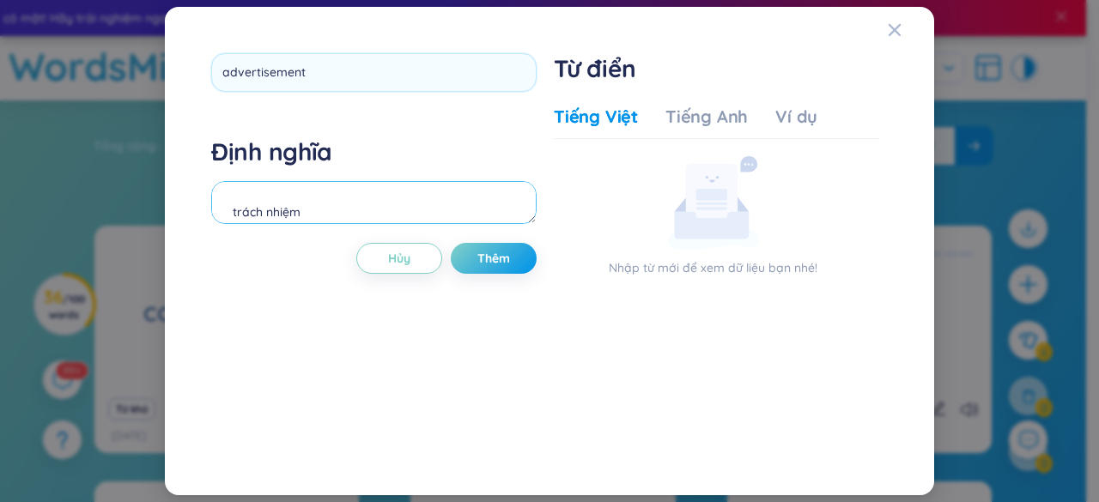
click at [352, 208] on div "Định nghĩa trách nhiệm" at bounding box center [373, 183] width 325 height 93
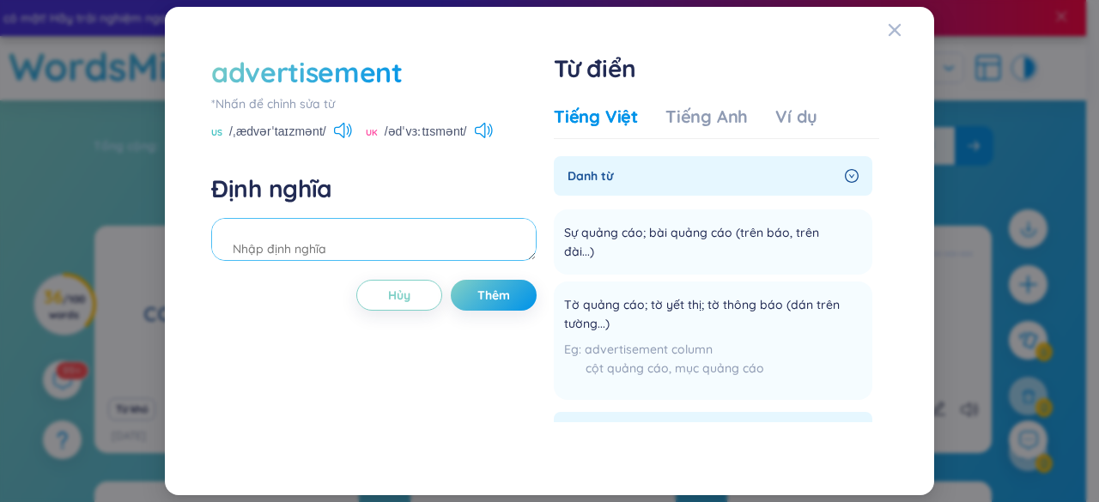
type textarea "b"
type textarea "sự quảng cáo"
click at [488, 301] on span "Thêm" at bounding box center [493, 295] width 33 height 17
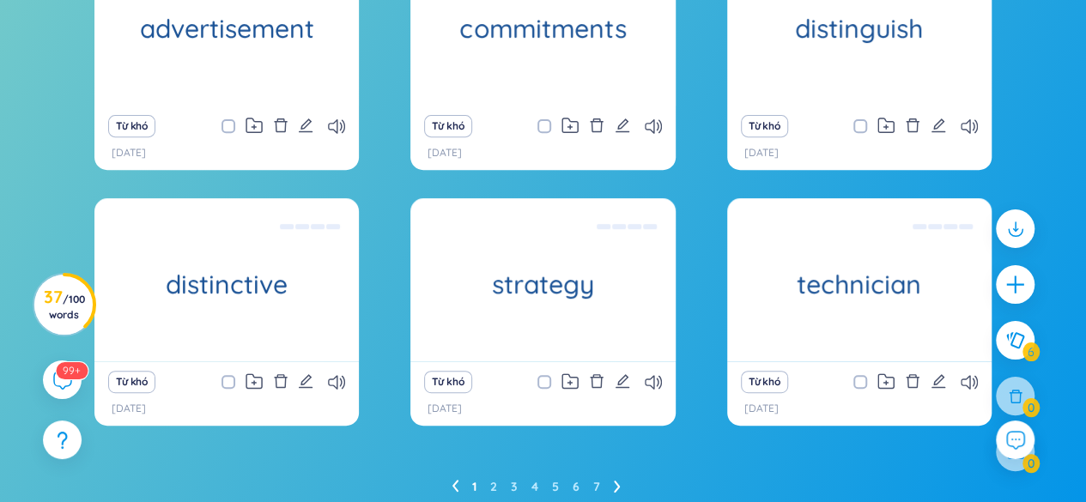
scroll to position [349, 0]
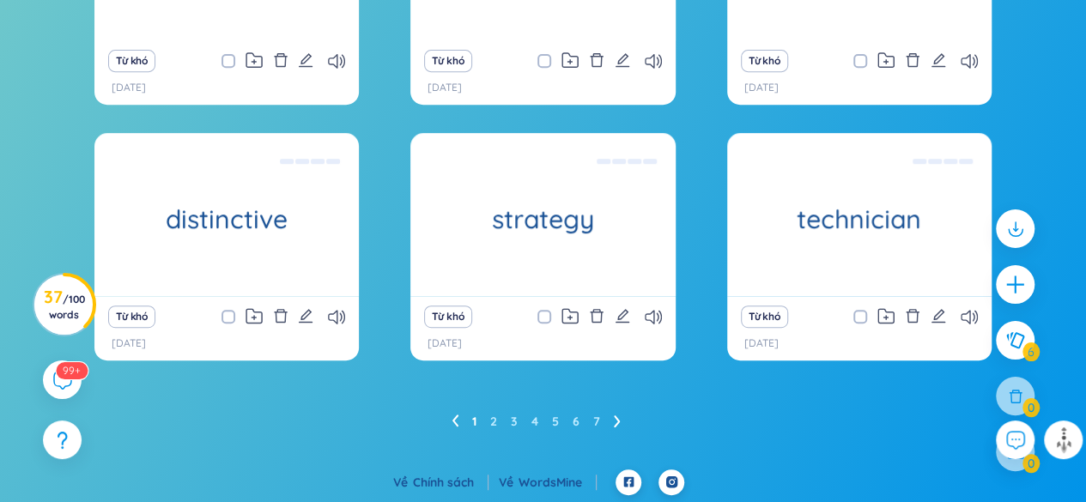
click at [472, 429] on link "1" at bounding box center [474, 422] width 4 height 26
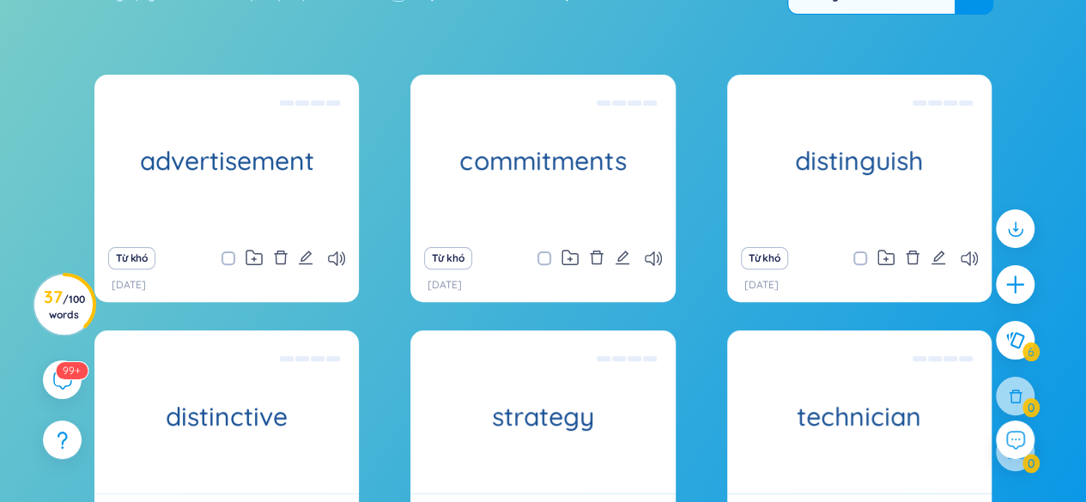
scroll to position [177, 0]
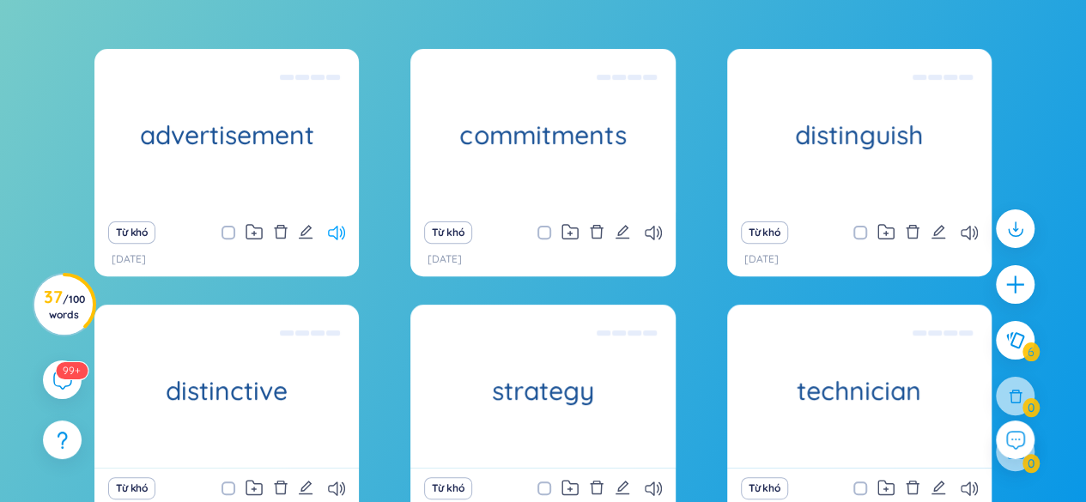
click at [342, 237] on icon at bounding box center [336, 233] width 17 height 15
click at [967, 233] on icon at bounding box center [969, 233] width 17 height 15
click at [770, 233] on button "Từ khó" at bounding box center [764, 233] width 47 height 22
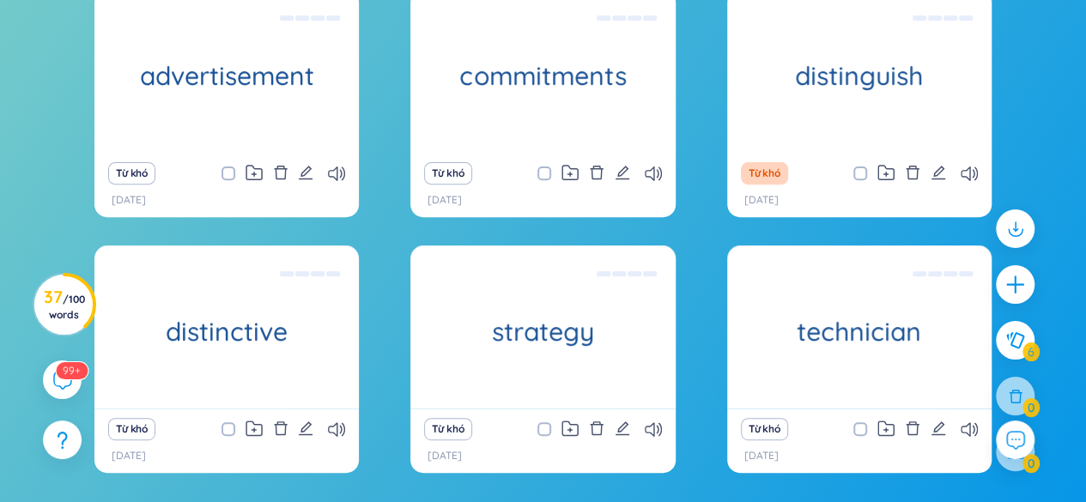
scroll to position [263, 0]
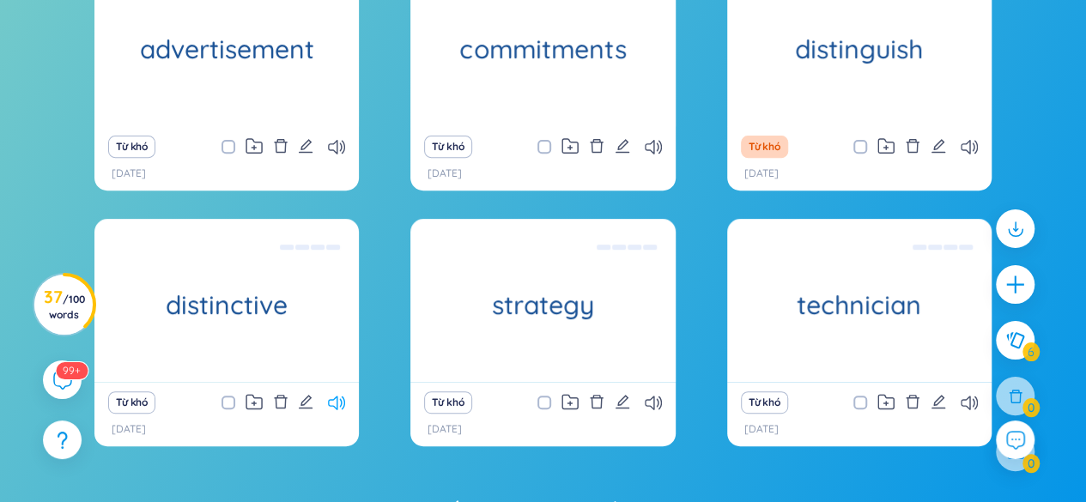
click at [336, 396] on icon at bounding box center [336, 403] width 17 height 15
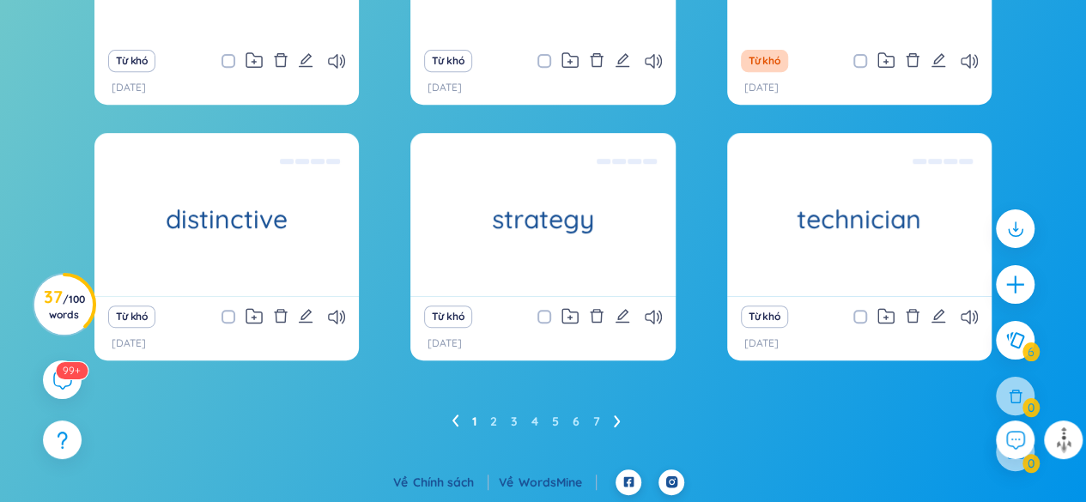
click at [642, 318] on div "Từ khó" at bounding box center [542, 317] width 247 height 24
click at [649, 319] on icon at bounding box center [653, 317] width 17 height 15
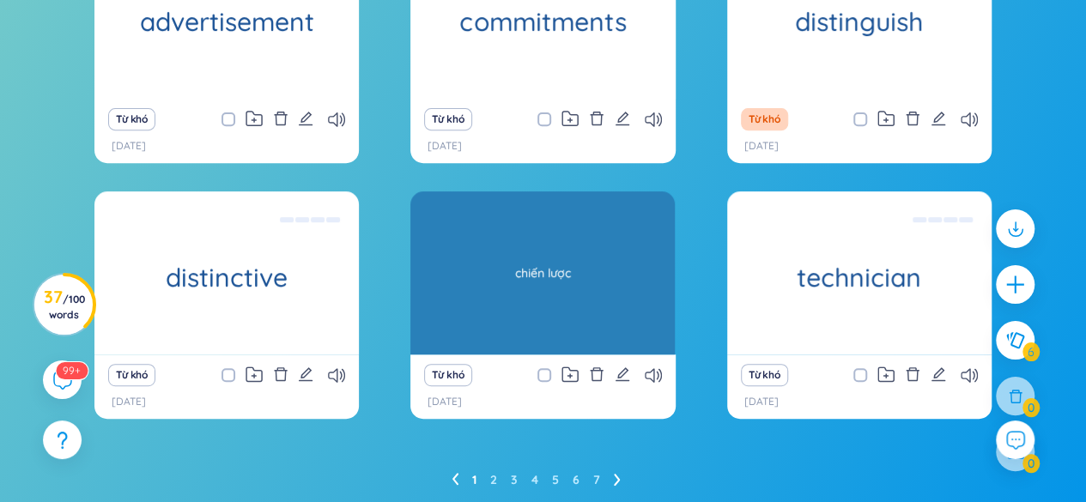
scroll to position [263, 0]
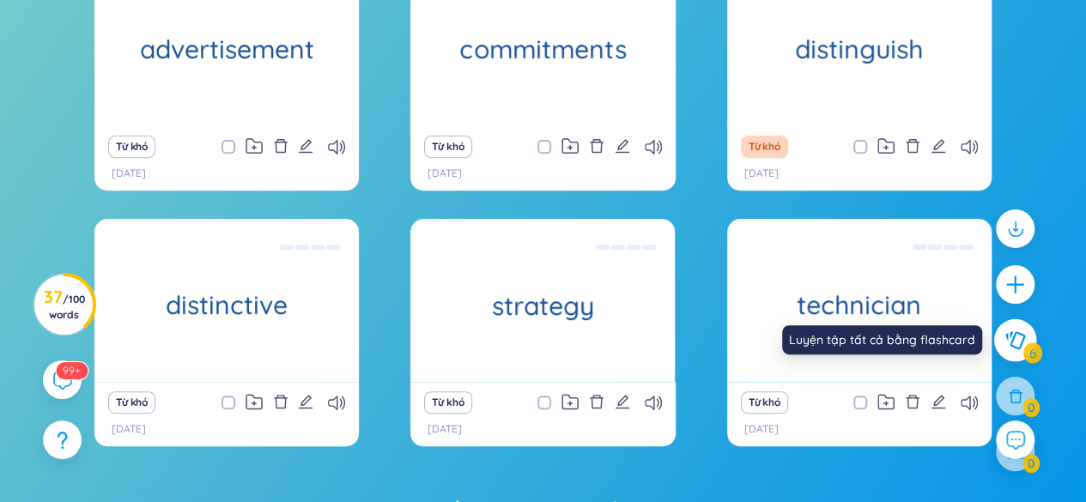
click at [1012, 350] on button at bounding box center [1015, 340] width 43 height 43
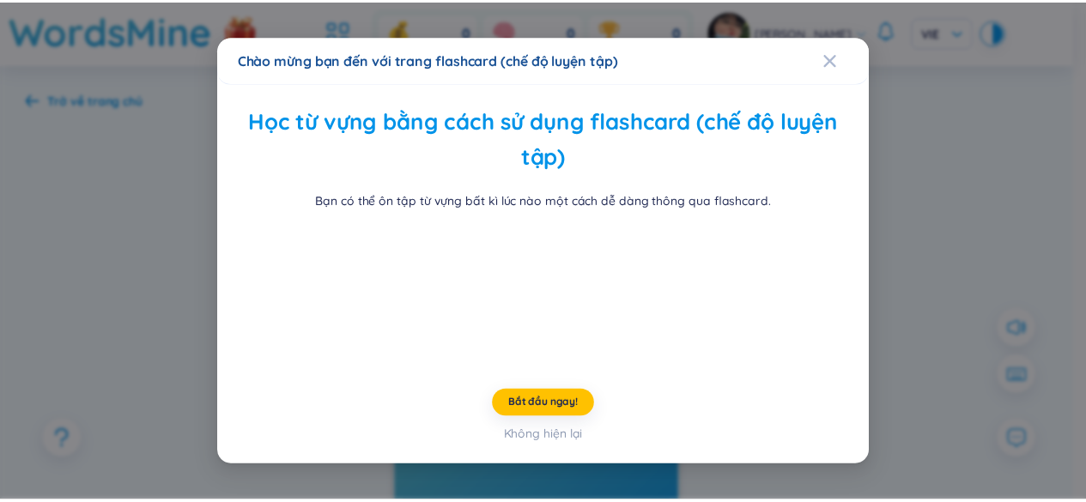
scroll to position [125, 0]
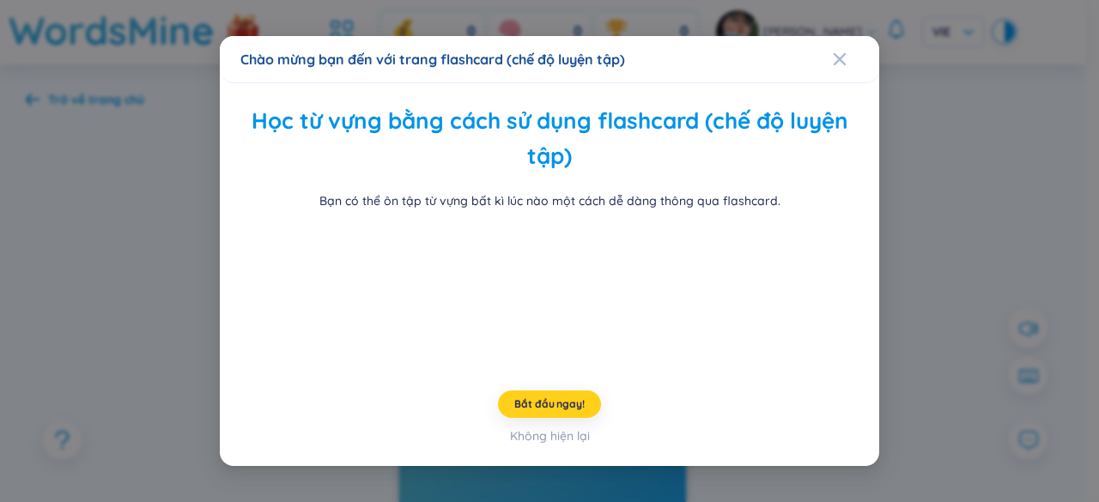
click at [532, 411] on span "Bắt đầu ngay!" at bounding box center [549, 405] width 70 height 14
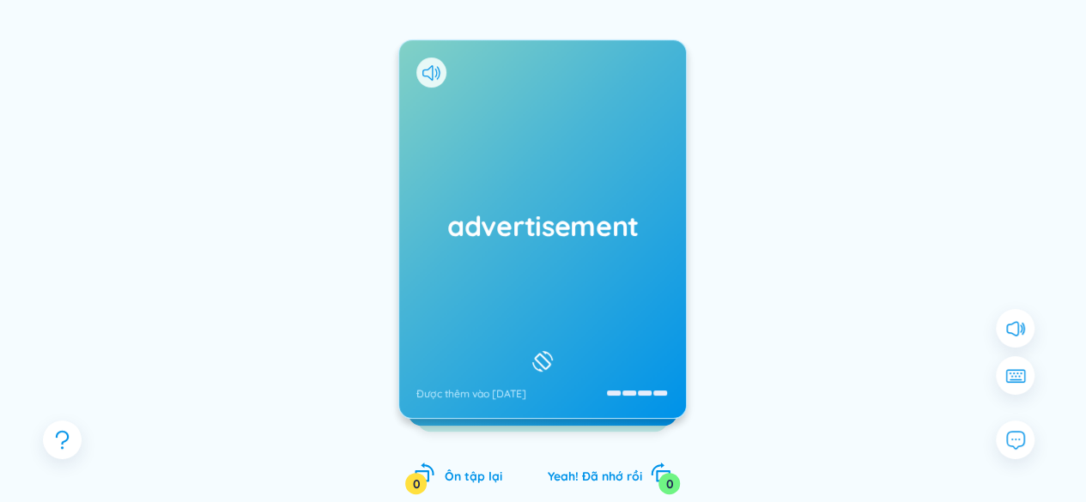
scroll to position [172, 0]
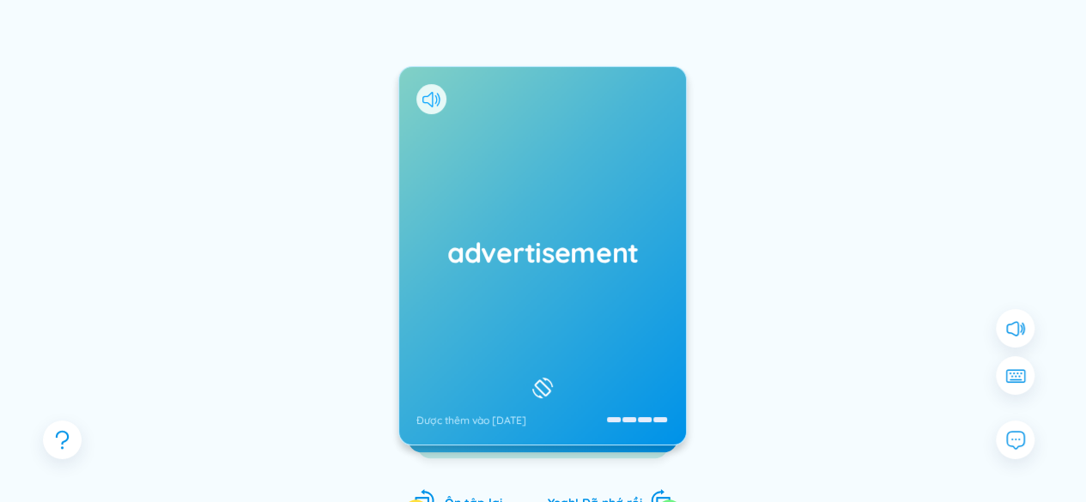
click at [431, 102] on icon at bounding box center [432, 99] width 18 height 15
click at [541, 379] on icon at bounding box center [543, 388] width 26 height 21
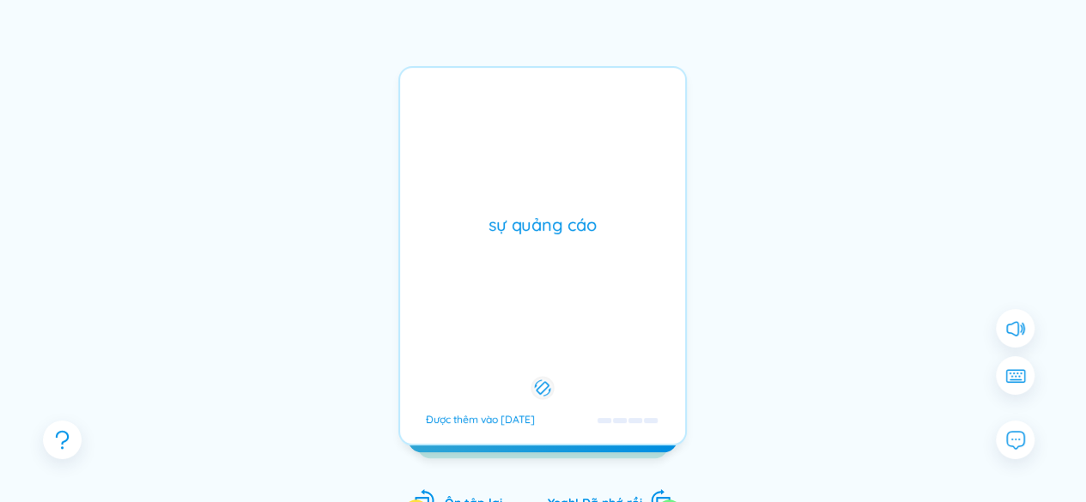
click at [549, 379] on icon at bounding box center [543, 388] width 16 height 21
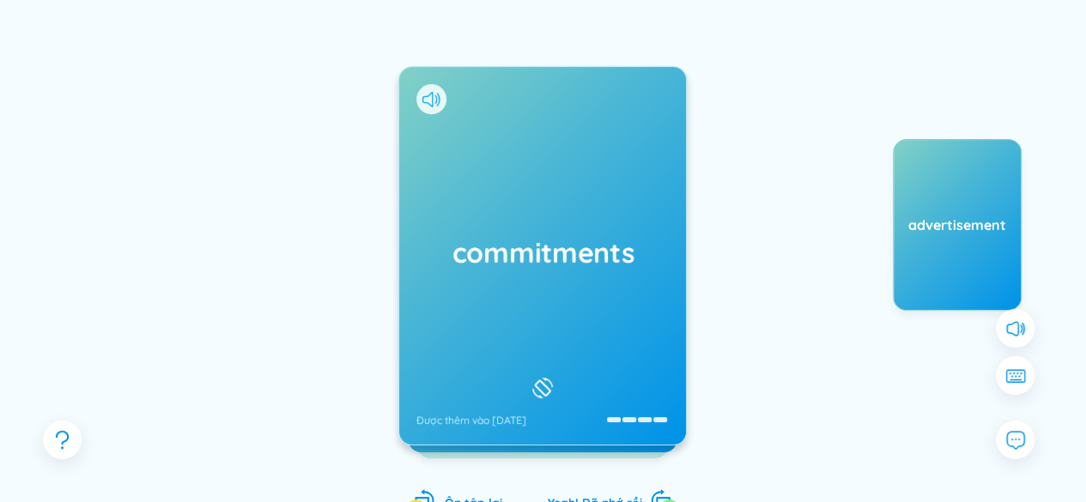
click at [427, 94] on icon at bounding box center [432, 99] width 18 height 15
click at [582, 287] on div "commitments Được thêm vào 19/8/2025" at bounding box center [542, 256] width 287 height 378
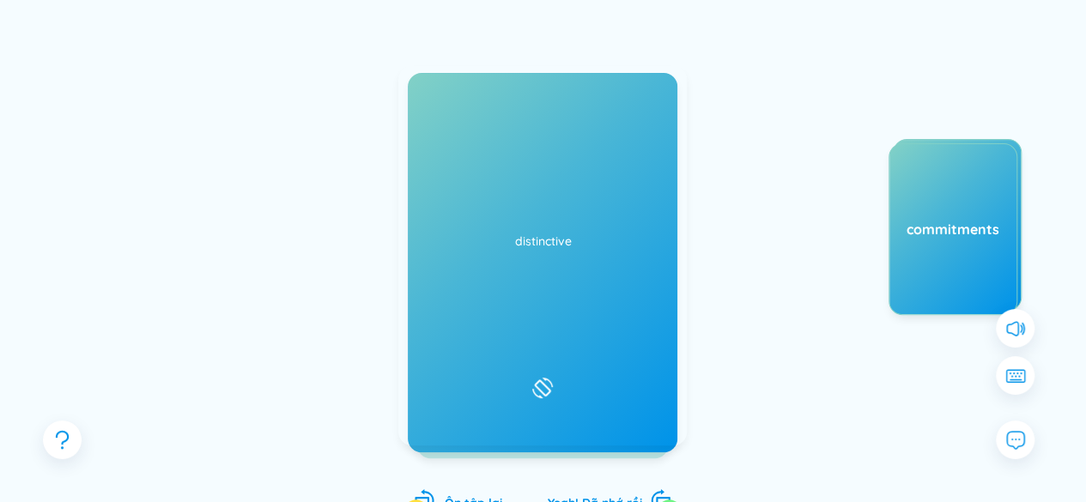
click at [432, 100] on icon at bounding box center [432, 99] width 18 height 15
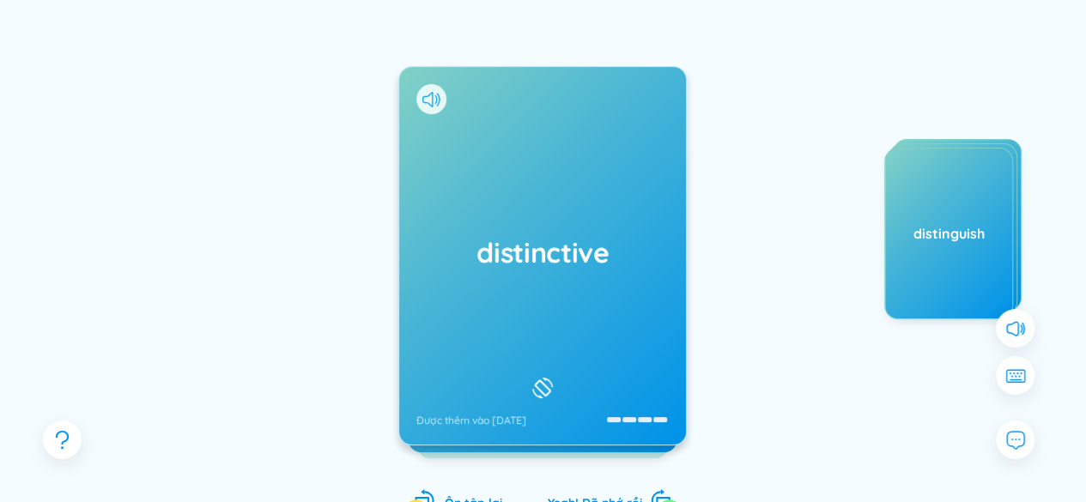
click at [440, 99] on icon at bounding box center [438, 99] width 3 height 13
click at [541, 277] on div "distinctive Được thêm vào 19/8/2025" at bounding box center [542, 256] width 287 height 378
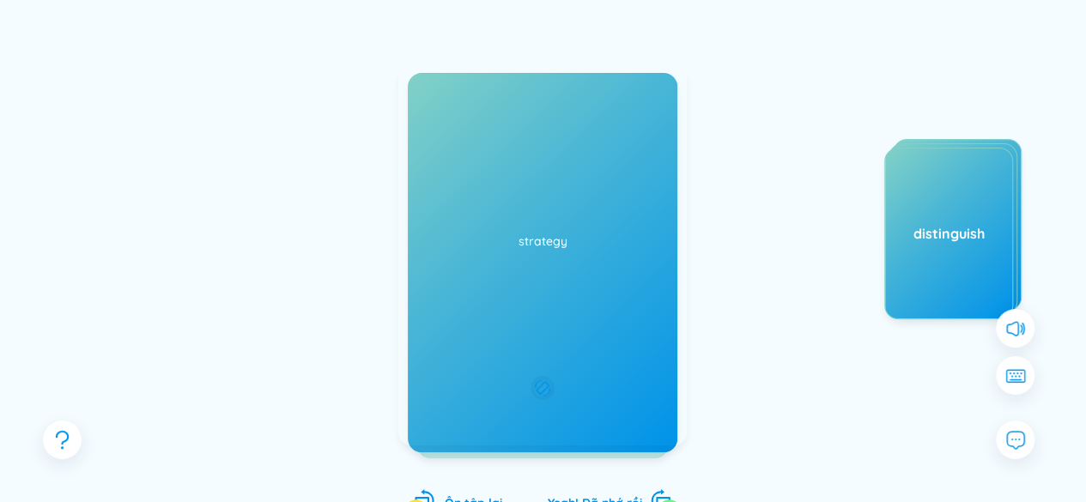
click at [541, 277] on div "kỹ thuật Được thêm vào 19/8/2025" at bounding box center [542, 256] width 289 height 380
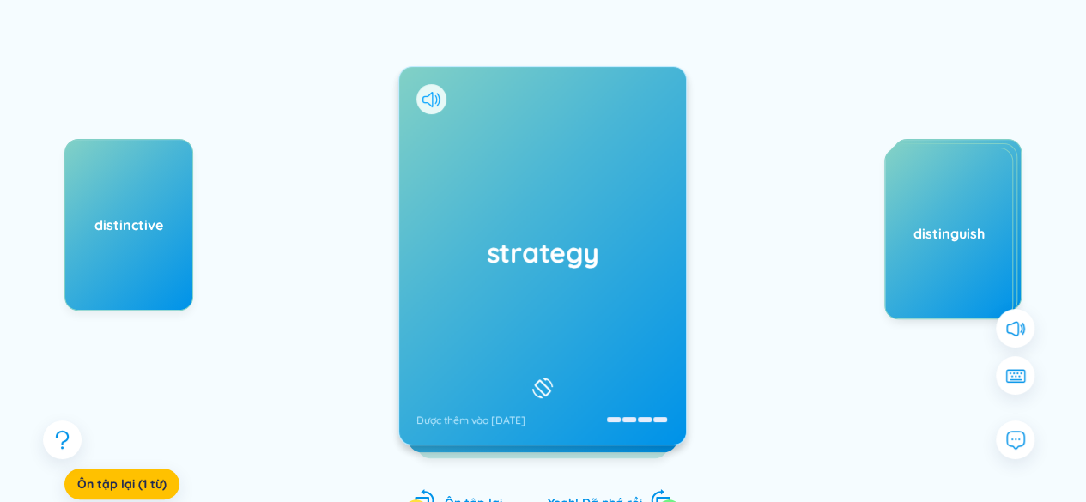
click at [430, 104] on icon at bounding box center [432, 99] width 18 height 15
click at [495, 252] on h1 "strategy" at bounding box center [543, 253] width 252 height 38
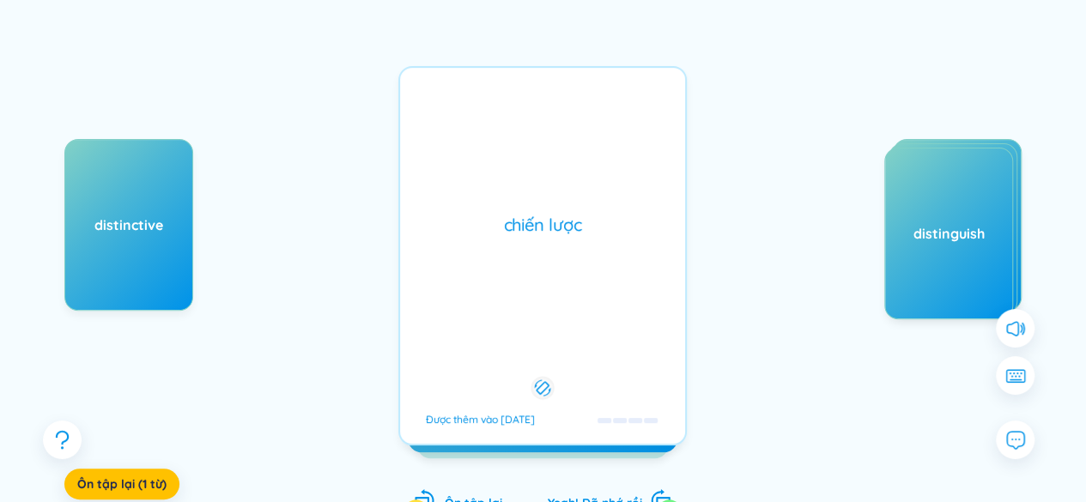
click at [495, 252] on div "chiến lược Được thêm vào 19/8/2025" at bounding box center [542, 256] width 289 height 380
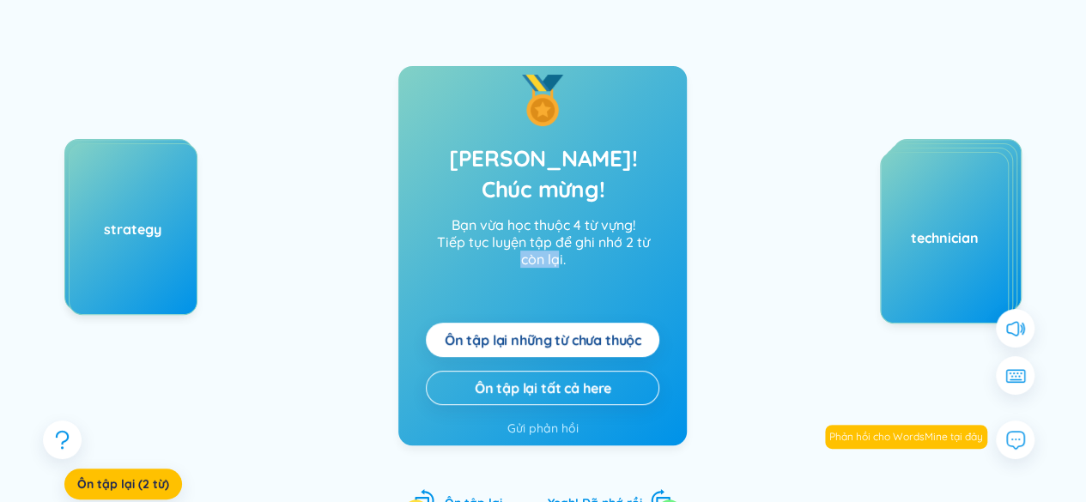
drag, startPoint x: 457, startPoint y: 269, endPoint x: 557, endPoint y: 254, distance: 101.5
click at [557, 254] on div "Tada! Chúc mừng! Bạn vừa học thuộc 4 từ vựng! Tiếp tục luyện tập để ghi nhớ 2 t…" at bounding box center [542, 226] width 289 height 358
click at [582, 331] on span "Ôn tập lại những từ chưa thuộc" at bounding box center [543, 340] width 197 height 19
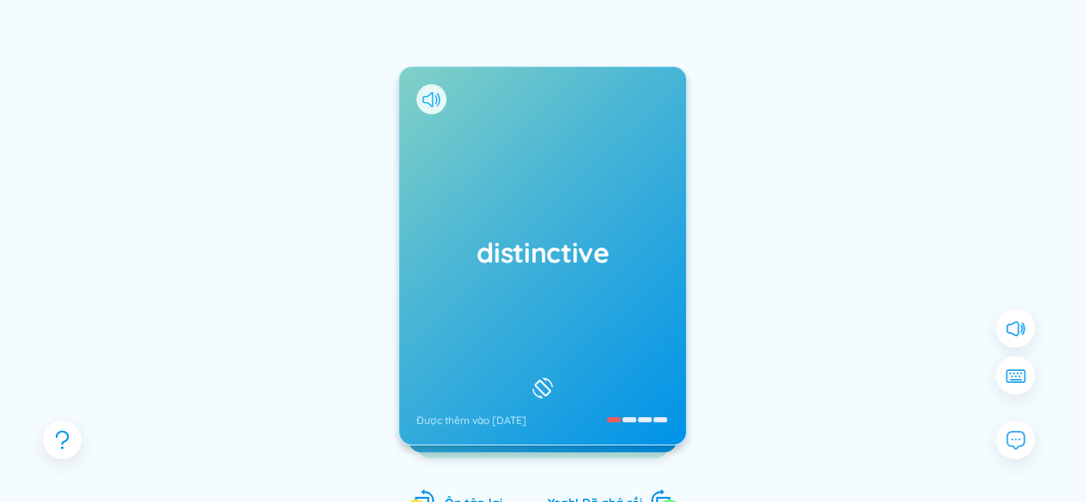
click at [437, 104] on icon at bounding box center [438, 99] width 3 height 13
click at [483, 246] on h1 "distinctive" at bounding box center [543, 253] width 252 height 38
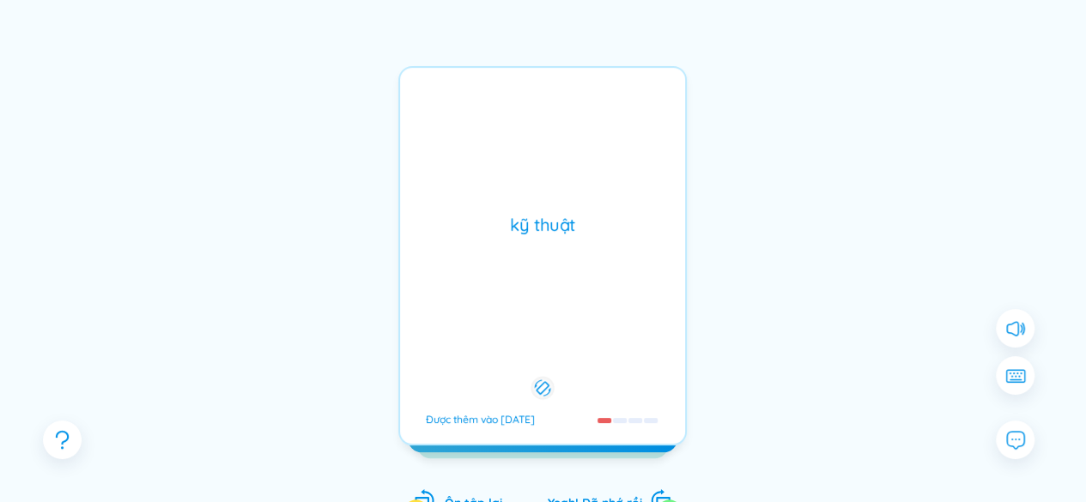
click at [483, 246] on div "kỹ thuật Được thêm vào 19/8/2025" at bounding box center [542, 256] width 289 height 380
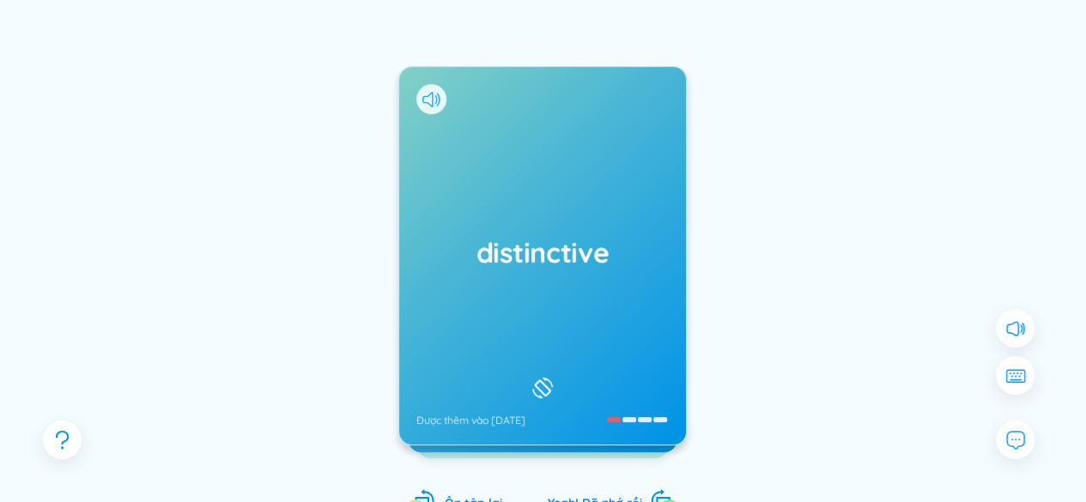
click at [435, 98] on icon at bounding box center [432, 99] width 18 height 15
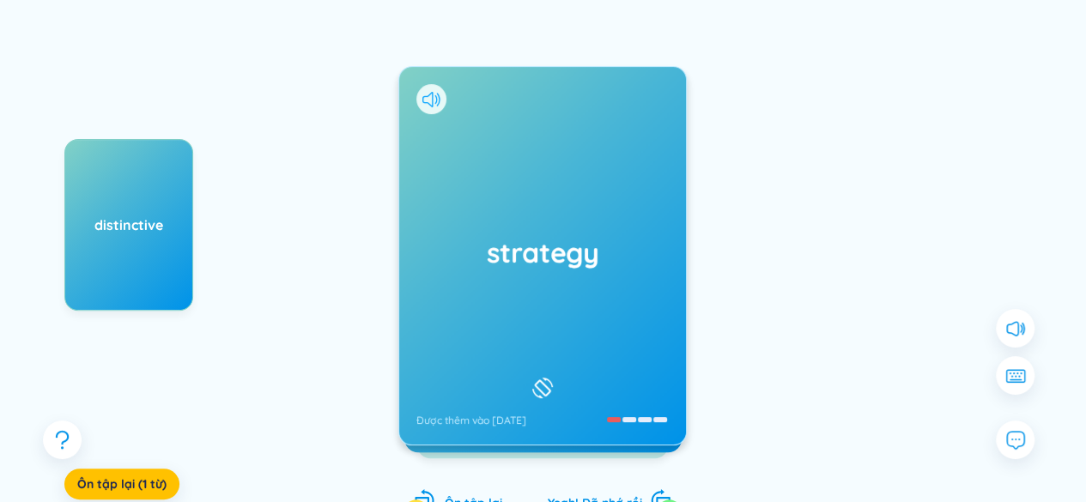
click at [429, 92] on icon at bounding box center [432, 99] width 18 height 15
click at [500, 226] on div "strategy Được thêm vào 19/8/2025" at bounding box center [542, 256] width 287 height 378
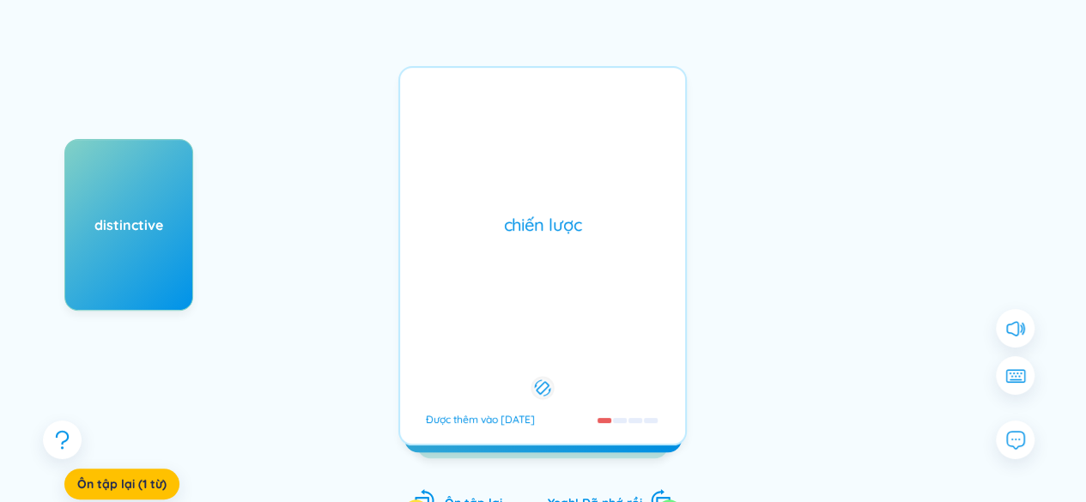
click at [500, 226] on div "chiến lược" at bounding box center [543, 225] width 268 height 24
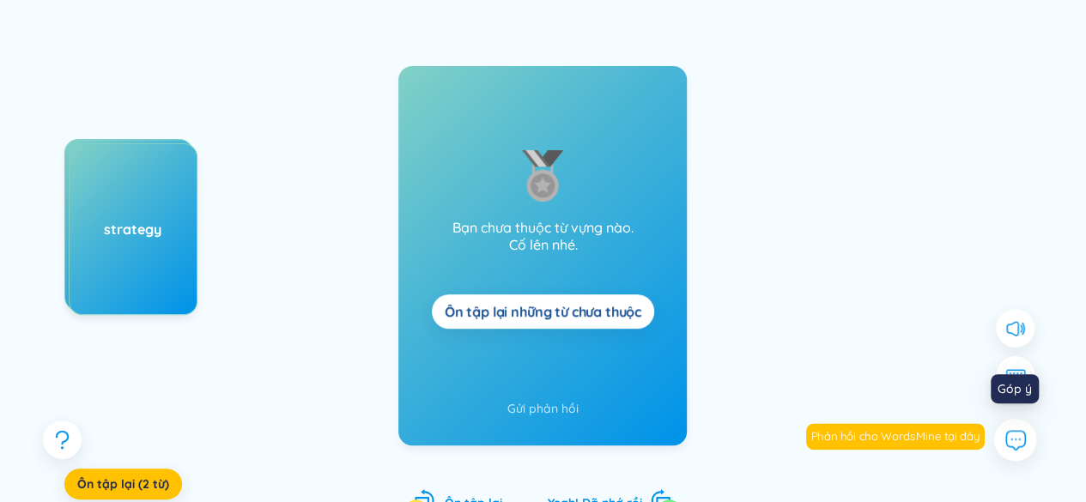
click at [1019, 432] on icon at bounding box center [1015, 440] width 22 height 22
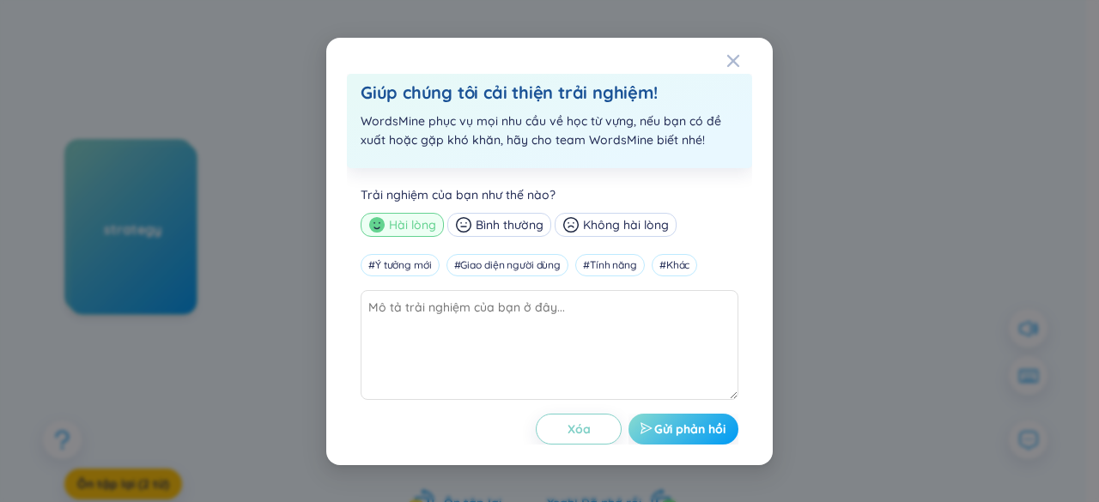
click at [673, 429] on span "Gửi phản hồi" at bounding box center [689, 429] width 71 height 17
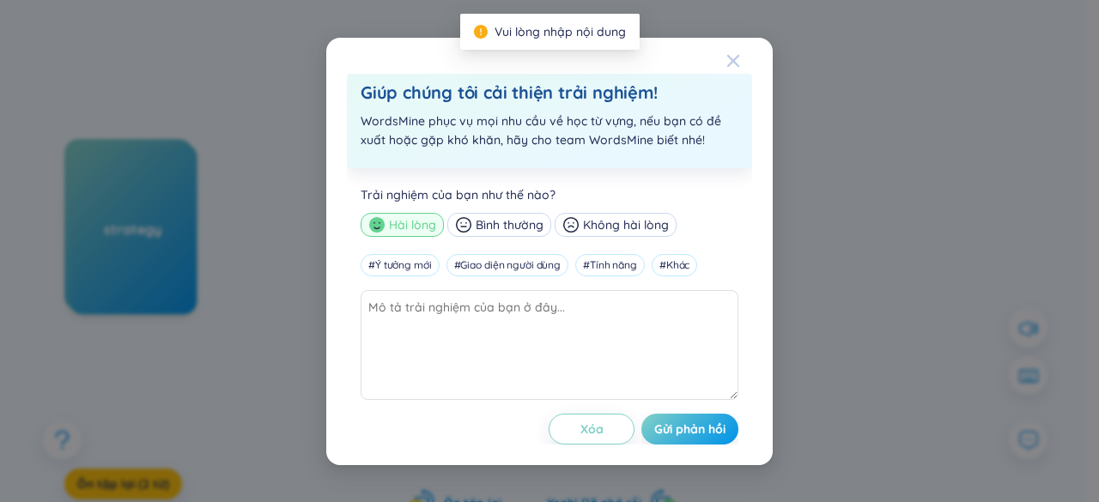
click at [732, 59] on icon "Close" at bounding box center [733, 60] width 12 height 12
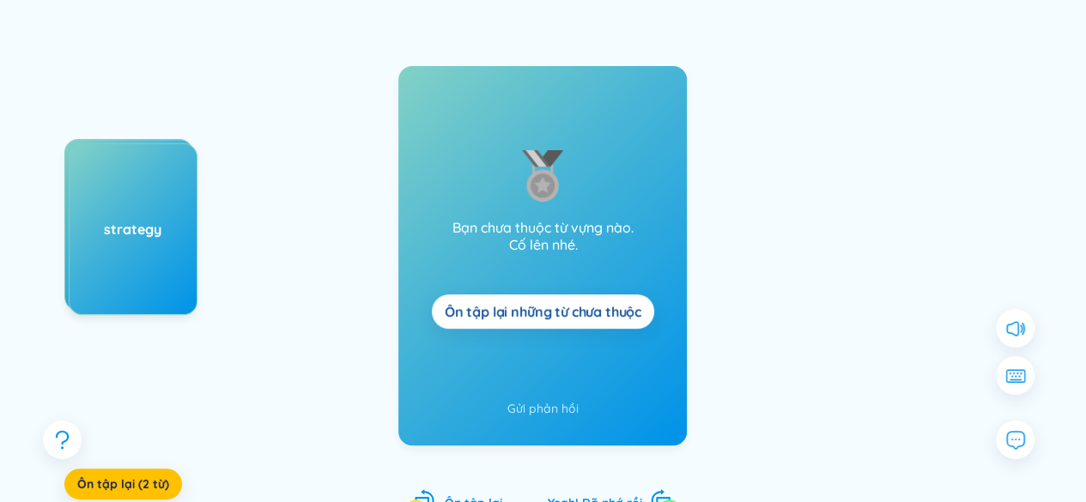
click at [551, 324] on button "Ôn tập lại những từ chưa thuộc" at bounding box center [543, 312] width 222 height 34
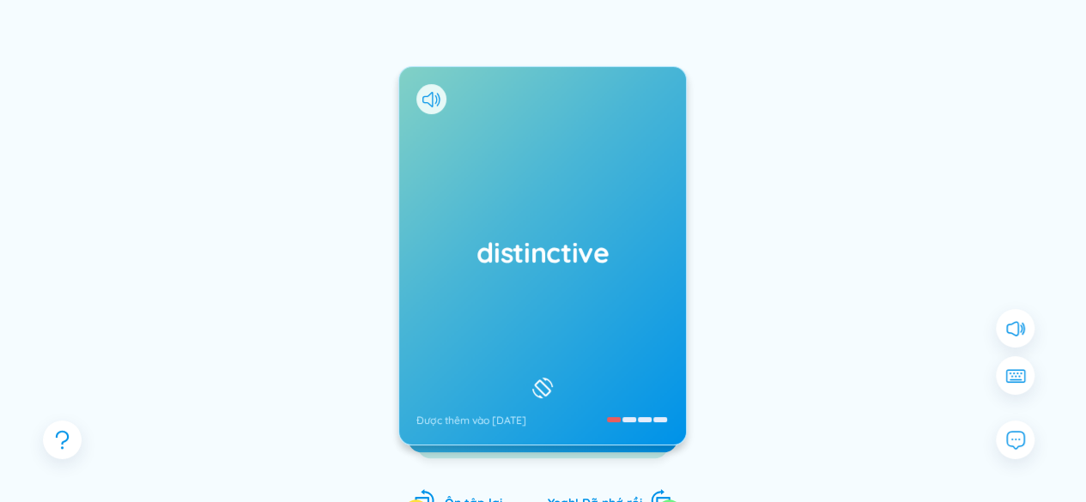
click at [541, 379] on icon at bounding box center [543, 388] width 26 height 21
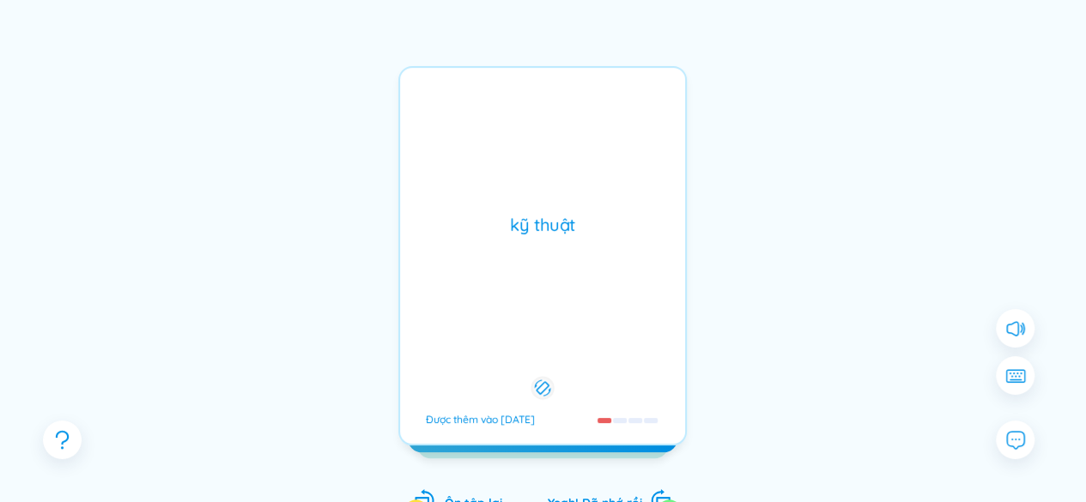
click at [541, 379] on icon at bounding box center [543, 388] width 16 height 21
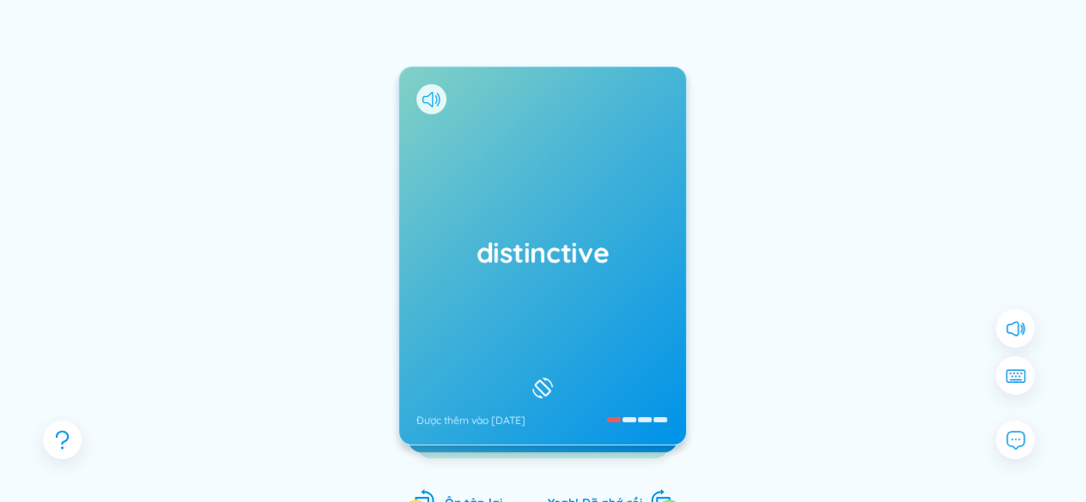
click at [425, 100] on icon at bounding box center [432, 99] width 18 height 15
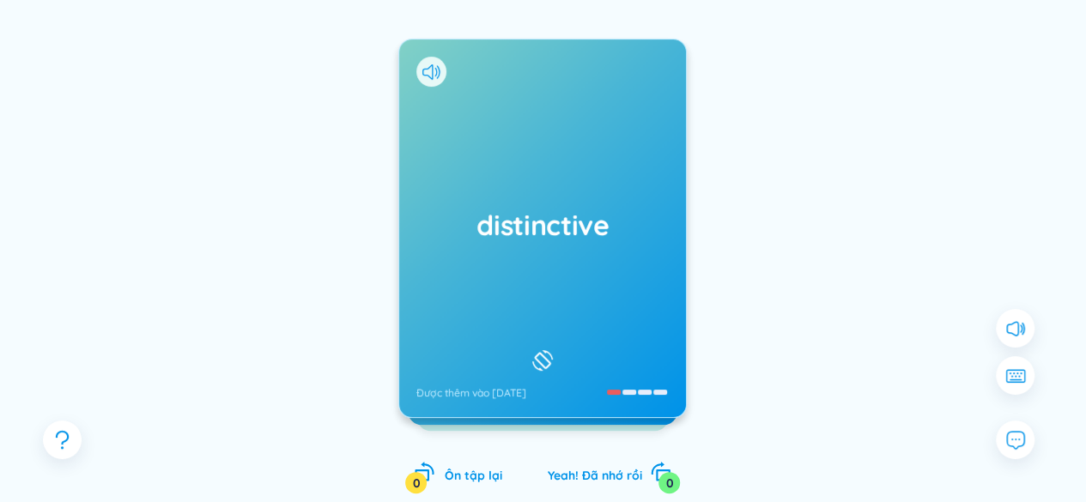
click at [636, 201] on div "distinctive Được thêm vào 19/8/2025" at bounding box center [542, 229] width 287 height 378
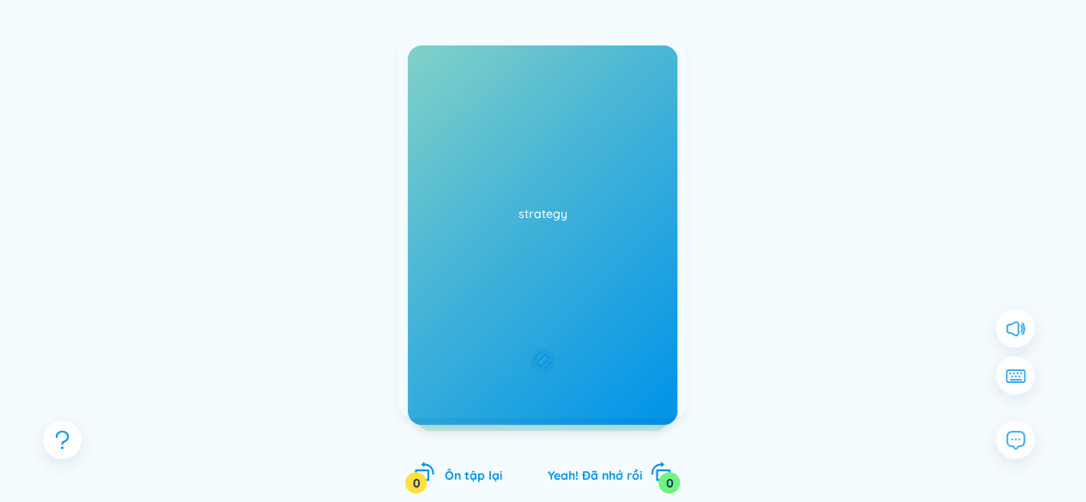
click at [636, 201] on div "kỹ thuật" at bounding box center [543, 197] width 268 height 24
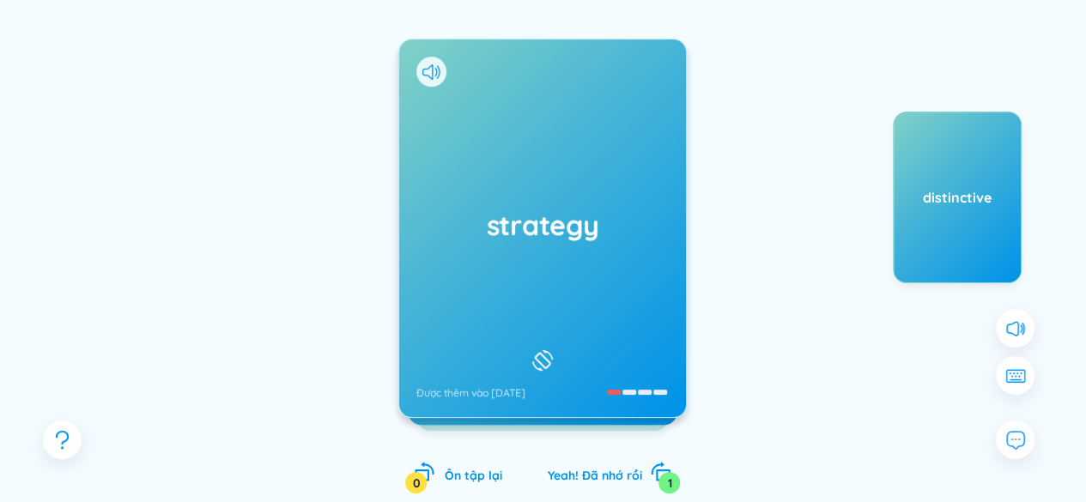
click at [402, 103] on div "strategy Được thêm vào 19/8/2025" at bounding box center [542, 229] width 287 height 378
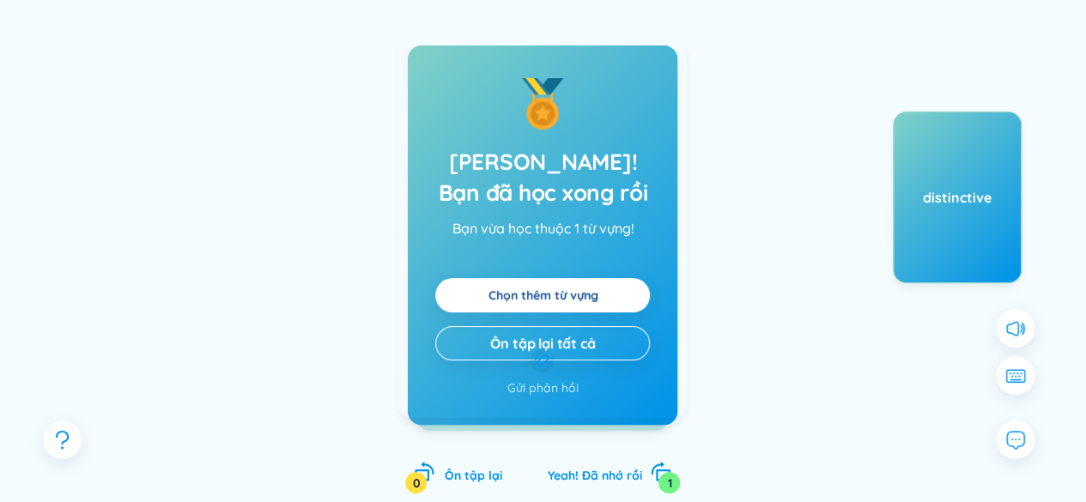
click at [476, 125] on div "chiến lược Được thêm vào 19/8/2025" at bounding box center [542, 229] width 289 height 380
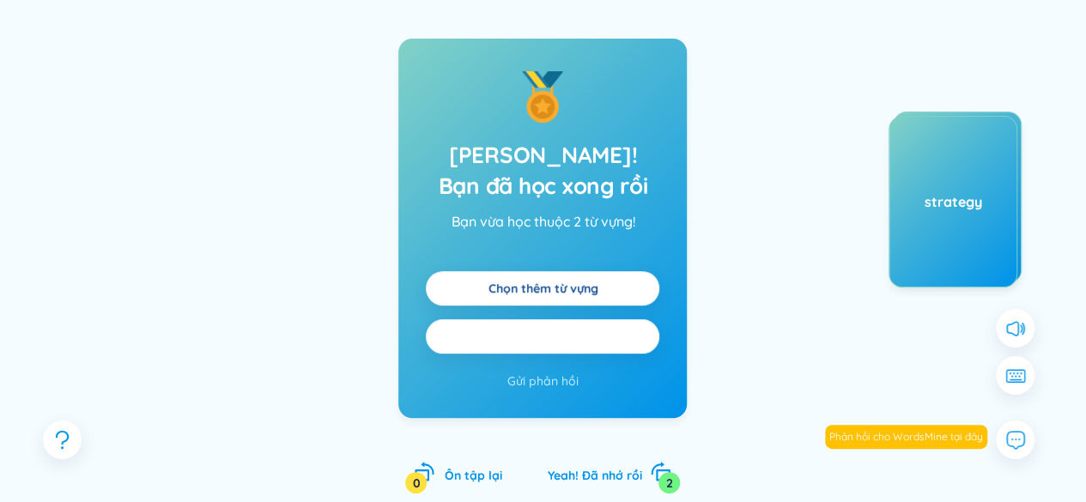
click at [540, 342] on span "Ôn tập lại tất cả" at bounding box center [542, 336] width 105 height 19
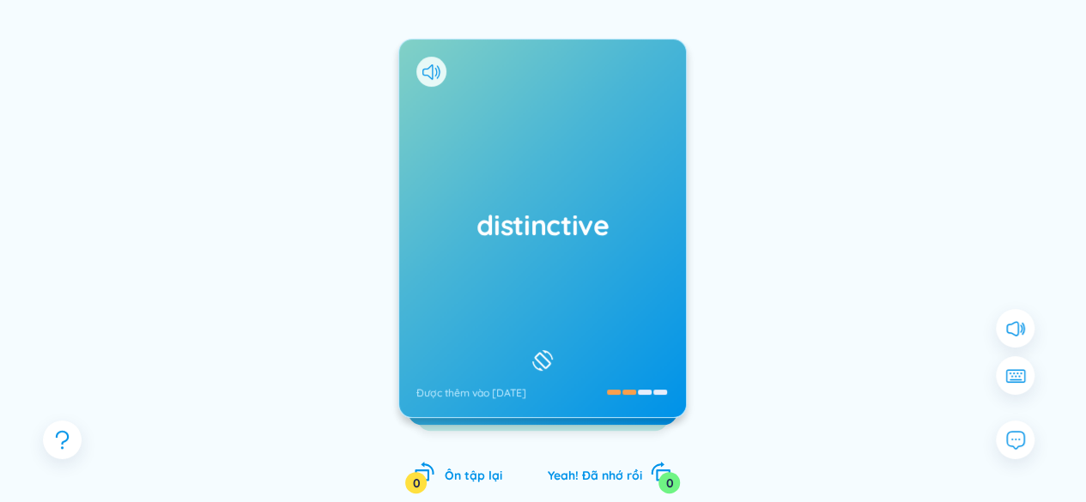
click at [522, 283] on div "distinctive Được thêm vào 19/8/2025" at bounding box center [542, 229] width 287 height 378
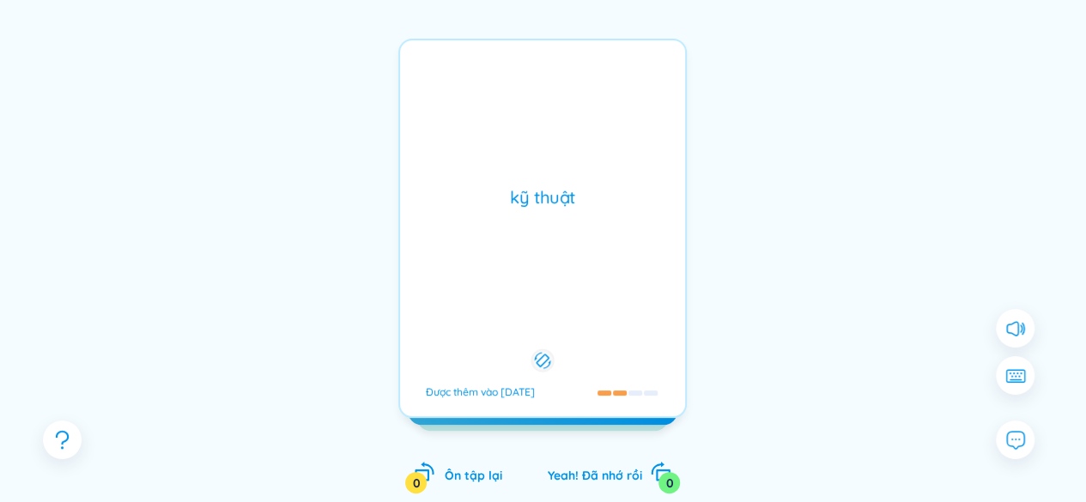
click at [522, 283] on div "kỹ thuật Được thêm vào 19/8/2025" at bounding box center [542, 229] width 289 height 380
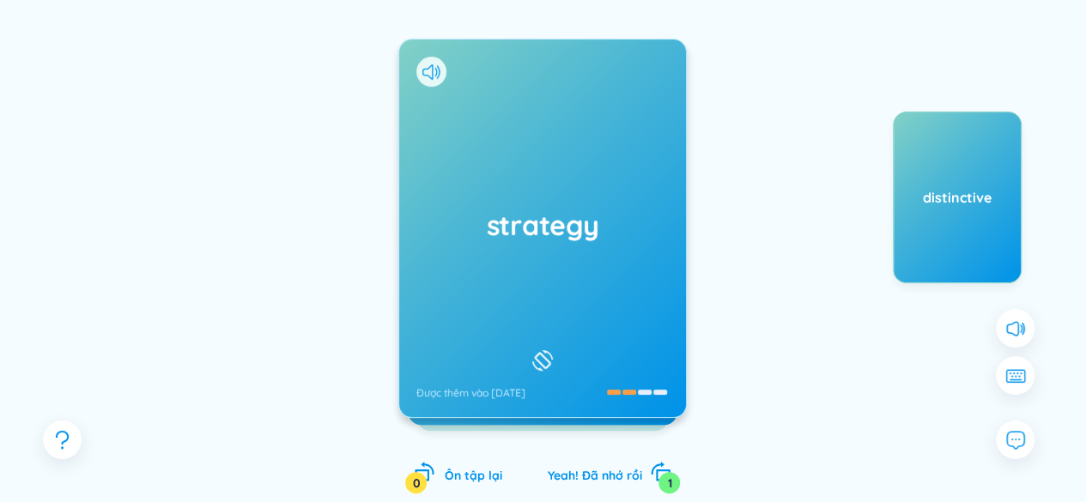
click at [534, 241] on h1 "strategy" at bounding box center [543, 225] width 252 height 38
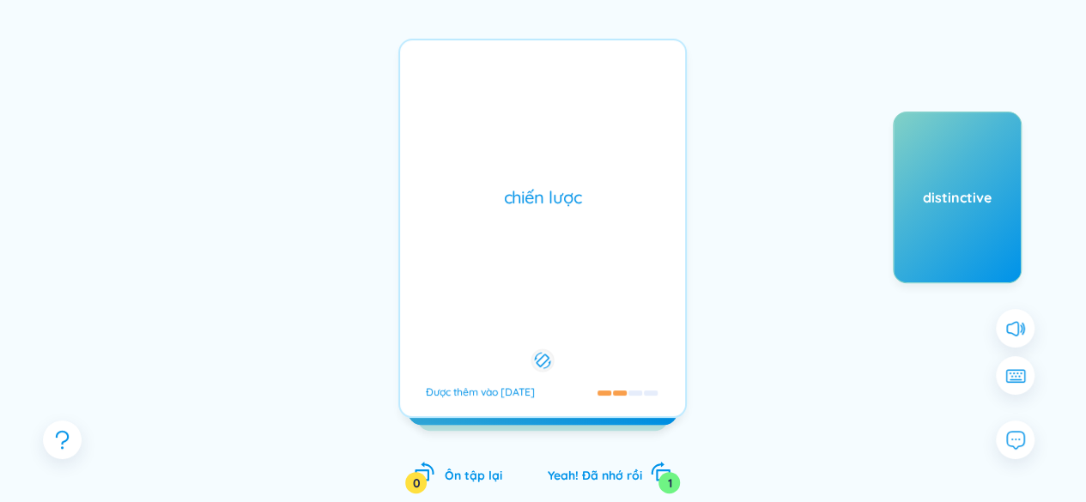
click at [534, 241] on div "chiến lược Được thêm vào 19/8/2025" at bounding box center [542, 229] width 289 height 380
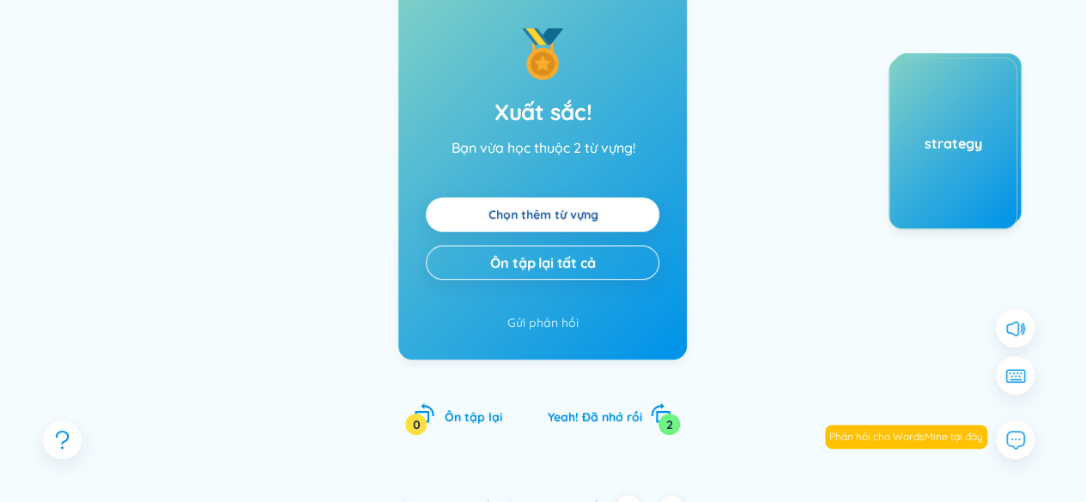
scroll to position [285, 0]
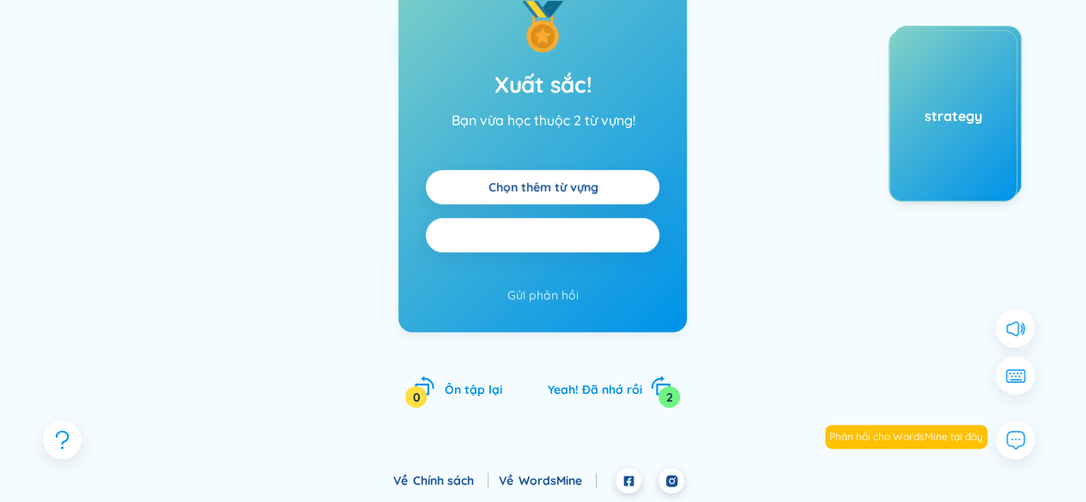
click at [570, 224] on button "Ôn tập lại tất cả" at bounding box center [543, 235] width 234 height 34
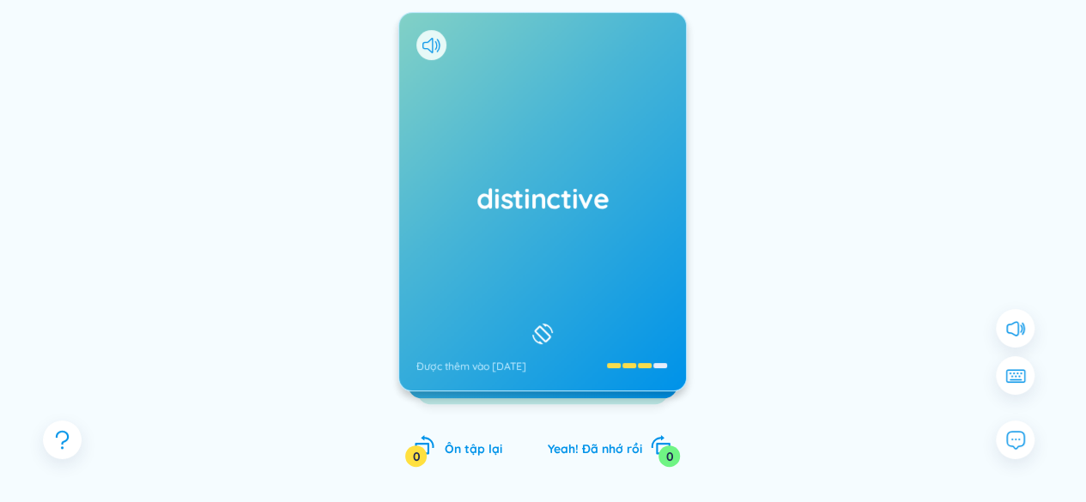
scroll to position [199, 0]
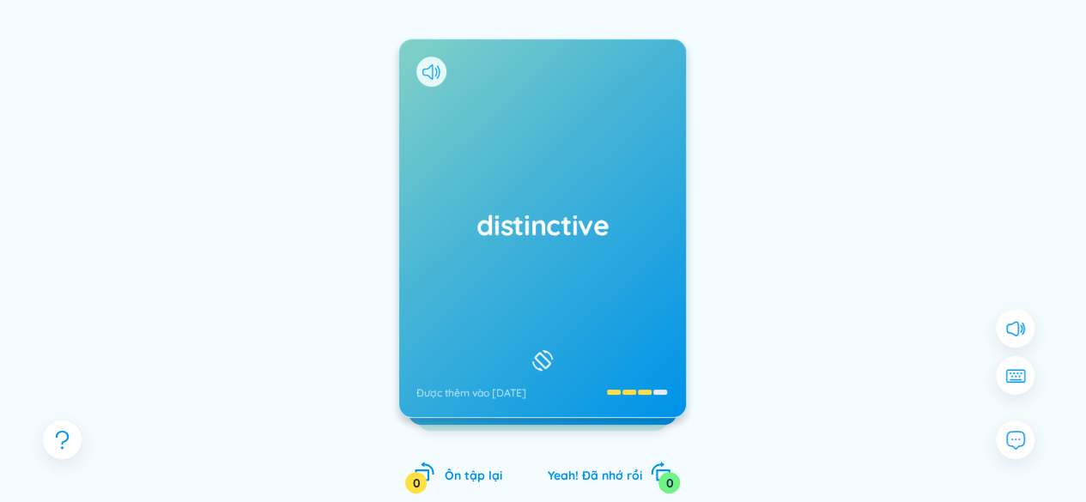
click at [435, 65] on icon at bounding box center [432, 71] width 18 height 15
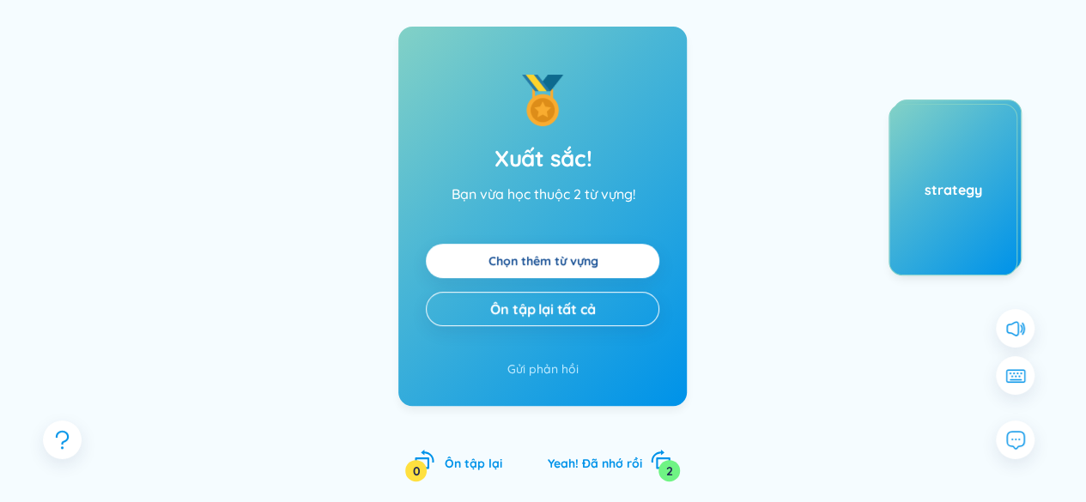
scroll to position [285, 0]
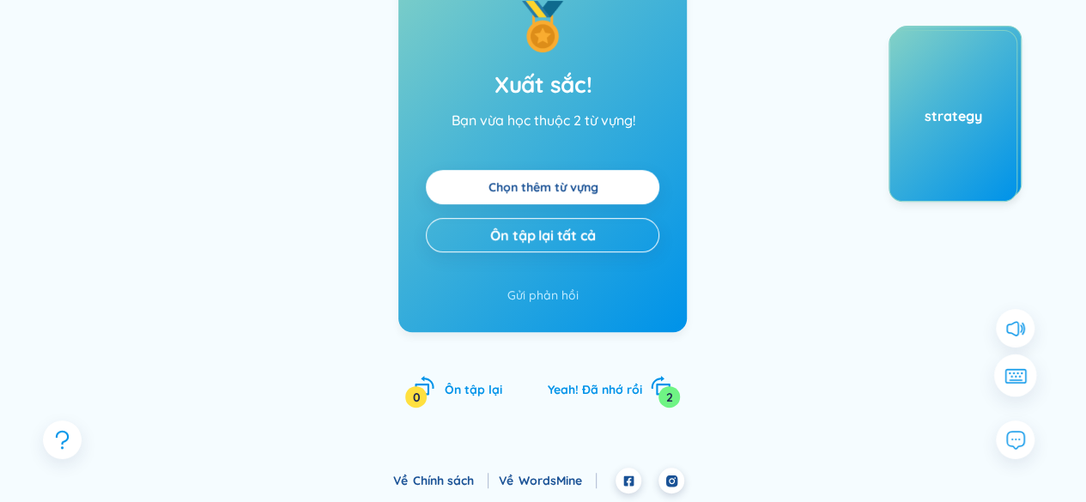
click at [1023, 372] on icon at bounding box center [1015, 375] width 22 height 15
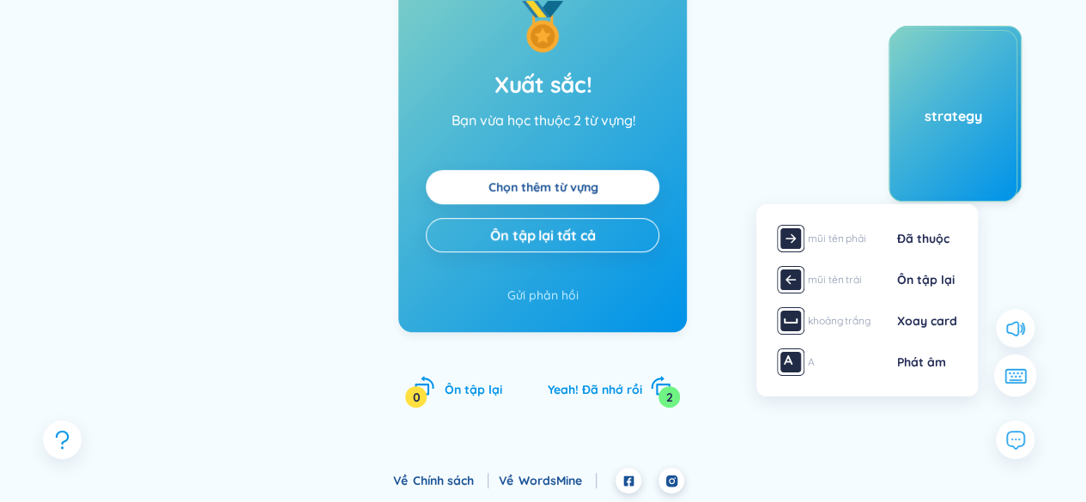
click at [1024, 371] on icon at bounding box center [1015, 375] width 22 height 15
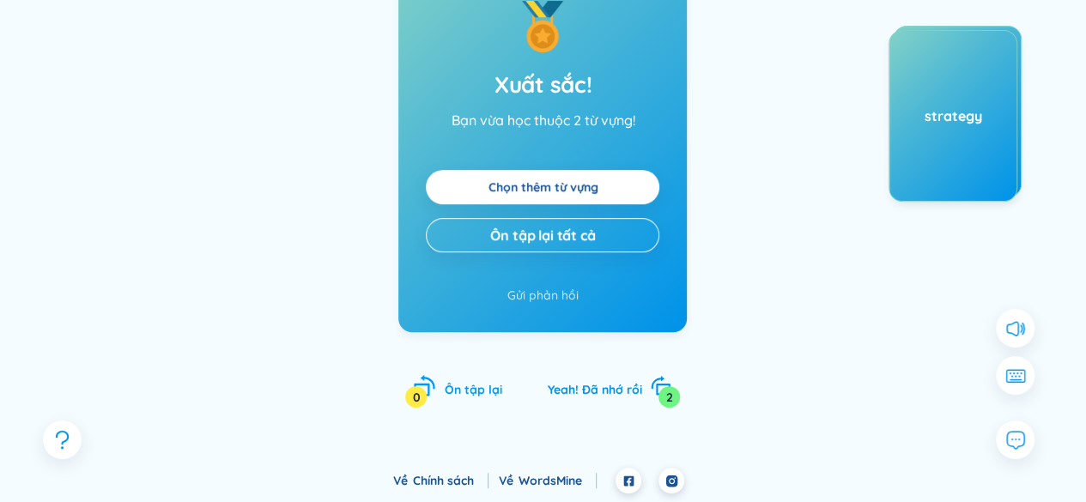
click at [470, 389] on span "Ôn tập lại" at bounding box center [473, 389] width 58 height 15
click at [584, 390] on span "Yeah! Đã nhớ rồi" at bounding box center [594, 389] width 94 height 15
click at [630, 394] on span "Yeah! Đã nhớ rồi" at bounding box center [594, 389] width 94 height 15
click at [665, 394] on div "2" at bounding box center [669, 396] width 21 height 21
click at [519, 480] on link "WordsMine" at bounding box center [558, 480] width 78 height 15
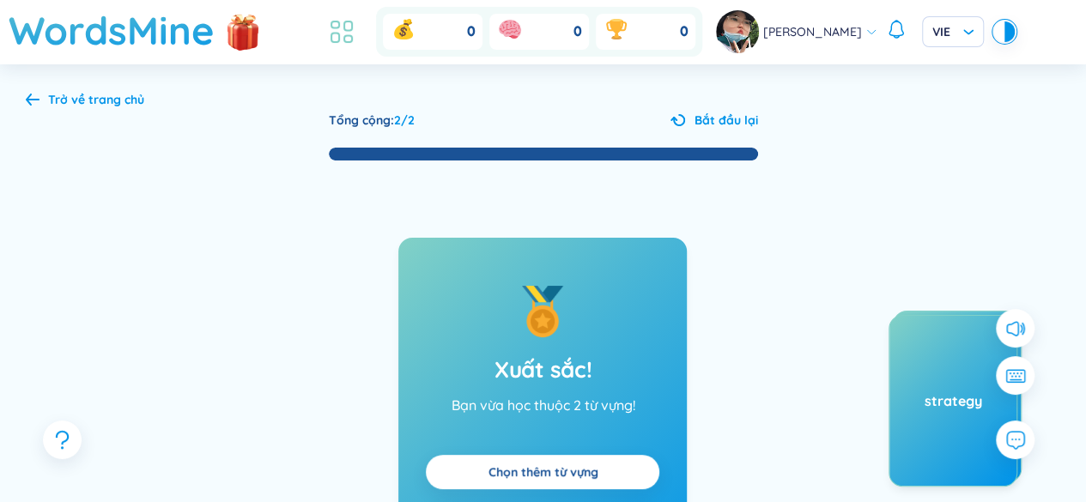
click at [352, 33] on icon at bounding box center [341, 31] width 31 height 31
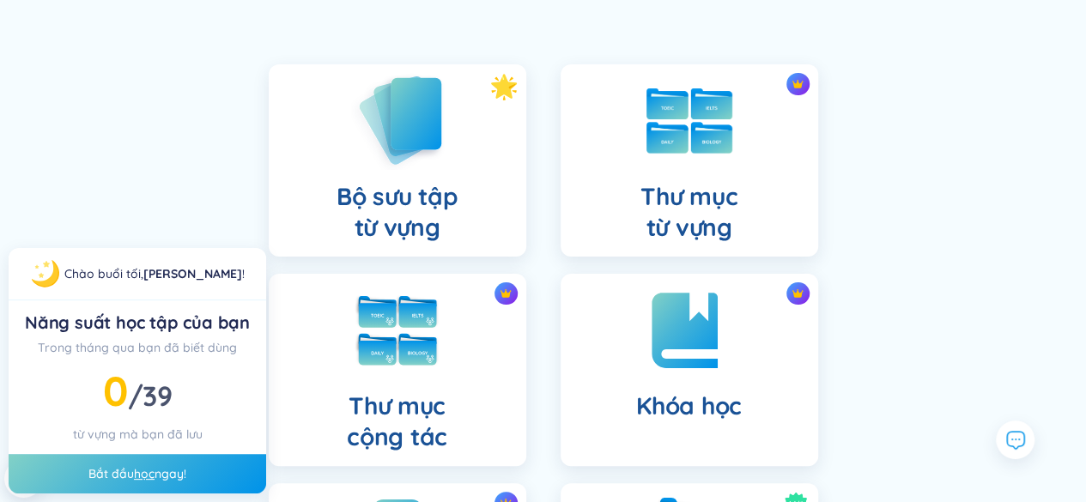
click at [416, 193] on h4 "Bộ sưu tập từ vựng" at bounding box center [397, 212] width 121 height 62
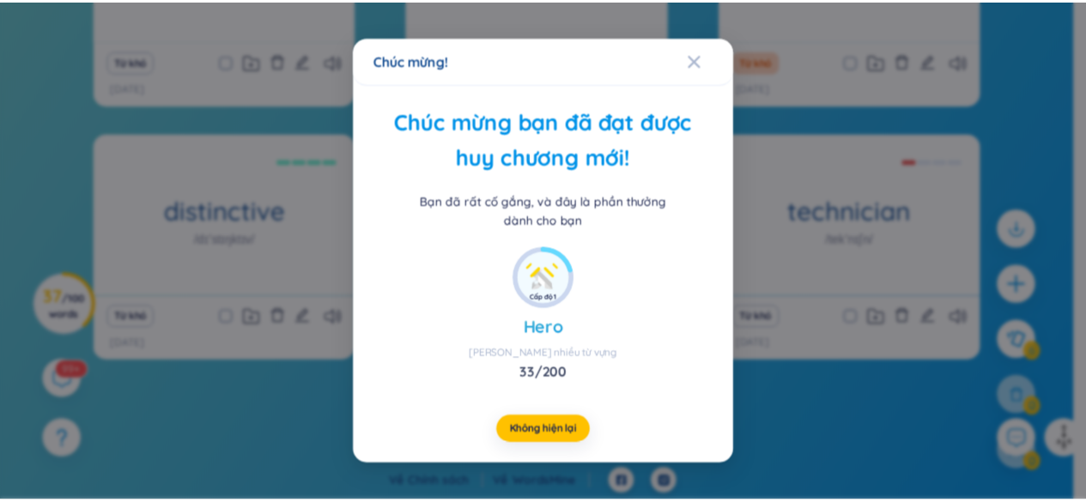
scroll to position [468, 0]
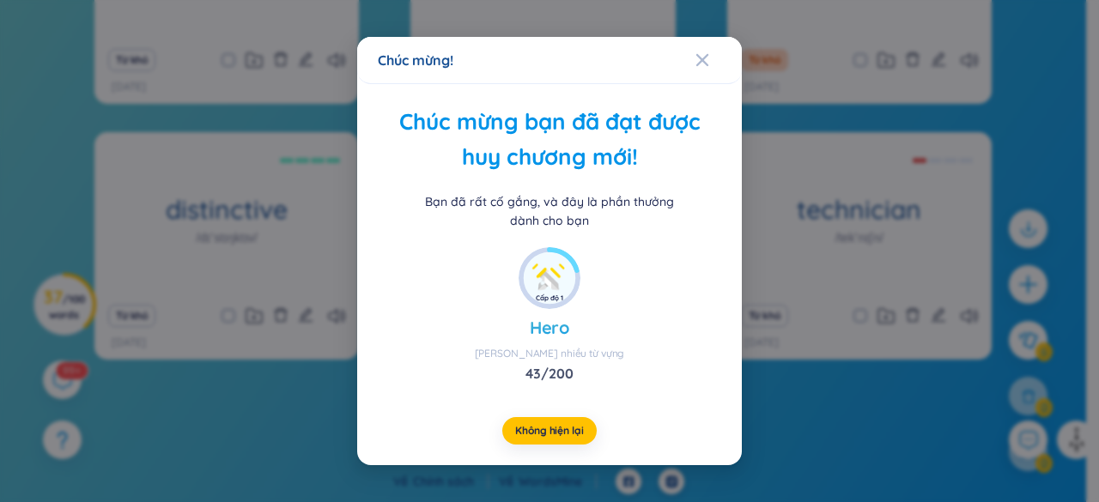
click at [625, 240] on div "Chúc mừng bạn đã đạt được huy chương mới! Bạn đã rất cố gắng, và đây là phần th…" at bounding box center [549, 274] width 385 height 381
click at [691, 71] on div "Chúc mừng!" at bounding box center [549, 60] width 385 height 47
click at [694, 68] on div "Chúc mừng!" at bounding box center [550, 60] width 344 height 19
click at [704, 61] on icon "Close" at bounding box center [703, 60] width 14 height 14
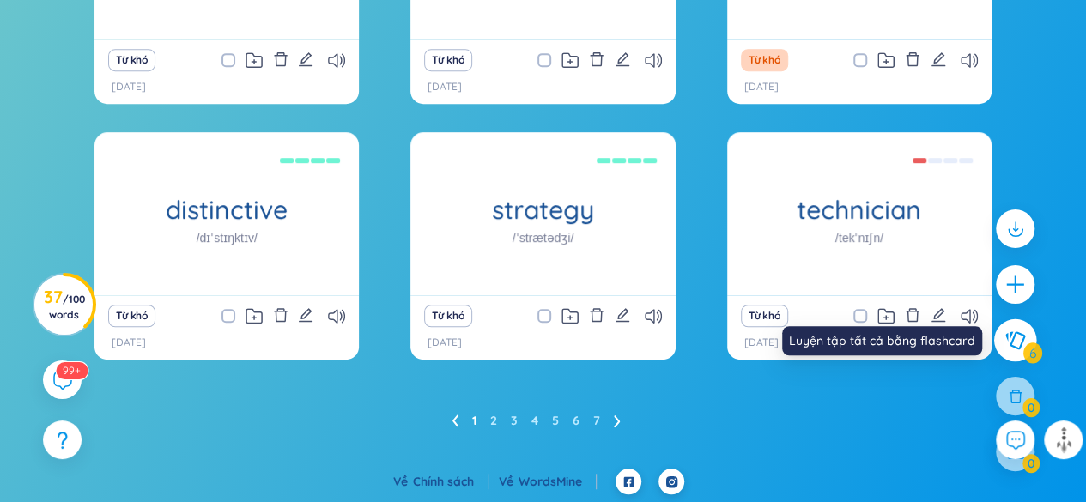
click at [1033, 343] on button at bounding box center [1015, 340] width 43 height 43
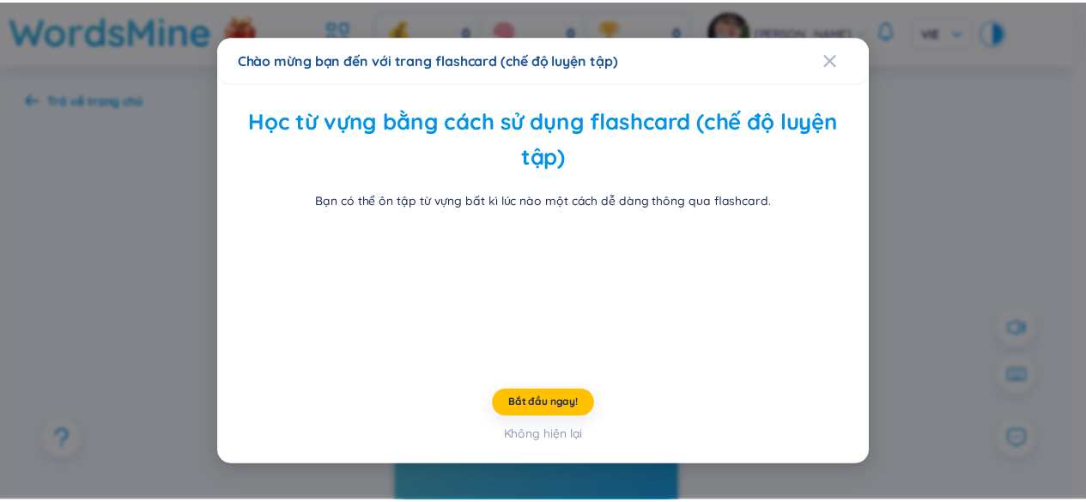
scroll to position [125, 0]
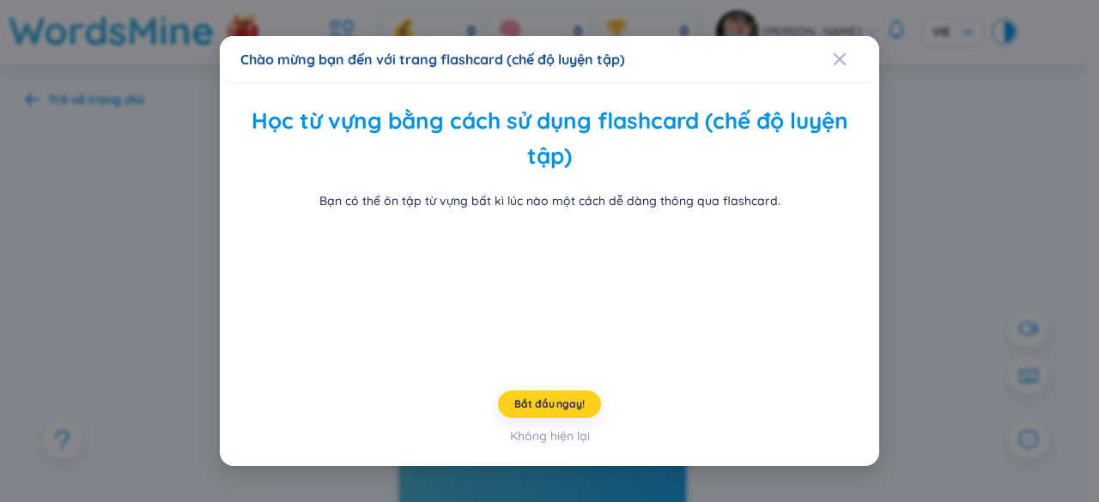
click at [556, 418] on button "Bắt đầu ngay!" at bounding box center [549, 404] width 103 height 27
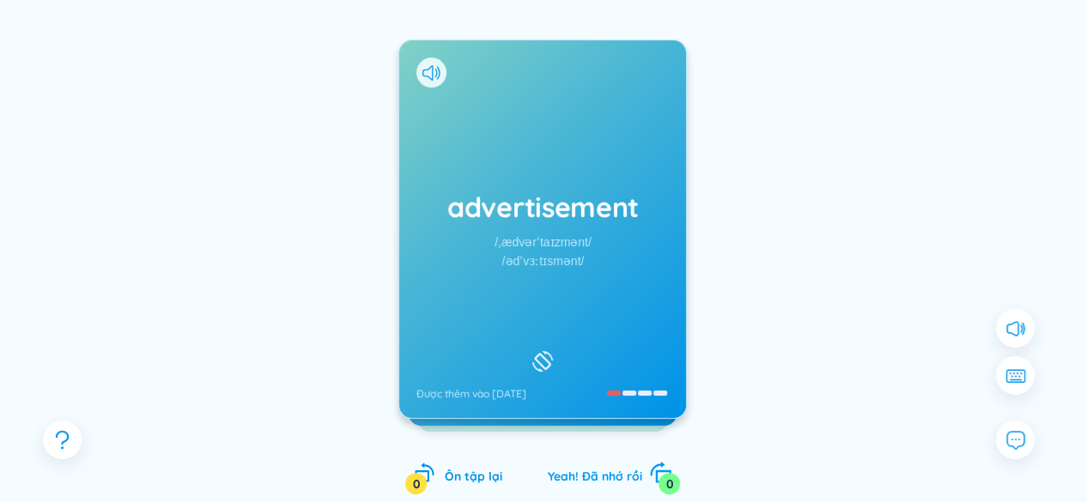
scroll to position [172, 0]
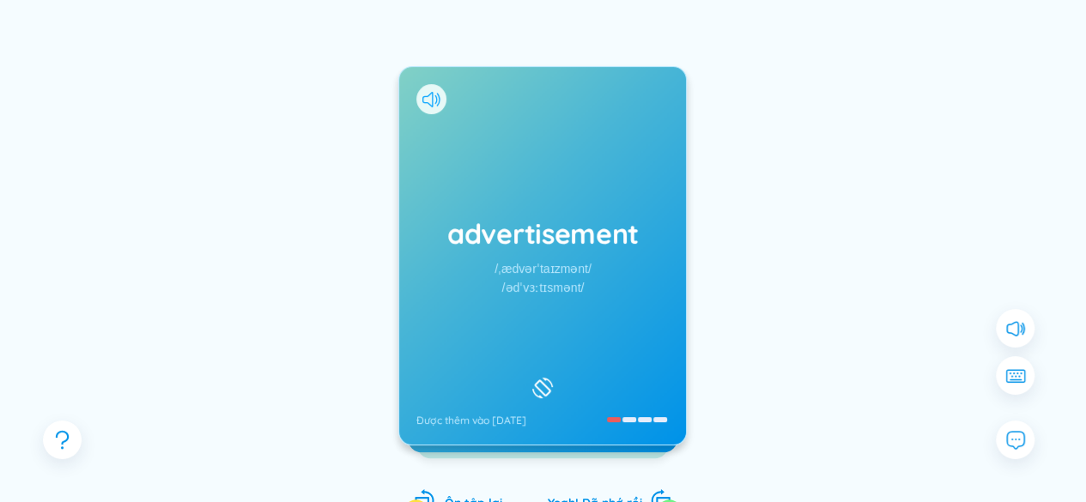
click at [426, 105] on icon at bounding box center [432, 99] width 18 height 15
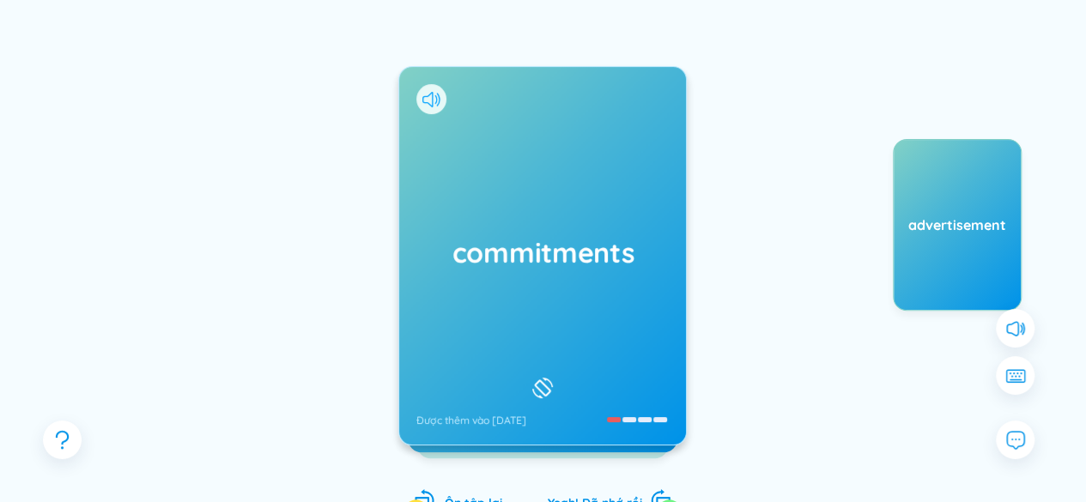
click at [424, 100] on icon at bounding box center [432, 99] width 18 height 15
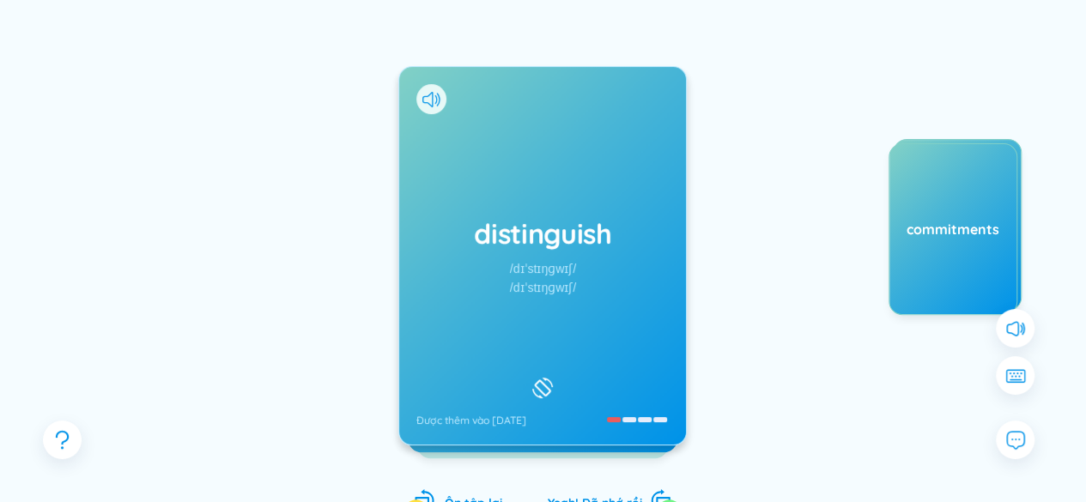
click at [428, 108] on div at bounding box center [432, 99] width 30 height 30
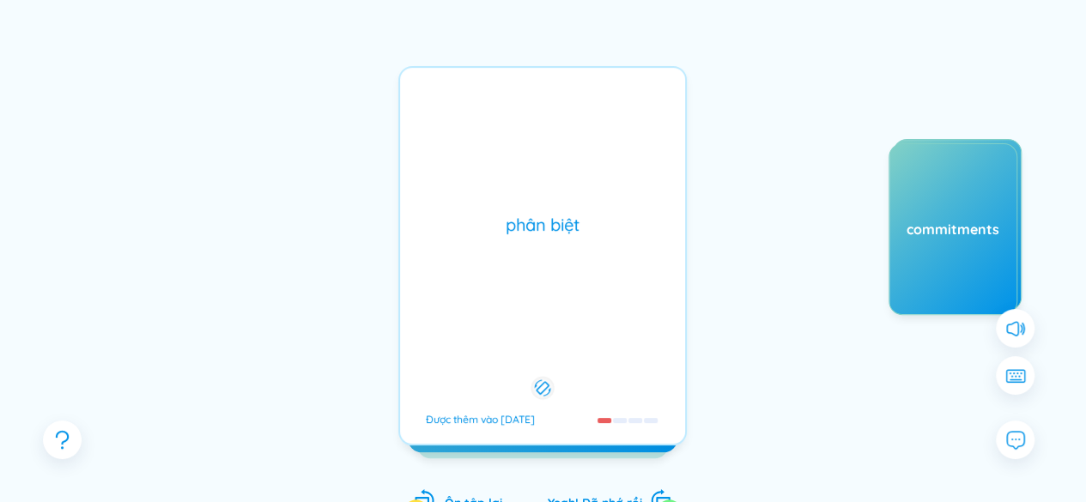
click at [483, 113] on div "phân biệt Được thêm vào 19/8/2025" at bounding box center [542, 256] width 289 height 380
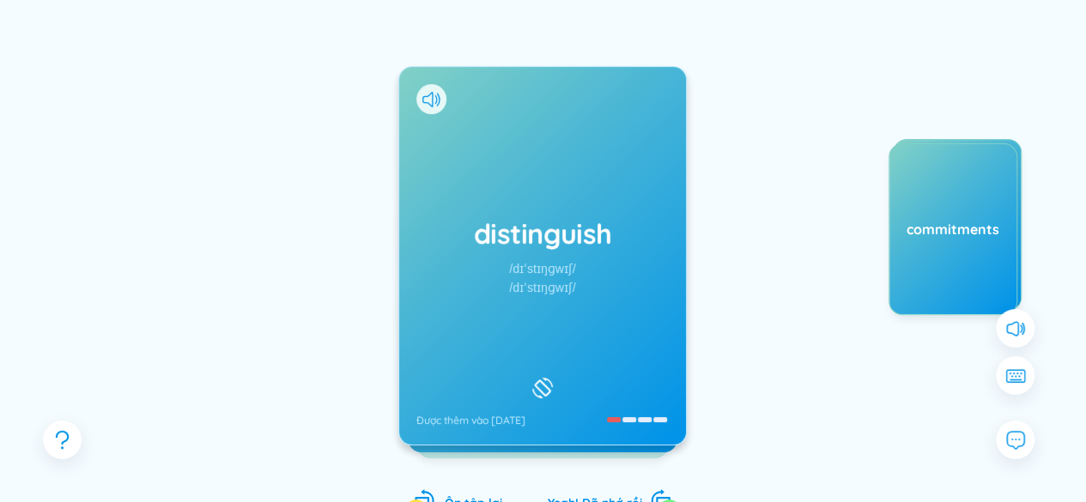
click at [428, 88] on div at bounding box center [432, 99] width 30 height 30
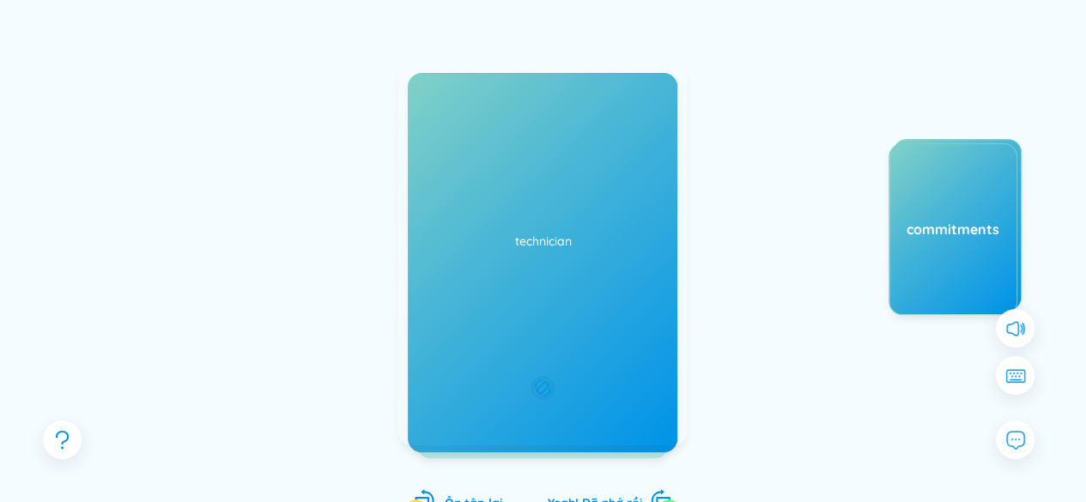
click at [485, 116] on div "phân biệt Được thêm vào 19/8/2025" at bounding box center [542, 256] width 289 height 380
click at [437, 104] on icon at bounding box center [432, 99] width 18 height 15
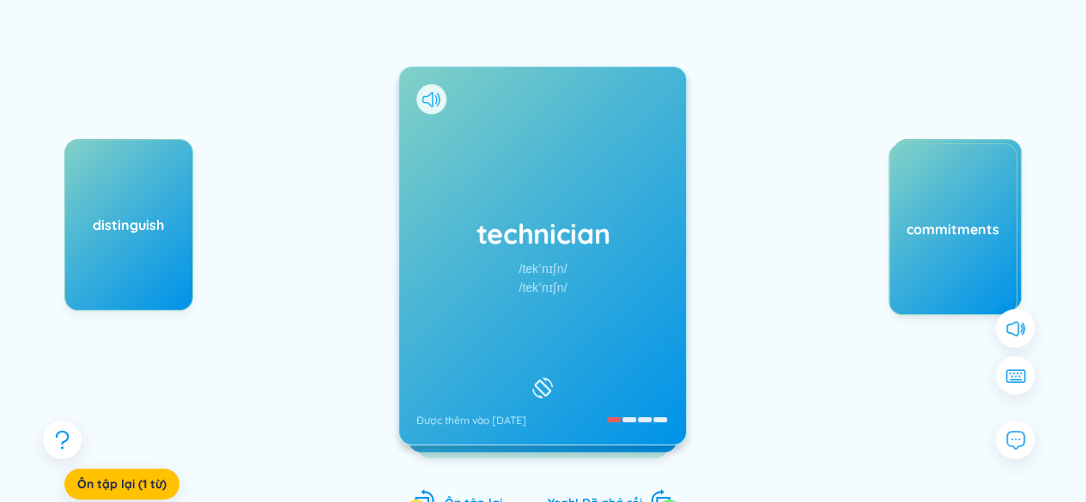
click at [434, 104] on icon at bounding box center [432, 99] width 18 height 15
click at [560, 288] on div "/tekˈnɪʃn/" at bounding box center [543, 287] width 48 height 19
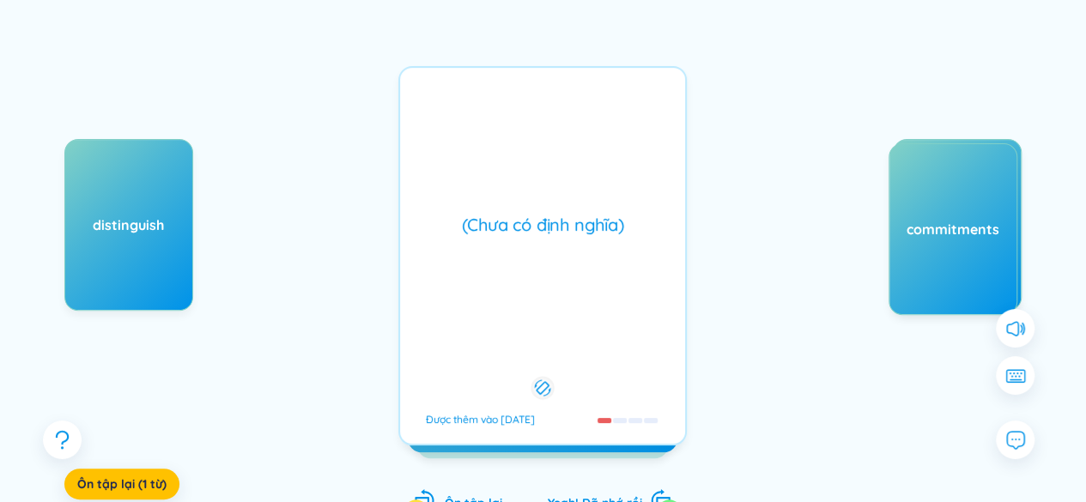
click at [555, 346] on div "(Chưa có định nghĩa) Được thêm vào 19/8/2025" at bounding box center [542, 256] width 289 height 380
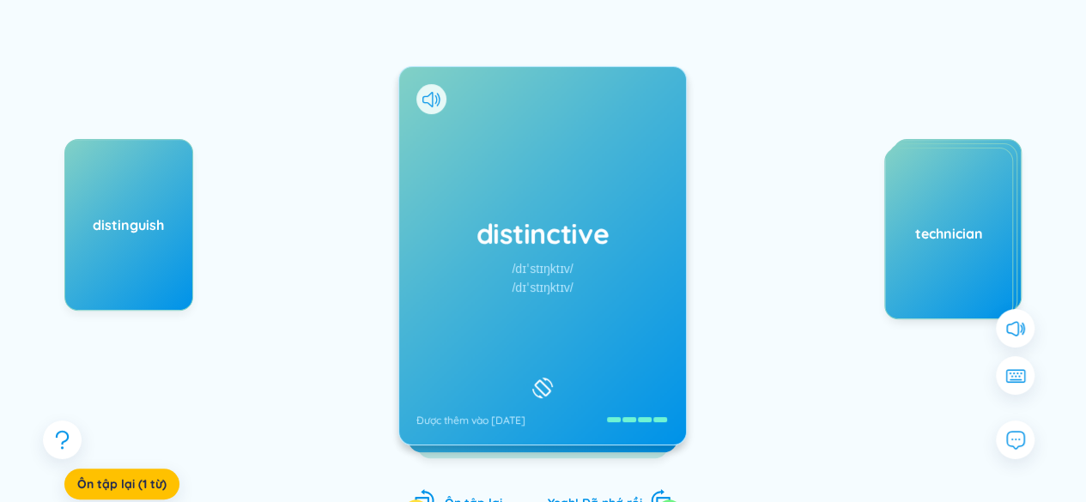
click at [484, 245] on h1 "distinctive" at bounding box center [543, 234] width 252 height 38
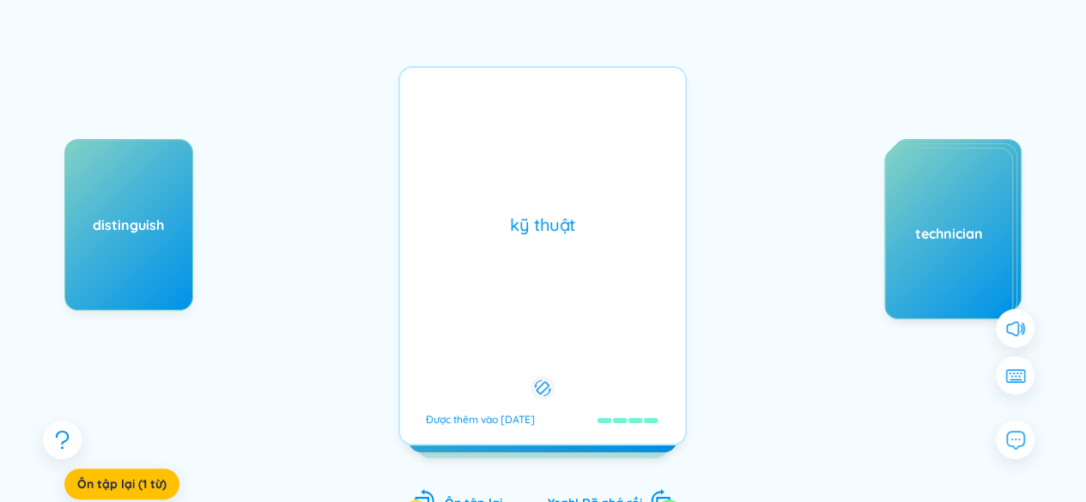
click at [558, 216] on div "kỹ thuật" at bounding box center [543, 225] width 268 height 24
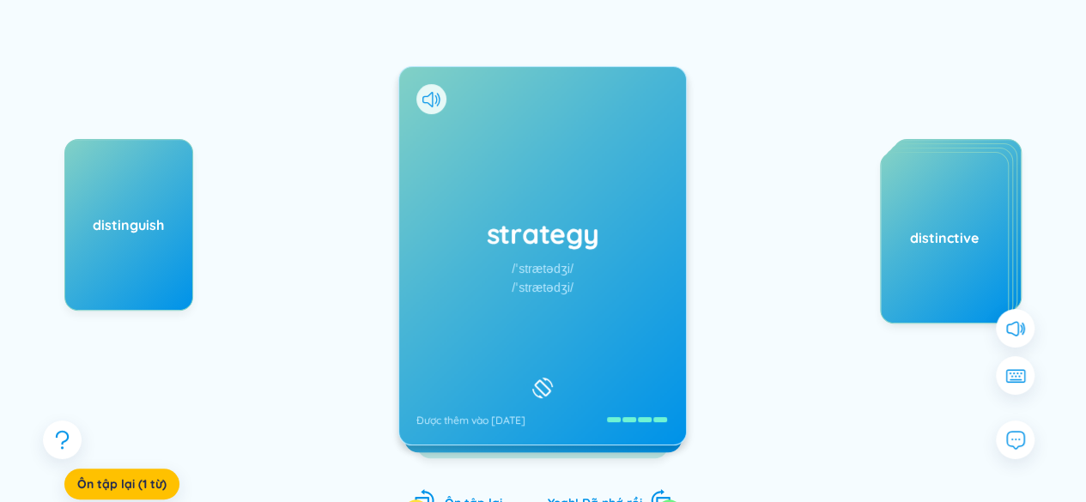
click at [509, 136] on div "strategy /ˈstrætədʒi/ /ˈstrætədʒi/ Được thêm vào 19/8/2025" at bounding box center [542, 256] width 287 height 378
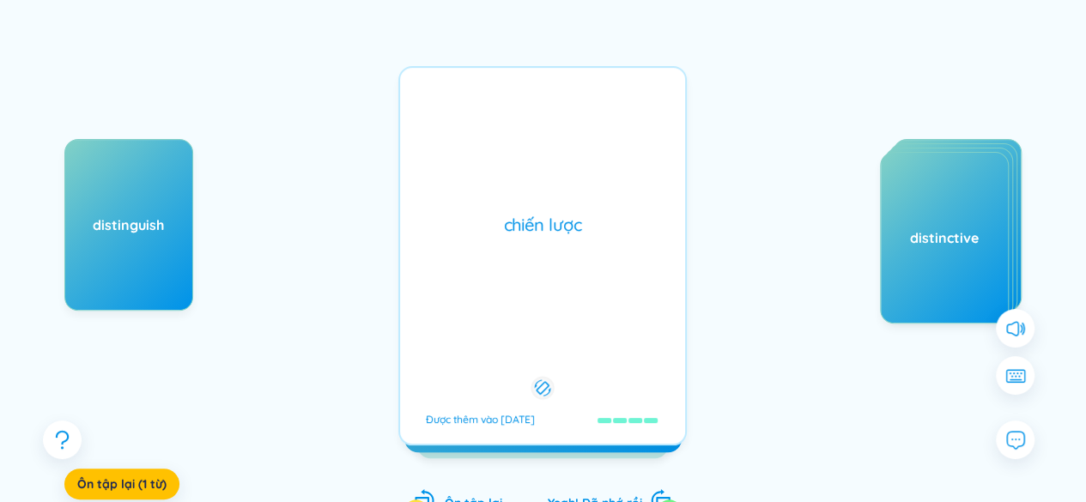
click at [507, 136] on div "chiến lược Được thêm vào 19/8/2025" at bounding box center [542, 256] width 289 height 380
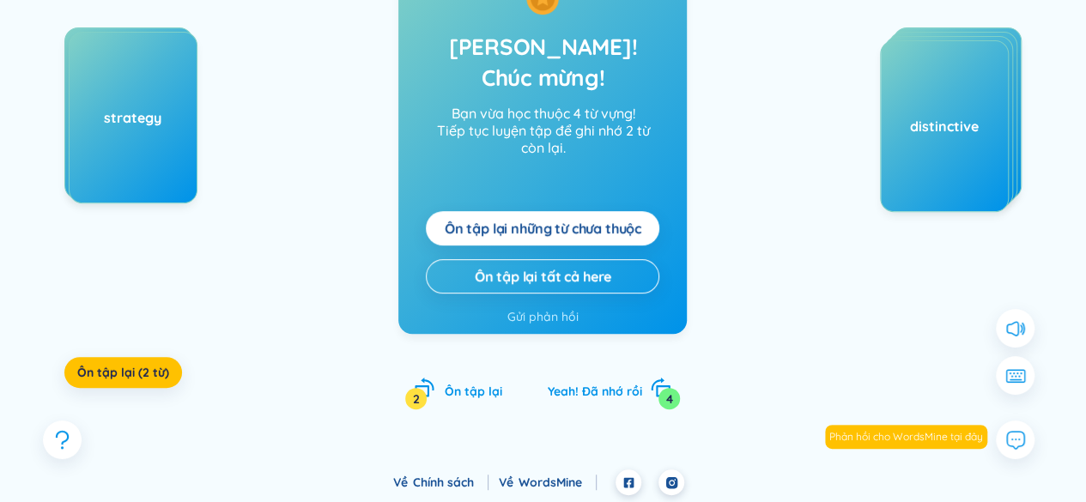
scroll to position [285, 0]
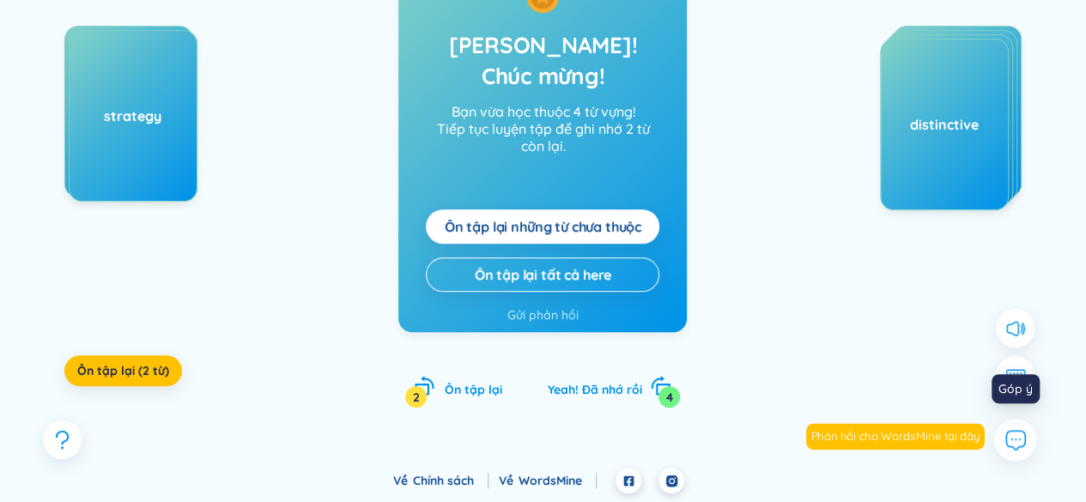
click at [1010, 434] on icon at bounding box center [1015, 440] width 22 height 22
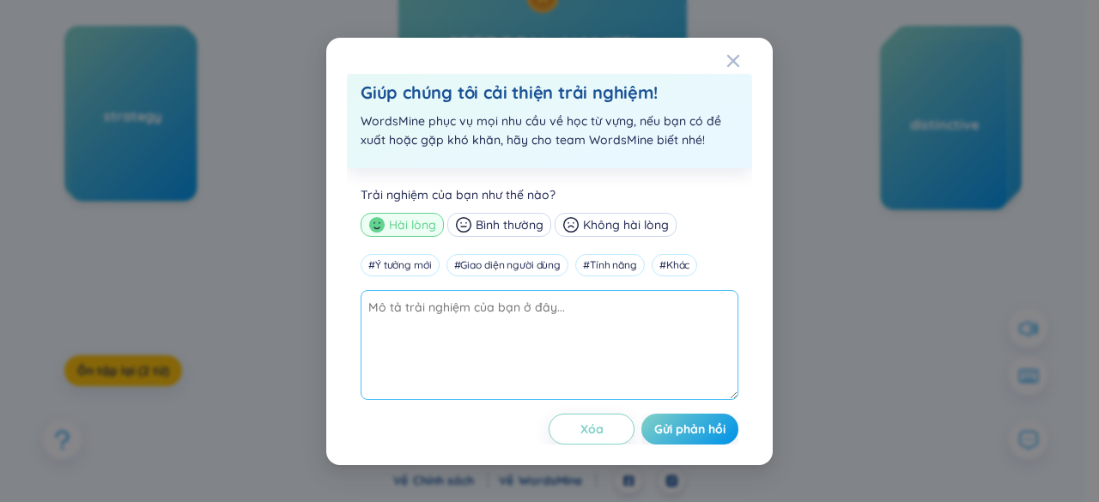
click at [651, 335] on textarea at bounding box center [550, 345] width 378 height 110
type textarea "u"
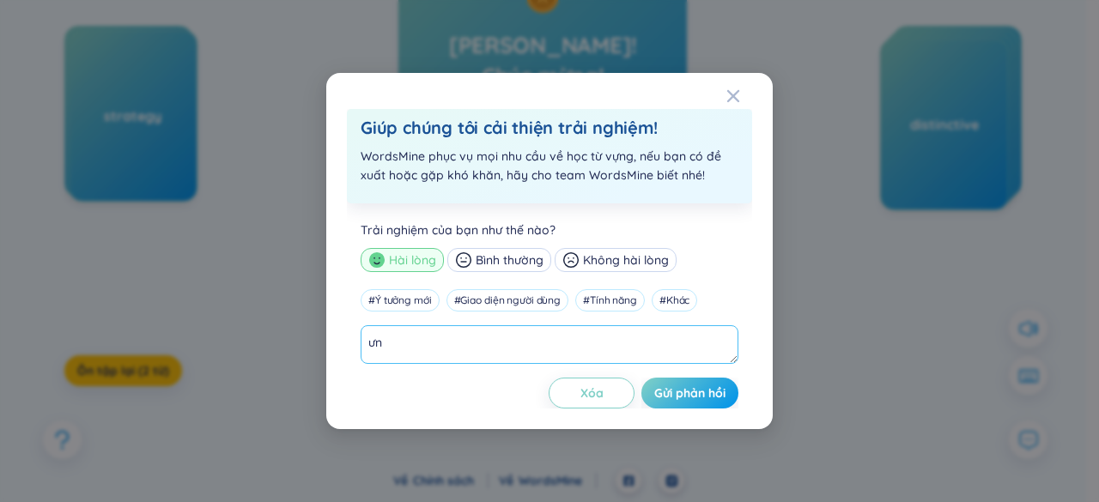
type textarea "ư"
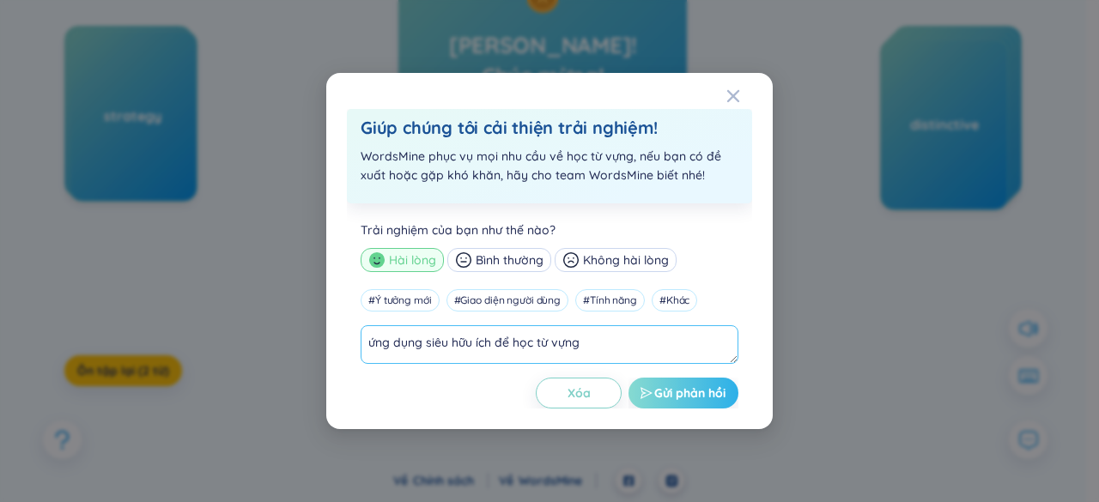
type textarea "ứng dụng siêu hữu ích để học từ vựng"
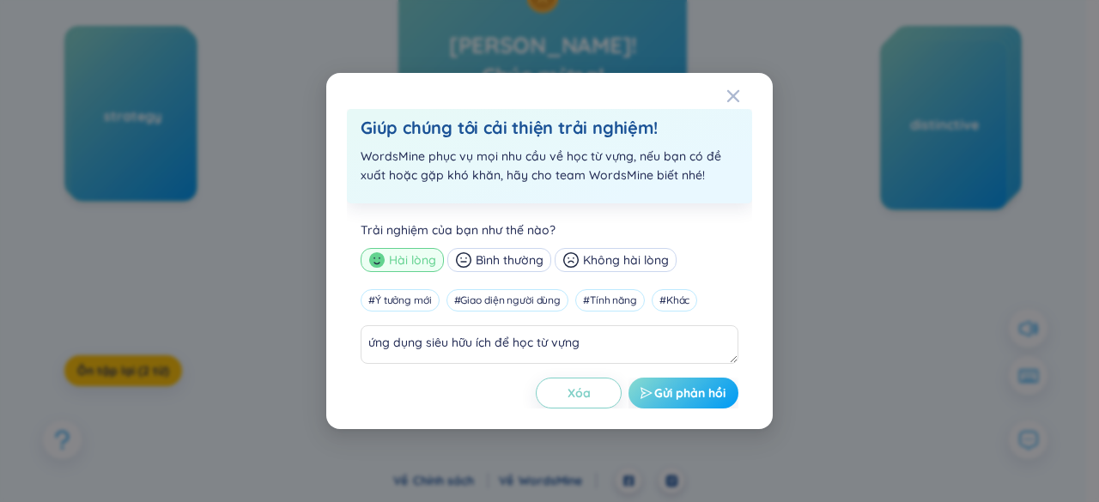
click at [691, 398] on span "Gửi phản hồi" at bounding box center [689, 393] width 71 height 17
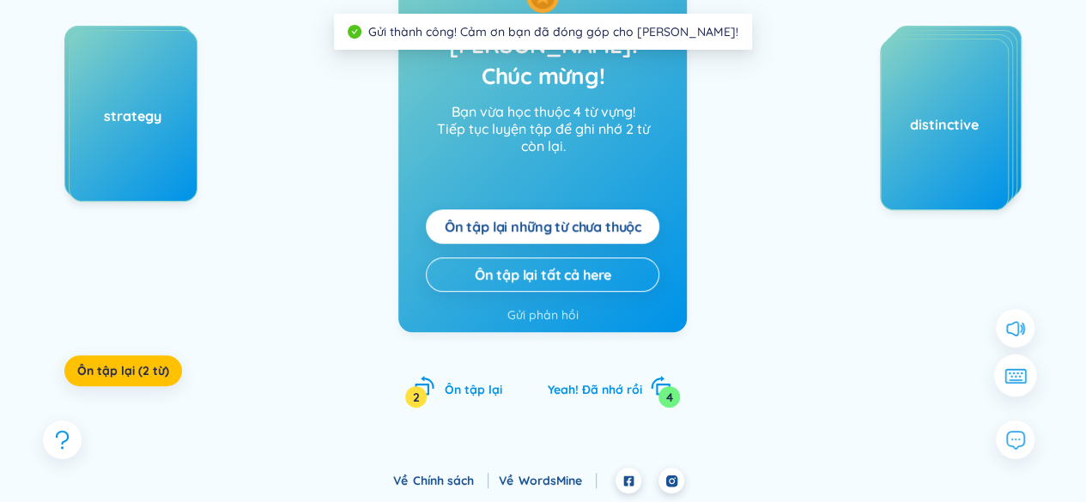
click at [1031, 373] on button at bounding box center [1015, 376] width 43 height 43
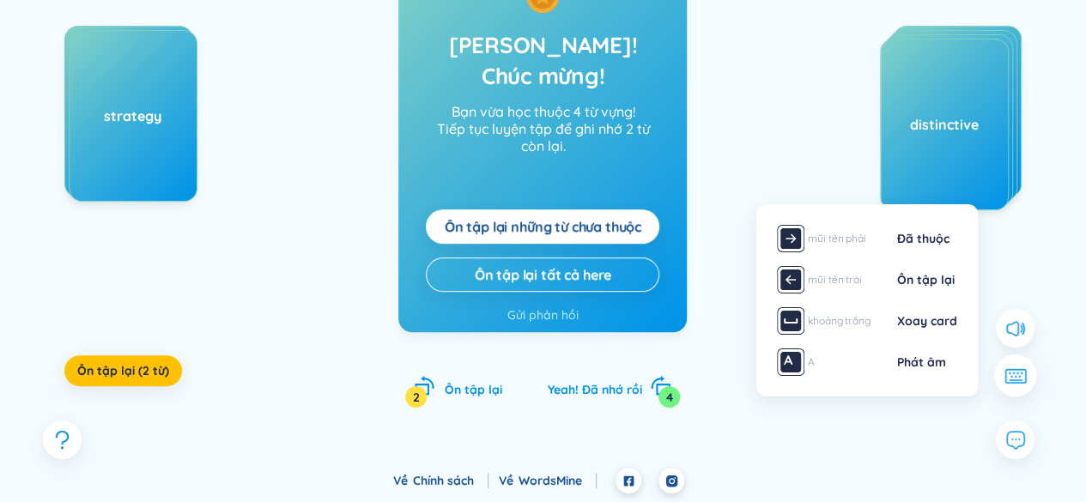
click at [1031, 373] on button at bounding box center [1015, 376] width 43 height 43
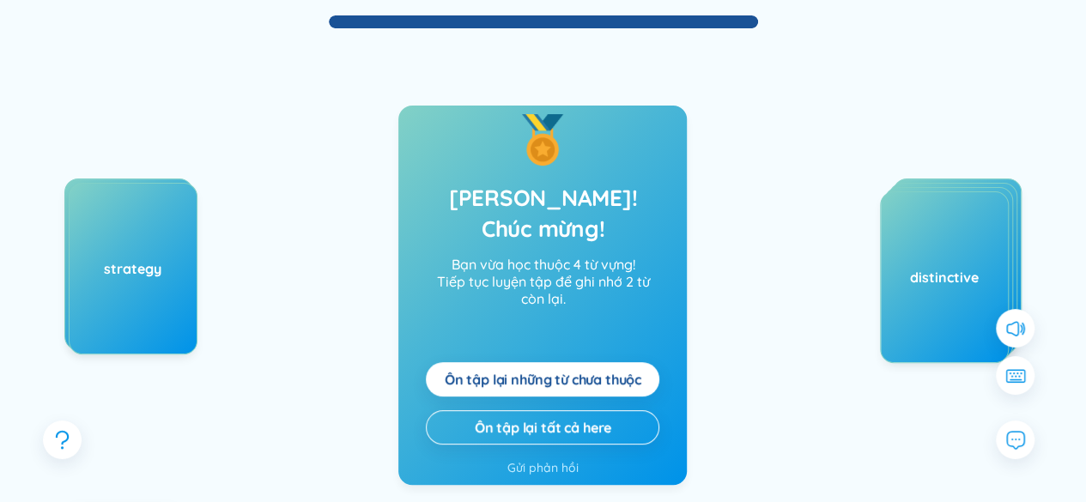
scroll to position [27, 0]
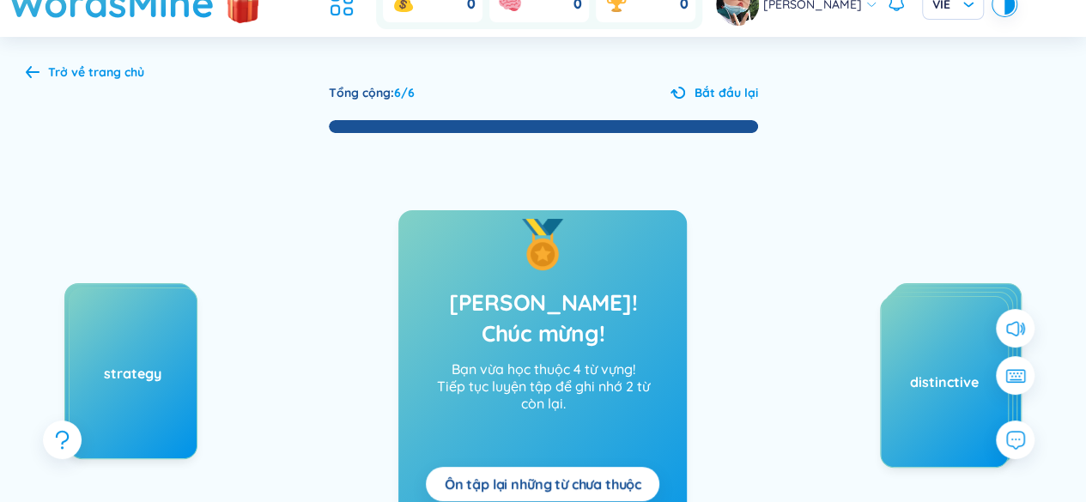
click at [72, 76] on div "Trở về trang chủ" at bounding box center [96, 72] width 96 height 19
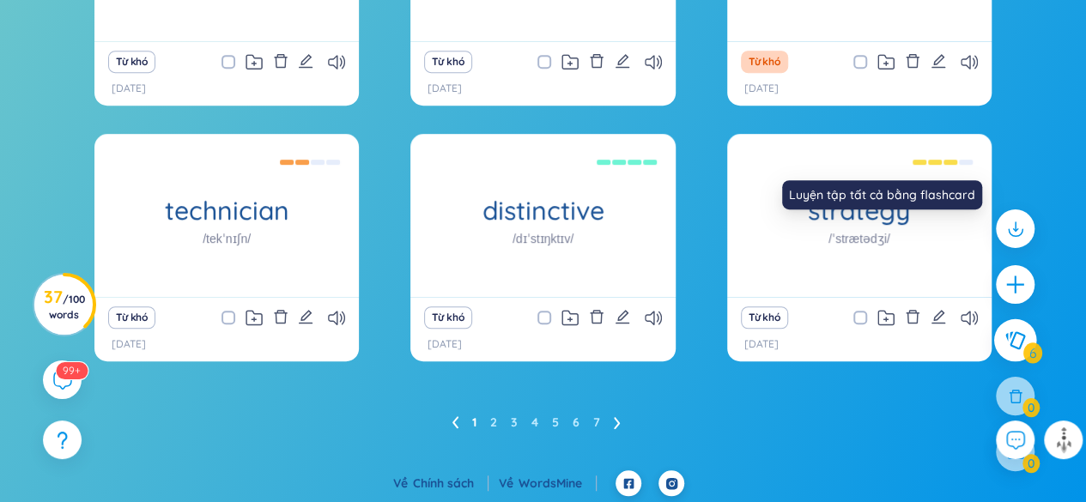
scroll to position [468, 0]
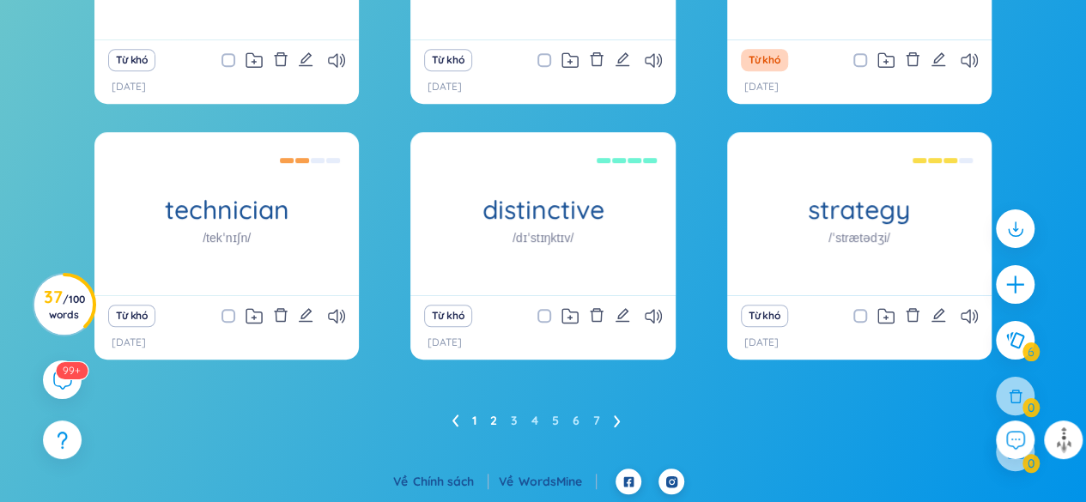
click at [495, 423] on link "2" at bounding box center [493, 421] width 7 height 26
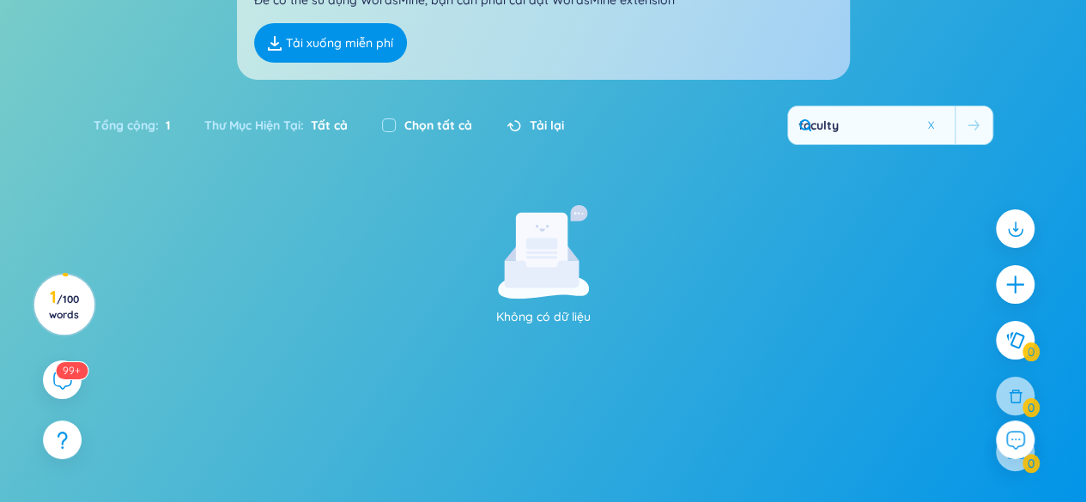
scroll to position [177, 0]
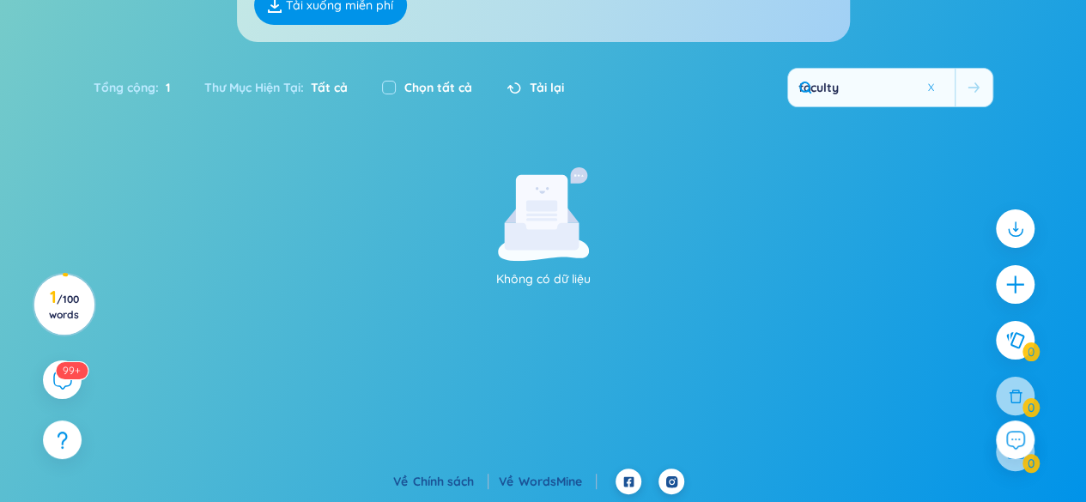
click at [526, 83] on div "Tải lại" at bounding box center [536, 87] width 58 height 19
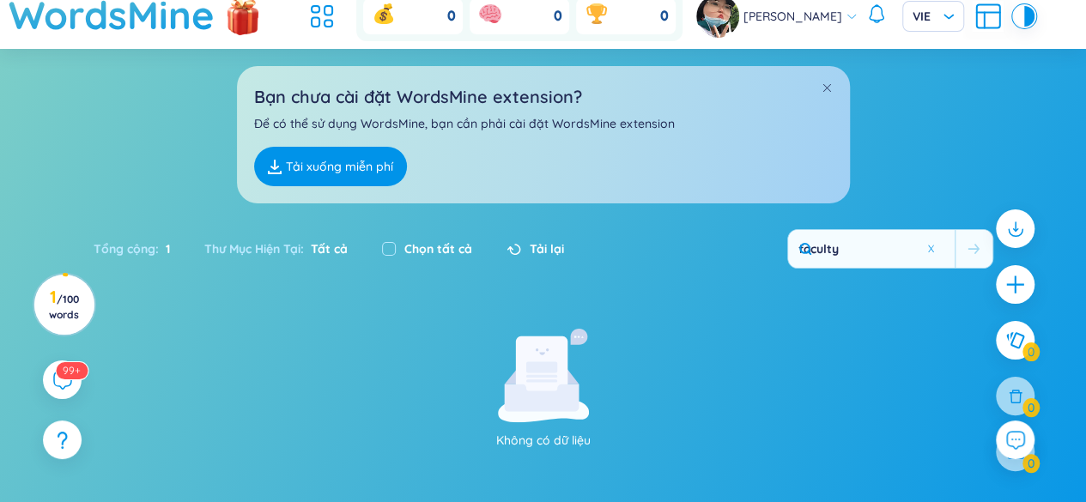
scroll to position [0, 0]
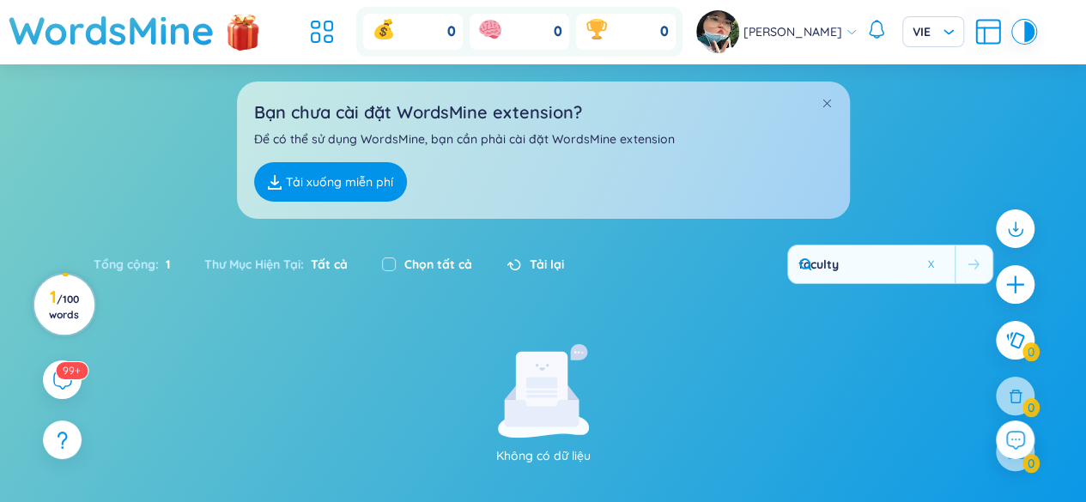
click at [76, 322] on div "1 / 100 words" at bounding box center [64, 310] width 39 height 40
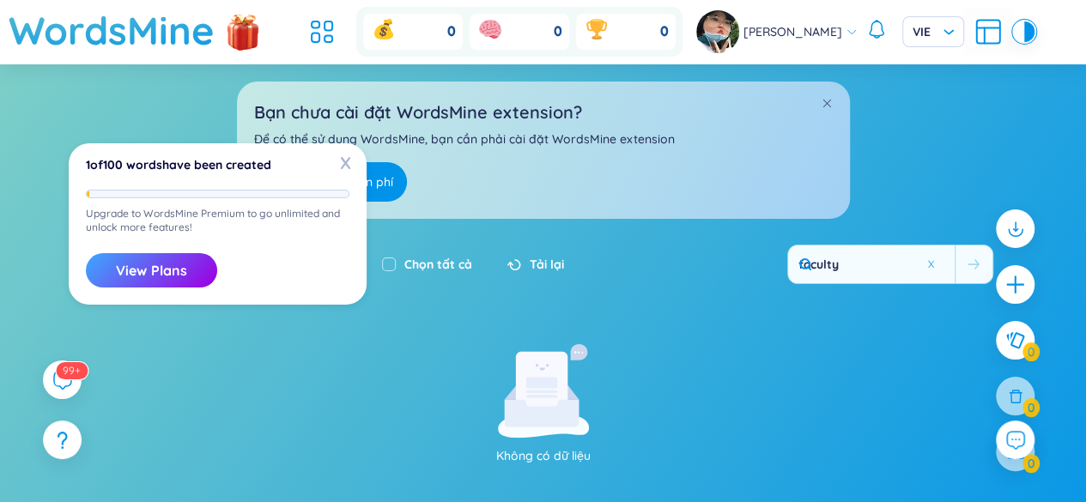
click at [202, 328] on section "Sắp xếp Chữ cái tăng dần Chữ cái giảm dần Thời gian xa nhất Thời gian gần nhất …" at bounding box center [543, 354] width 1086 height 581
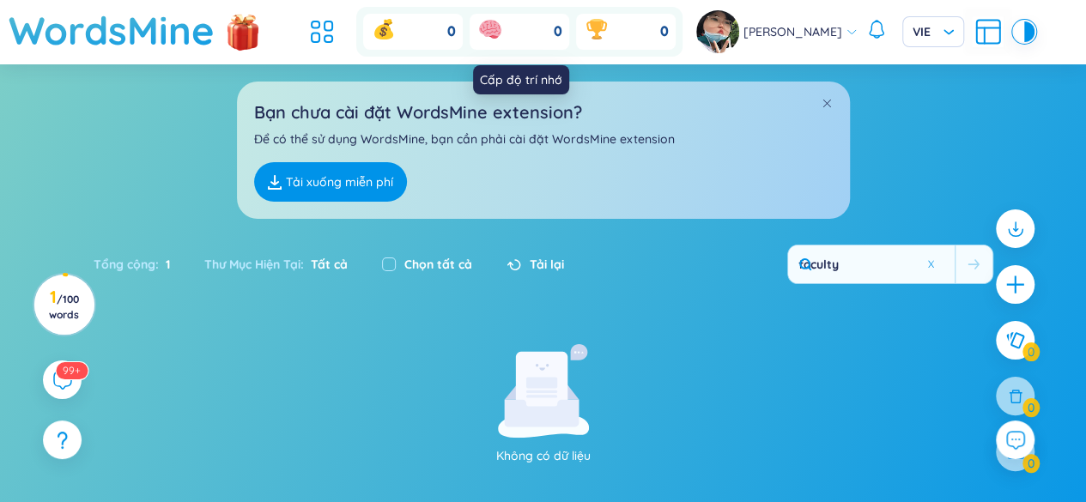
click at [528, 28] on div "0" at bounding box center [520, 32] width 100 height 36
click at [380, 33] on icon at bounding box center [383, 31] width 19 height 15
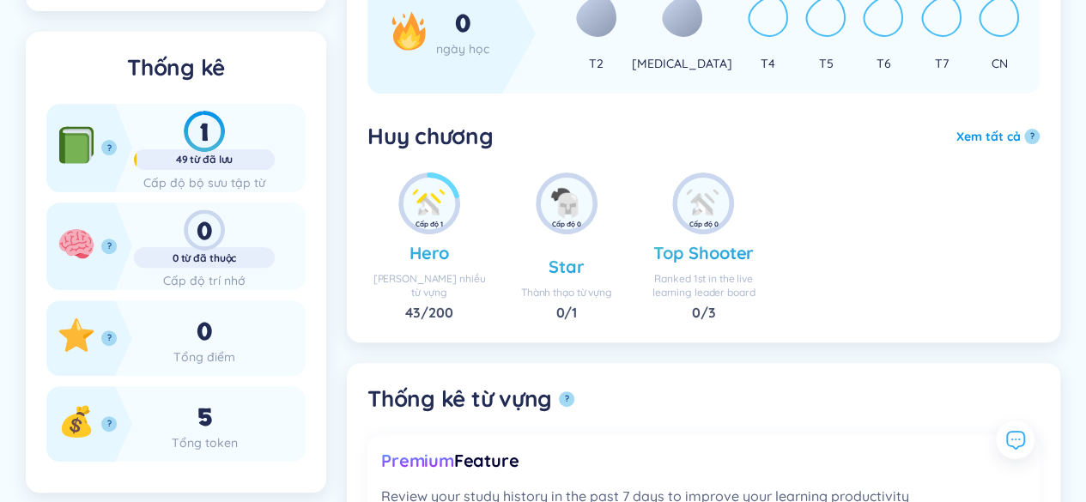
scroll to position [258, 0]
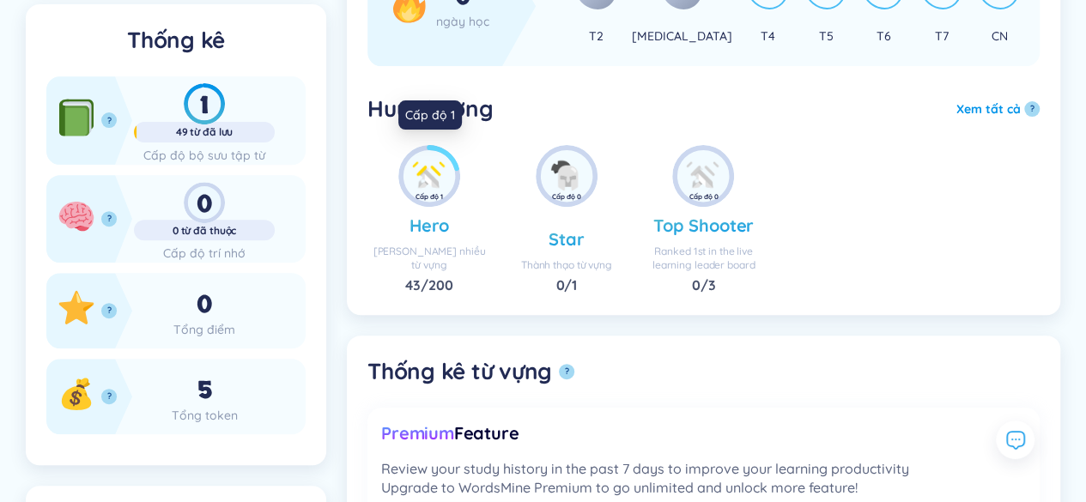
click at [438, 182] on img at bounding box center [430, 176] width 52 height 52
click at [415, 281] on span "43" at bounding box center [412, 285] width 15 height 17
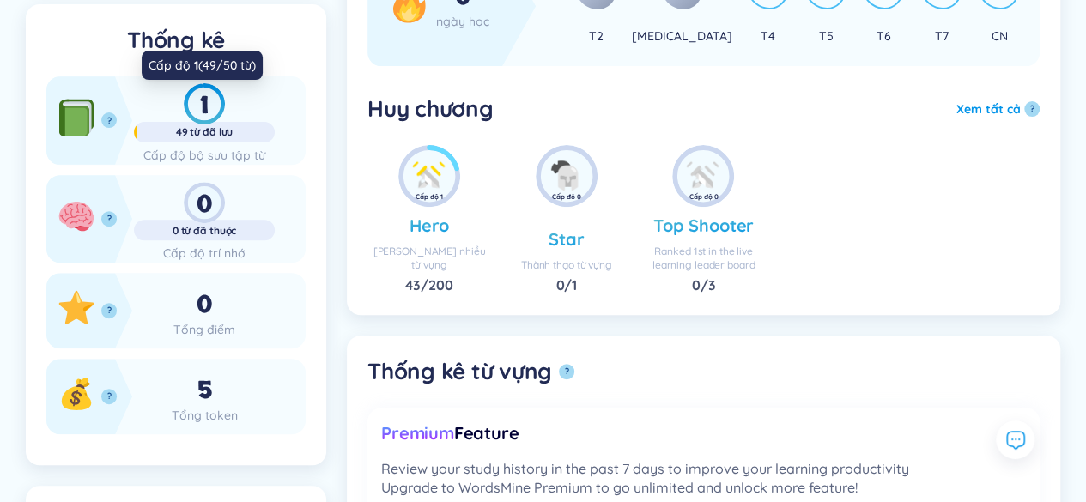
click at [233, 124] on div "1" at bounding box center [204, 103] width 141 height 41
click at [192, 125] on div "1" at bounding box center [204, 103] width 141 height 41
click at [203, 263] on div "Cấp độ trí nhớ" at bounding box center [204, 253] width 141 height 19
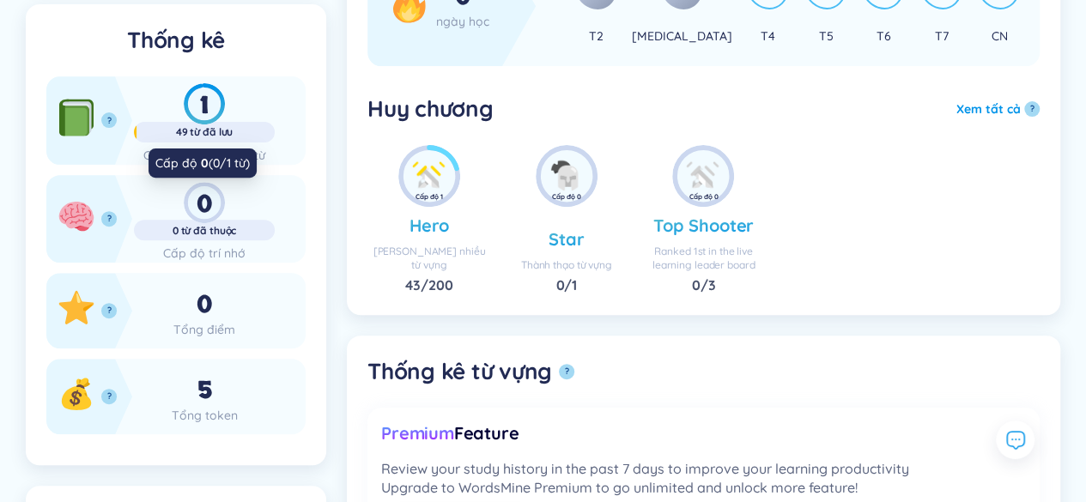
click at [213, 223] on div "0" at bounding box center [204, 202] width 141 height 41
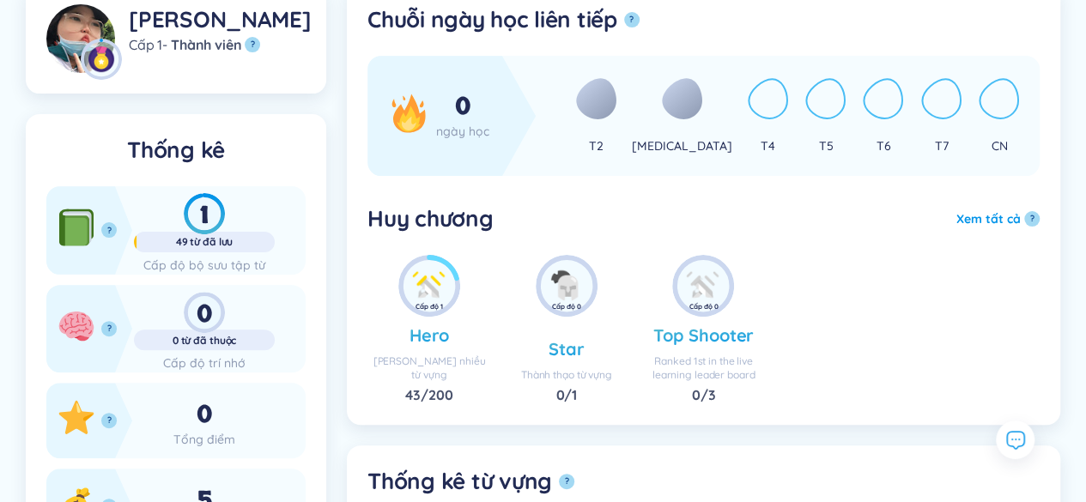
scroll to position [86, 0]
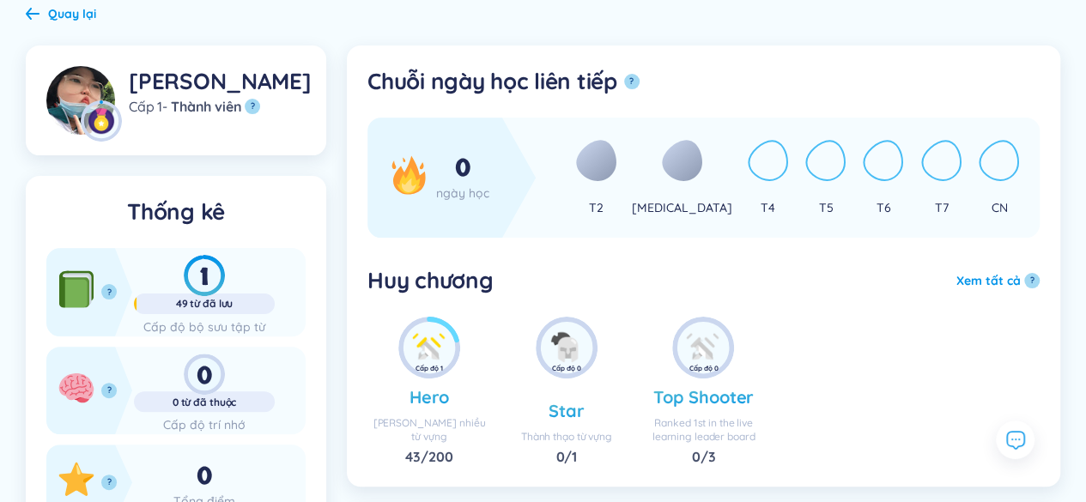
drag, startPoint x: 453, startPoint y: 167, endPoint x: 250, endPoint y: 157, distance: 202.9
click at [453, 167] on div "0" at bounding box center [462, 168] width 53 height 31
click at [38, 11] on icon at bounding box center [33, 13] width 14 height 13
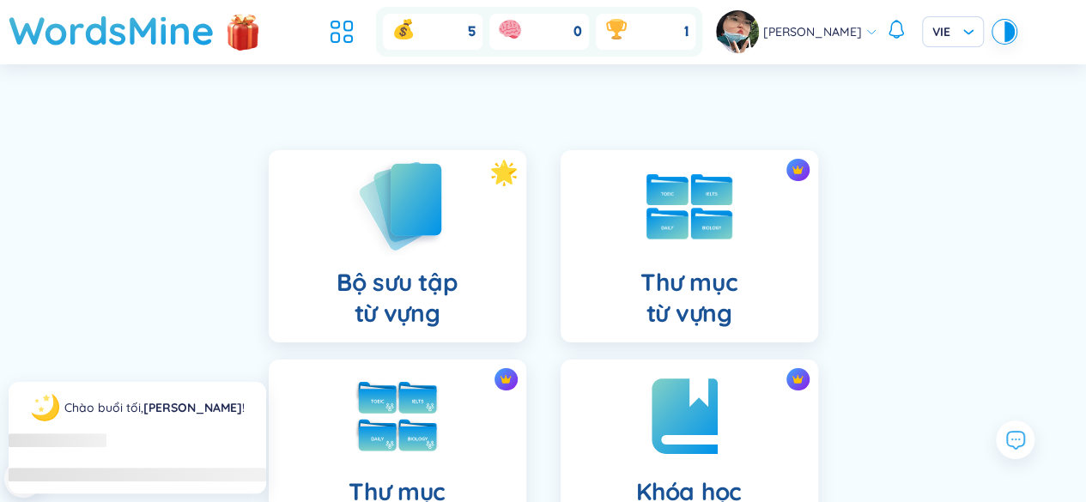
click at [449, 214] on div "Bộ sưu tập từ vựng" at bounding box center [398, 246] width 258 height 192
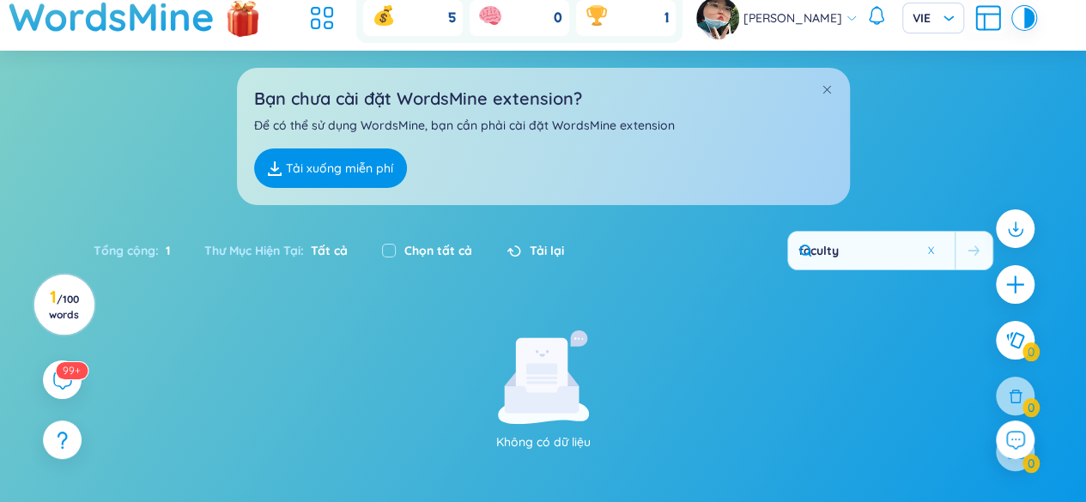
scroll to position [22, 0]
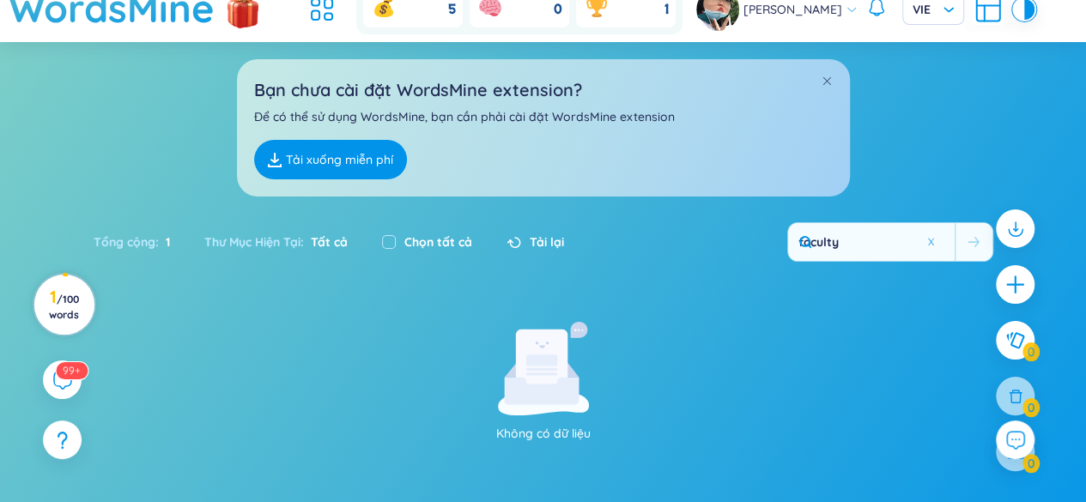
click at [76, 274] on icon at bounding box center [66, 302] width 73 height 73
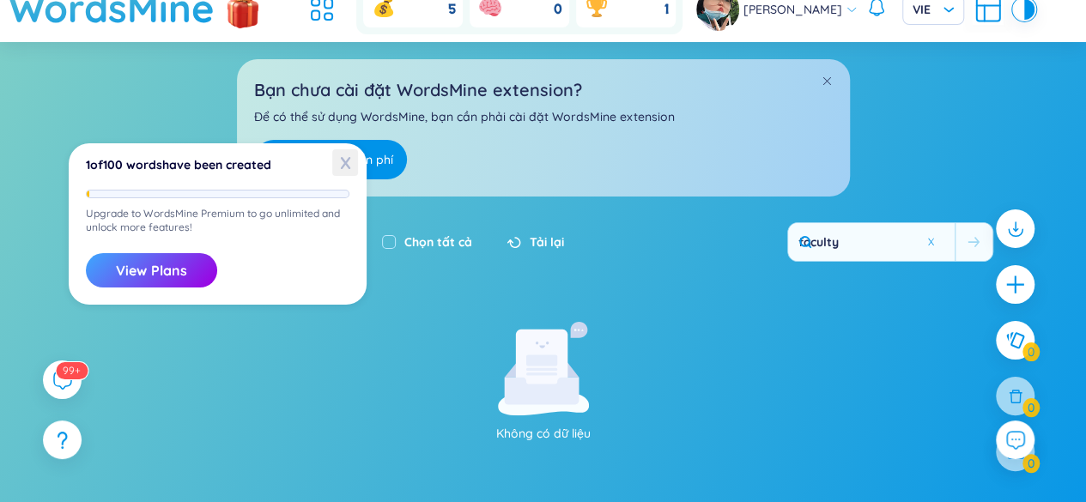
click at [341, 161] on span "X" at bounding box center [345, 162] width 26 height 27
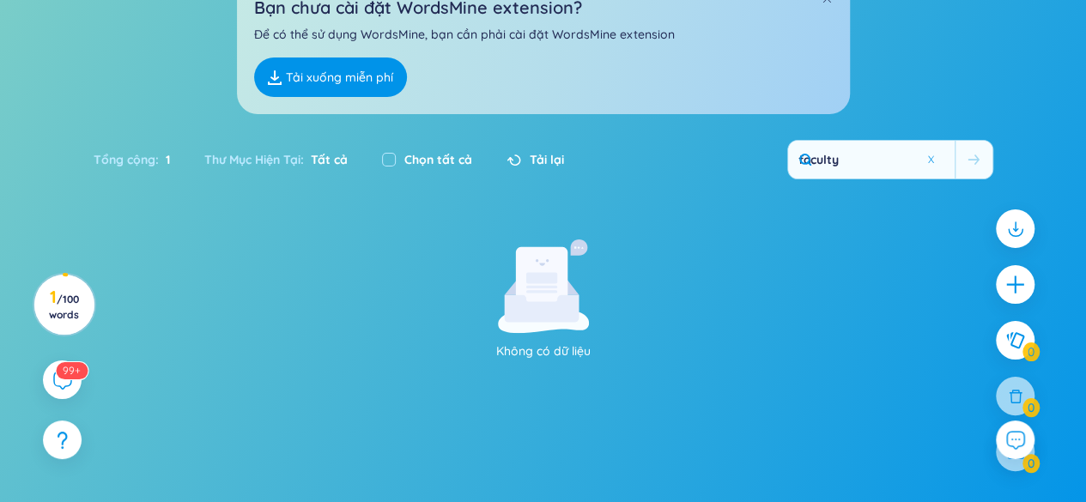
scroll to position [5, 0]
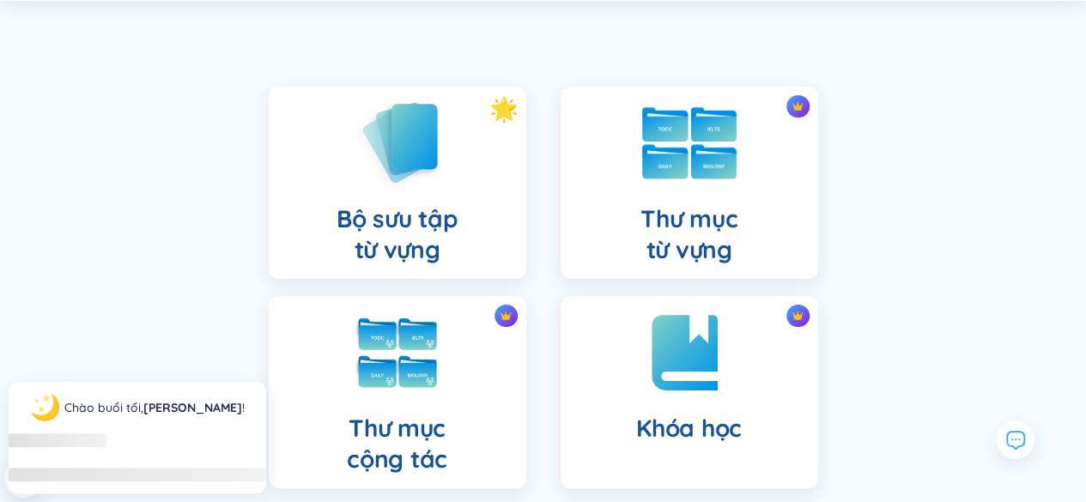
scroll to position [172, 0]
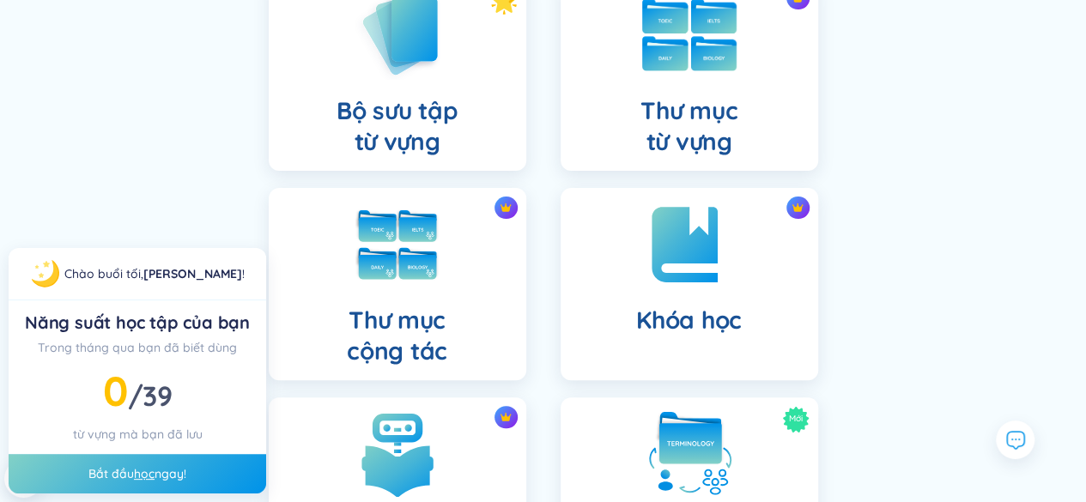
click at [681, 114] on h4 "Thư mục từ vựng" at bounding box center [689, 126] width 97 height 62
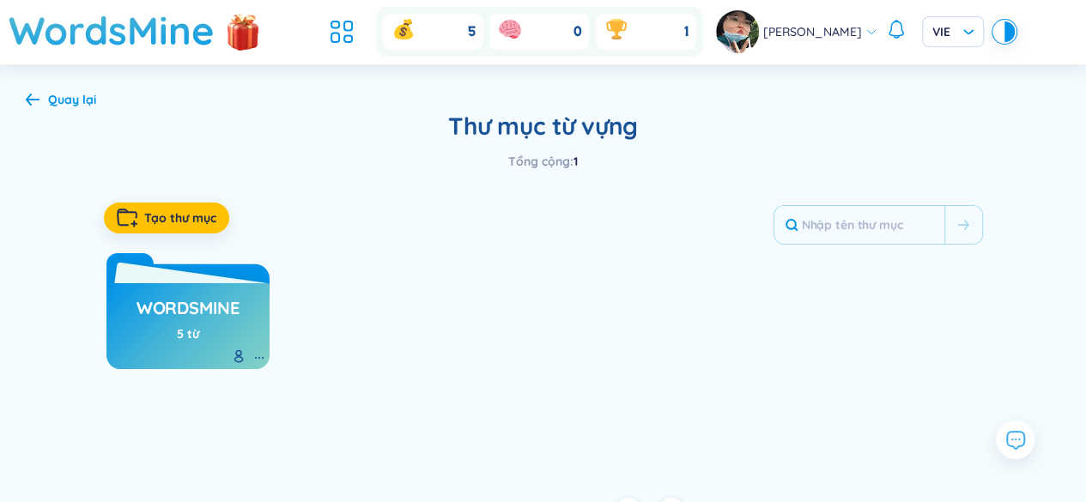
click at [223, 315] on h3 "WordsMine" at bounding box center [188, 312] width 103 height 33
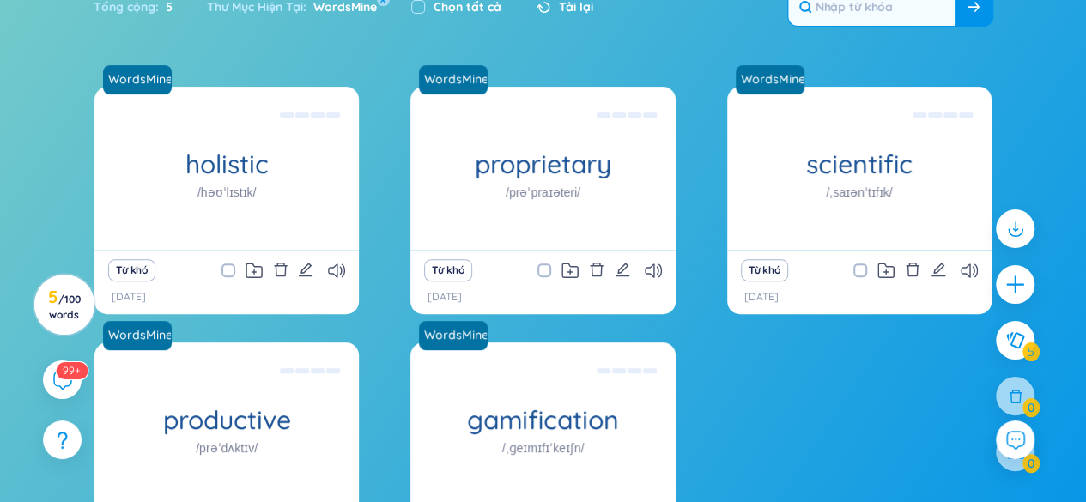
scroll to position [172, 0]
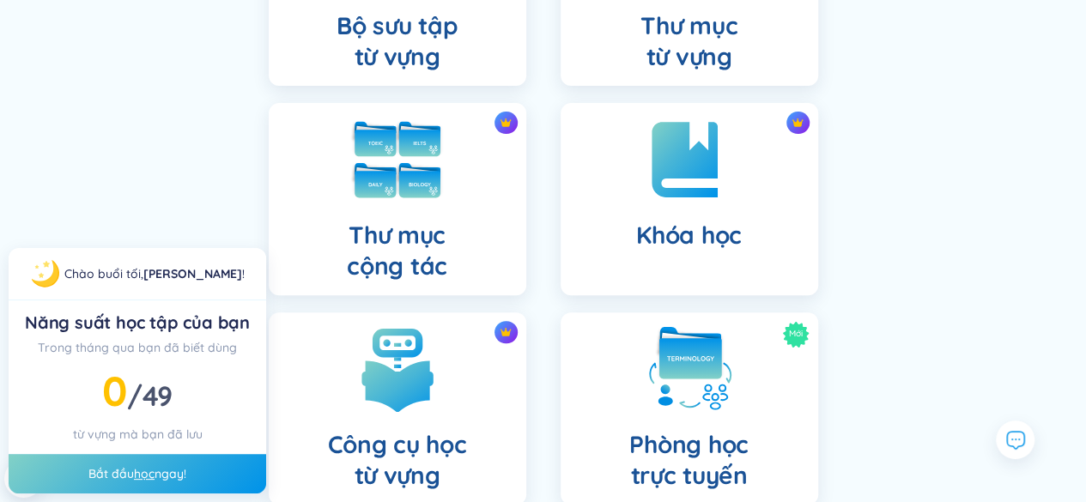
click at [439, 231] on h4 "Thư mục cộng tác" at bounding box center [397, 251] width 100 height 62
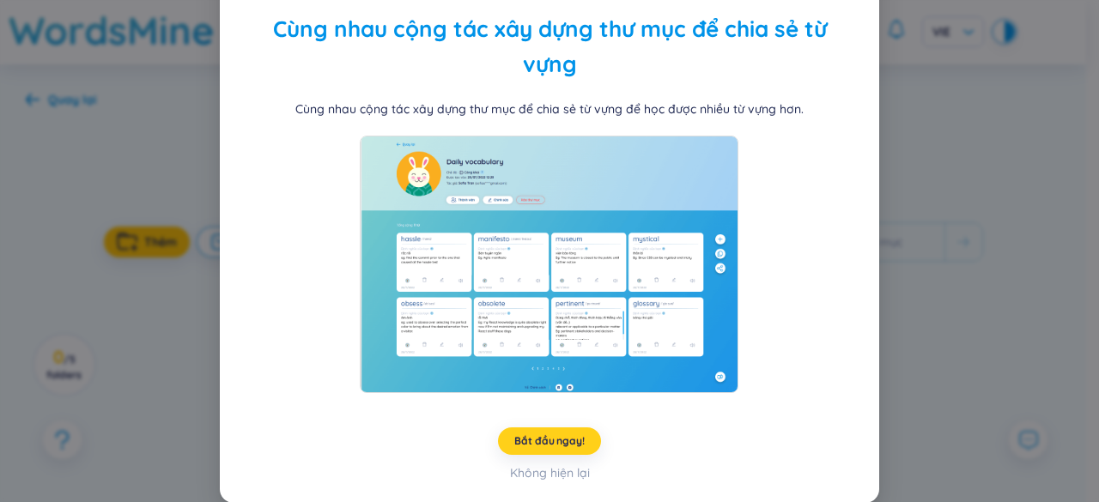
click at [556, 438] on span "Bắt đầu ngay!" at bounding box center [549, 442] width 70 height 14
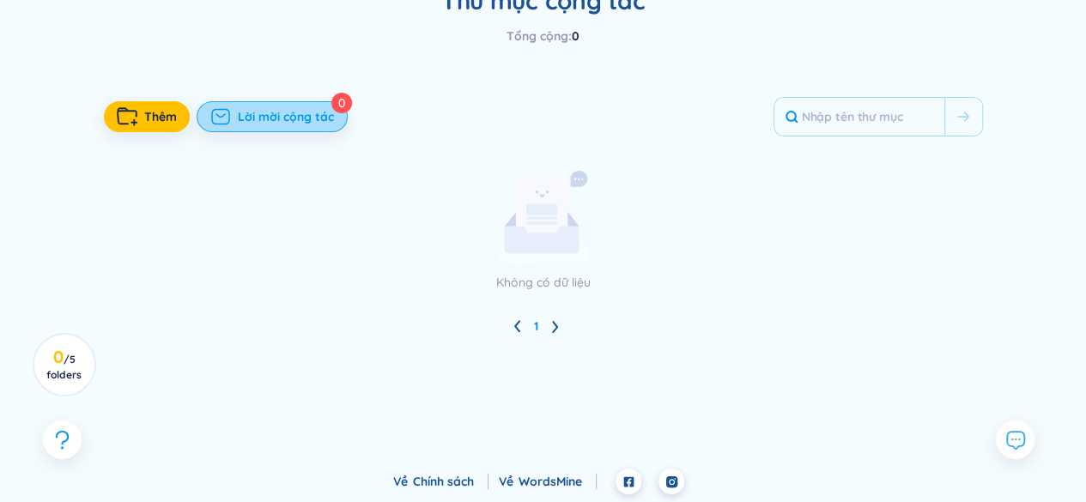
click at [255, 108] on span "Lời mời cộng tác" at bounding box center [286, 116] width 96 height 17
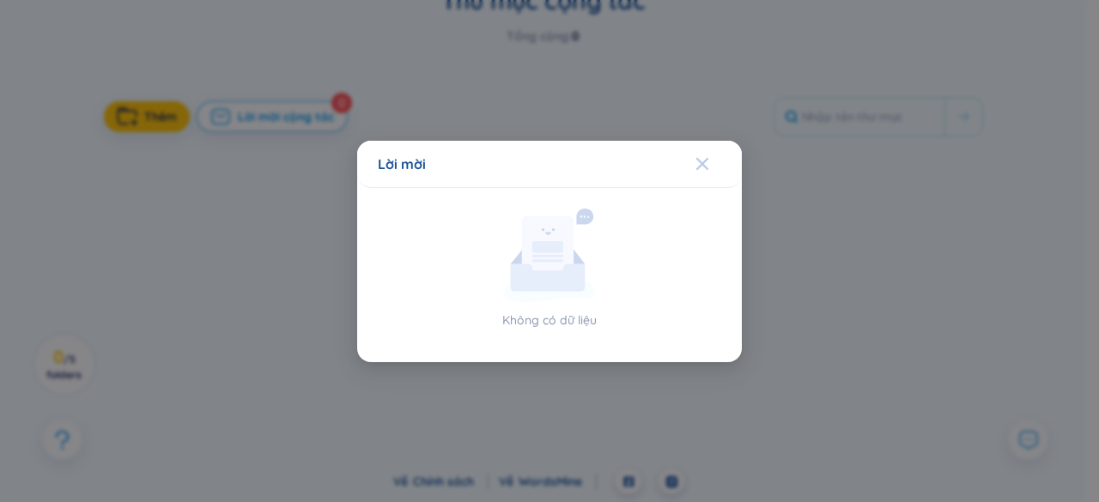
click at [714, 167] on span "Close" at bounding box center [719, 164] width 46 height 46
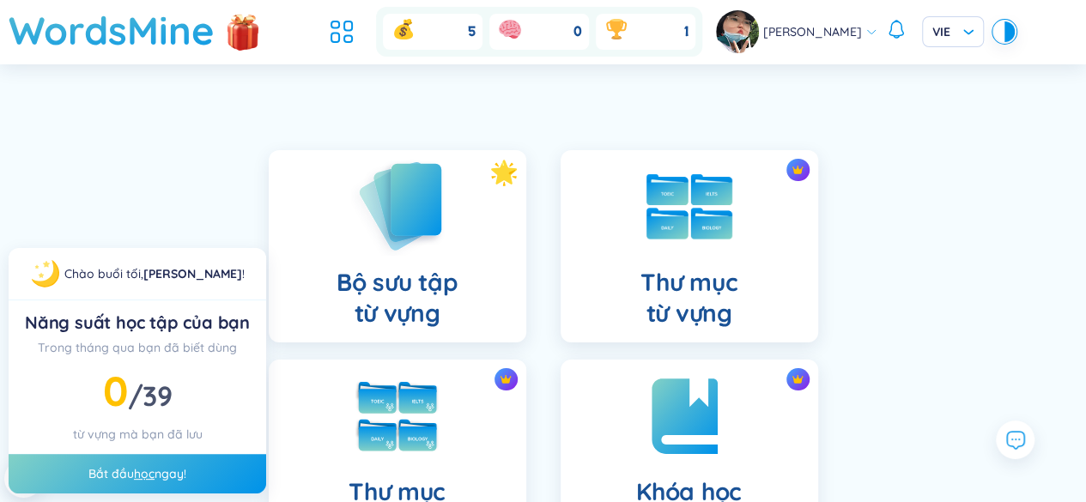
click at [393, 235] on img at bounding box center [397, 206] width 94 height 98
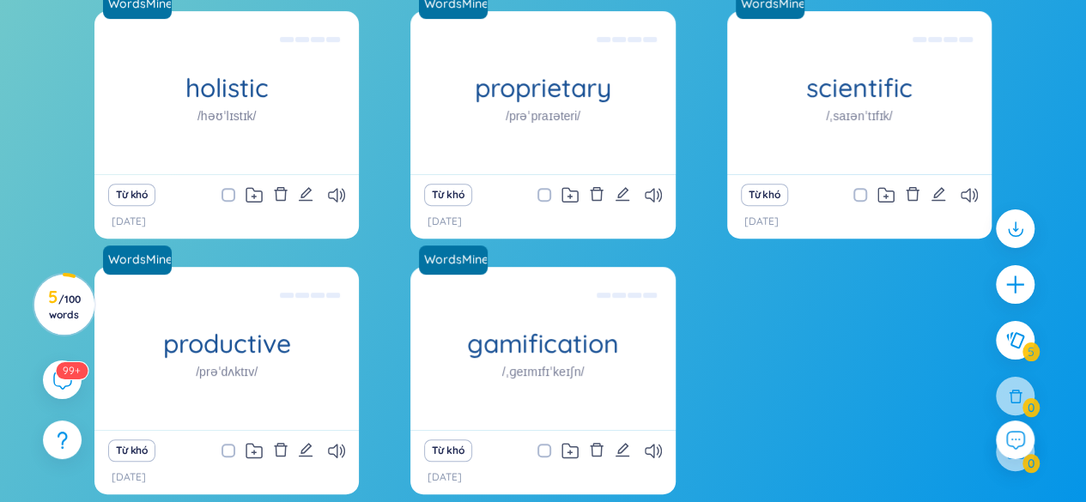
scroll to position [328, 0]
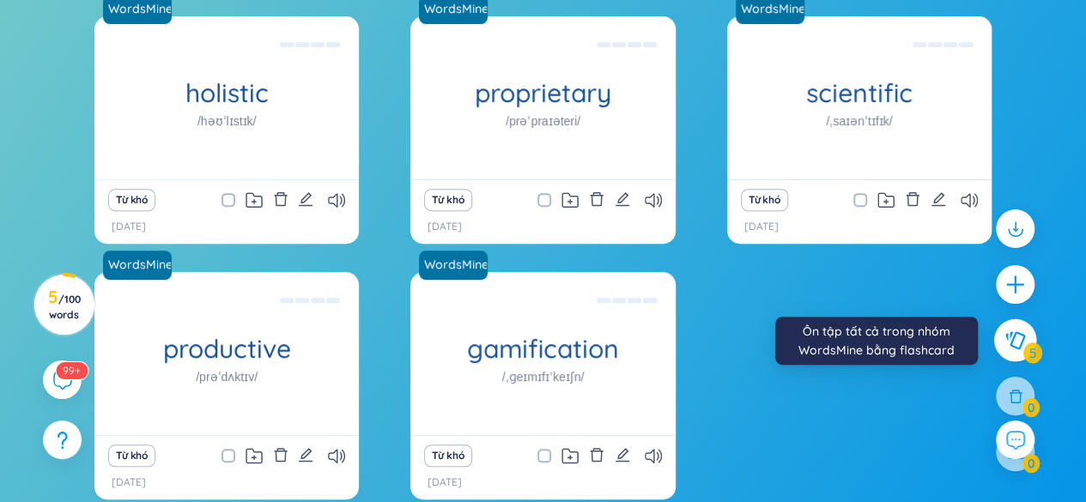
click at [1028, 341] on button at bounding box center [1015, 340] width 43 height 43
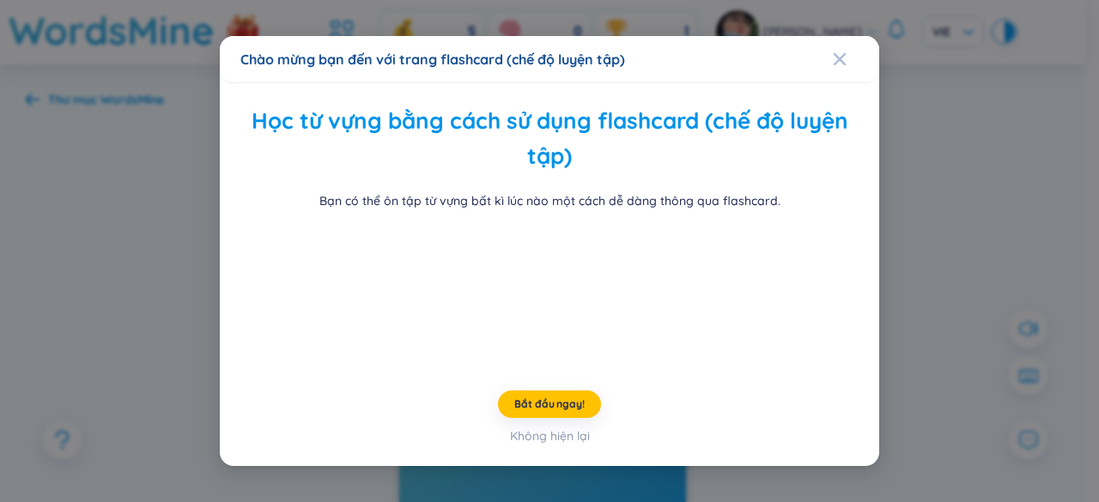
scroll to position [72, 0]
click at [833, 36] on div "Close" at bounding box center [840, 59] width 14 height 46
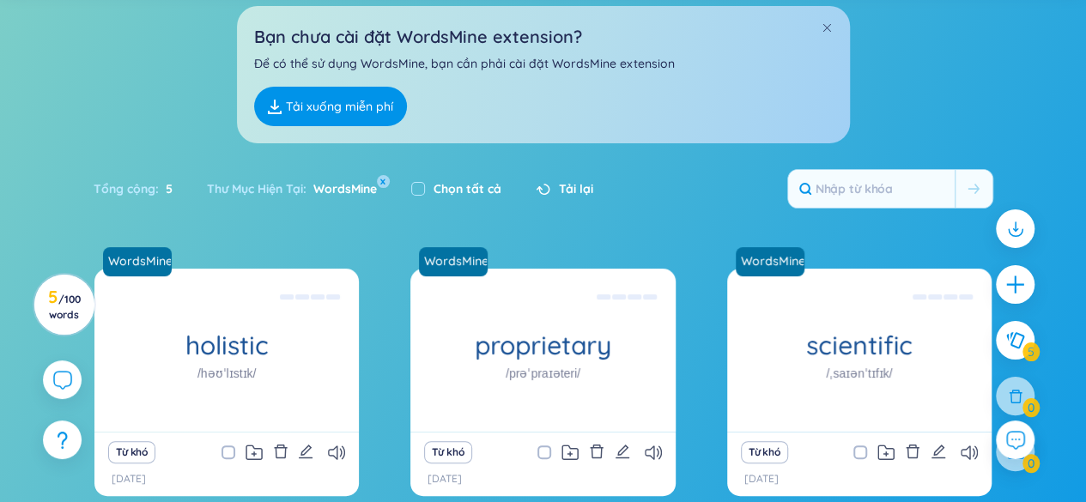
scroll to position [12, 0]
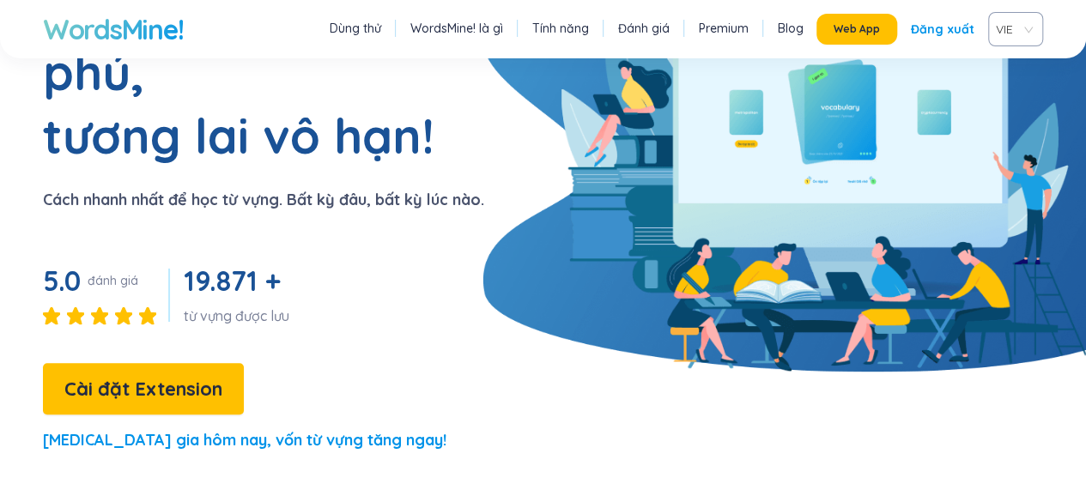
scroll to position [86, 0]
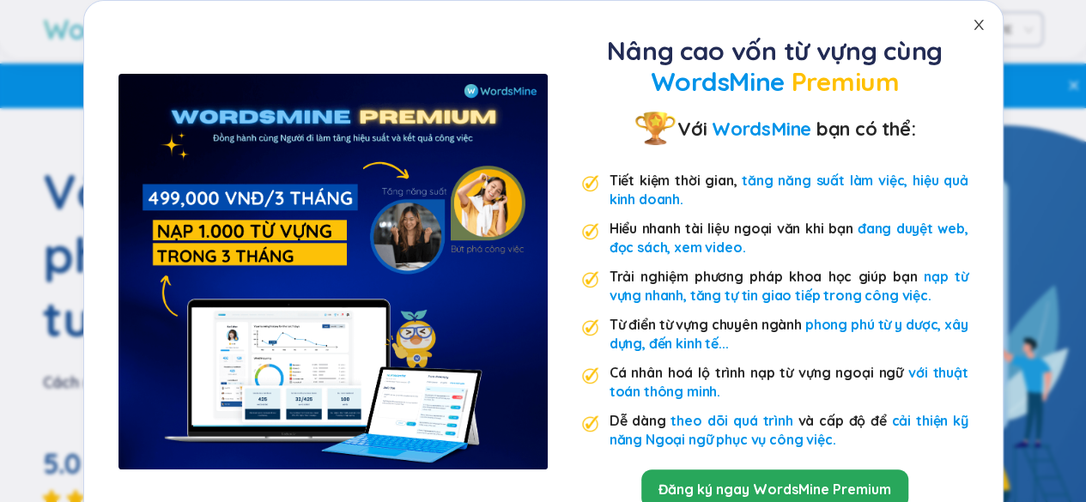
click at [977, 26] on icon "close" at bounding box center [979, 25] width 14 height 14
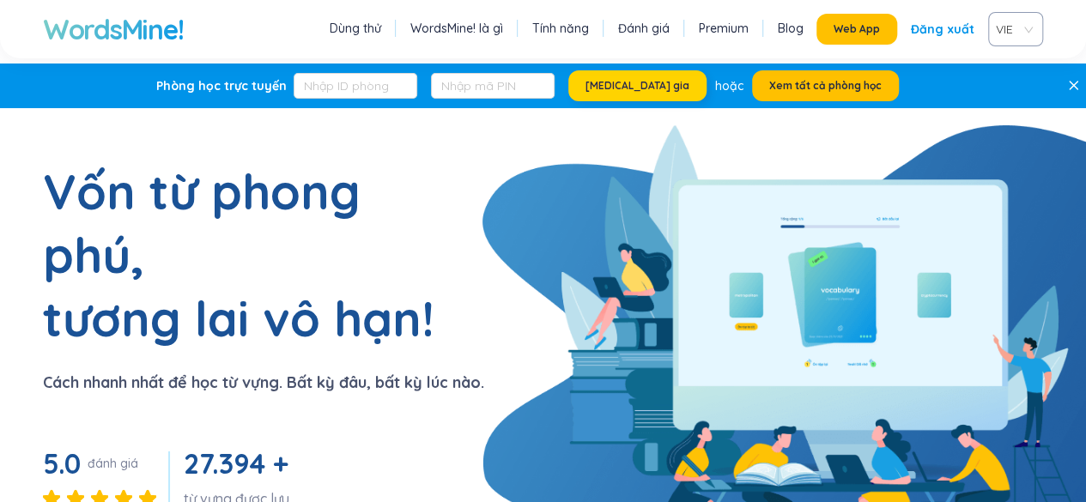
click at [626, 77] on button "[MEDICAL_DATA] gia" at bounding box center [638, 85] width 138 height 31
click at [565, 33] on link "Tính năng" at bounding box center [560, 28] width 57 height 17
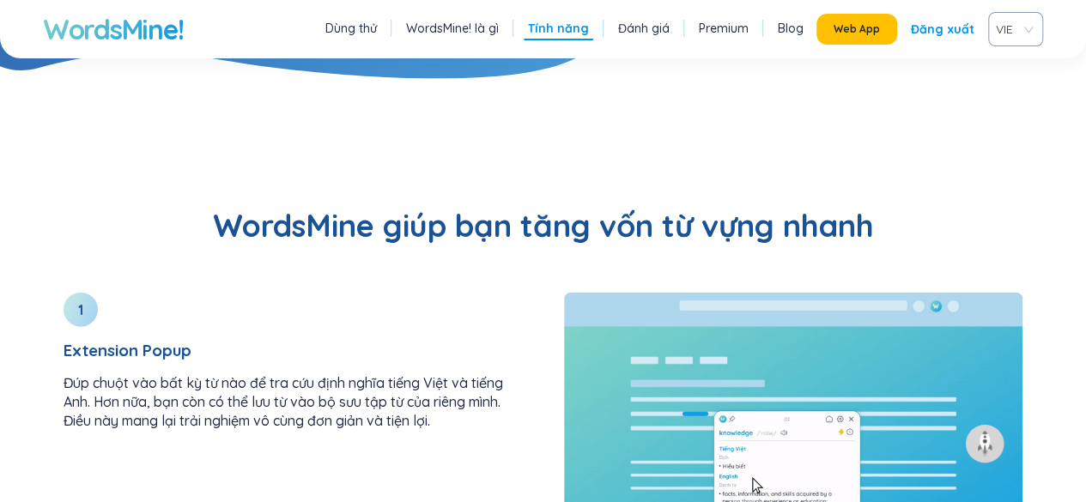
click at [366, 26] on link "Dùng thử" at bounding box center [351, 28] width 52 height 17
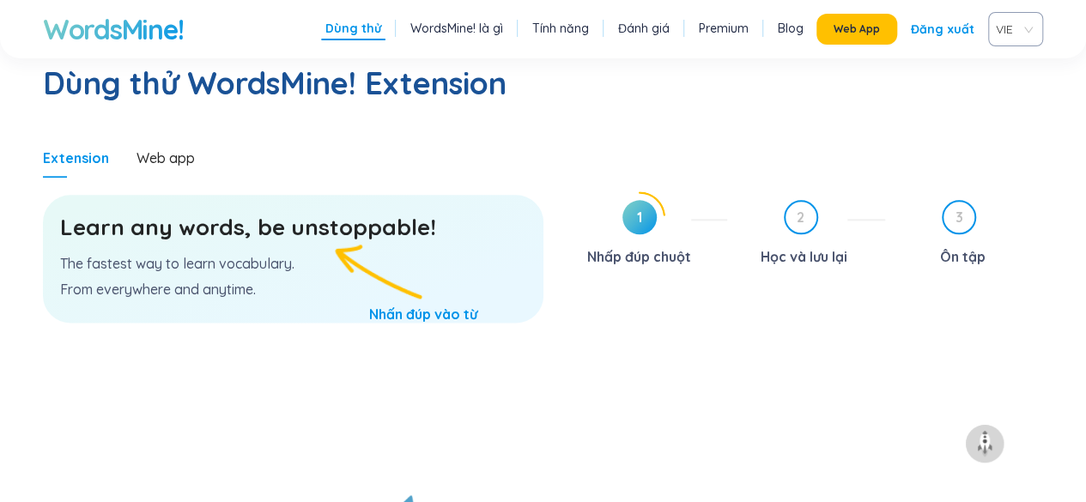
scroll to position [888, 0]
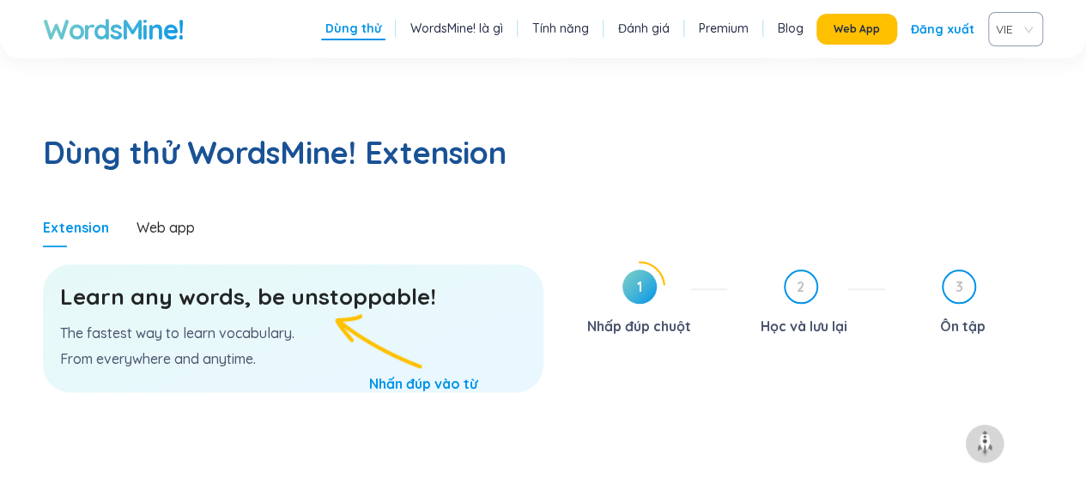
click at [273, 283] on div "Learn any words, be unstoppable! The fastest way to learn vocabulary. From ever…" at bounding box center [293, 329] width 501 height 128
click at [661, 261] on div at bounding box center [640, 287] width 52 height 52
drag, startPoint x: 660, startPoint y: 231, endPoint x: 617, endPoint y: 230, distance: 42.9
click at [617, 262] on icon at bounding box center [640, 287] width 50 height 50
click at [598, 270] on div "1 Nhấp đúp chuột" at bounding box center [648, 305] width 158 height 70
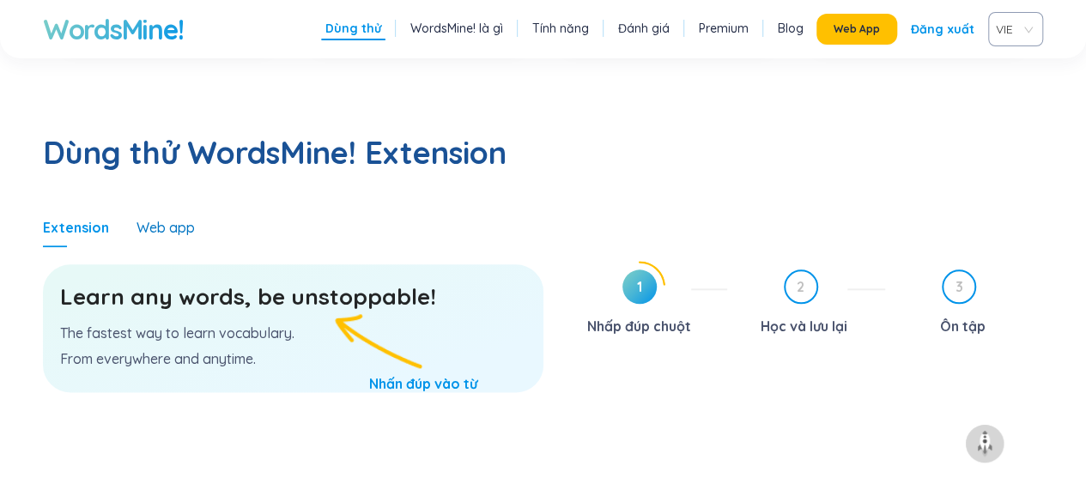
click at [164, 218] on div "Web app" at bounding box center [166, 227] width 58 height 19
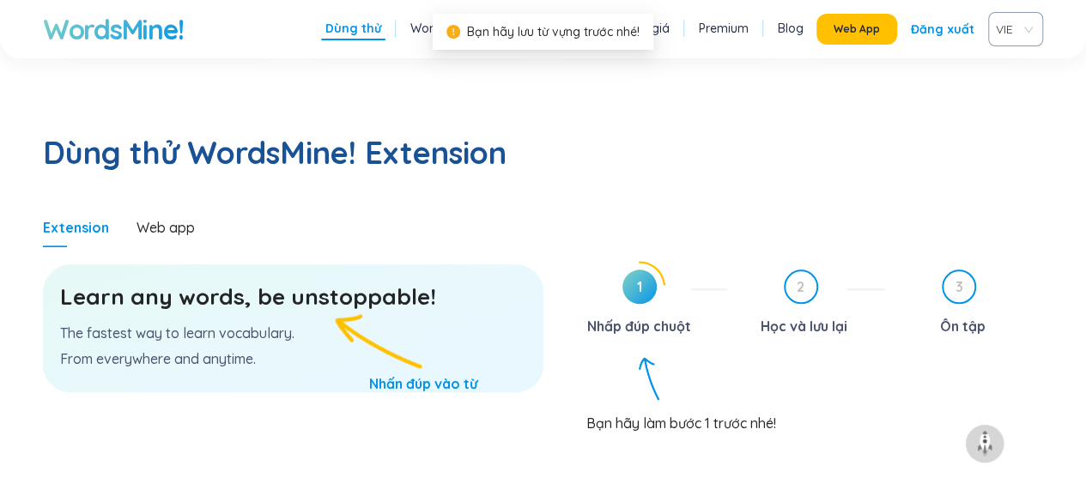
click at [806, 37] on li "Blog" at bounding box center [791, 29] width 34 height 22
click at [948, 38] on div "Đăng xuất" at bounding box center [943, 29] width 64 height 31
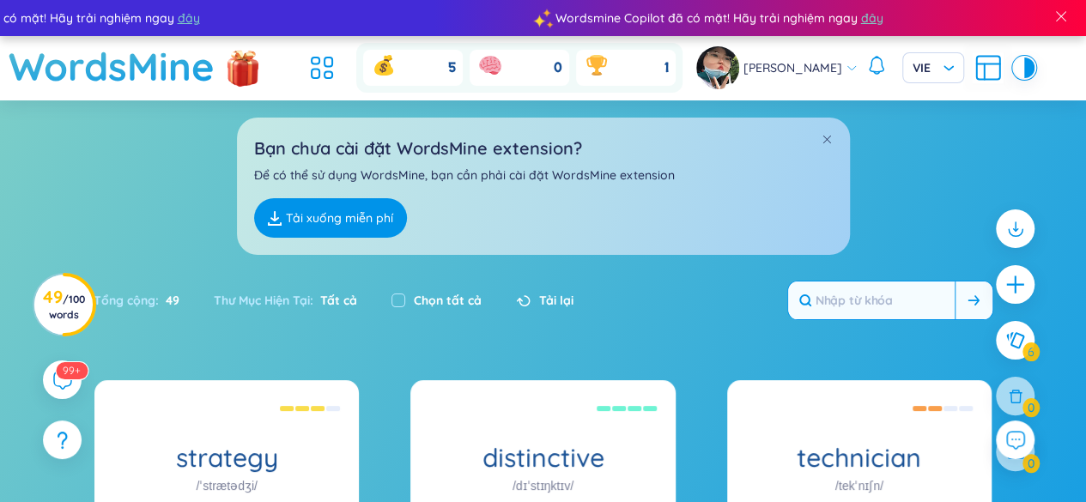
click at [886, 303] on input "text" at bounding box center [871, 301] width 167 height 38
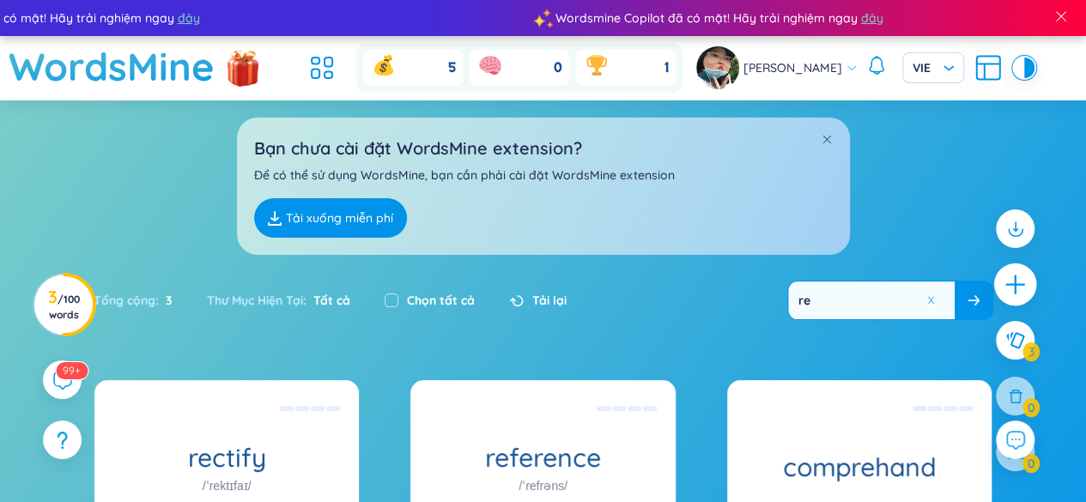
type input "re"
click at [1021, 278] on icon "plus" at bounding box center [1016, 285] width 24 height 24
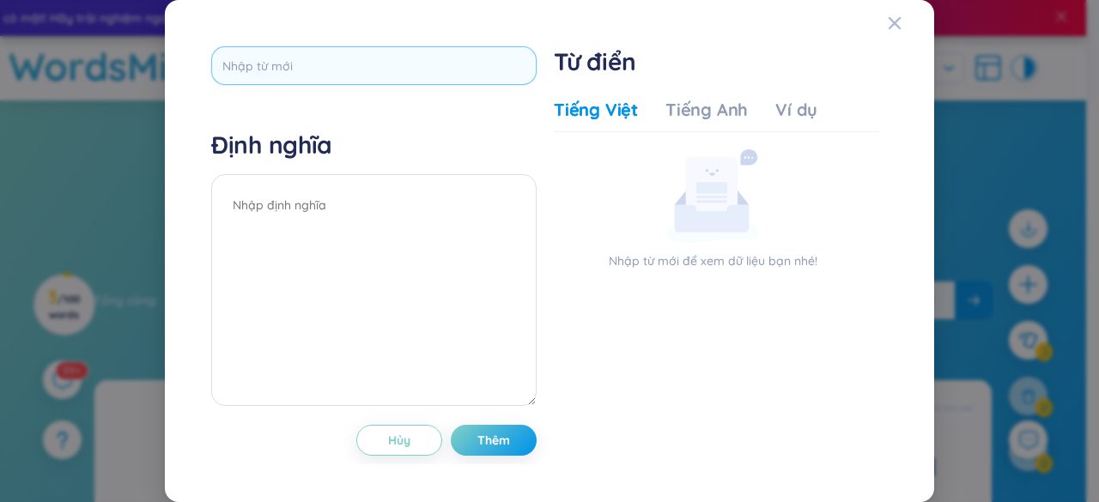
click at [331, 81] on input "text" at bounding box center [373, 65] width 325 height 39
type input "res"
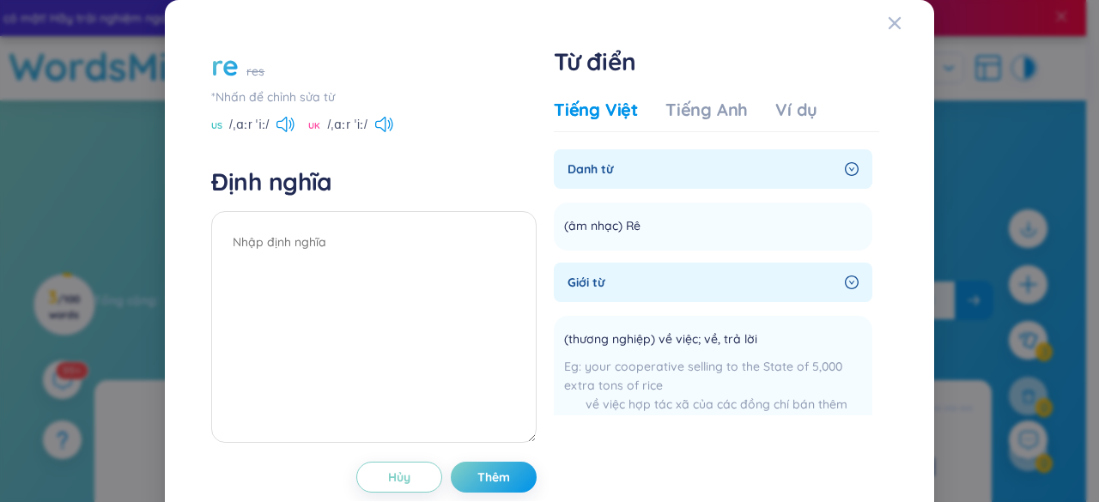
click at [283, 73] on div "re res" at bounding box center [373, 65] width 325 height 38
click at [243, 66] on div "re res" at bounding box center [373, 65] width 325 height 38
click at [241, 66] on div "re res" at bounding box center [373, 65] width 325 height 38
click at [240, 67] on div "re res" at bounding box center [373, 65] width 325 height 38
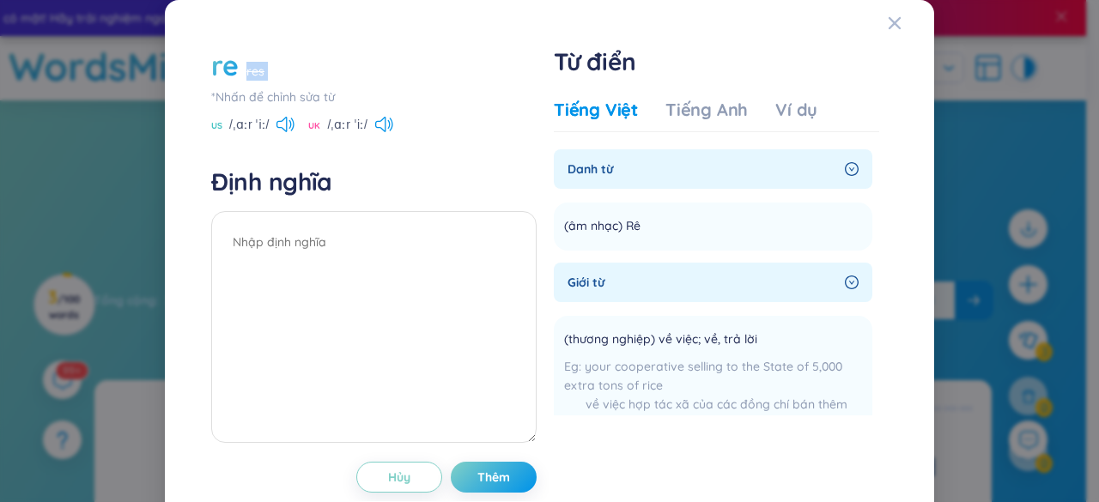
click at [240, 67] on div "re res" at bounding box center [373, 65] width 325 height 38
click at [180, 152] on div "re res *Nhấn để chỉnh sửa từ US /ˌɑːr ˈiː/ UK /ˌɑːr ˈiː/ Định nghĩa Hủy Thêm Từ…" at bounding box center [549, 269] width 769 height 539
click at [235, 66] on div "re" at bounding box center [224, 65] width 27 height 38
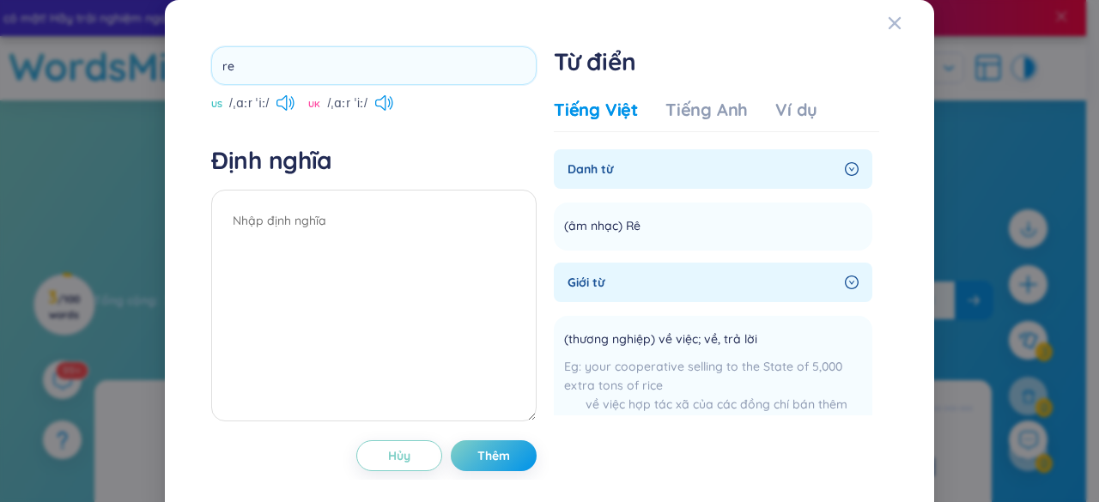
click at [235, 66] on input "re" at bounding box center [373, 65] width 325 height 39
click at [231, 67] on input "rearch" at bounding box center [373, 65] width 325 height 39
type input "research"
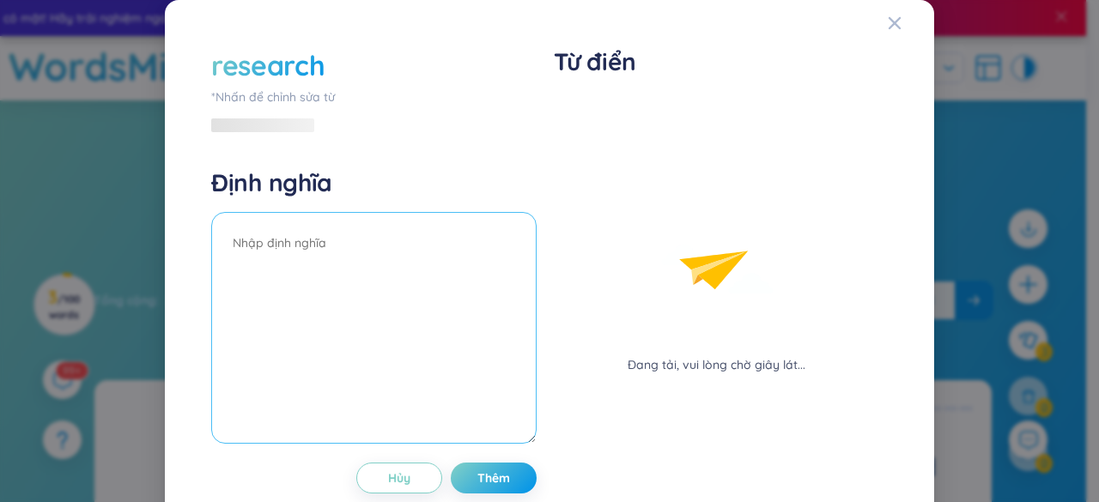
click at [318, 234] on textarea at bounding box center [373, 328] width 325 height 232
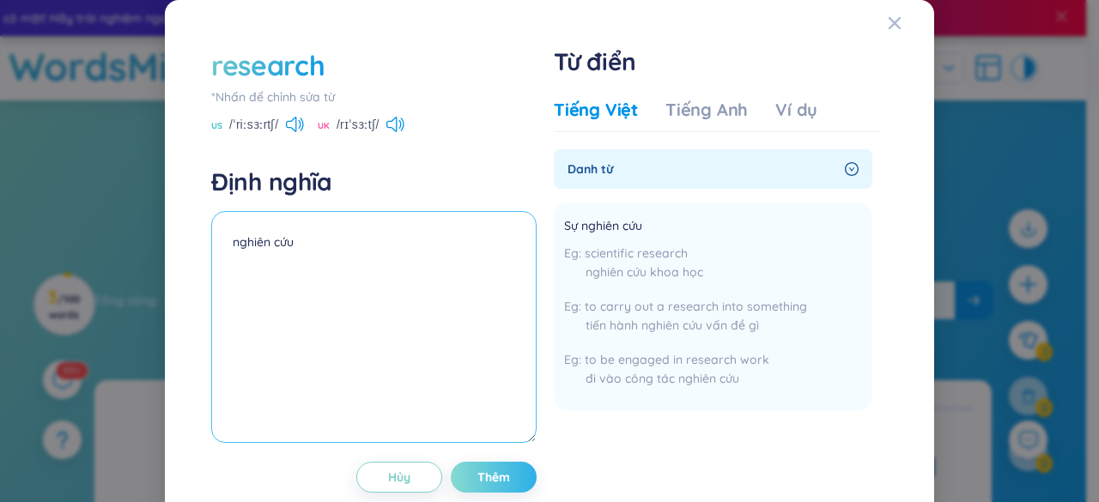
type textarea "nghiên cứu"
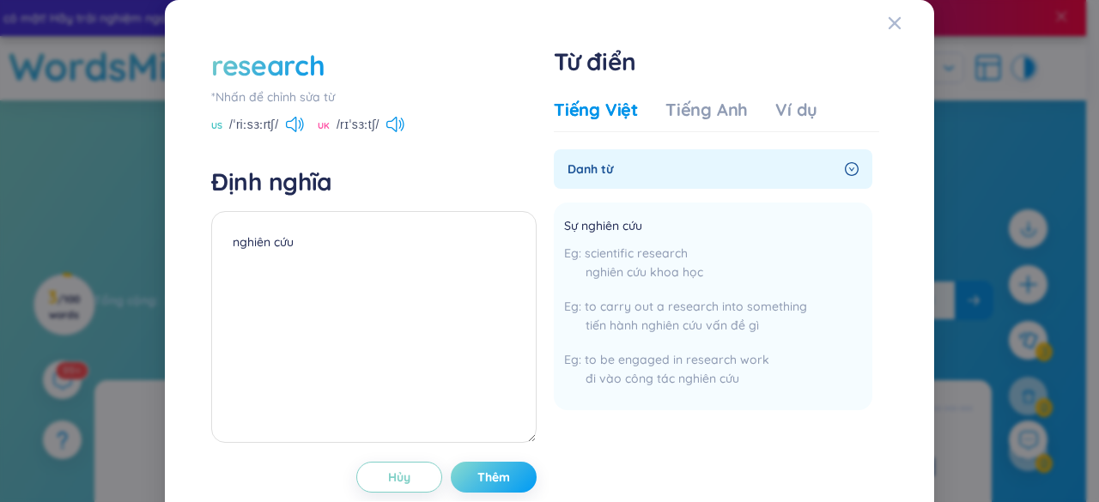
click at [463, 487] on button "Thêm" at bounding box center [494, 477] width 86 height 31
